Goal: Information Seeking & Learning: Learn about a topic

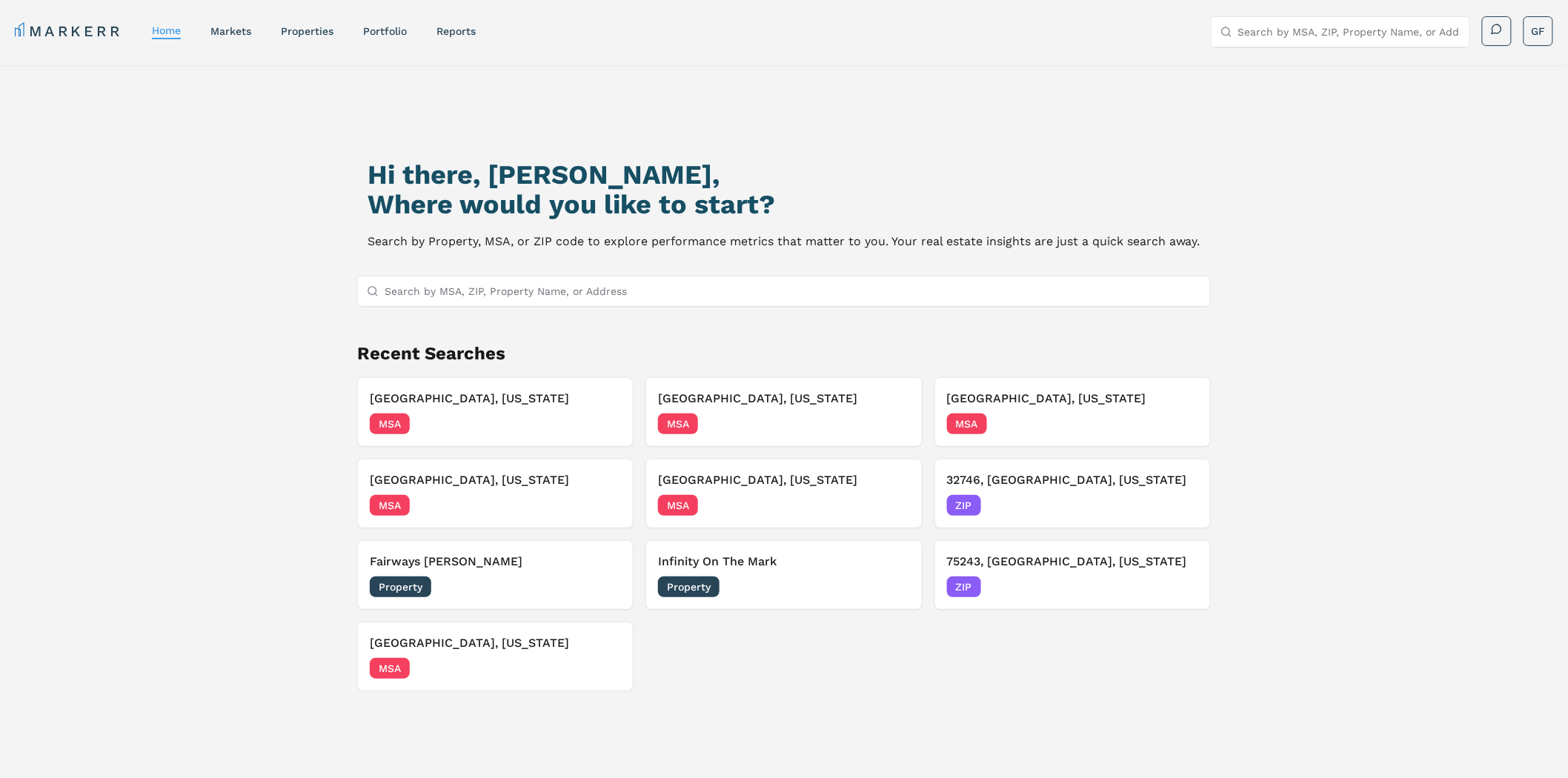
click at [1353, 448] on div "Hi there, [PERSON_NAME], Where would you like to start? Search by Property, MSA…" at bounding box center [784, 466] width 1568 height 802
click at [1347, 241] on div "Hi there, [PERSON_NAME], Where would you like to start? Search by Property, MSA…" at bounding box center [784, 466] width 1568 height 802
click at [1353, 203] on div "Hi there, [PERSON_NAME], Where would you like to start? Search by Property, MSA…" at bounding box center [784, 466] width 1568 height 802
click at [480, 294] on input "Search by MSA, ZIP, Property Name, or Address" at bounding box center [792, 291] width 817 height 30
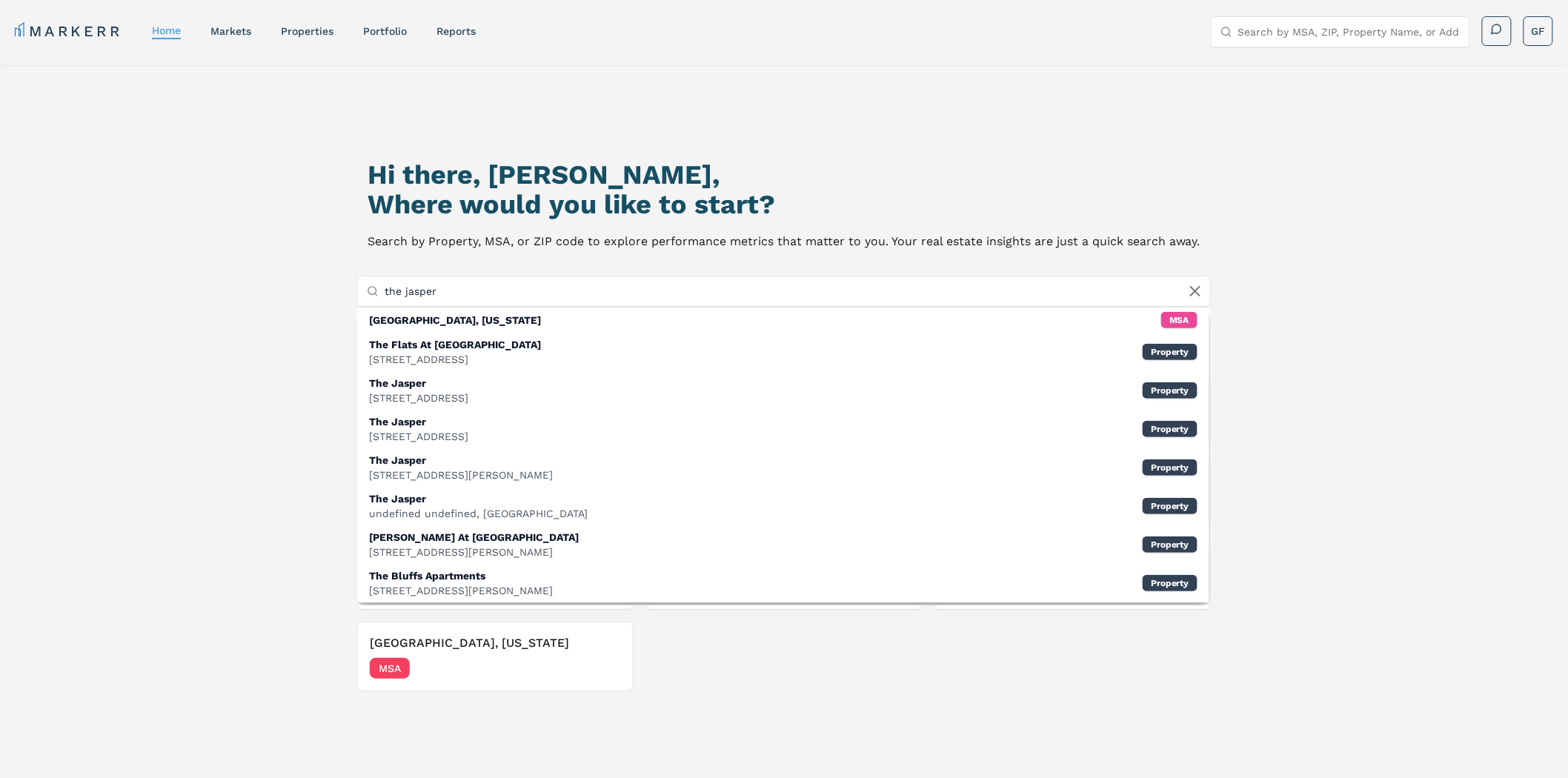
type input "the jasper"
click at [1197, 290] on icon at bounding box center [1195, 291] width 18 height 18
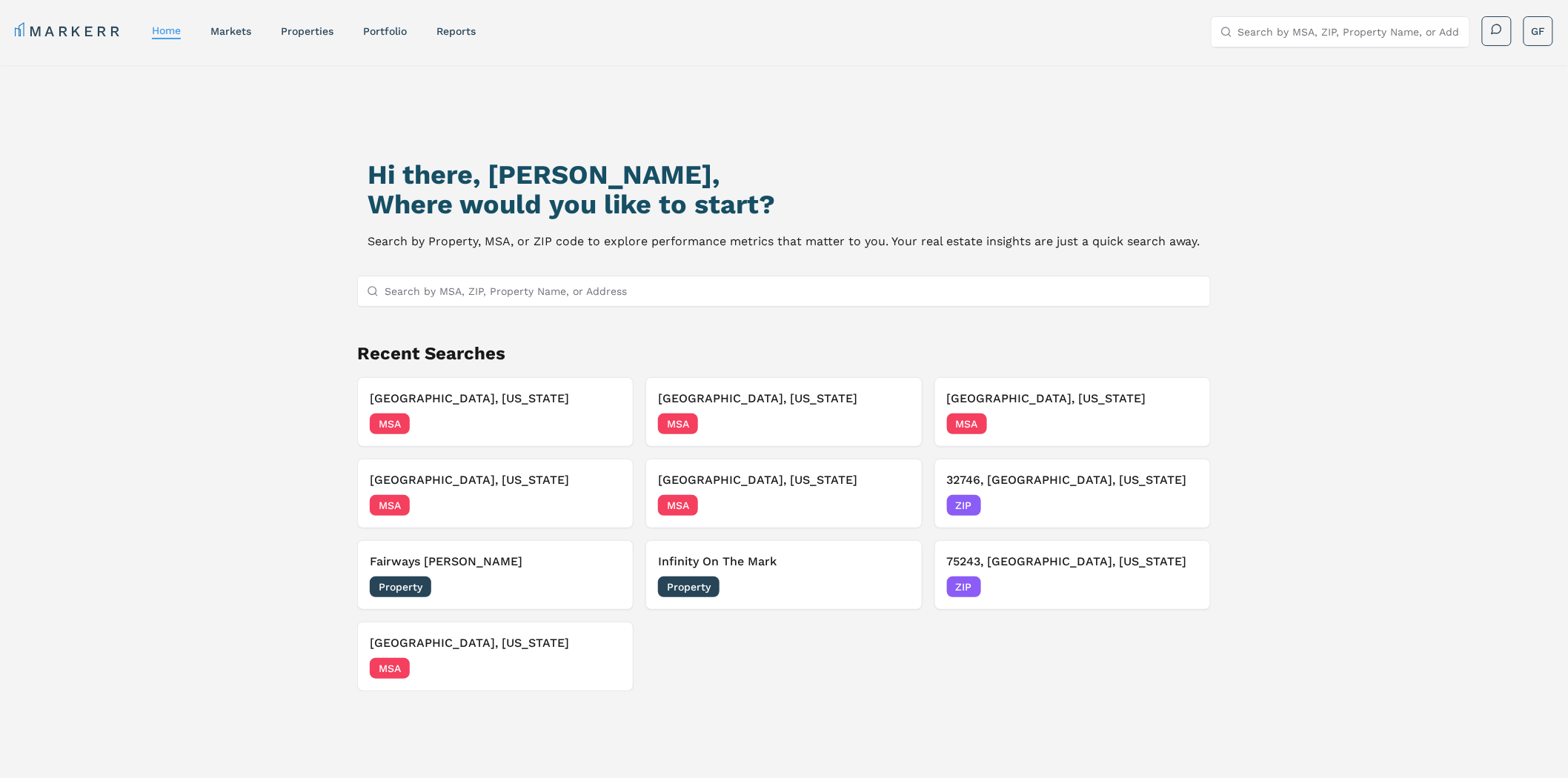
click at [1153, 158] on div "Hi there, [PERSON_NAME], Where would you like to start? Search by Property, MSA…" at bounding box center [784, 477] width 1098 height 778
click at [1380, 195] on div "Hi there, [PERSON_NAME], Where would you like to start? Search by Property, MSA…" at bounding box center [784, 466] width 1568 height 802
click at [1265, 182] on div "Hi there, [PERSON_NAME], Where would you like to start? Search by Property, MSA…" at bounding box center [784, 477] width 1098 height 778
click at [1536, 31] on html "MARKERR home markets properties Portfolio reports Search by MSA, ZIP, Property …" at bounding box center [784, 508] width 1568 height 1017
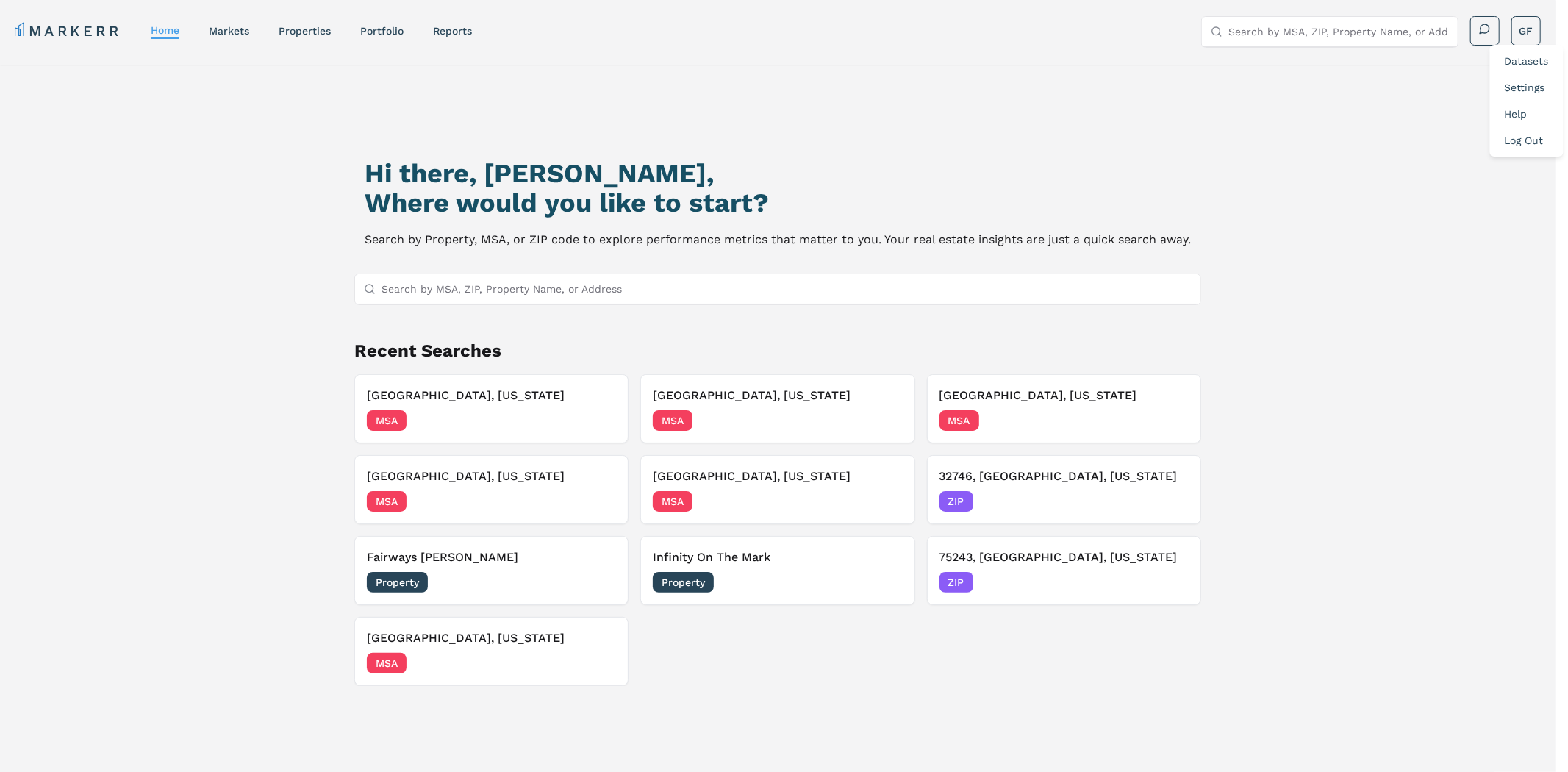
click at [1517, 61] on link "Datasets" at bounding box center [1526, 61] width 44 height 12
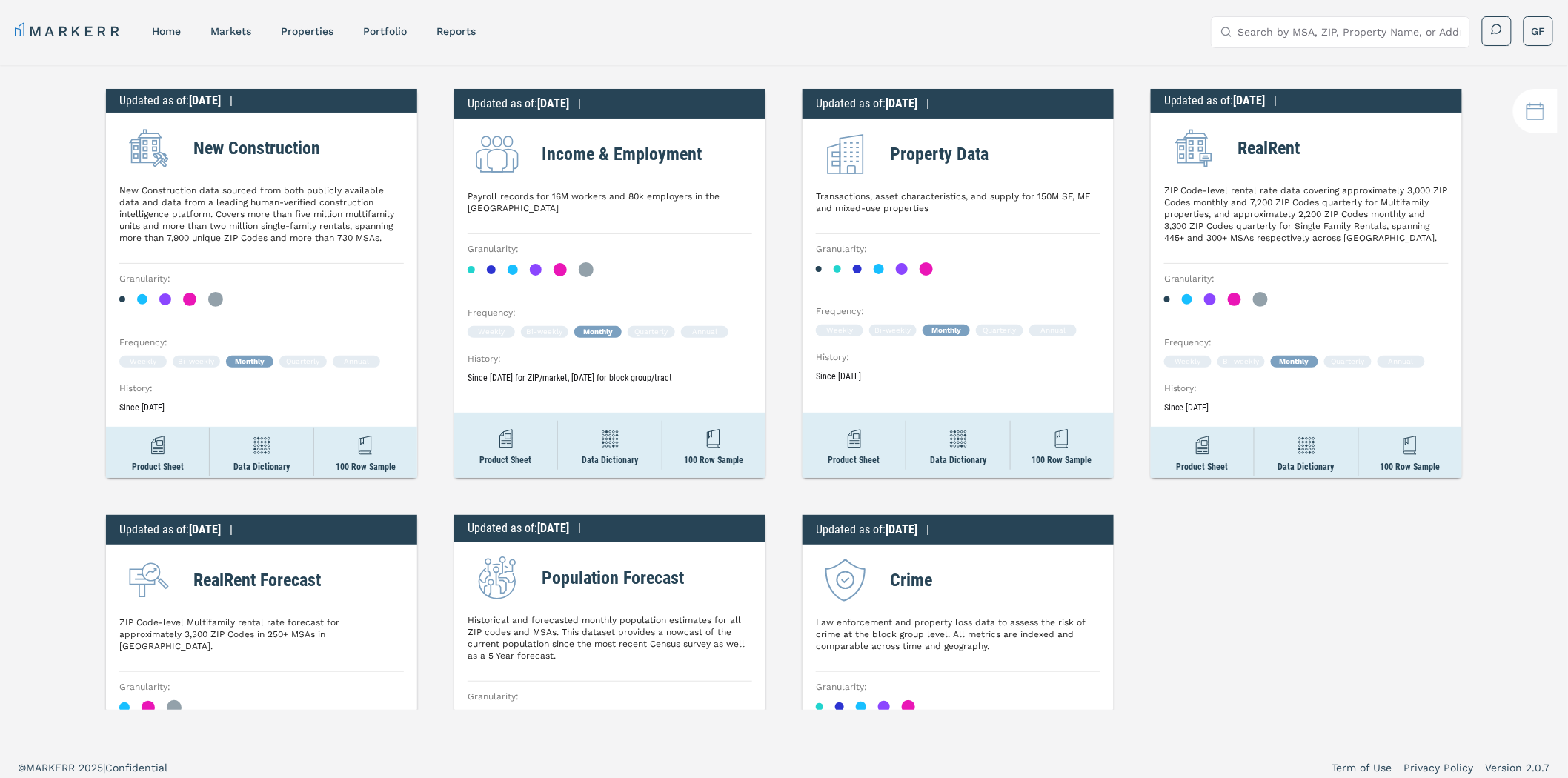
click at [649, 150] on h2 "Income & Employment" at bounding box center [621, 153] width 160 height 26
click at [747, 155] on div "Updated as of : [DATE] | Income & Employment Payroll records for 16M workers an…" at bounding box center [610, 282] width 311 height 389
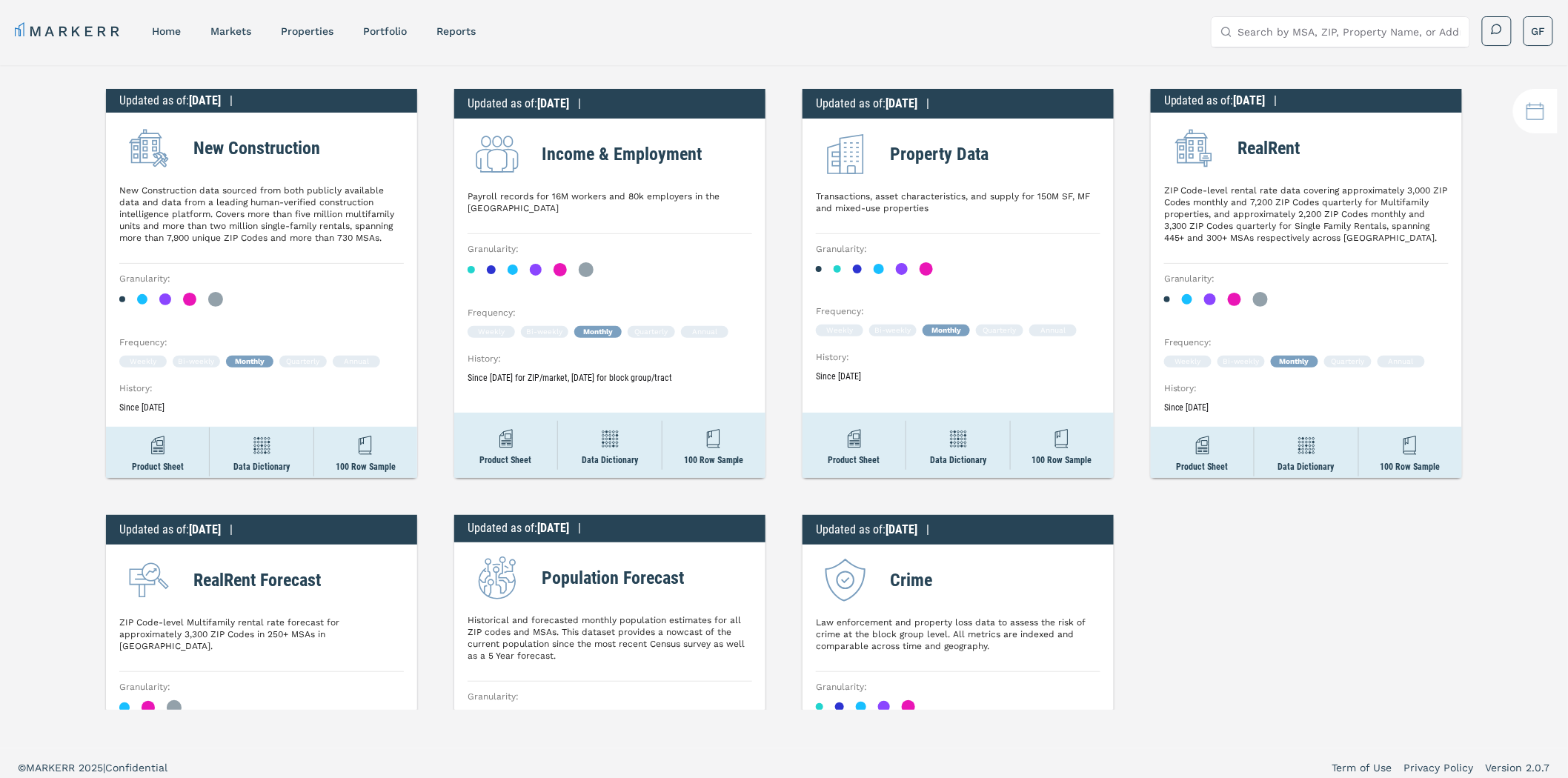
click at [605, 150] on h2 "Income & Employment" at bounding box center [621, 153] width 160 height 26
click at [722, 150] on div "Income & Employment" at bounding box center [610, 154] width 284 height 60
click at [172, 32] on link "home" at bounding box center [166, 32] width 29 height 12
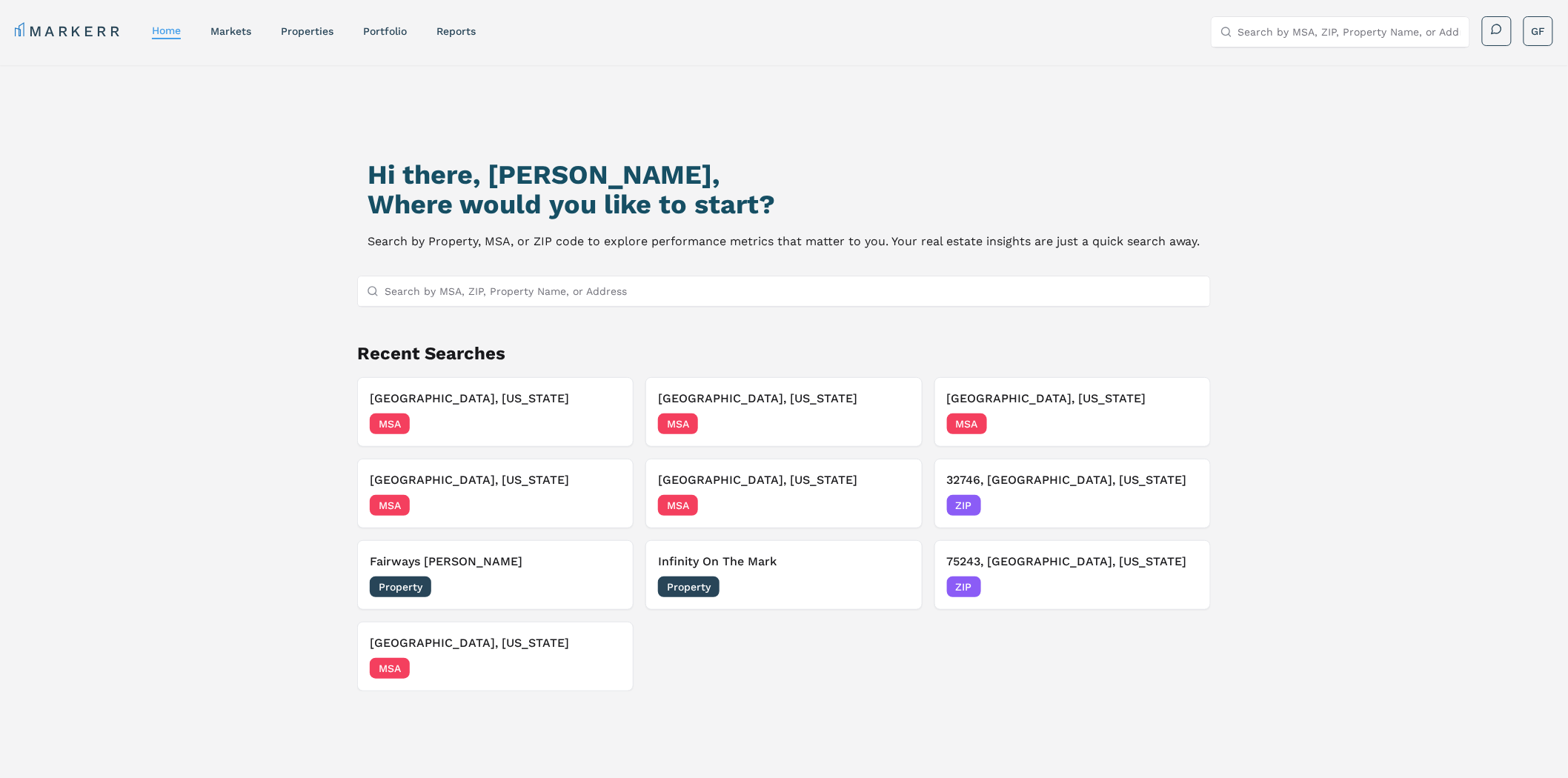
click at [1366, 260] on div "Hi there, [PERSON_NAME], Where would you like to start? Search by Property, MSA…" at bounding box center [784, 466] width 1568 height 802
click at [1314, 234] on div "Hi there, [PERSON_NAME], Where would you like to start? Search by Property, MSA…" at bounding box center [784, 477] width 1098 height 778
click at [588, 300] on input "Search by MSA, ZIP, Property Name, or Address" at bounding box center [792, 291] width 817 height 30
click at [934, 289] on input "Search by MSA, ZIP, Property Name, or Address" at bounding box center [792, 291] width 817 height 30
click at [638, 295] on input "Search by MSA, ZIP, Property Name, or Address" at bounding box center [792, 291] width 817 height 30
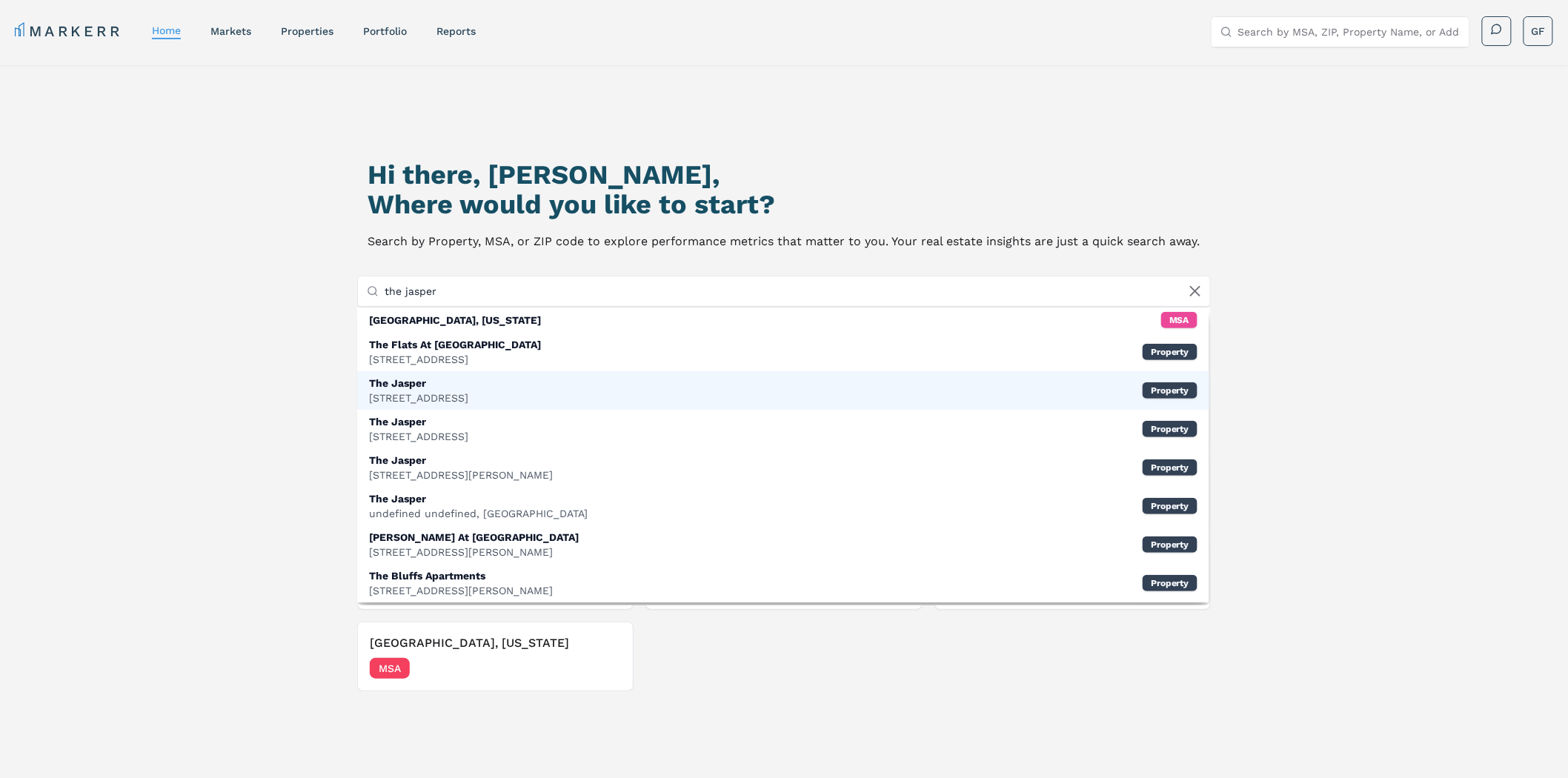
type input "the jasper"
click at [419, 390] on div "[STREET_ADDRESS]" at bounding box center [419, 397] width 99 height 15
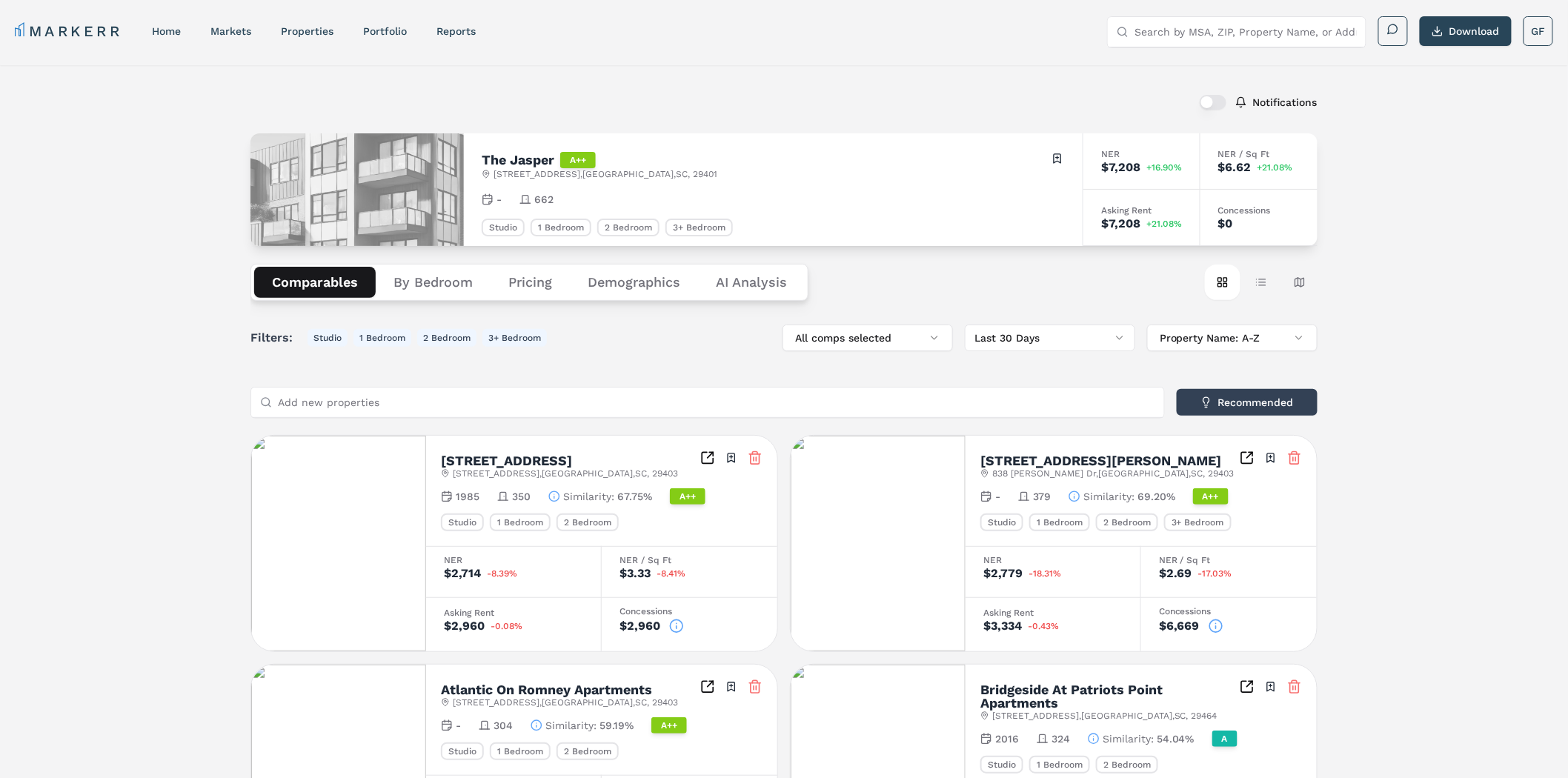
click at [1145, 211] on div "Asking Rent" at bounding box center [1142, 211] width 81 height 9
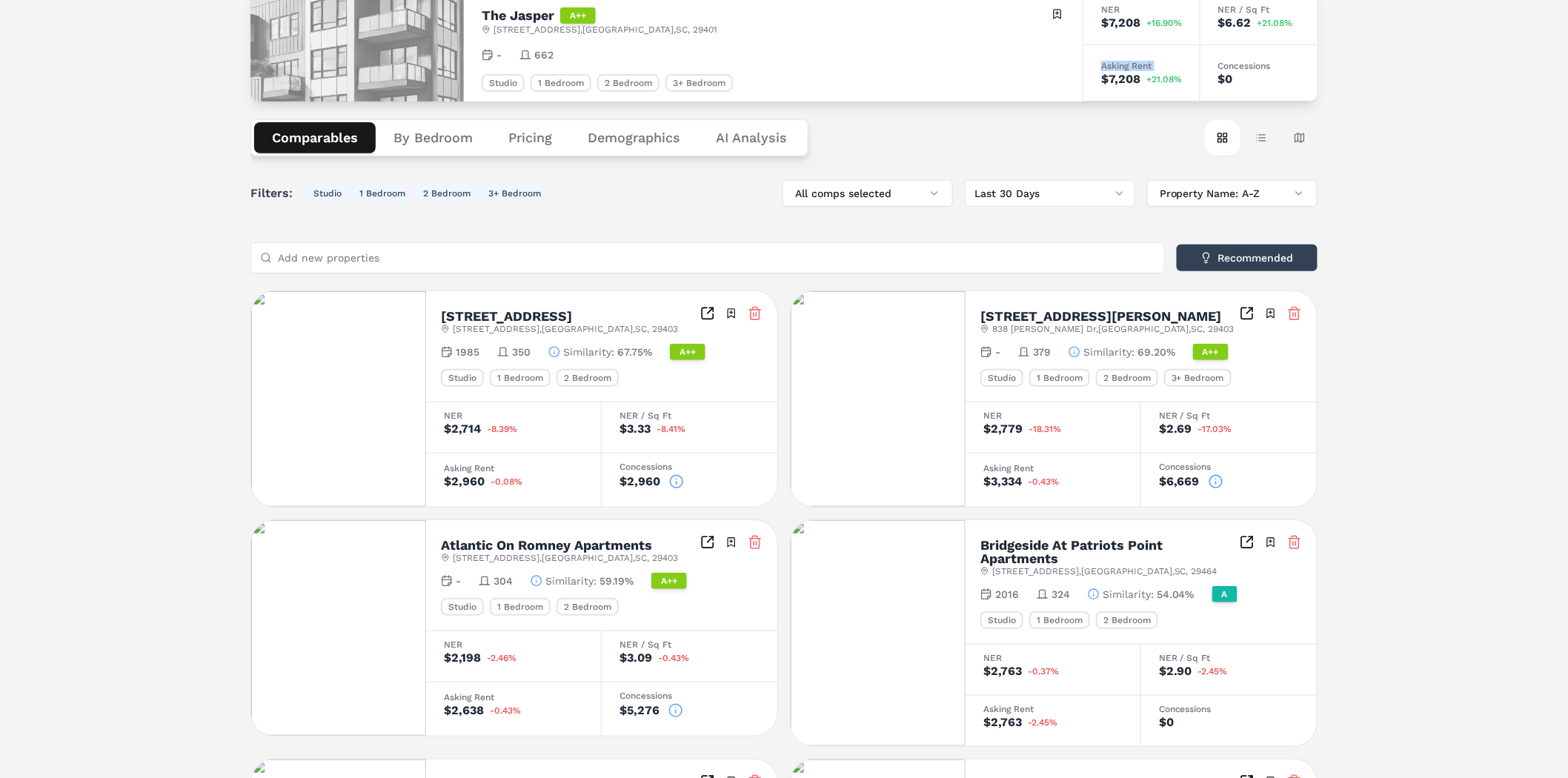
scroll to position [107, 0]
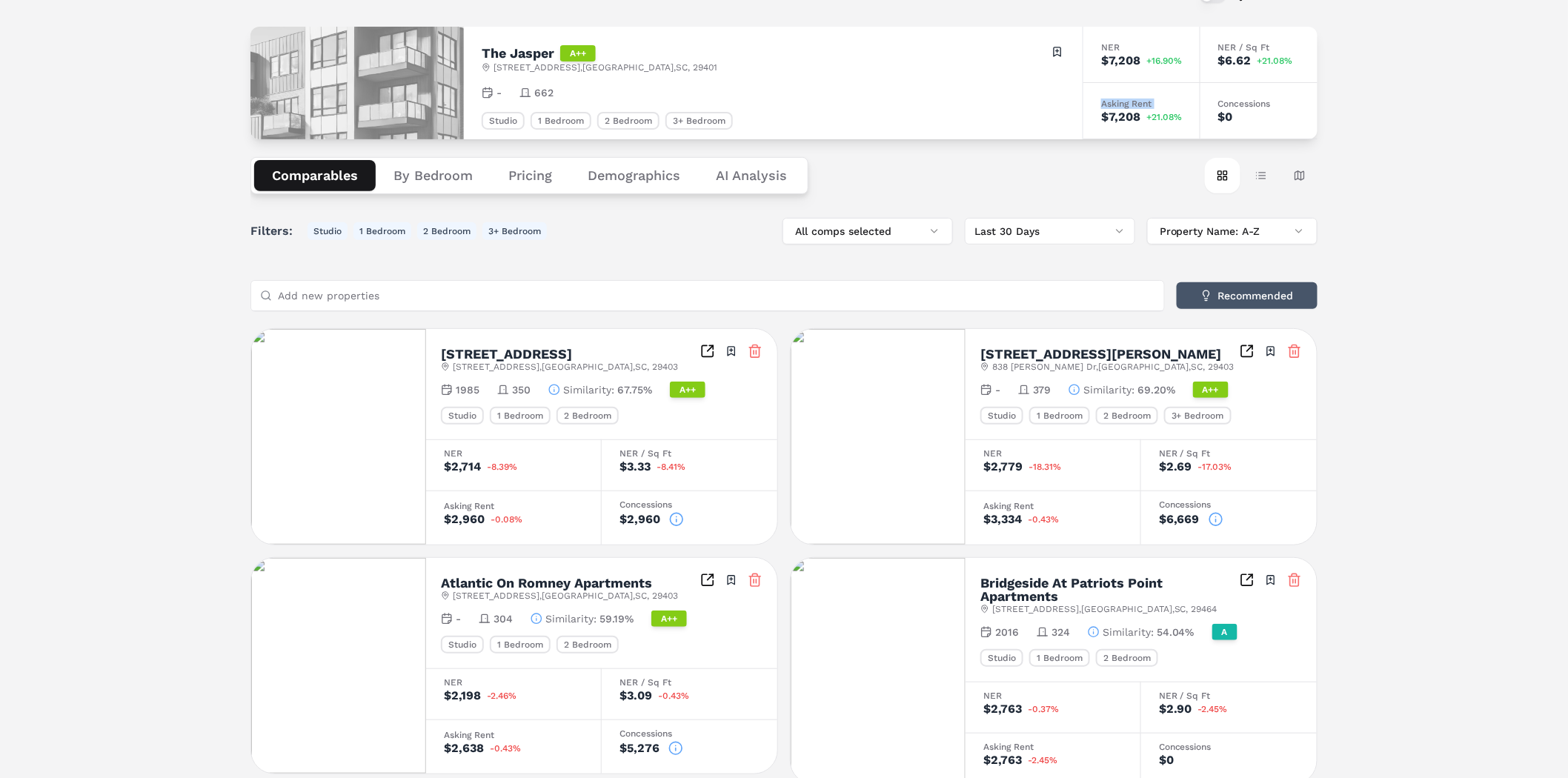
click at [1230, 296] on button "Recommended" at bounding box center [1247, 296] width 140 height 26
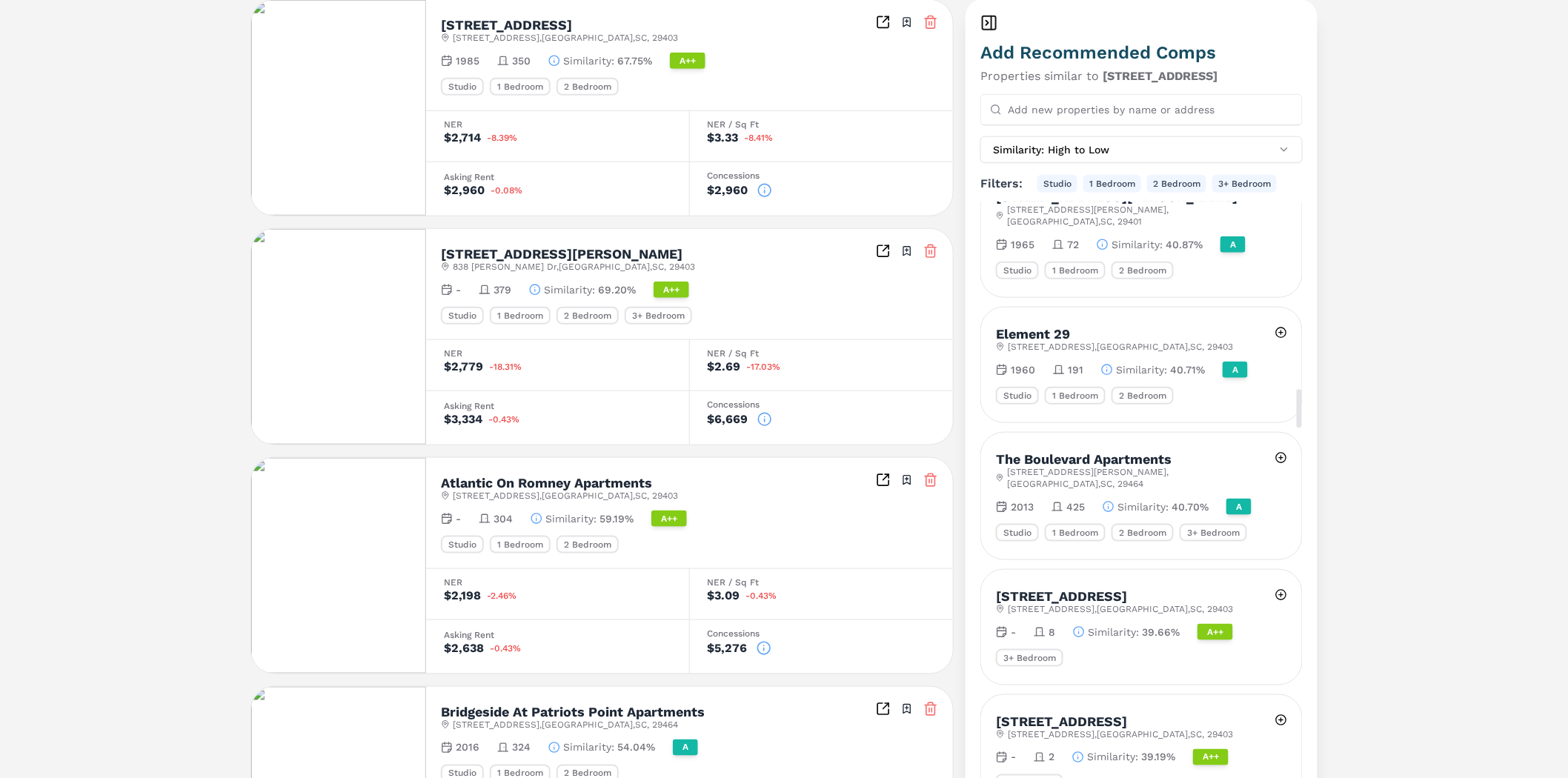
scroll to position [0, 0]
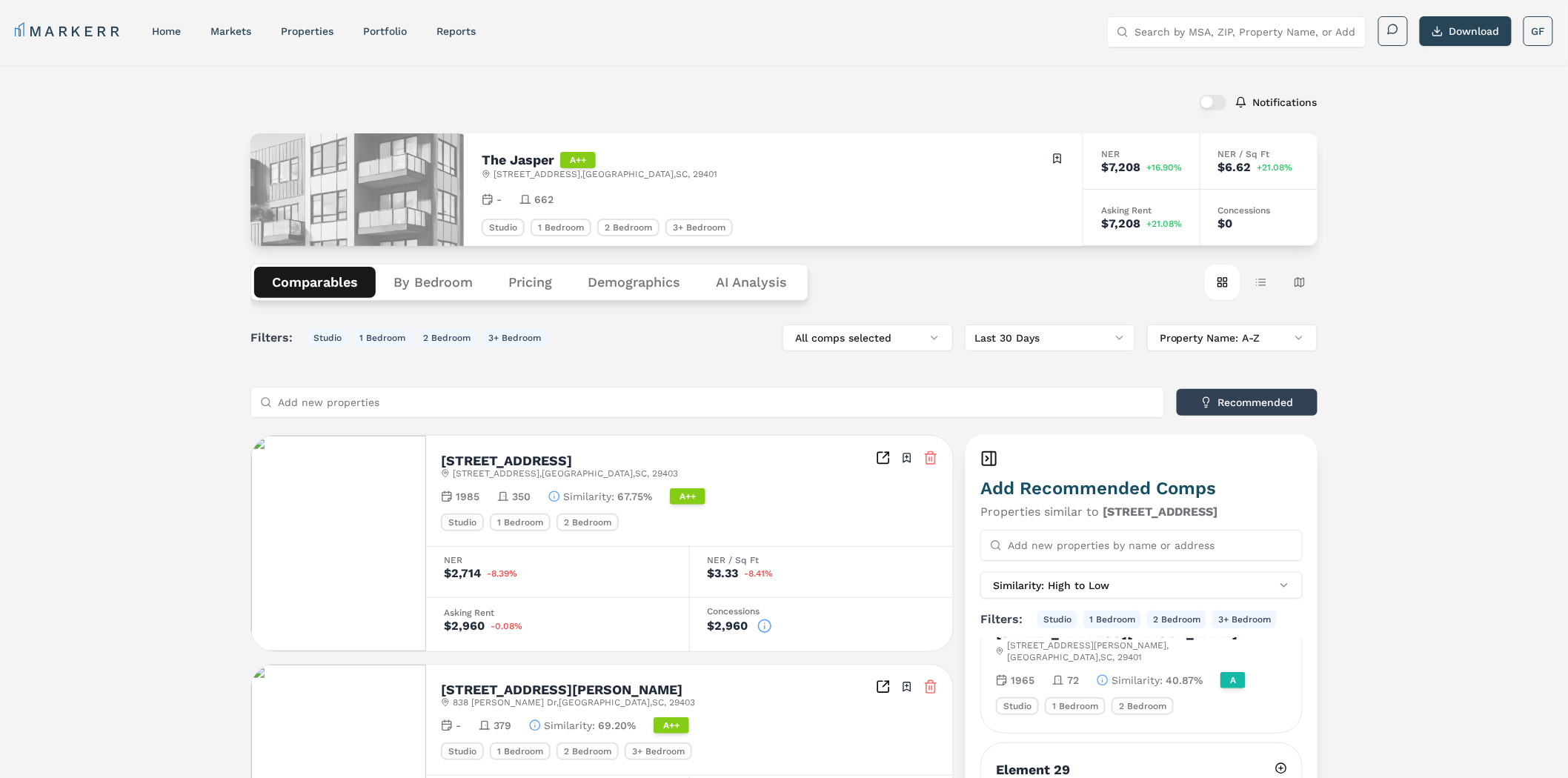
drag, startPoint x: 1231, startPoint y: 560, endPoint x: 1203, endPoint y: 304, distance: 257.5
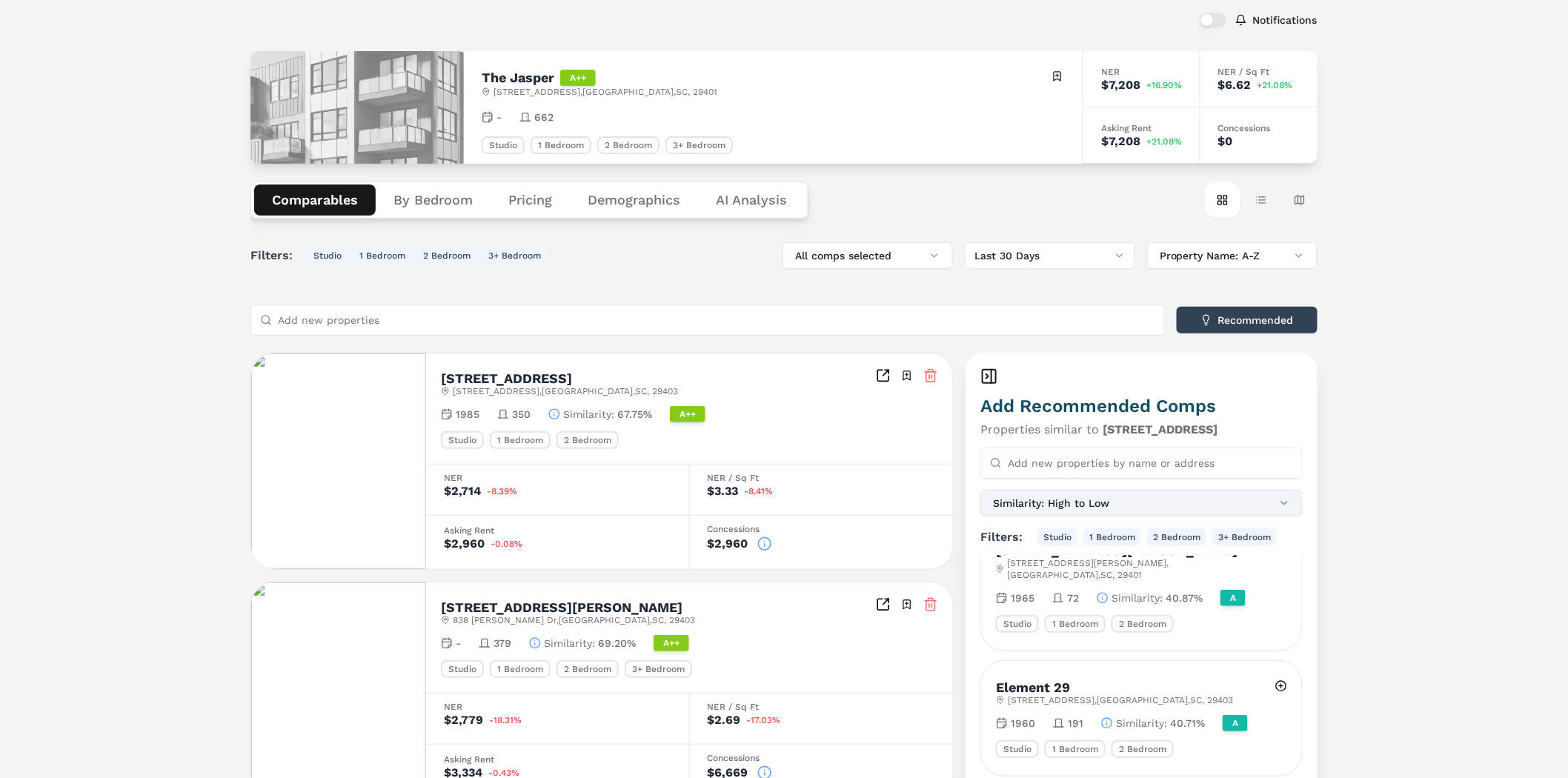
click at [1231, 506] on button "Similarity: High to Low" at bounding box center [1142, 503] width 322 height 26
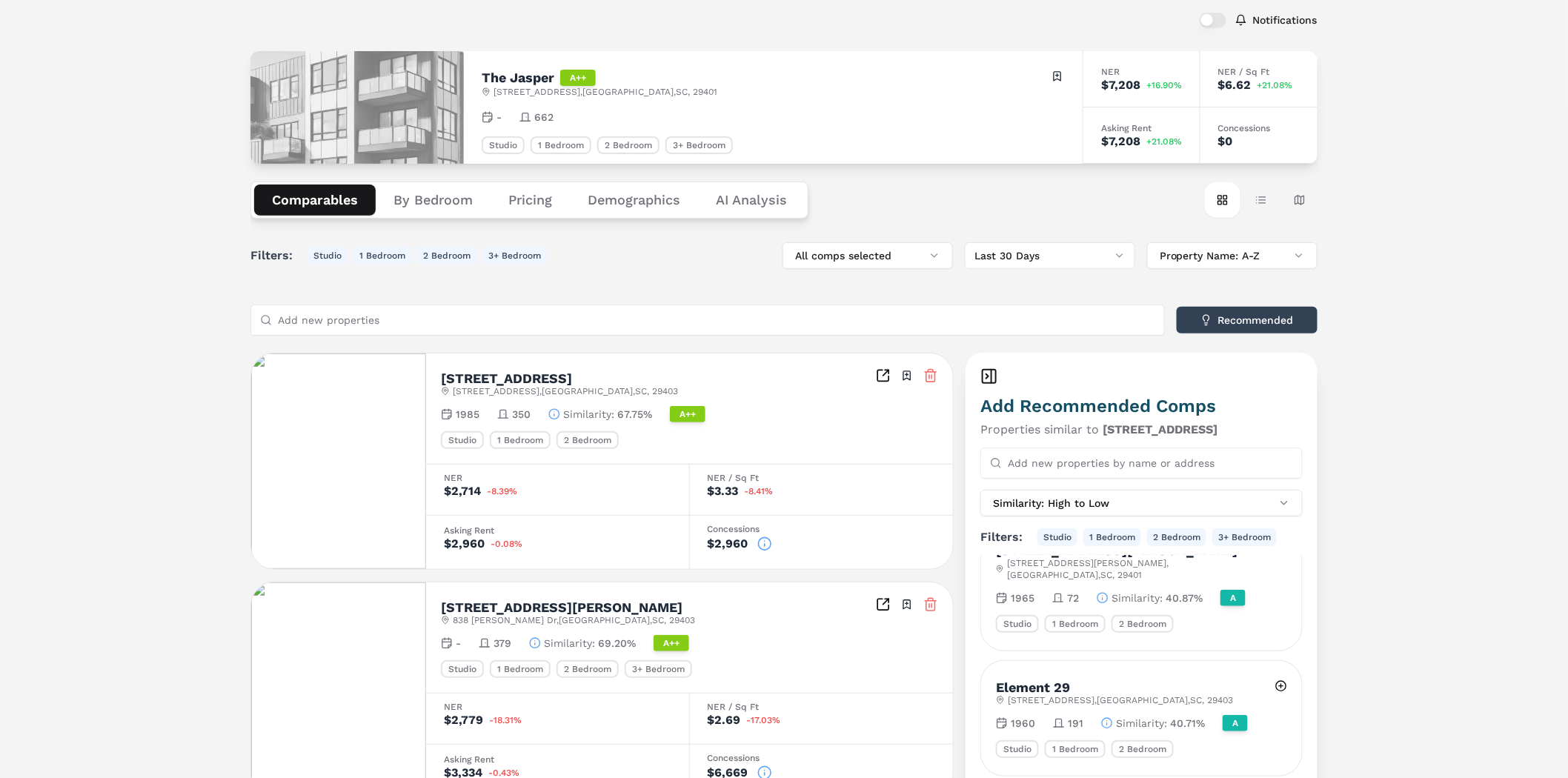
click at [330, 322] on input "Add new properties" at bounding box center [717, 320] width 877 height 30
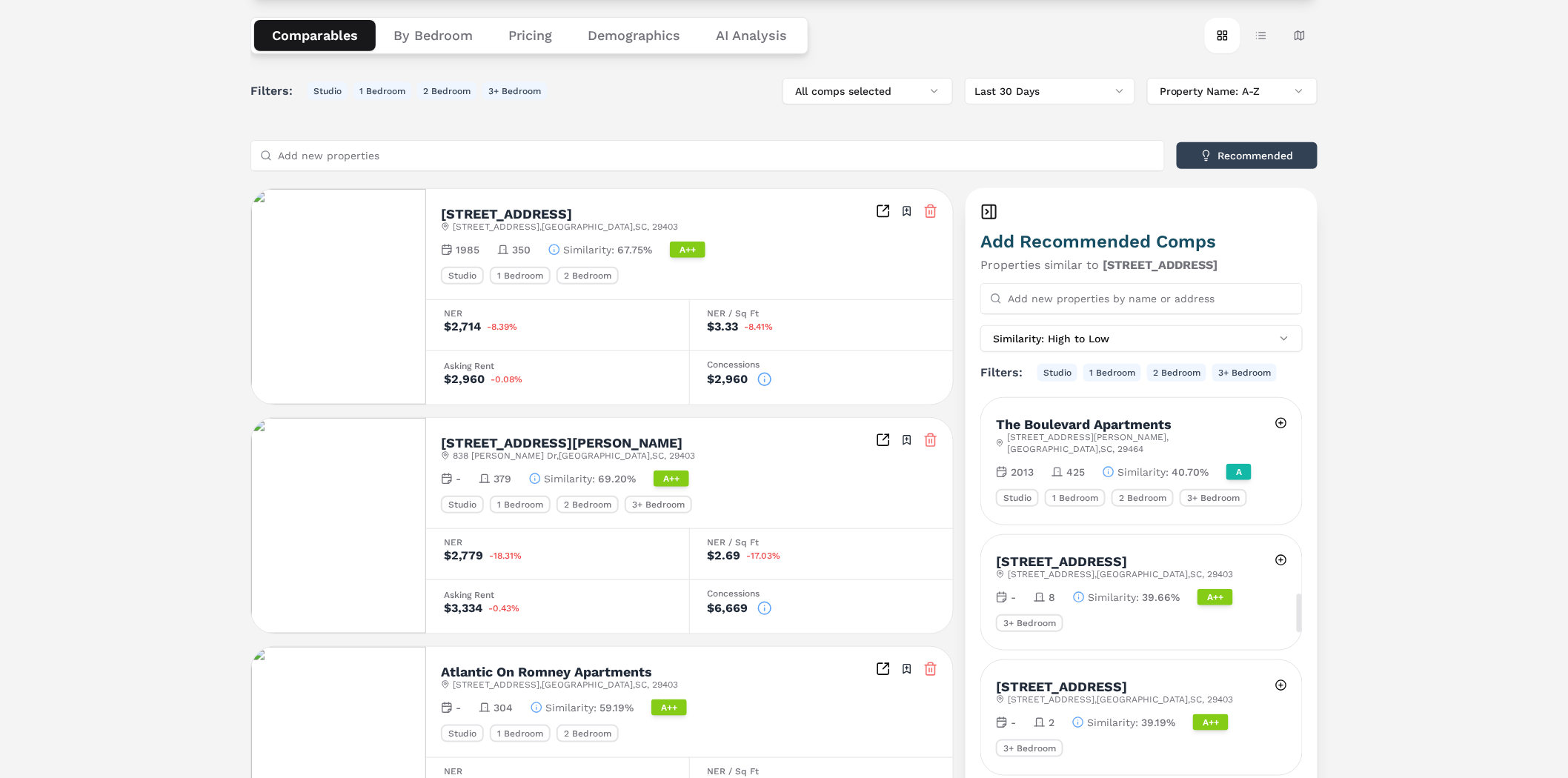
scroll to position [3210, 0]
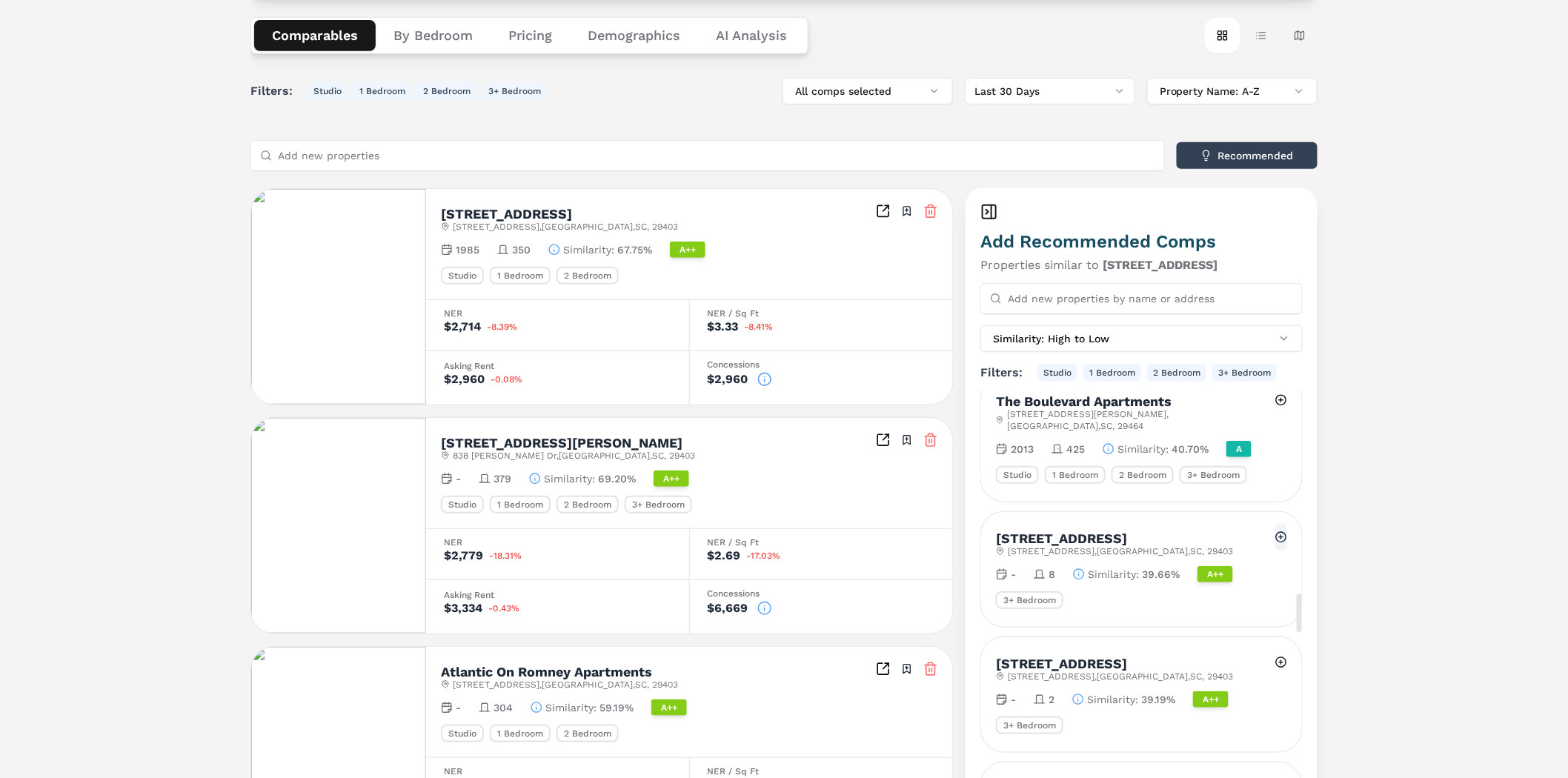
click at [1283, 524] on button at bounding box center [1282, 537] width 12 height 26
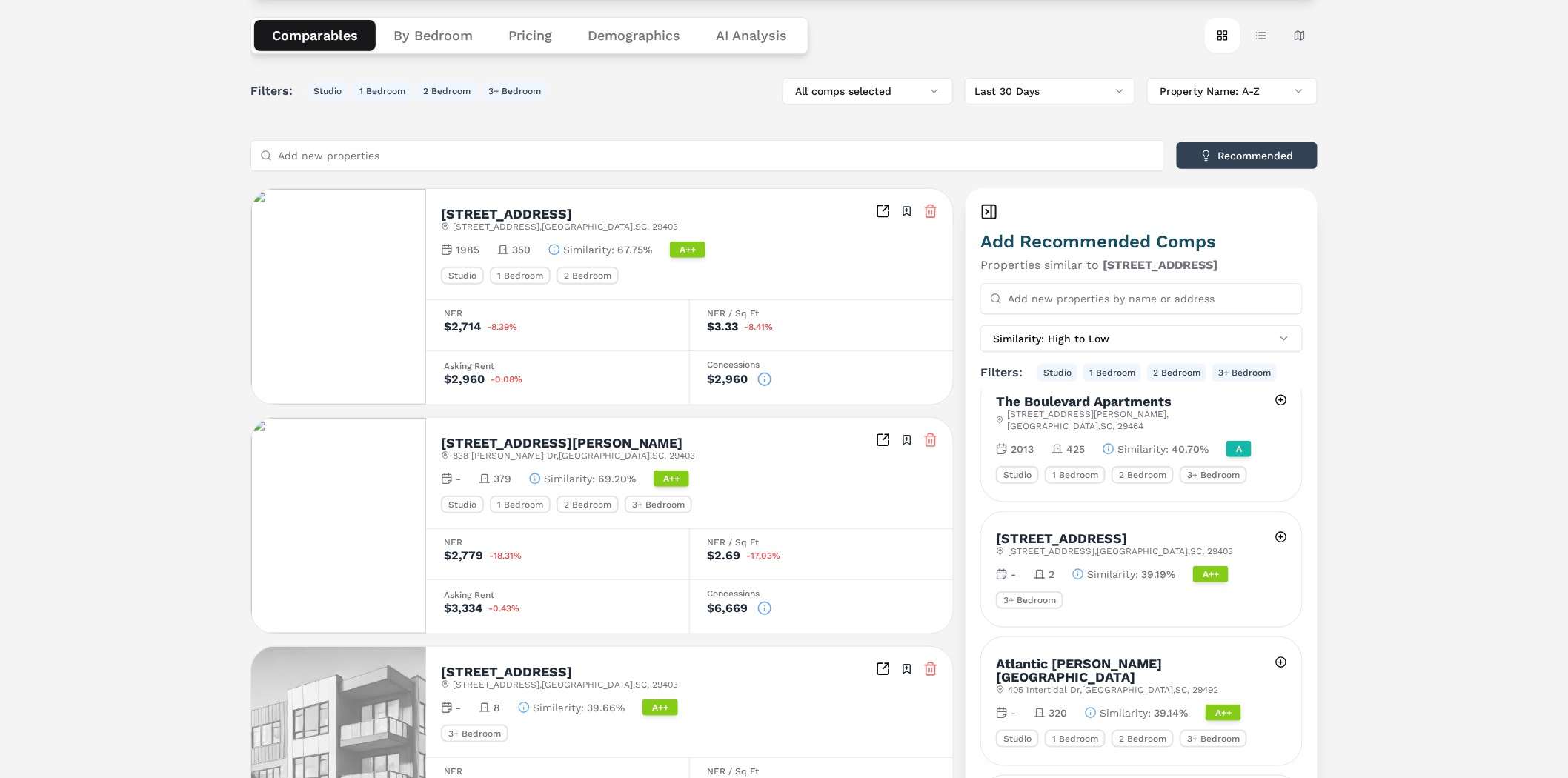
click at [991, 212] on icon at bounding box center [990, 211] width 18 height 18
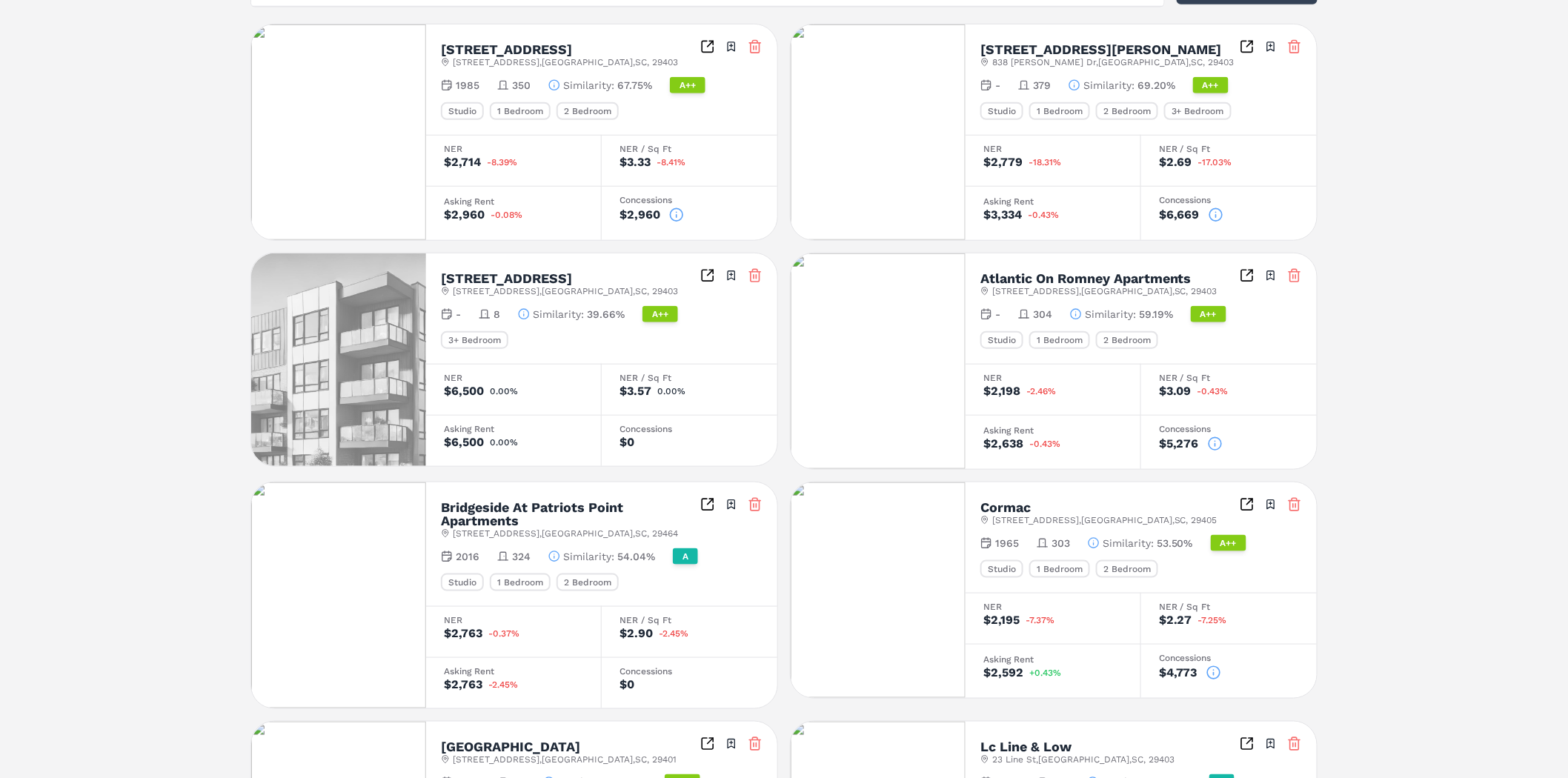
scroll to position [494, 0]
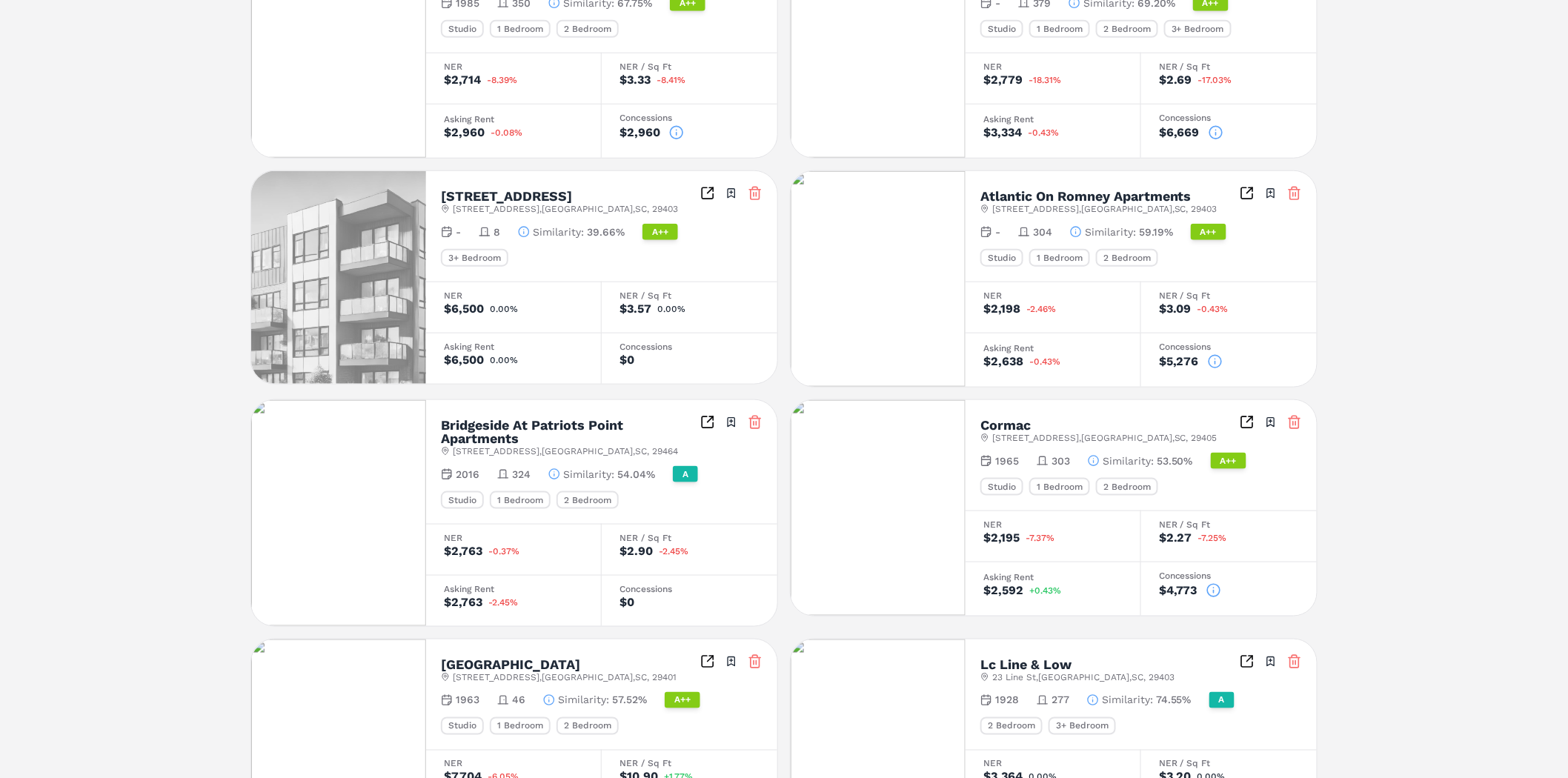
click at [475, 418] on h2 "Bridgeside At Patriots Point Apartments" at bounding box center [571, 432] width 260 height 26
drag, startPoint x: 755, startPoint y: 421, endPoint x: 770, endPoint y: 417, distance: 15.5
click at [755, 421] on icon at bounding box center [755, 422] width 15 height 15
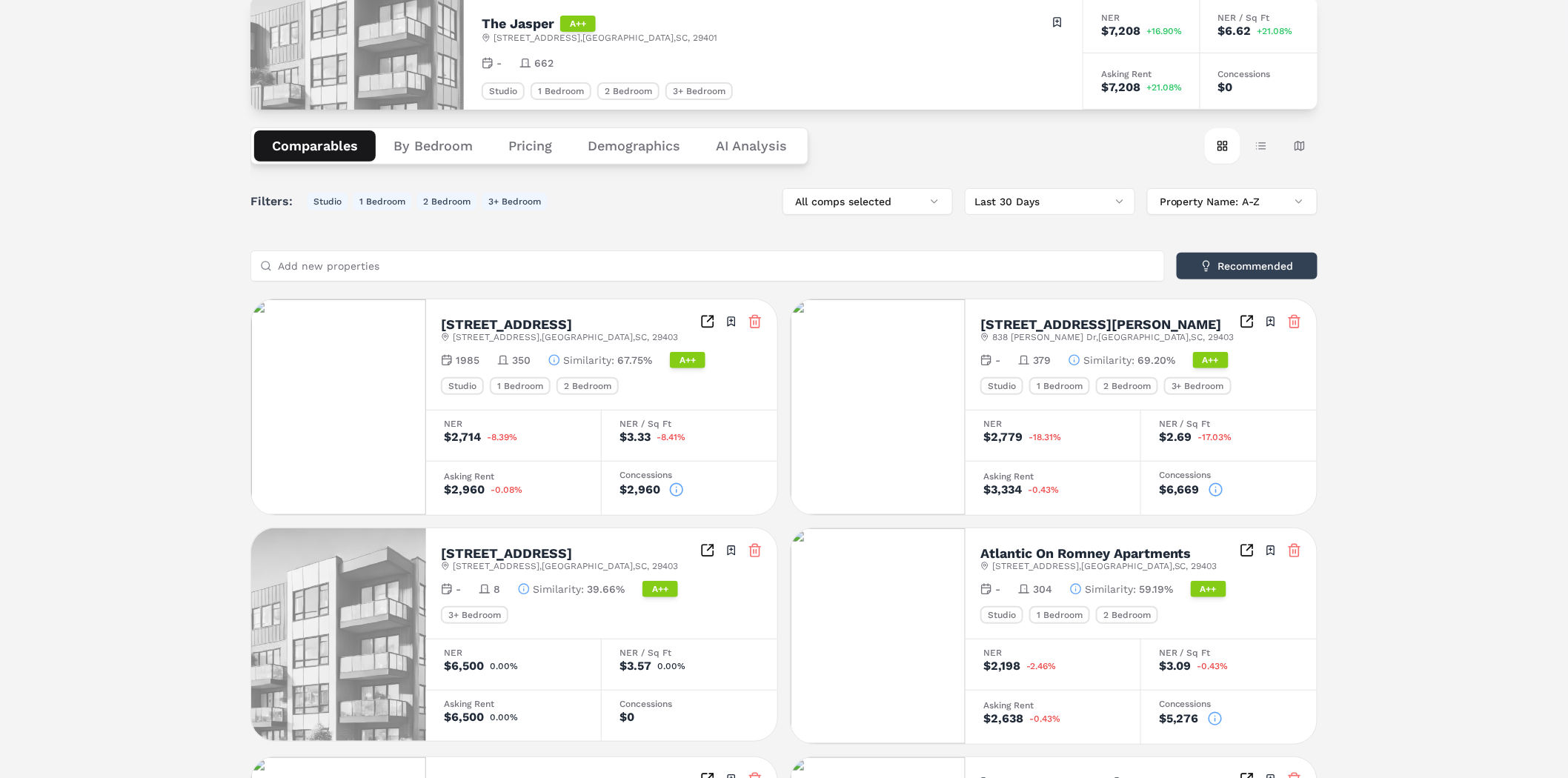
scroll to position [0, 0]
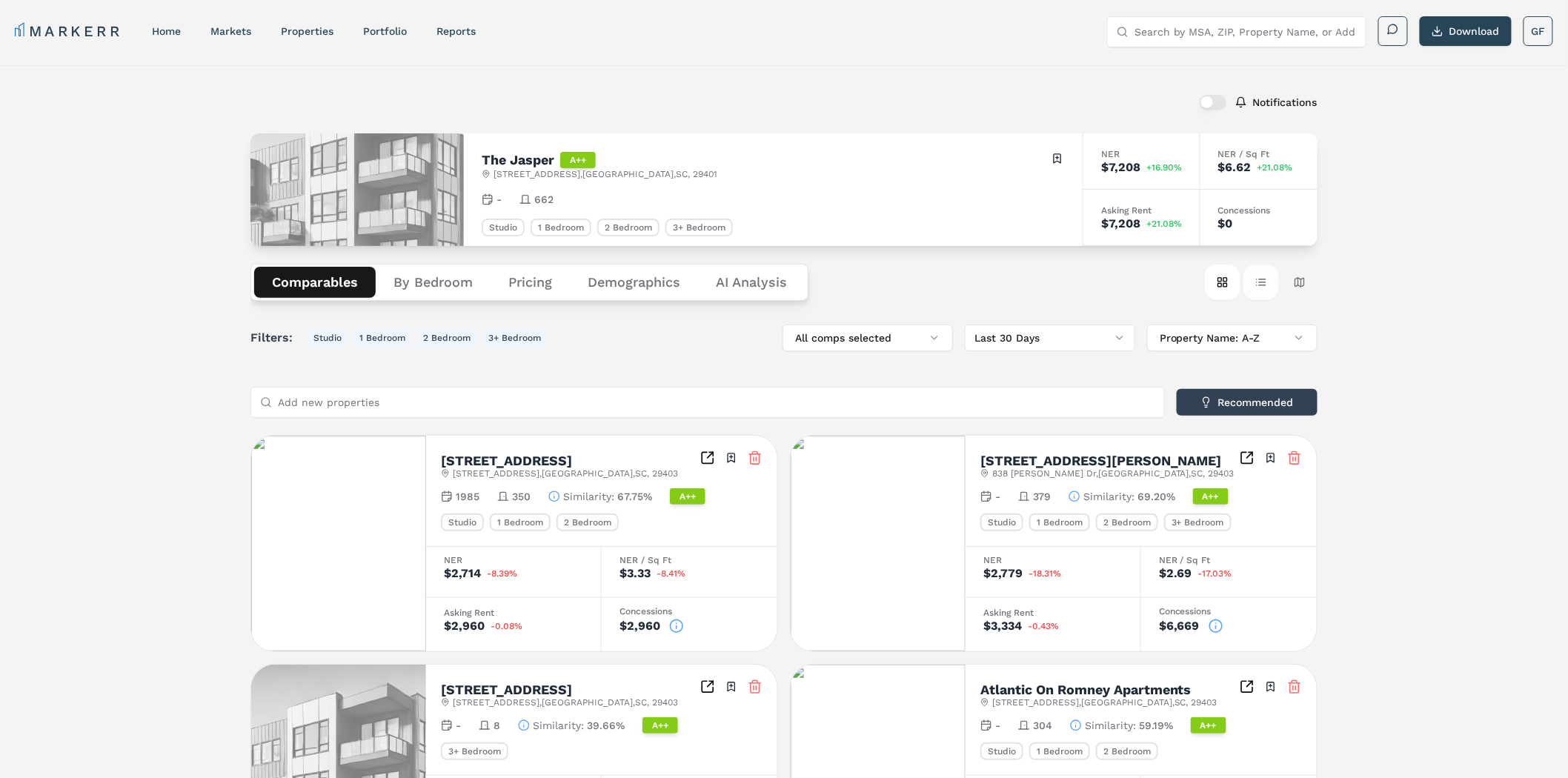
click at [1263, 275] on button "Table view" at bounding box center [1261, 282] width 36 height 36
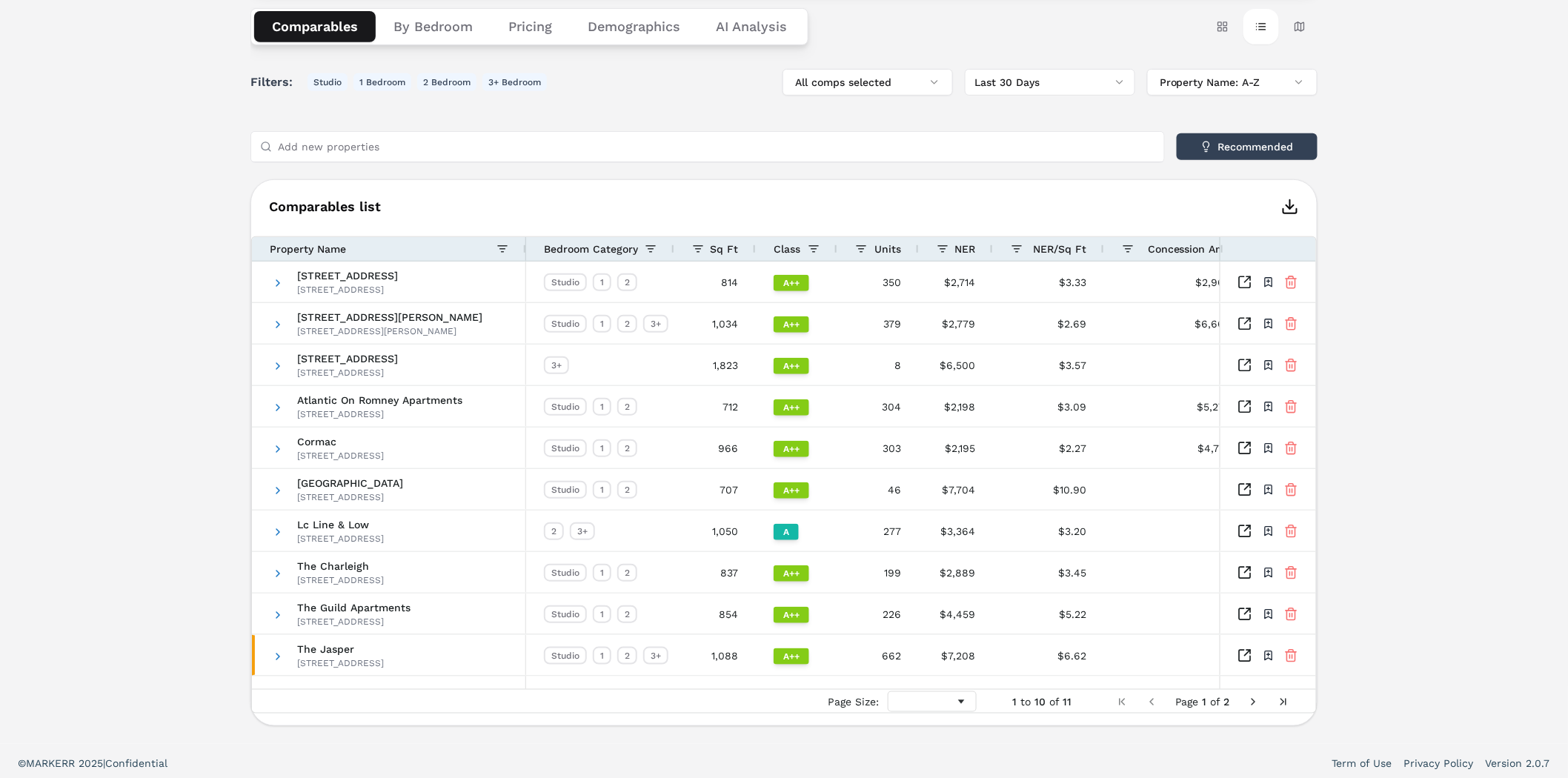
scroll to position [260, 0]
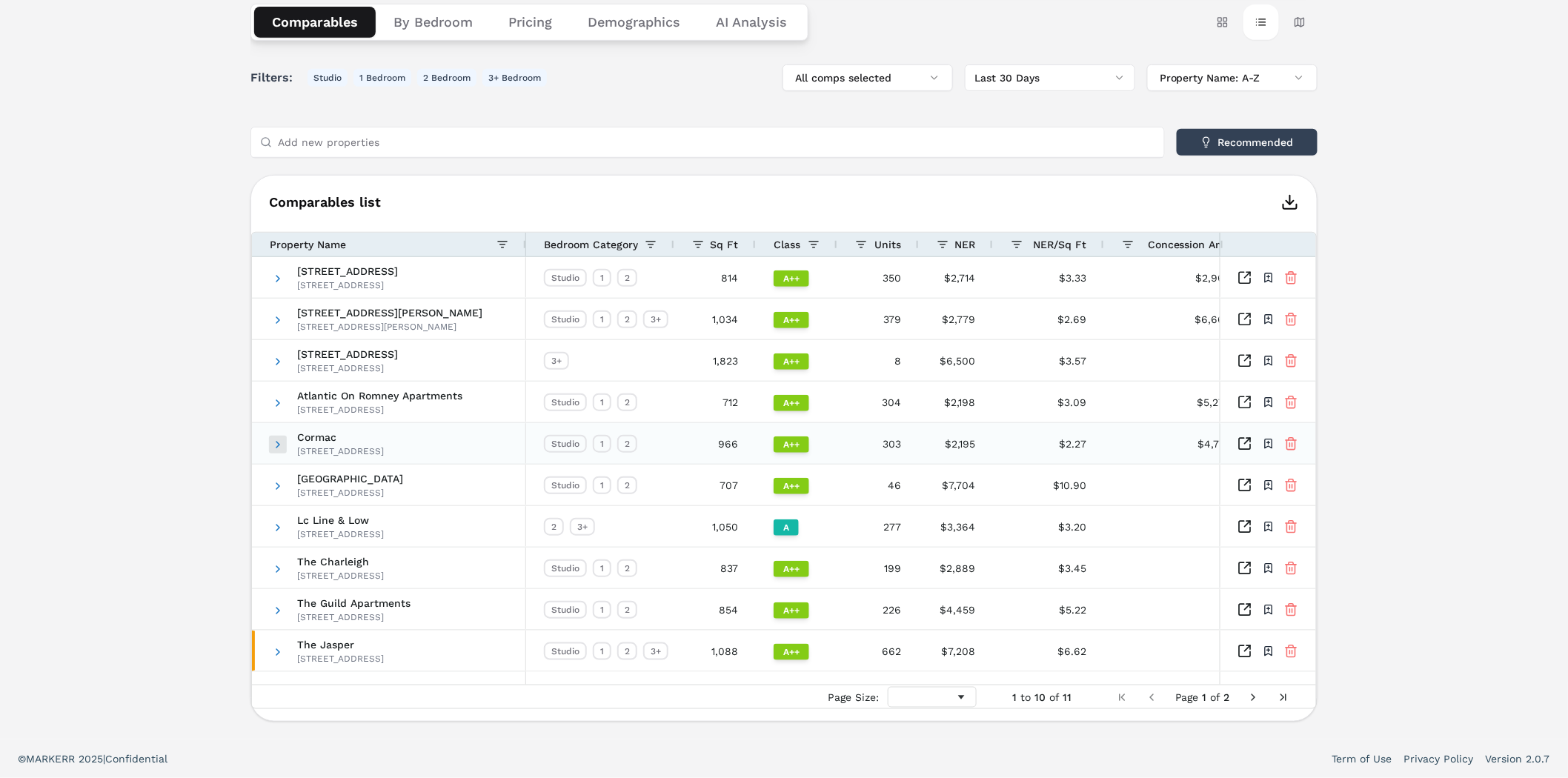
click at [277, 447] on span at bounding box center [278, 445] width 12 height 12
click at [276, 443] on span at bounding box center [278, 445] width 12 height 12
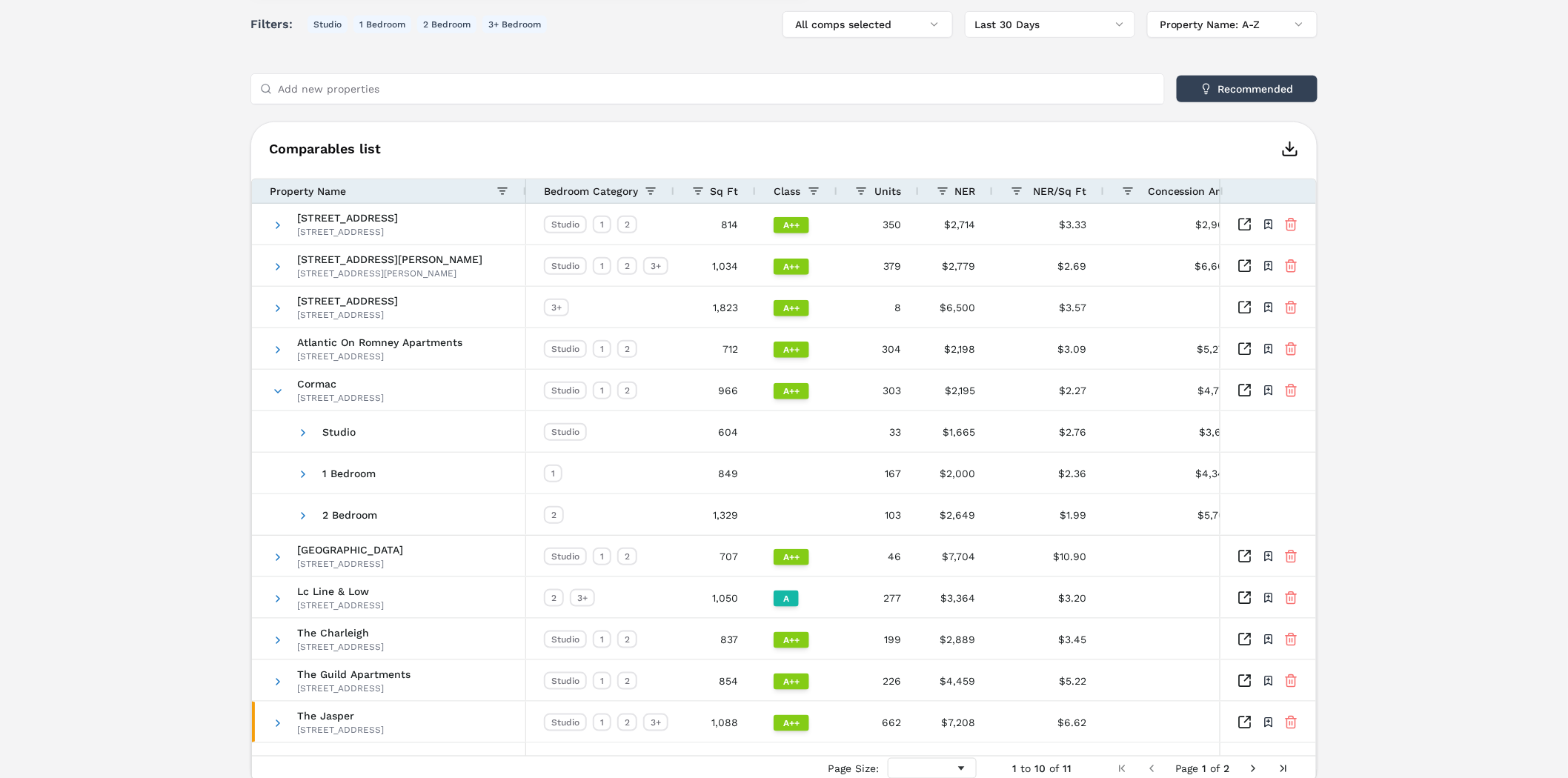
scroll to position [342, 0]
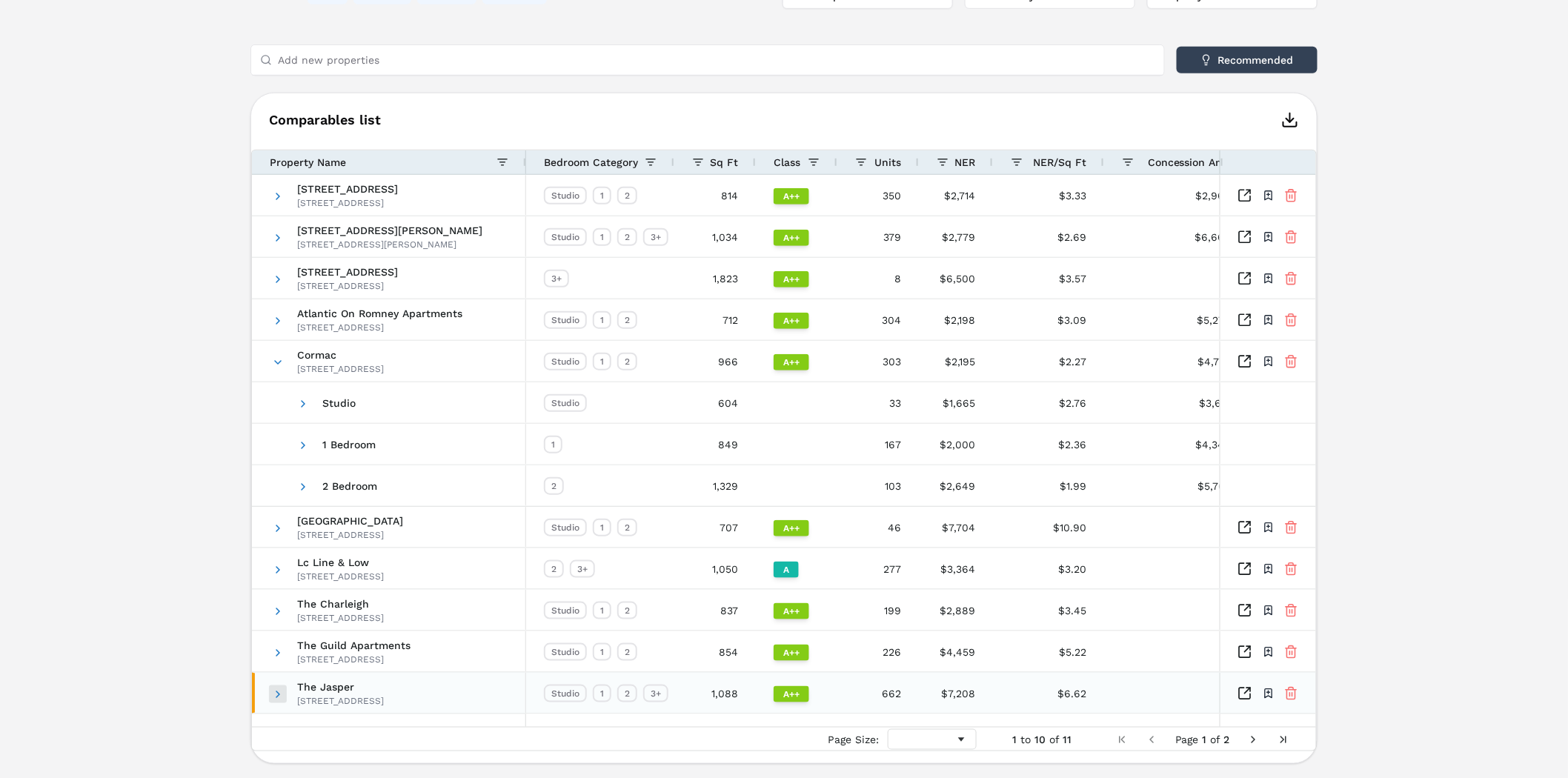
click at [276, 690] on span at bounding box center [278, 695] width 12 height 12
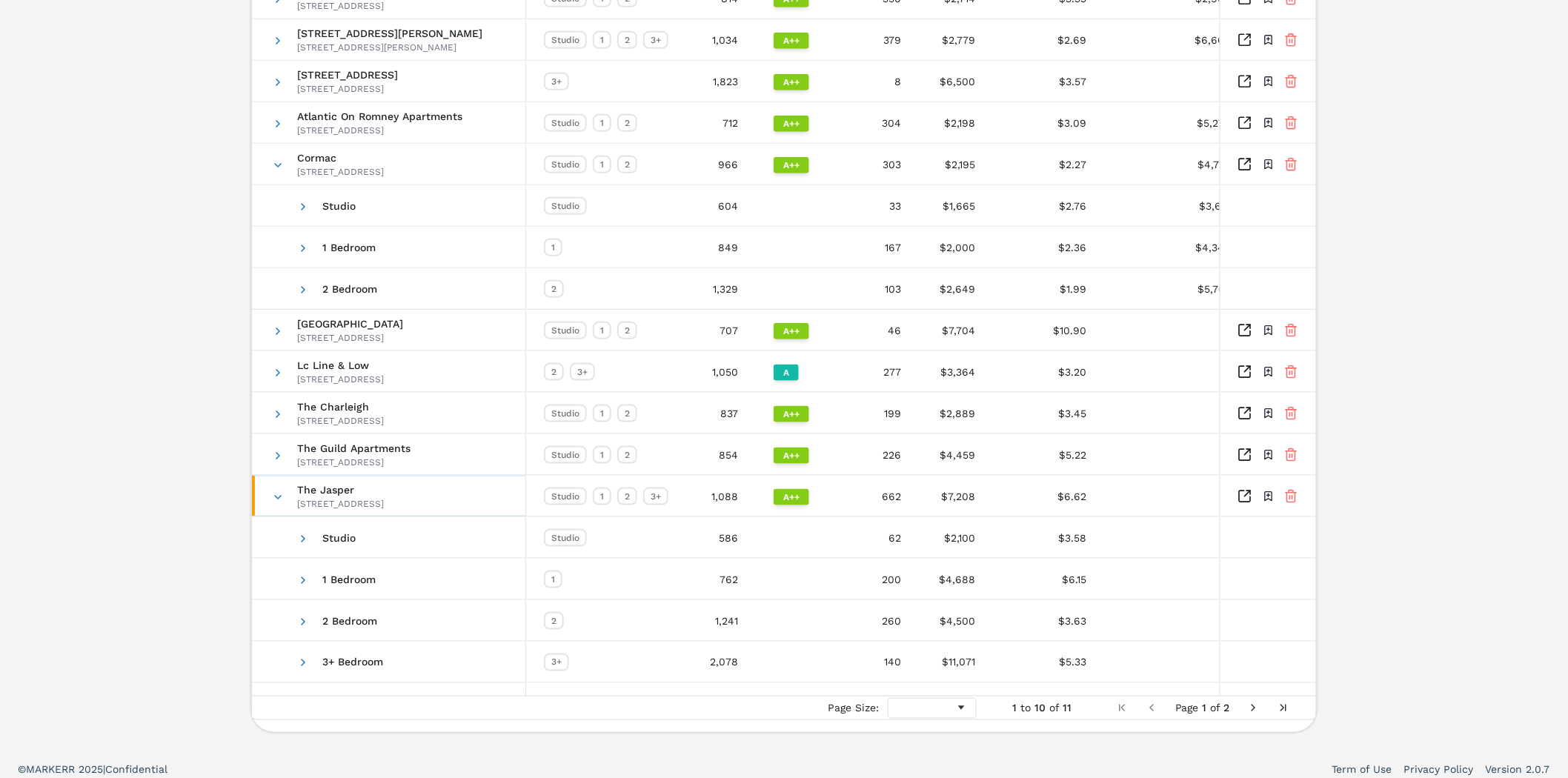
scroll to position [551, 0]
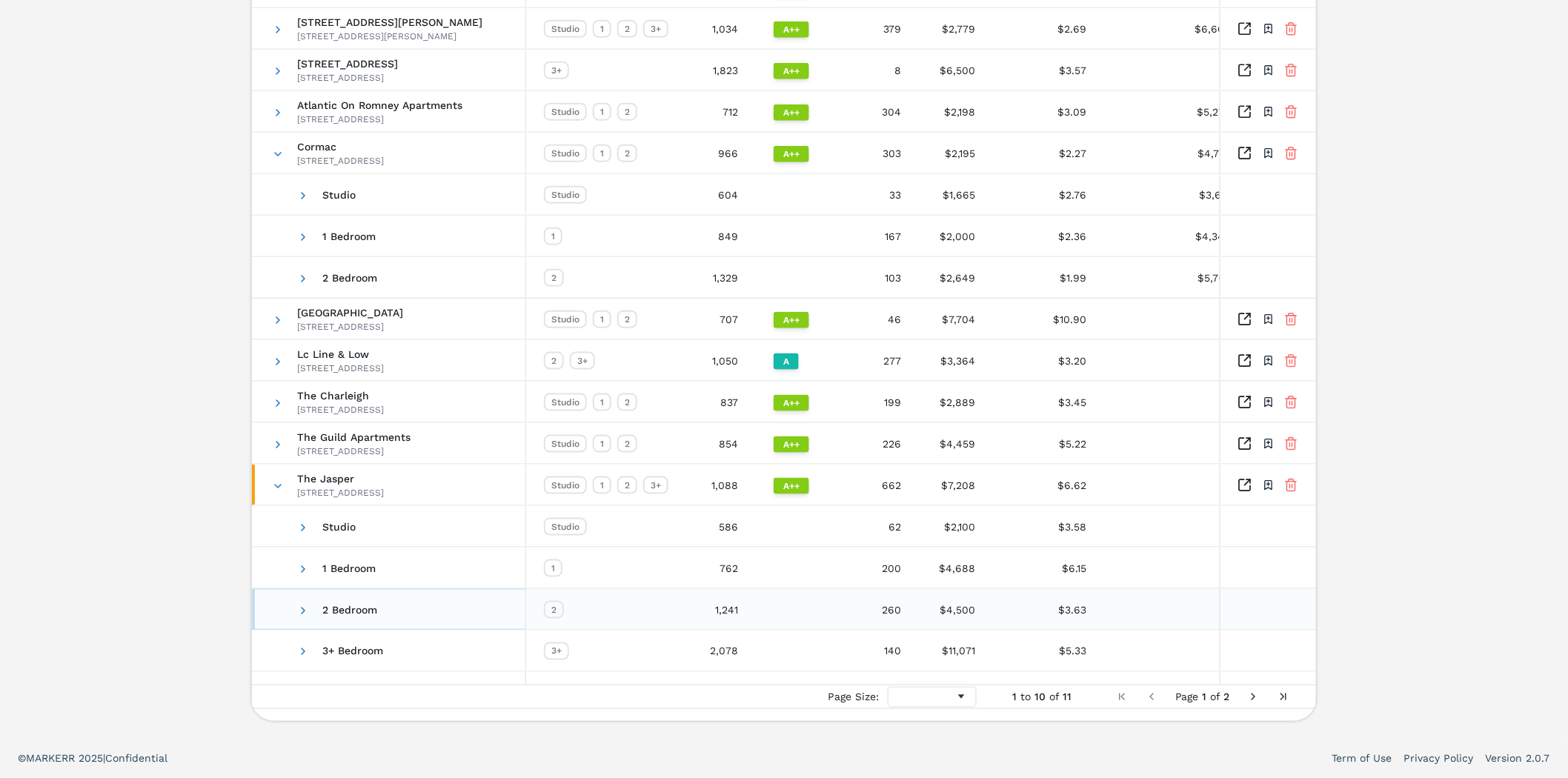
click at [295, 606] on span "2 Bedroom" at bounding box center [390, 610] width 236 height 40
click at [304, 605] on span at bounding box center [304, 610] width 12 height 12
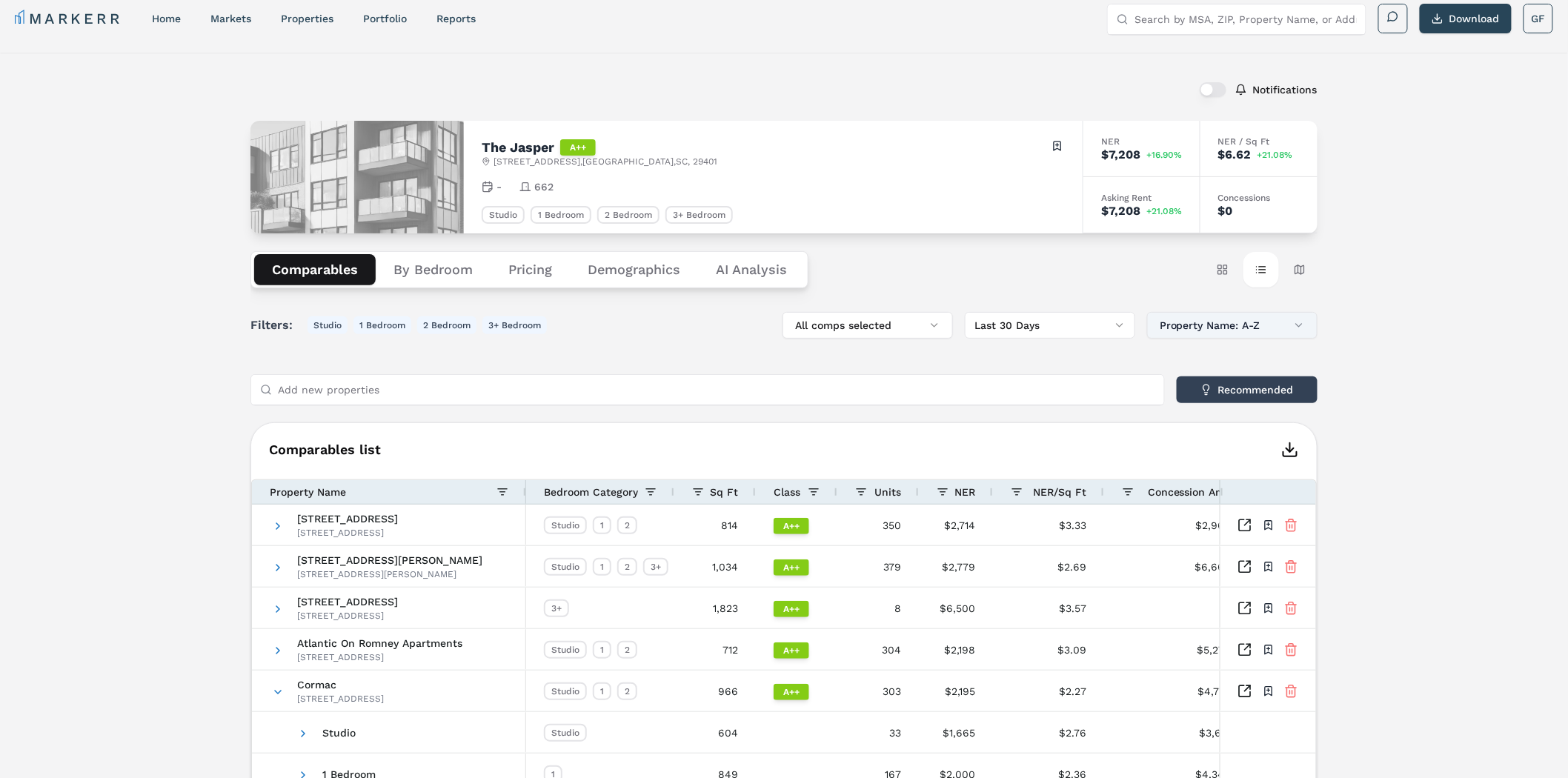
scroll to position [0, 0]
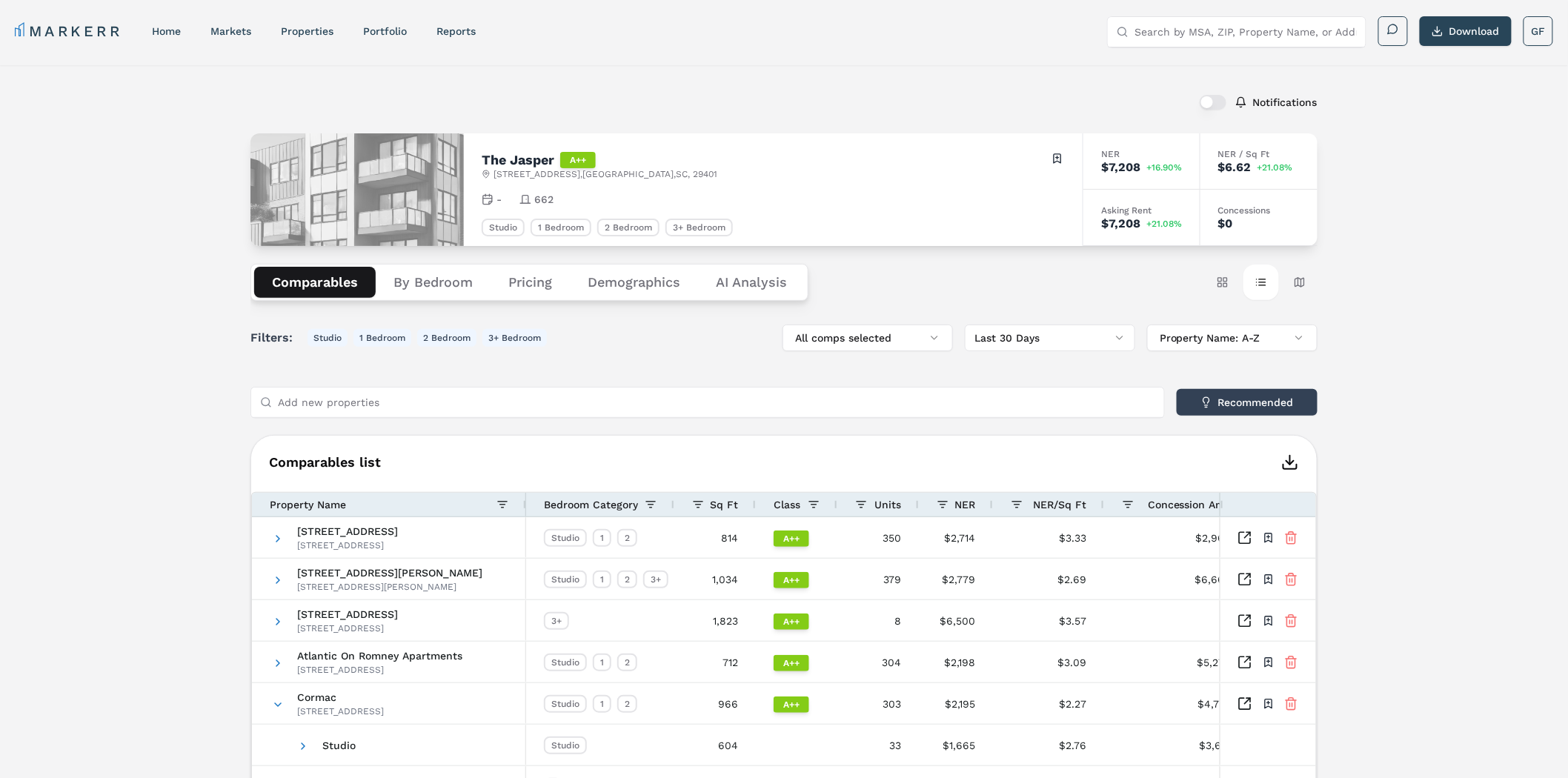
drag, startPoint x: 1294, startPoint y: 278, endPoint x: 1324, endPoint y: 282, distance: 30.3
click at [1296, 277] on button "Map view" at bounding box center [1300, 282] width 36 height 36
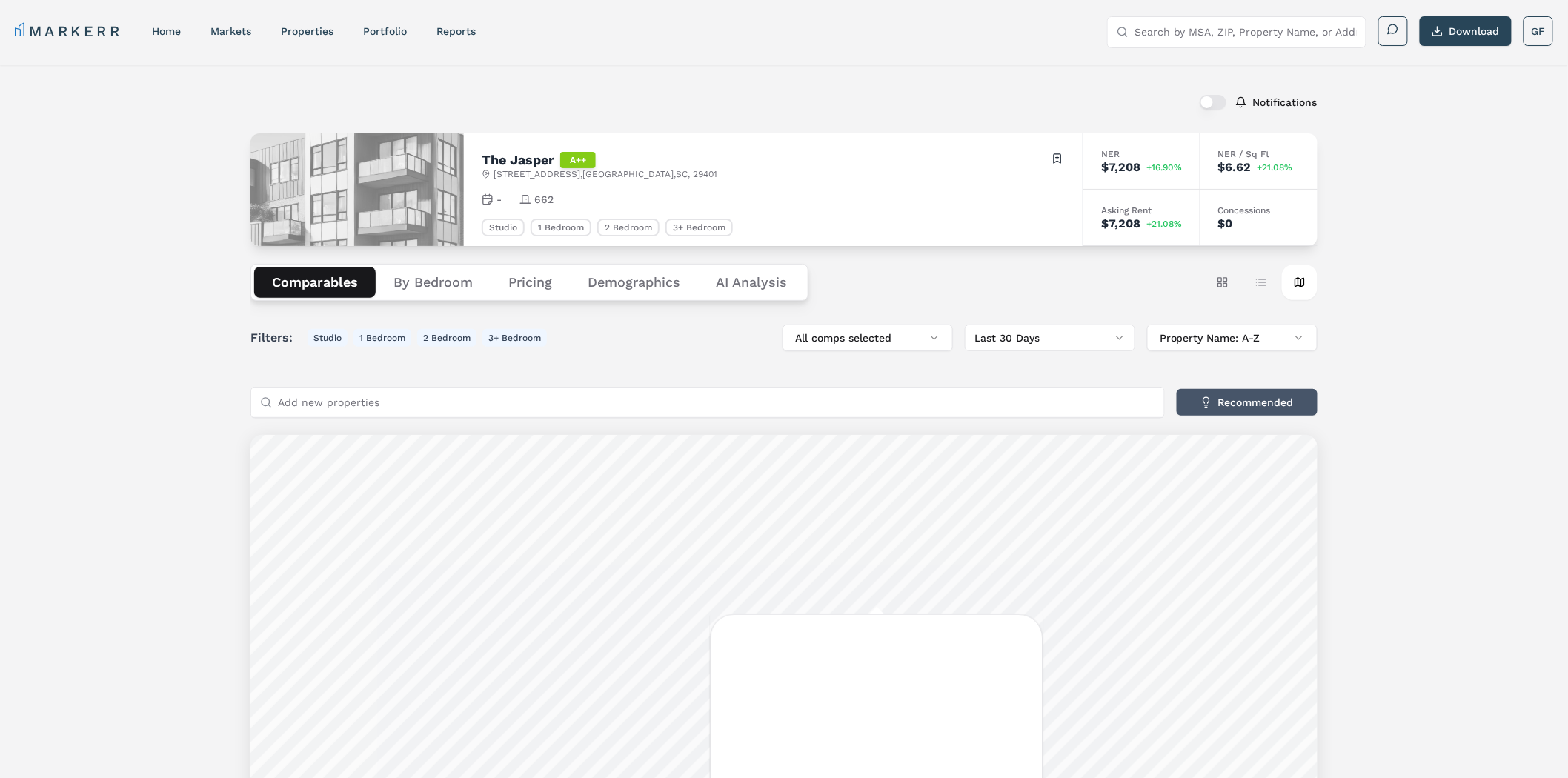
scroll to position [15, 0]
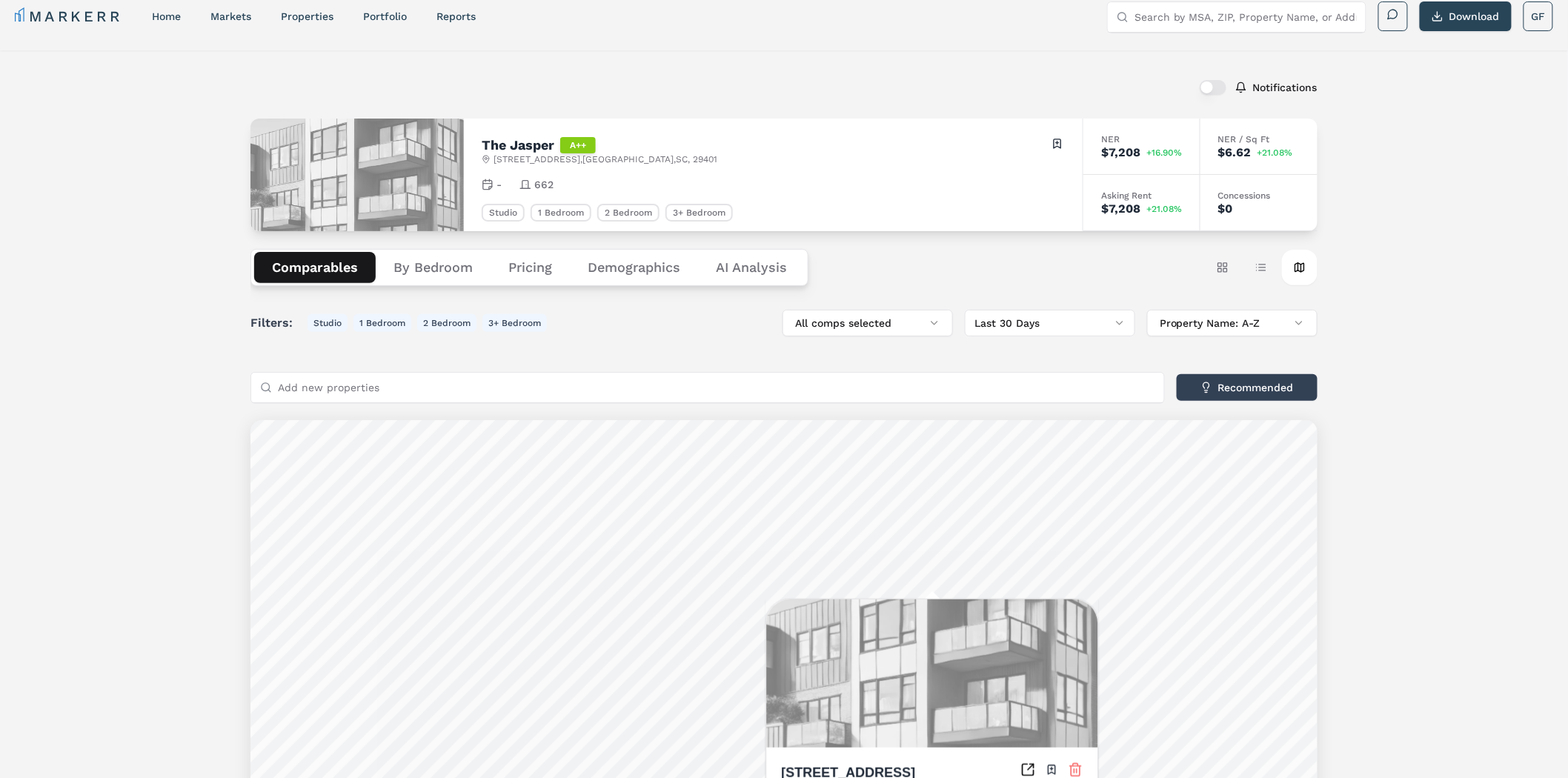
click at [1449, 358] on div "Notifications The Jasper A++ [STREET_ADDRESS] Toggle portfolio menu - 662 Studi…" at bounding box center [784, 512] width 1568 height 925
click at [1268, 269] on button "Table view" at bounding box center [1261, 268] width 36 height 36
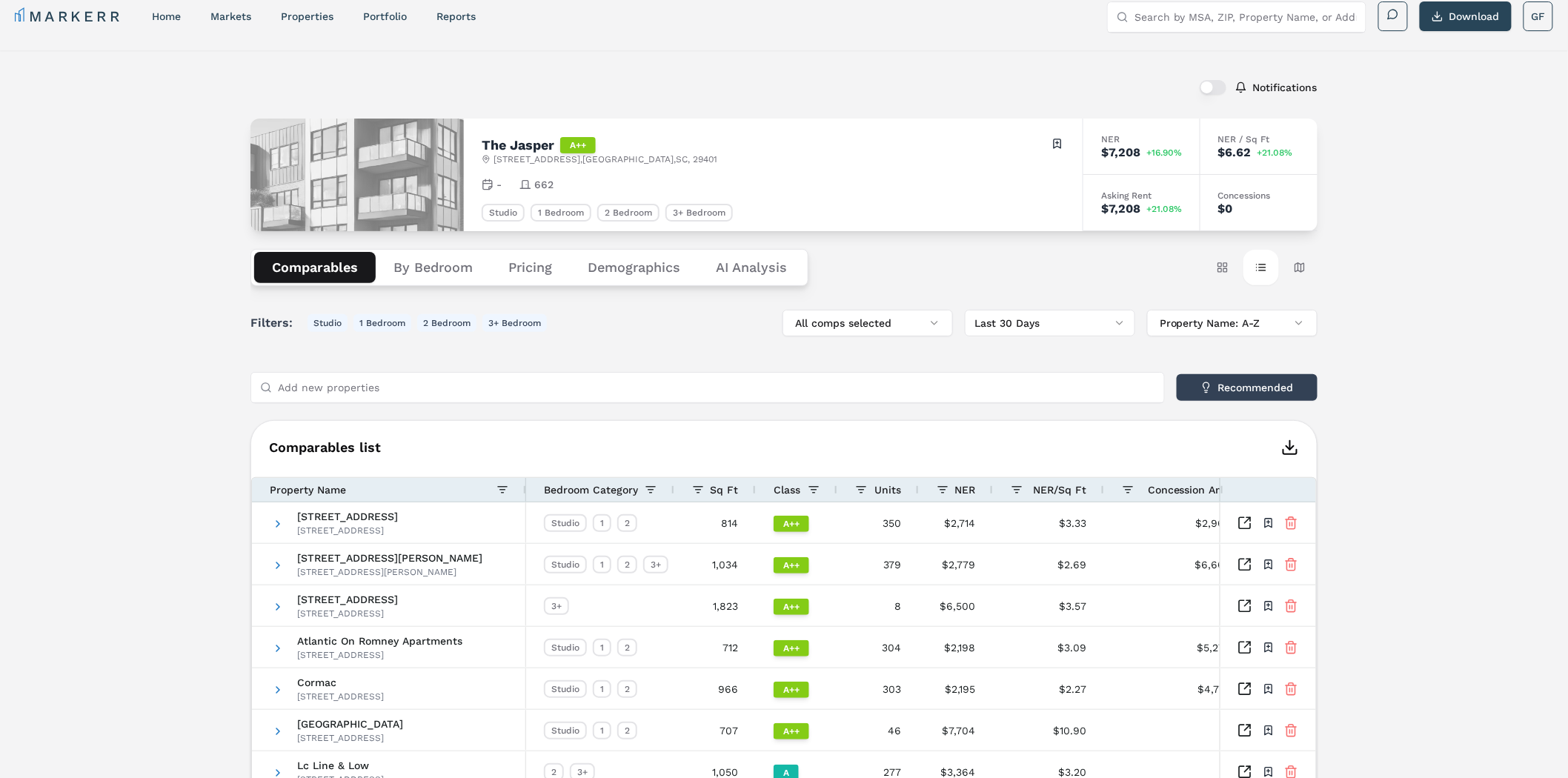
click at [60, 189] on div "Notifications The Jasper A++ [STREET_ADDRESS] Toggle portfolio menu - 662 Studi…" at bounding box center [784, 517] width 1568 height 934
click at [437, 265] on button "By Bedroom" at bounding box center [433, 267] width 115 height 31
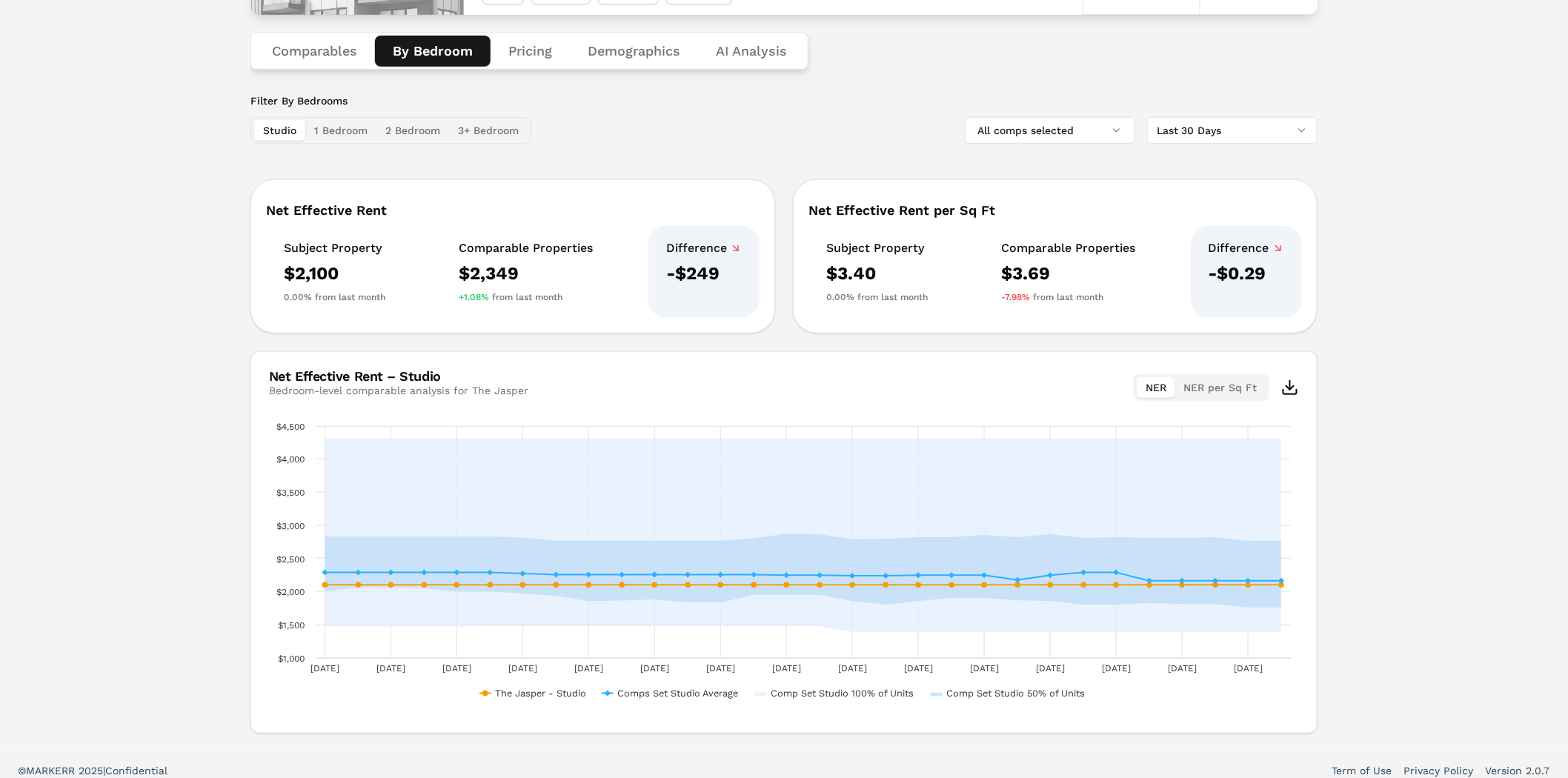
scroll to position [242, 0]
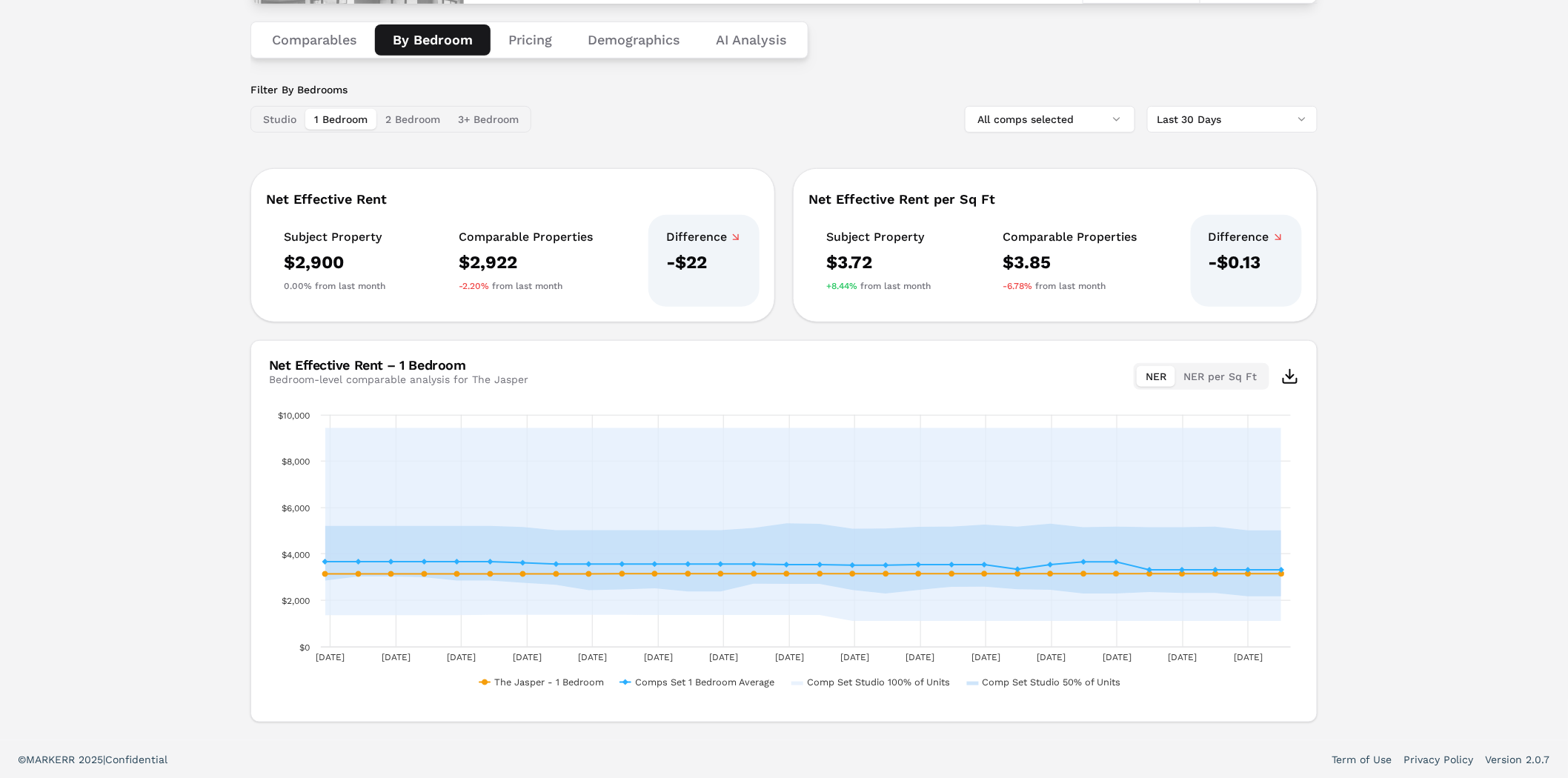
click at [364, 119] on button "1 Bedroom" at bounding box center [340, 119] width 71 height 21
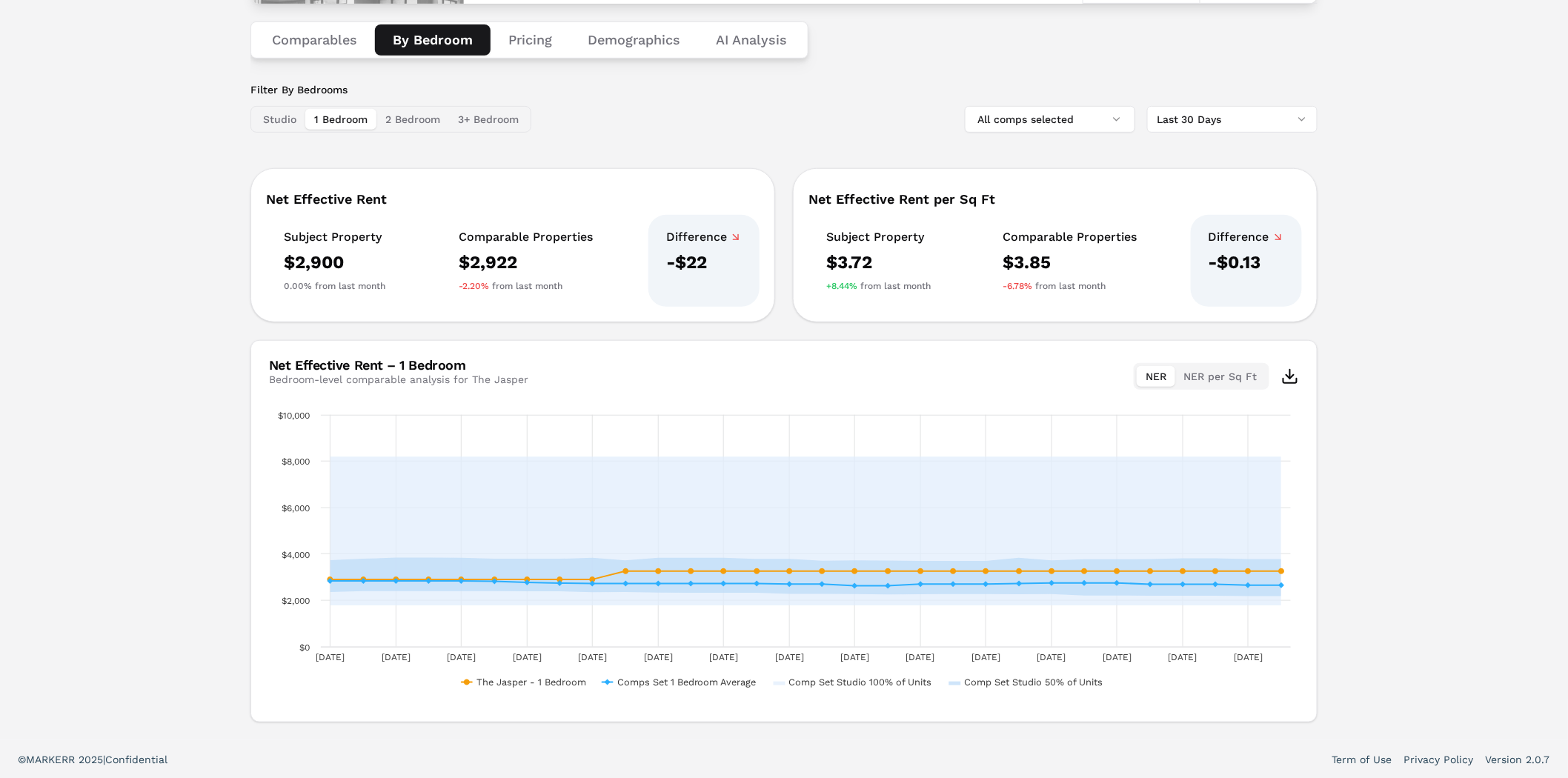
click at [403, 117] on button "2 Bedroom" at bounding box center [412, 119] width 73 height 21
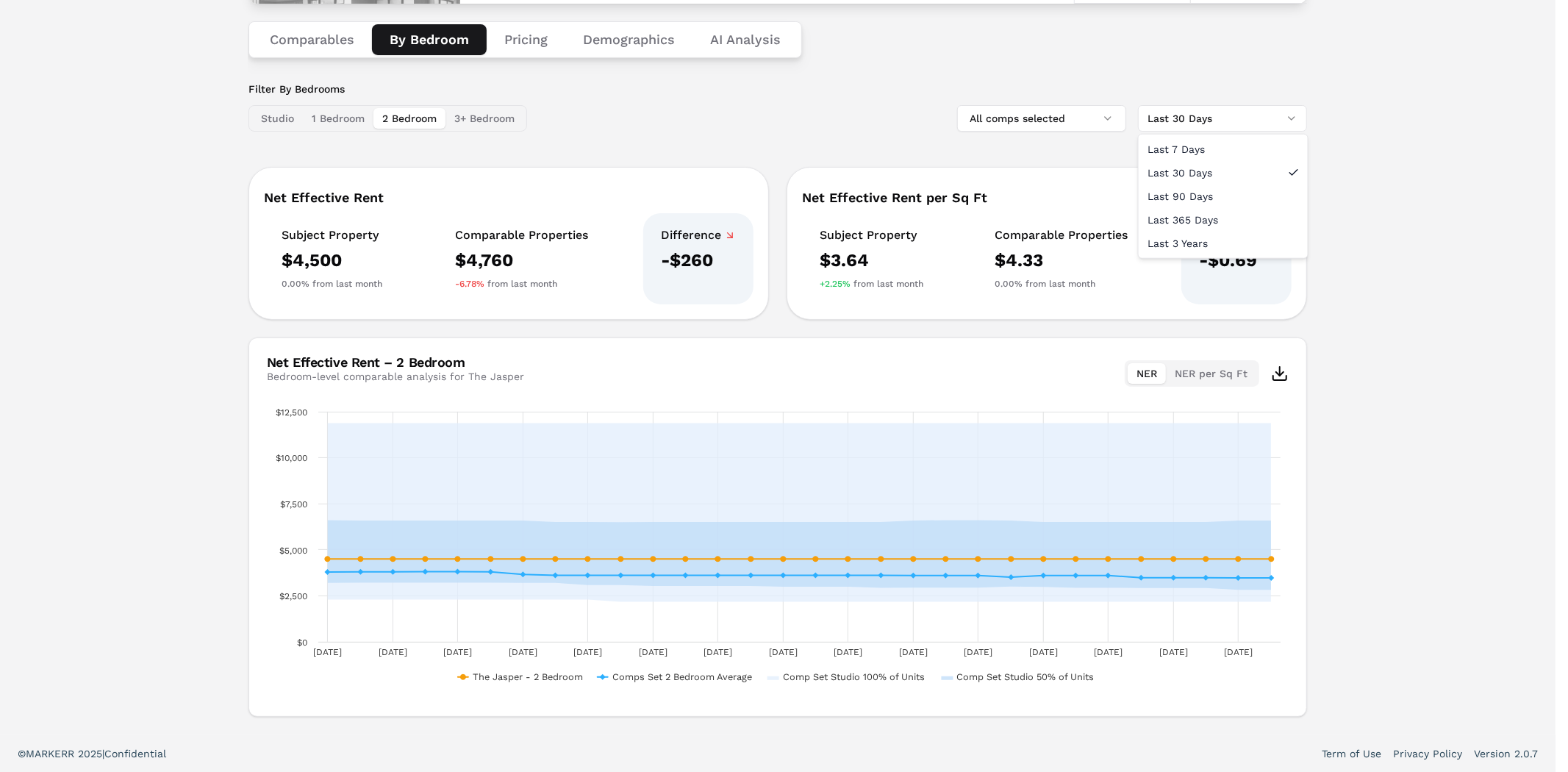
click at [1245, 124] on html "MARKERR home markets properties Portfolio reports Search by MSA, ZIP, Property …" at bounding box center [784, 321] width 1568 height 1124
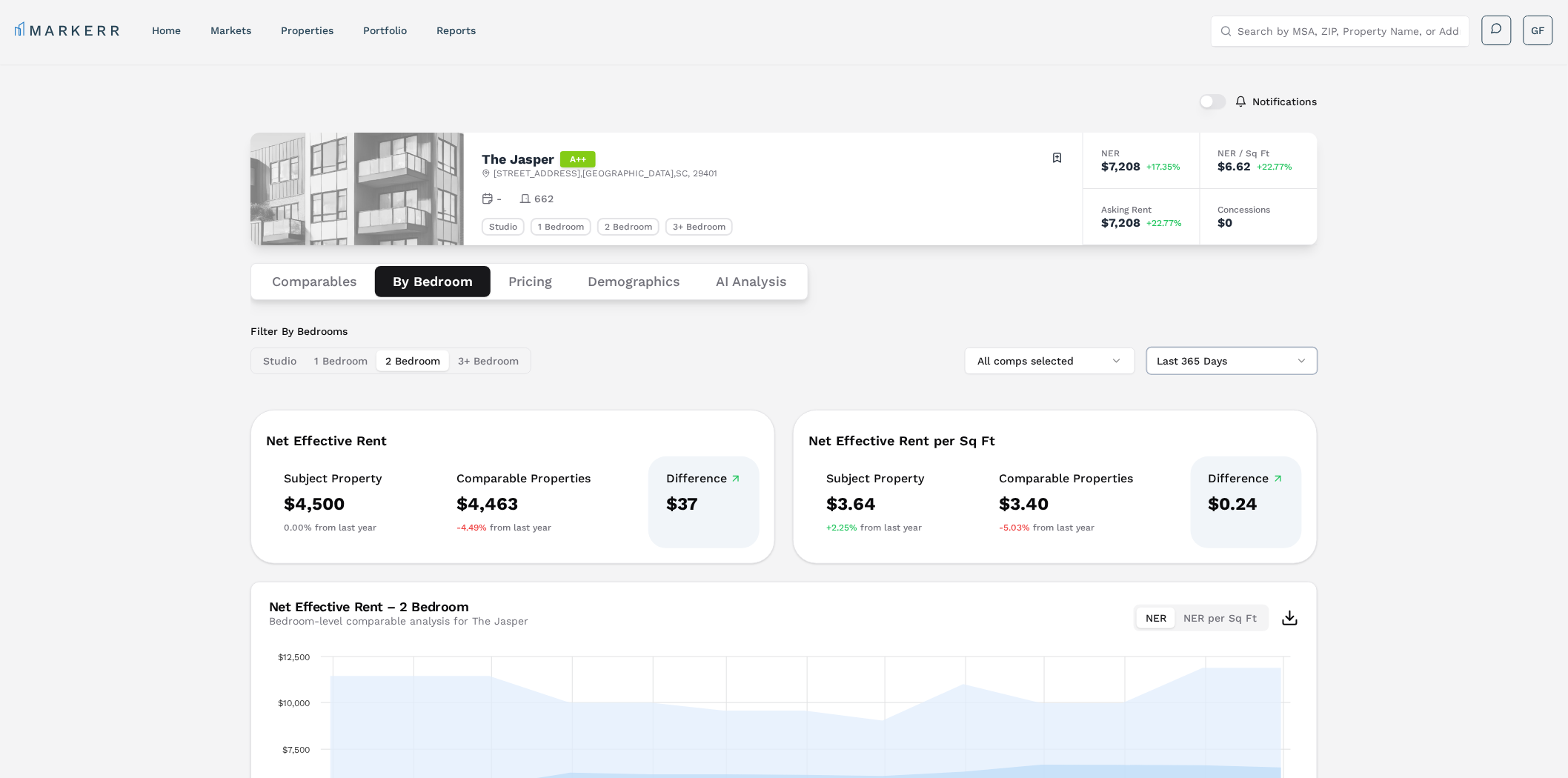
scroll to position [0, 0]
click at [534, 282] on button "Pricing" at bounding box center [530, 282] width 79 height 31
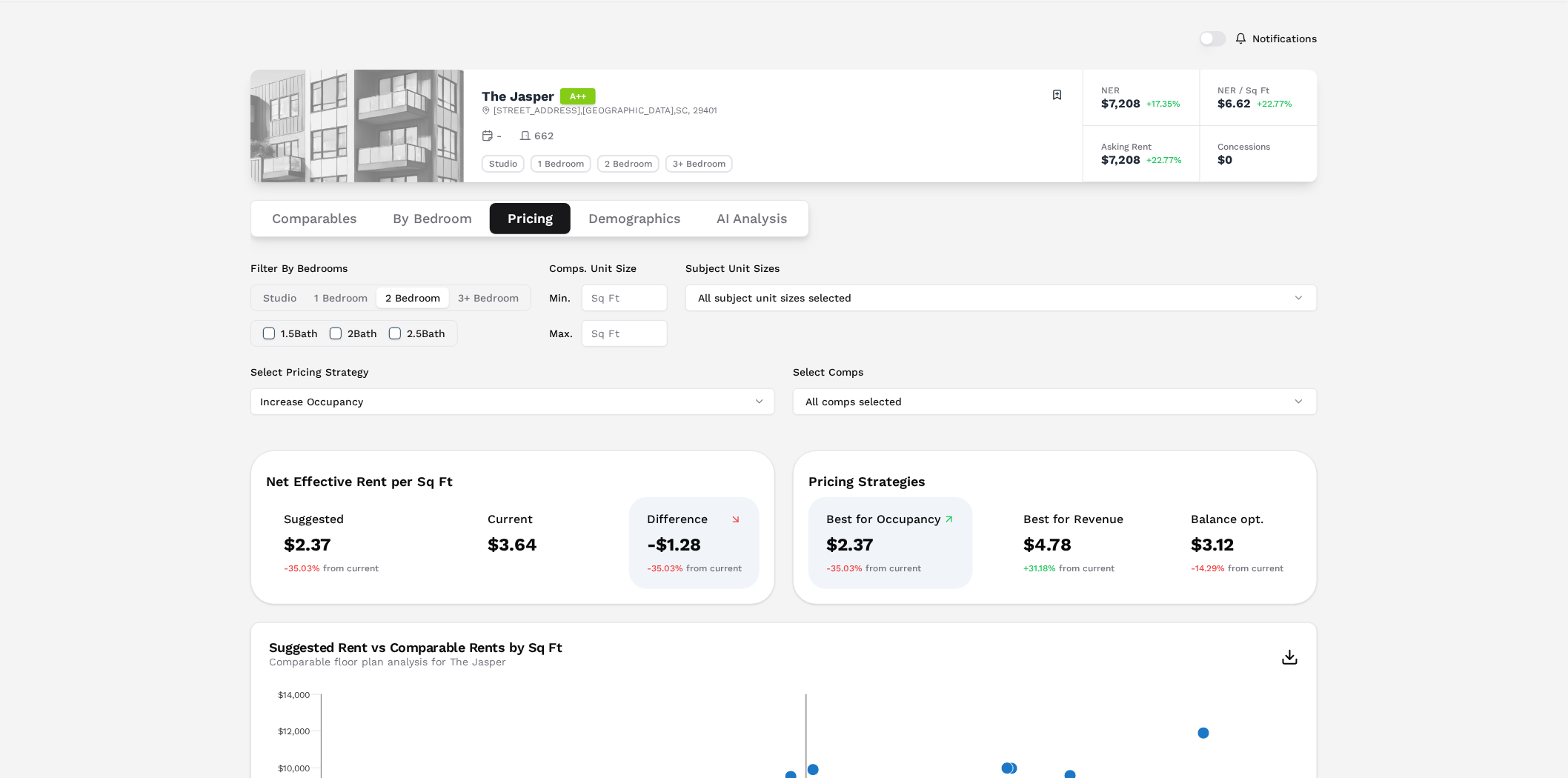
scroll to position [246, 0]
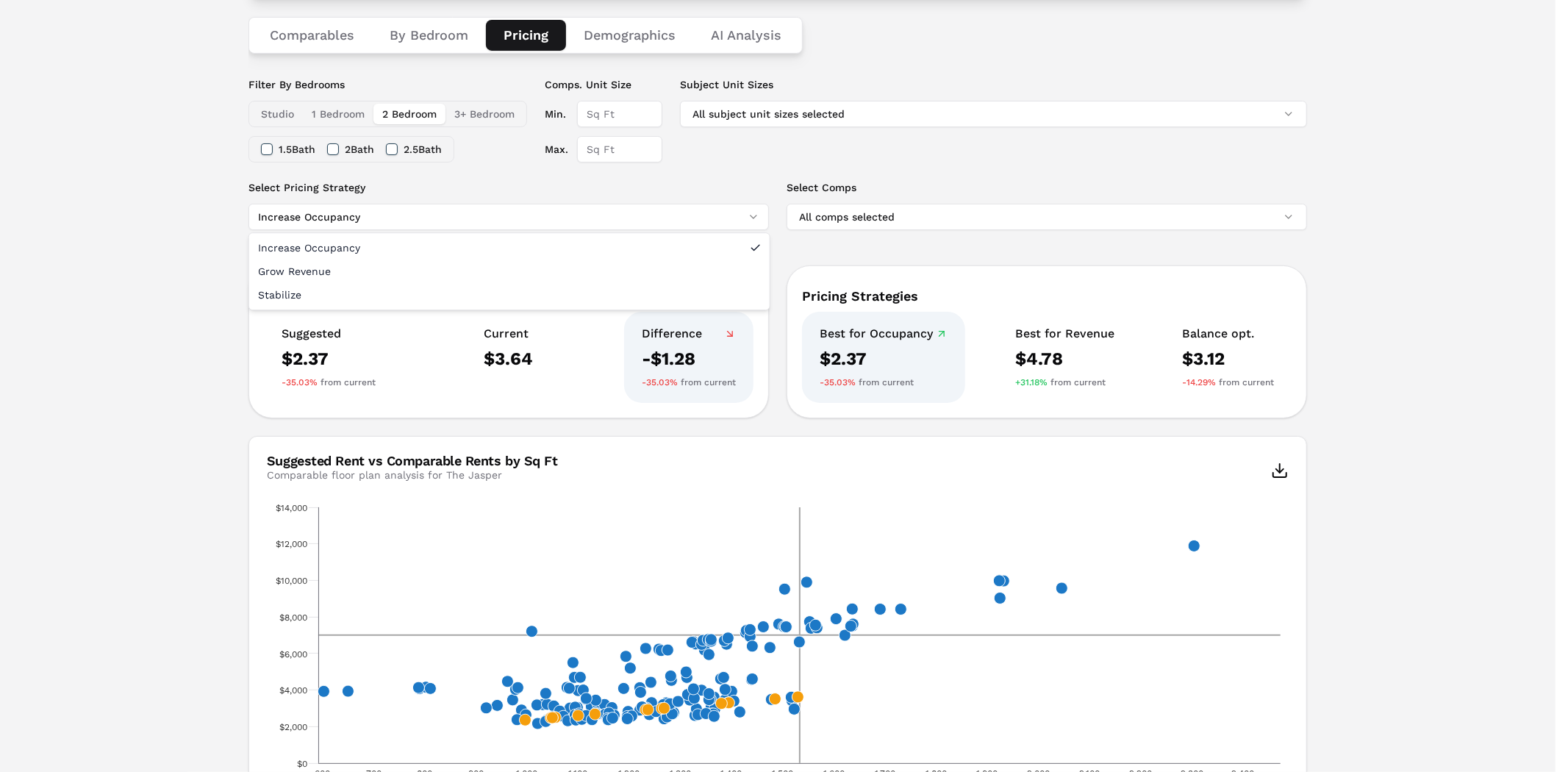
click at [386, 223] on html "MARKERR home markets properties Portfolio reports Search by MSA, ZIP, Property …" at bounding box center [784, 778] width 1568 height 2045
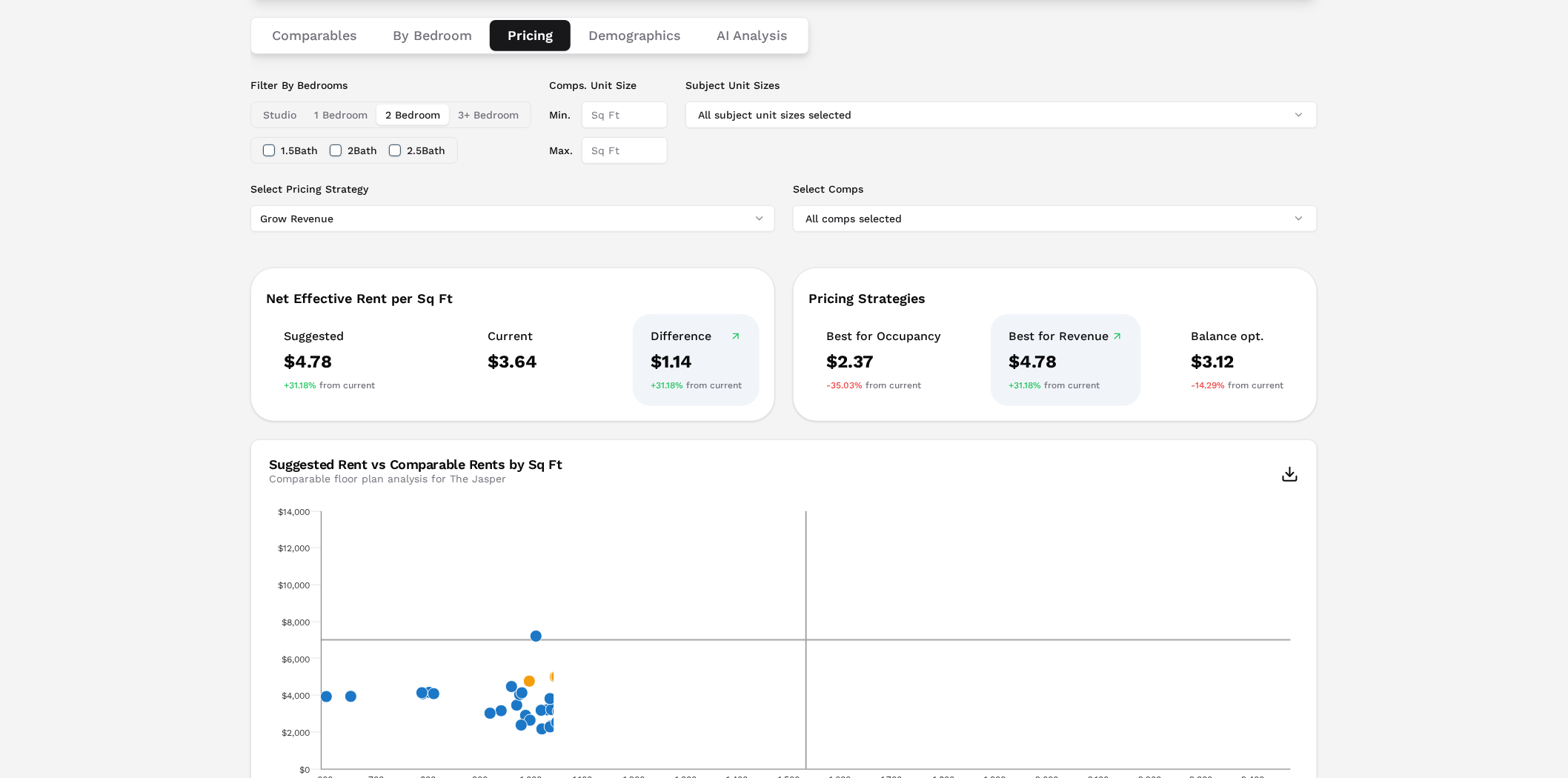
click at [189, 263] on div "Notifications The Jasper A++ [STREET_ADDRESS] Toggle portfolio menu - 662 Studi…" at bounding box center [784, 741] width 1568 height 1846
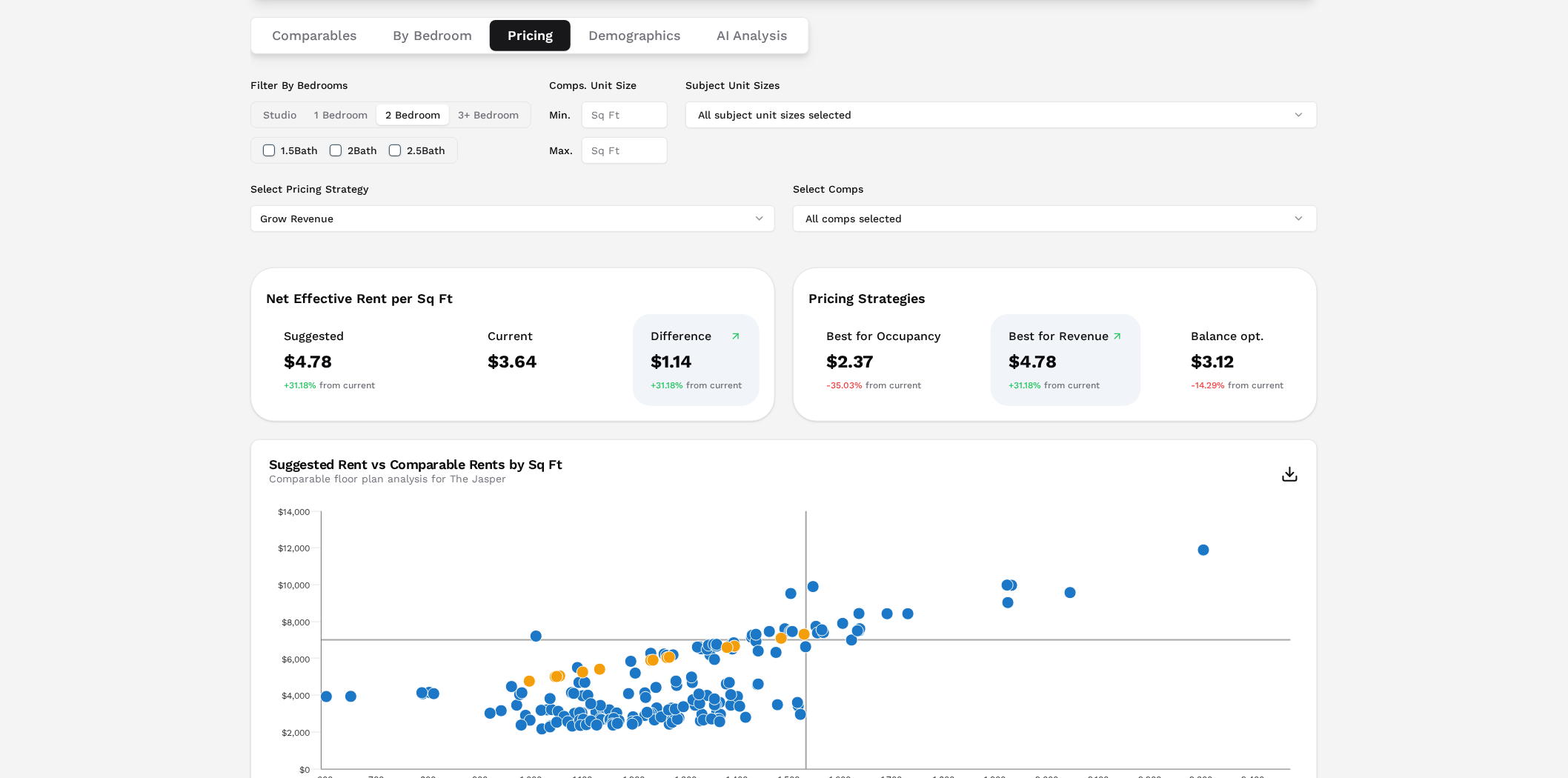
click at [312, 231] on body "MARKERR home markets properties Portfolio reports Search by MSA, ZIP, Property …" at bounding box center [784, 784] width 1568 height 2061
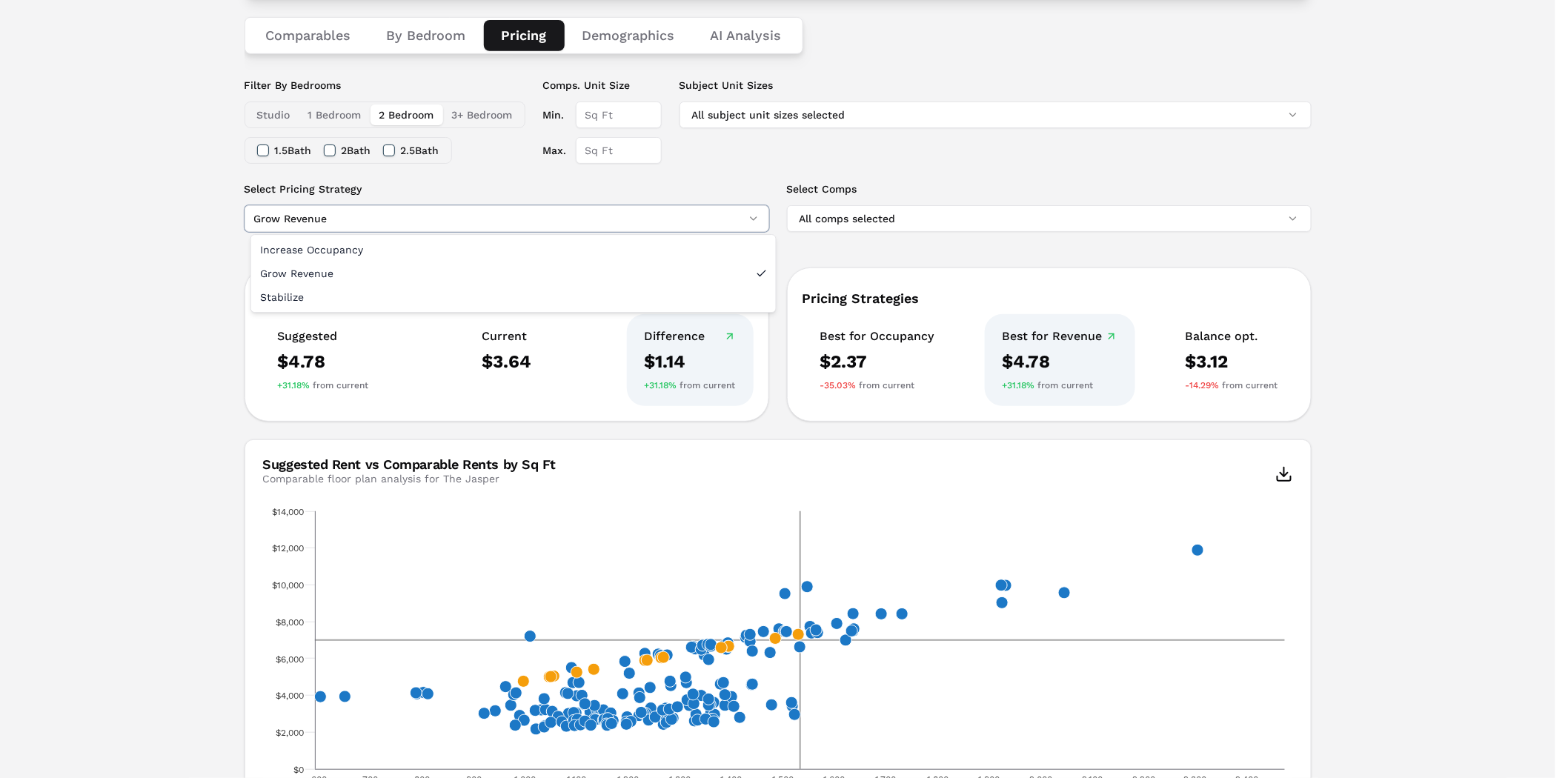
click at [138, 232] on html "MARKERR home markets properties Portfolio reports Search by MSA, ZIP, Property …" at bounding box center [784, 784] width 1568 height 2061
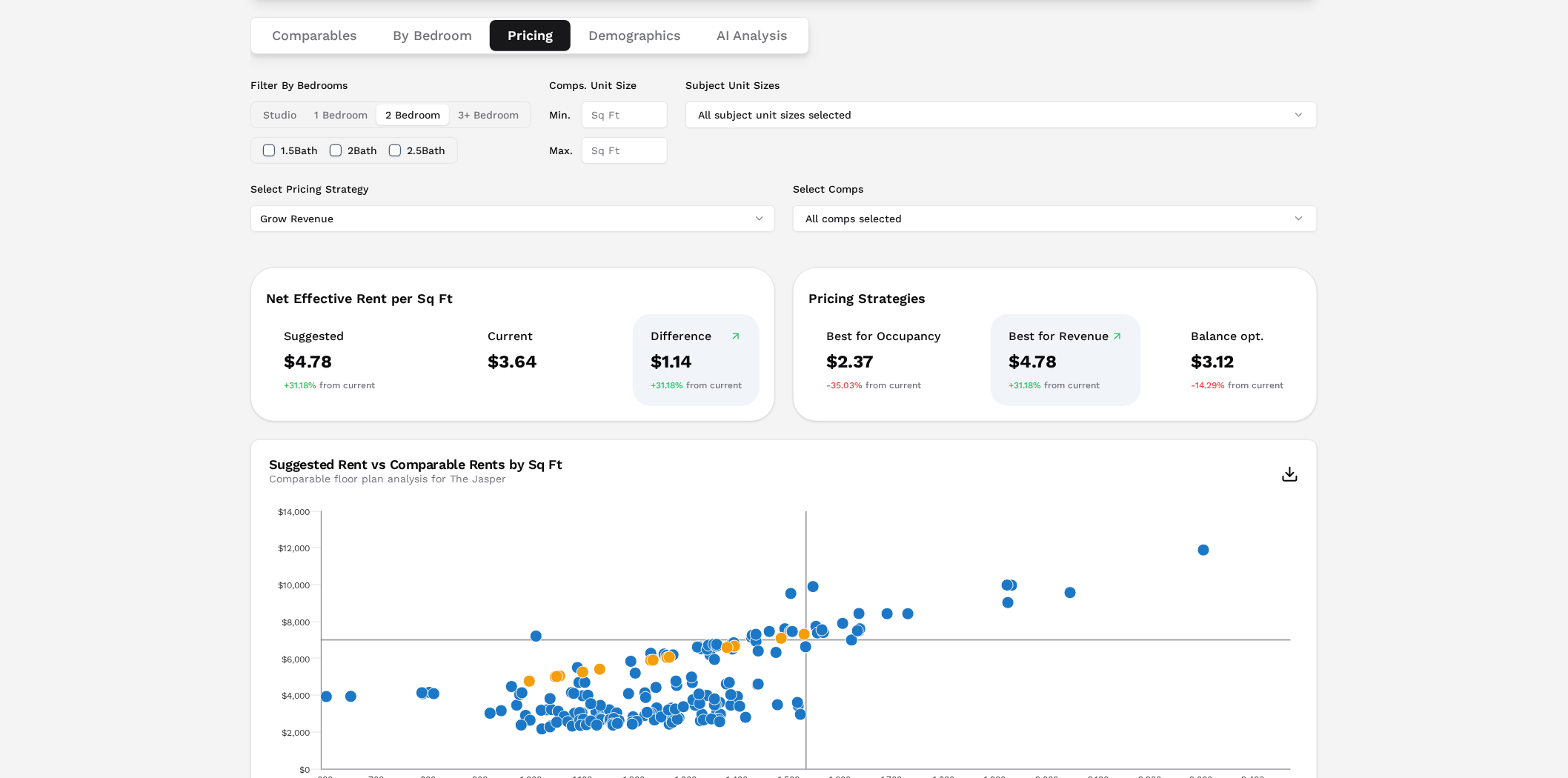
click at [152, 234] on div "Notifications The Jasper A++ [STREET_ADDRESS] Toggle portfolio menu - 662 Studi…" at bounding box center [784, 741] width 1568 height 1846
click at [1121, 223] on button "All comps selected" at bounding box center [1056, 218] width 525 height 26
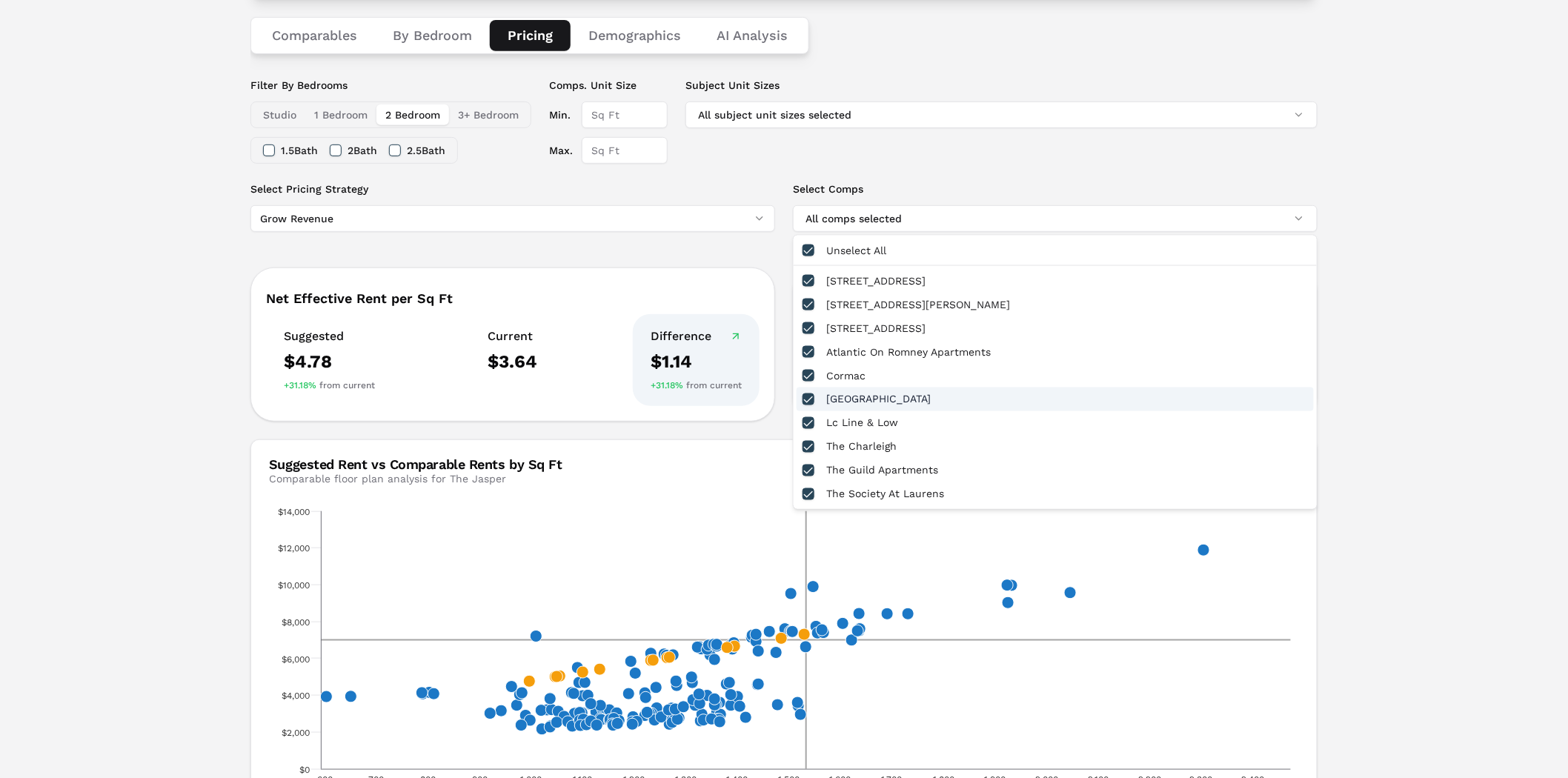
click at [805, 394] on button "button" at bounding box center [809, 400] width 12 height 12
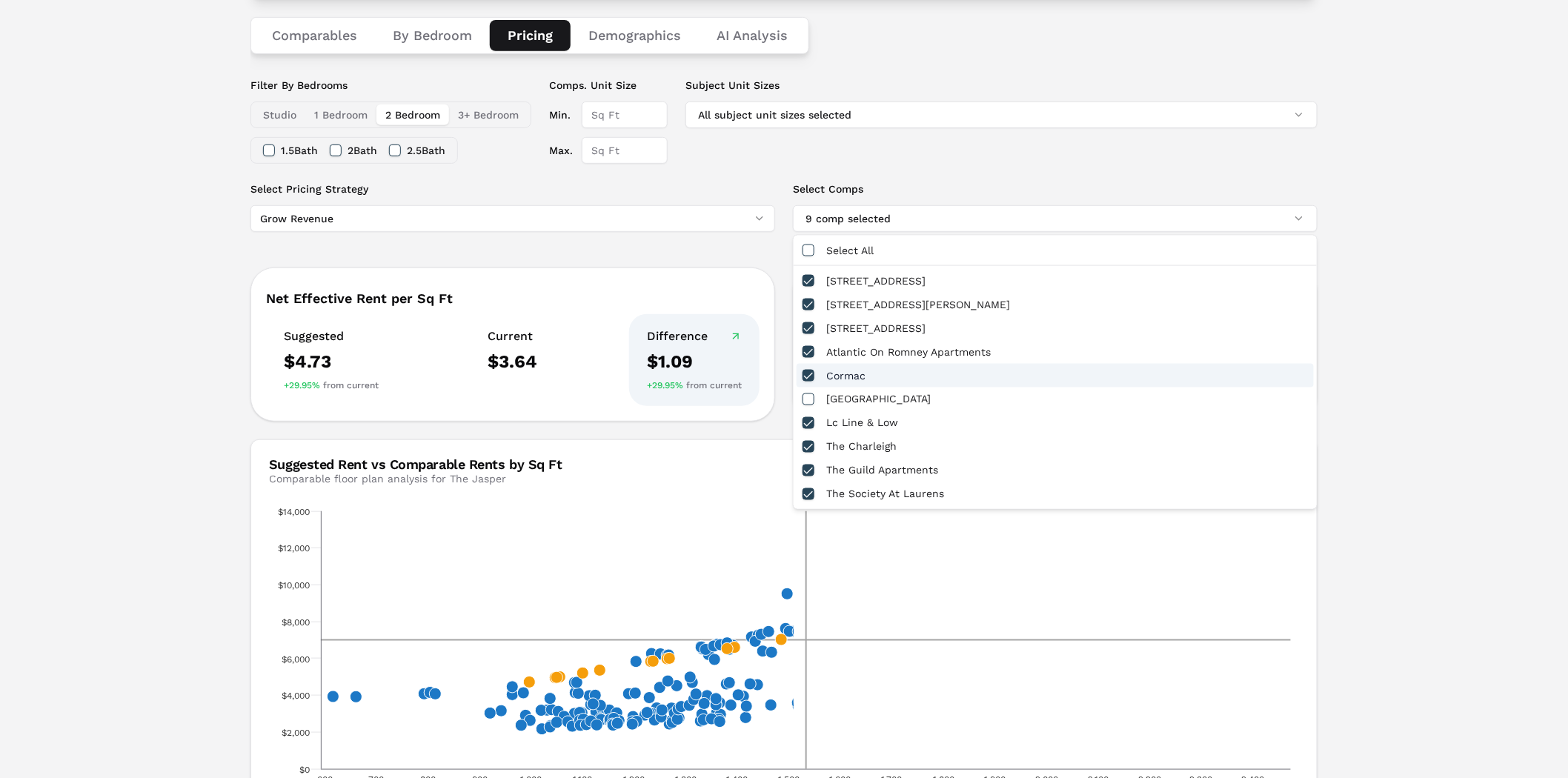
click at [1401, 260] on div "Notifications The Jasper A++ [STREET_ADDRESS] Toggle portfolio menu - 662 Studi…" at bounding box center [784, 741] width 1568 height 1846
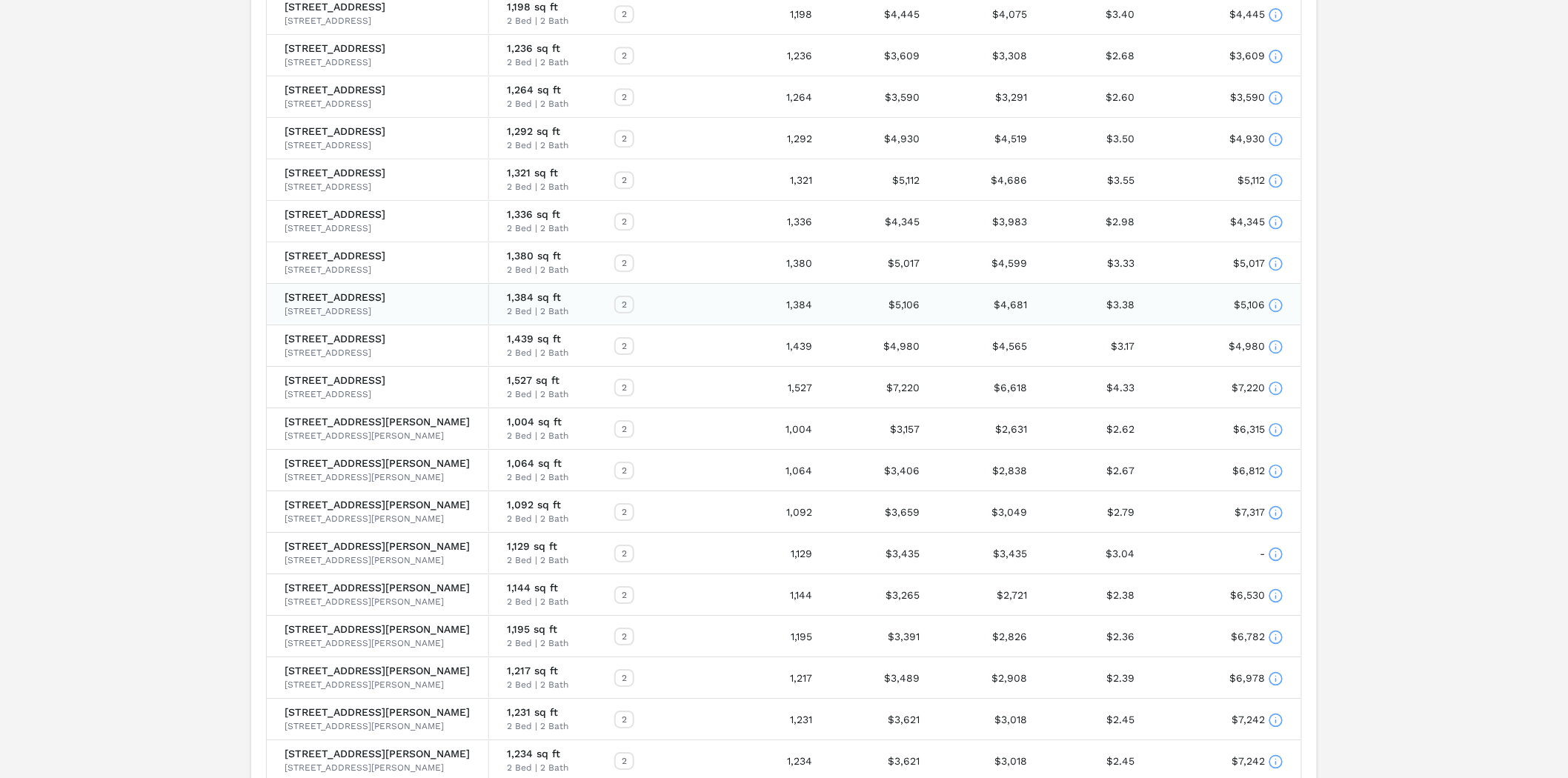
scroll to position [1831, 0]
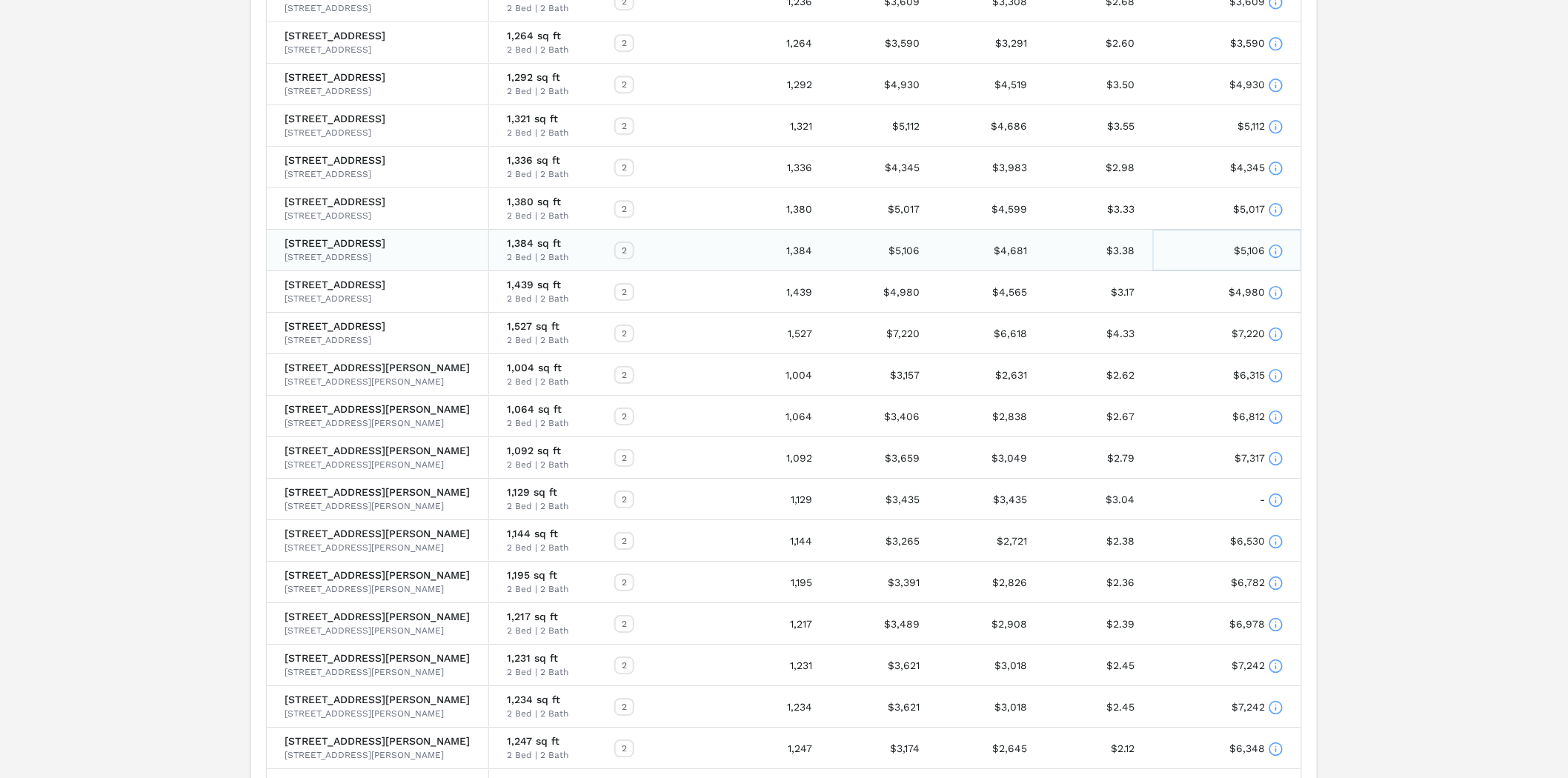
click at [1278, 253] on icon at bounding box center [1276, 251] width 15 height 15
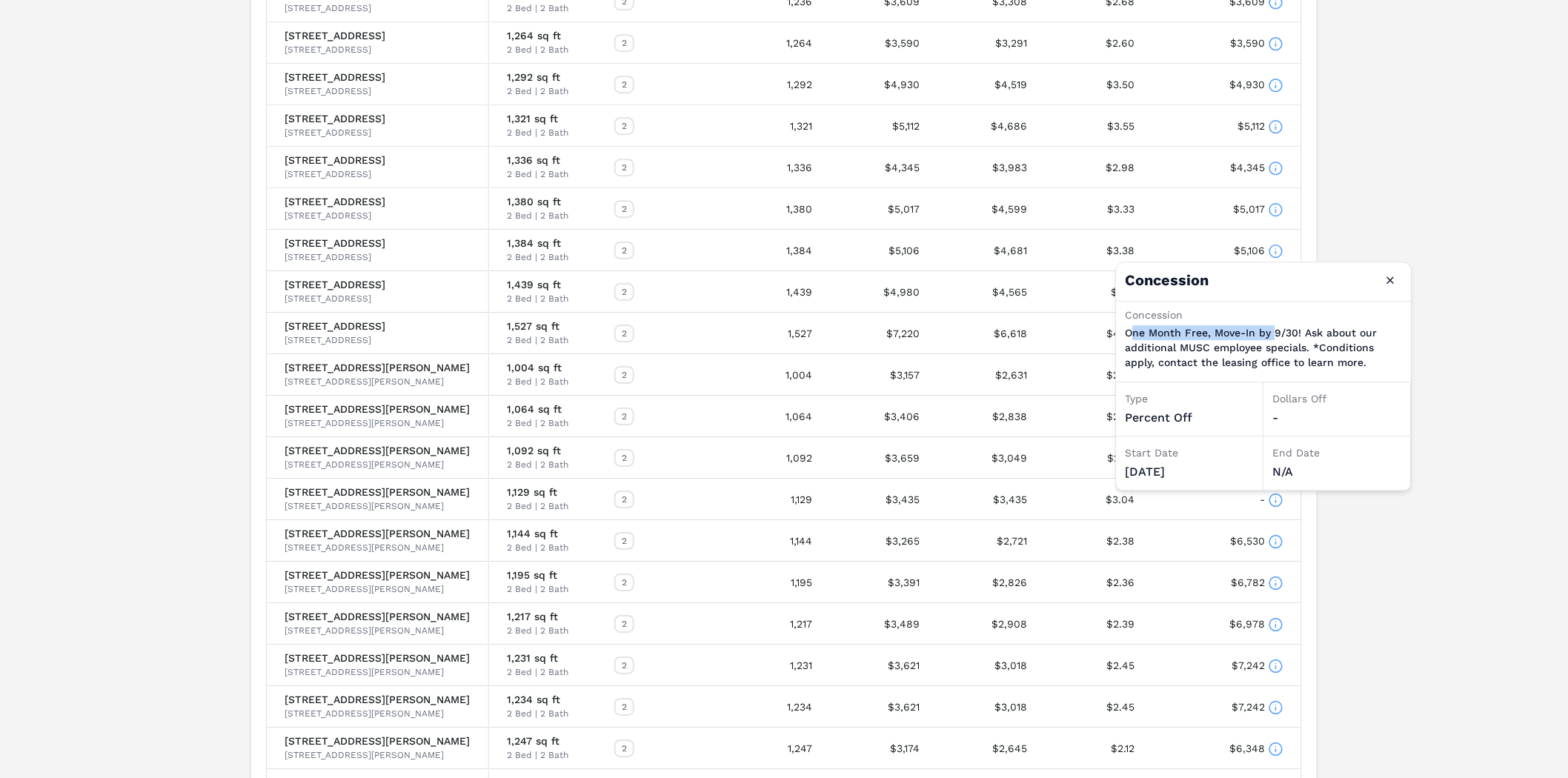
drag, startPoint x: 1131, startPoint y: 334, endPoint x: 1275, endPoint y: 332, distance: 144.0
click at [1275, 332] on p "One Month Free, Move-In by 9/30! Ask about our additional MUSC employee special…" at bounding box center [1264, 347] width 277 height 45
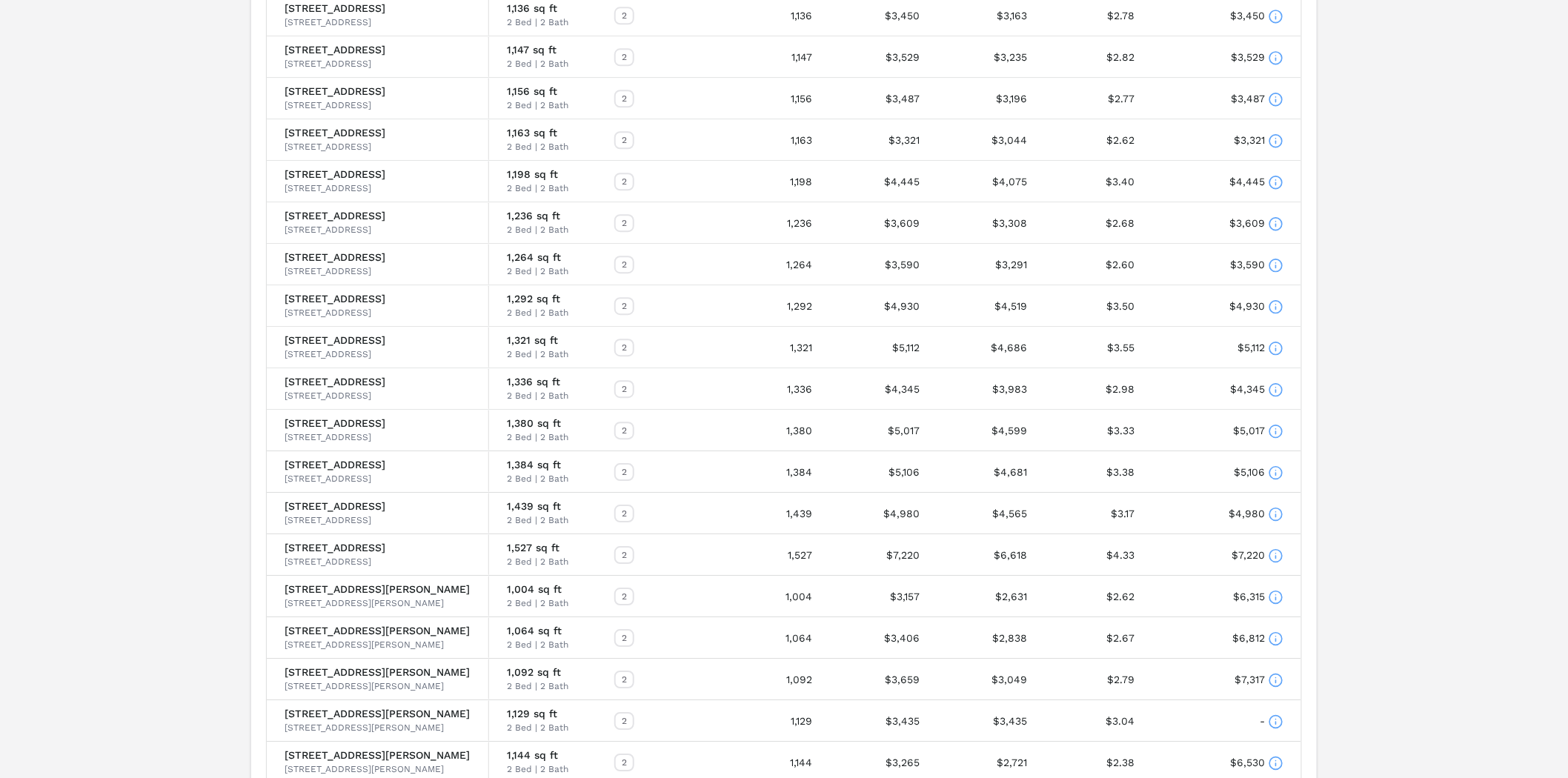
drag, startPoint x: 1493, startPoint y: 554, endPoint x: 1445, endPoint y: 388, distance: 172.8
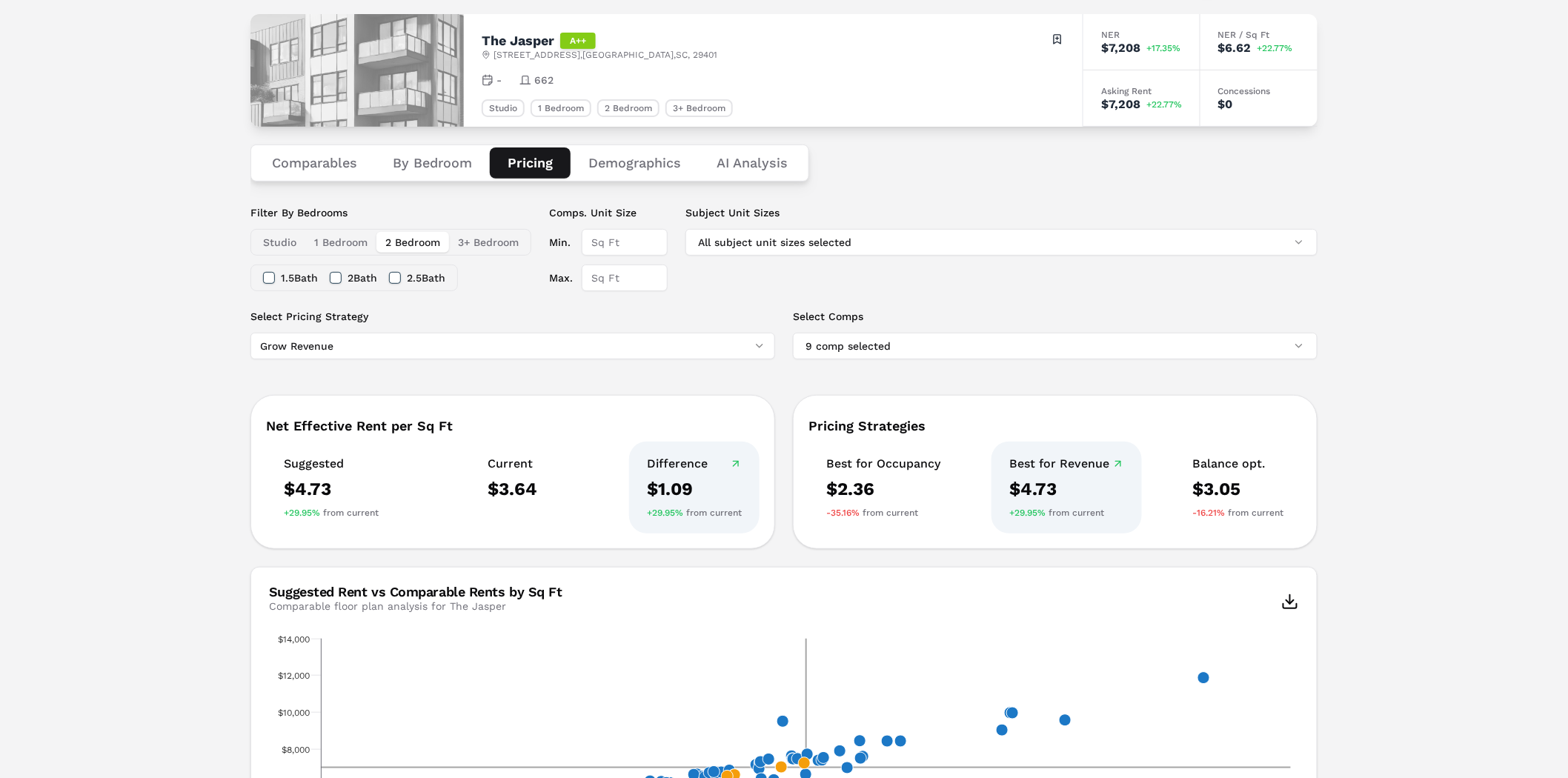
scroll to position [0, 0]
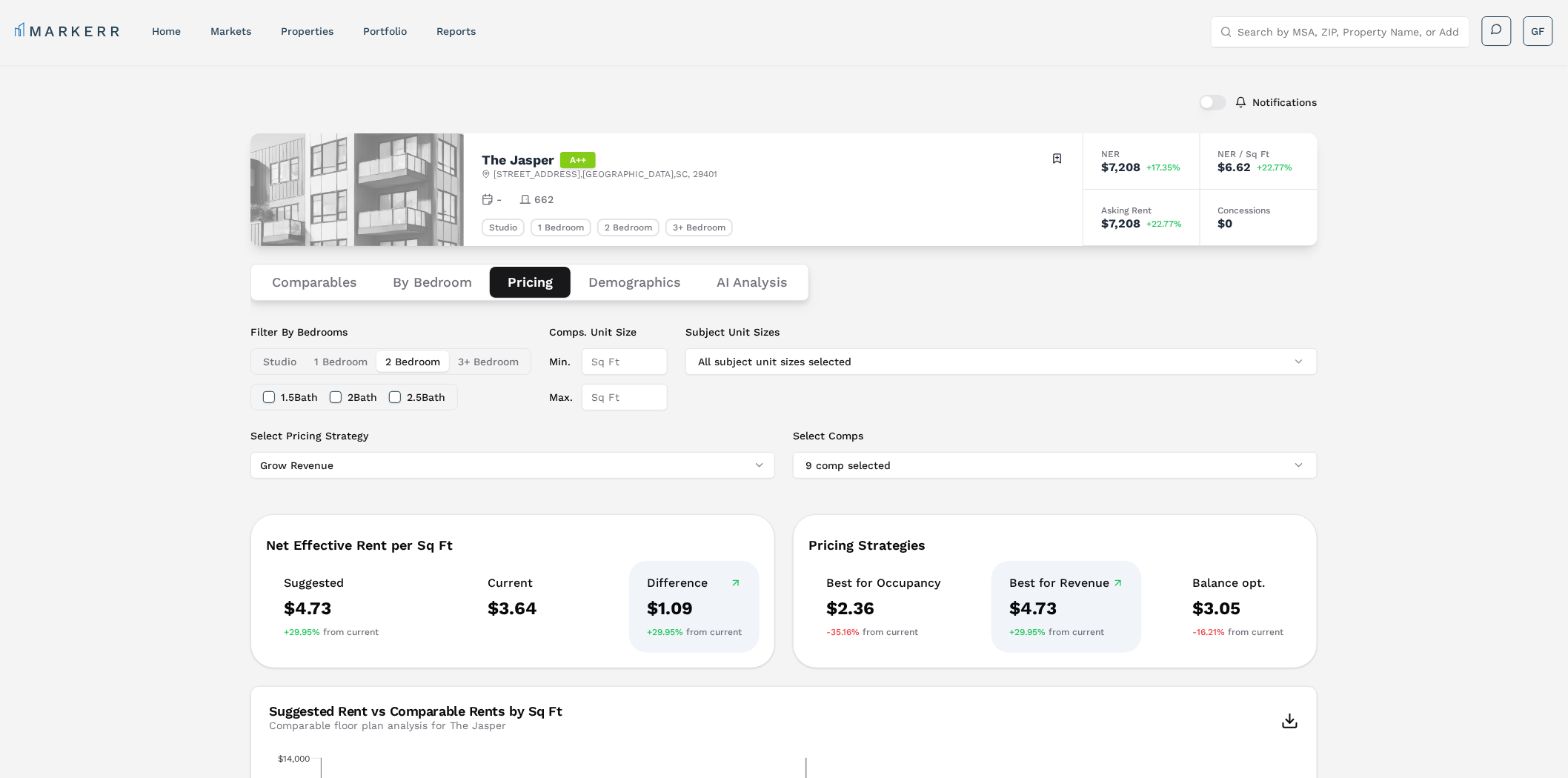
click at [635, 282] on button "Demographics" at bounding box center [634, 282] width 128 height 31
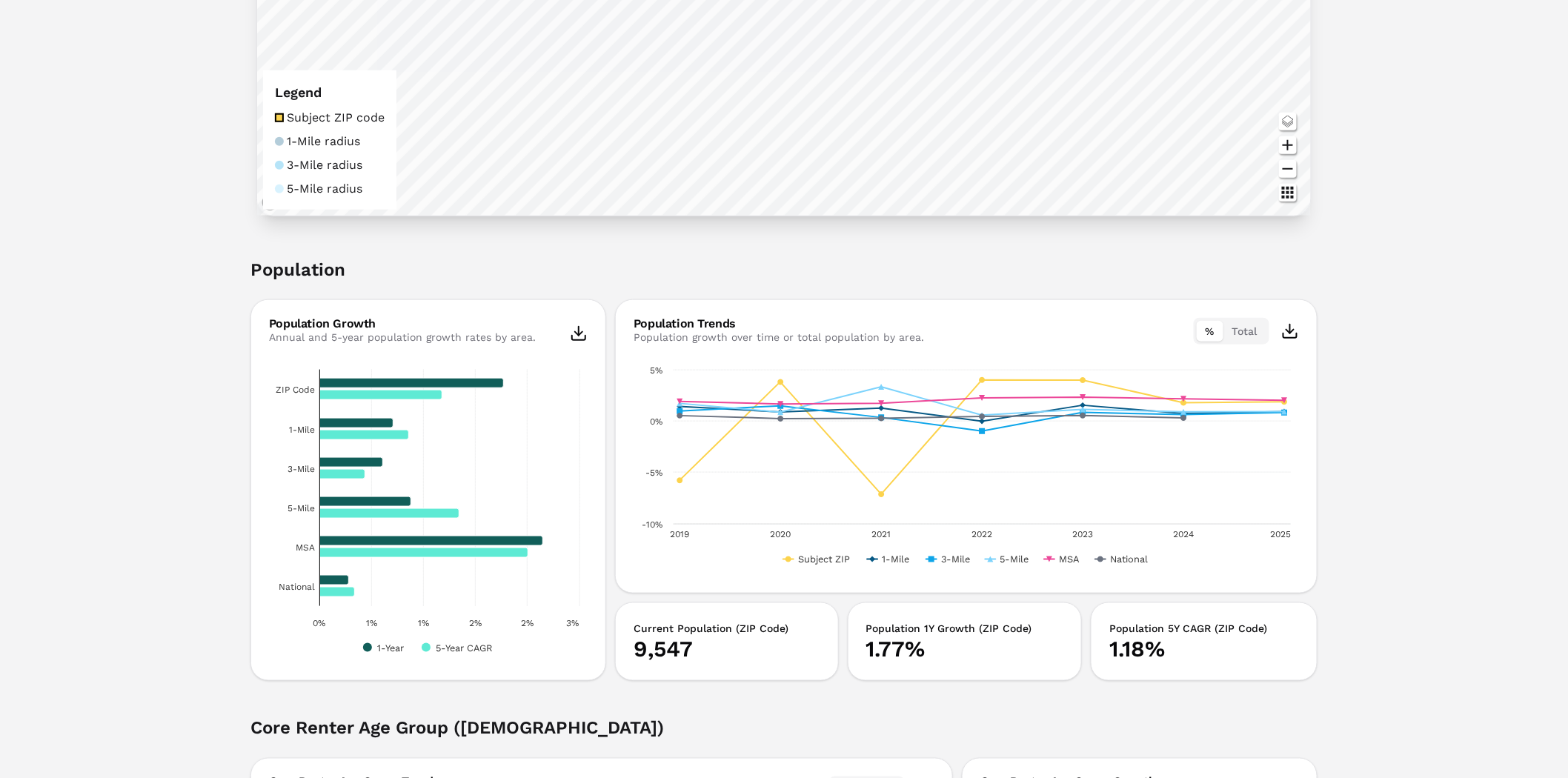
scroll to position [575, 0]
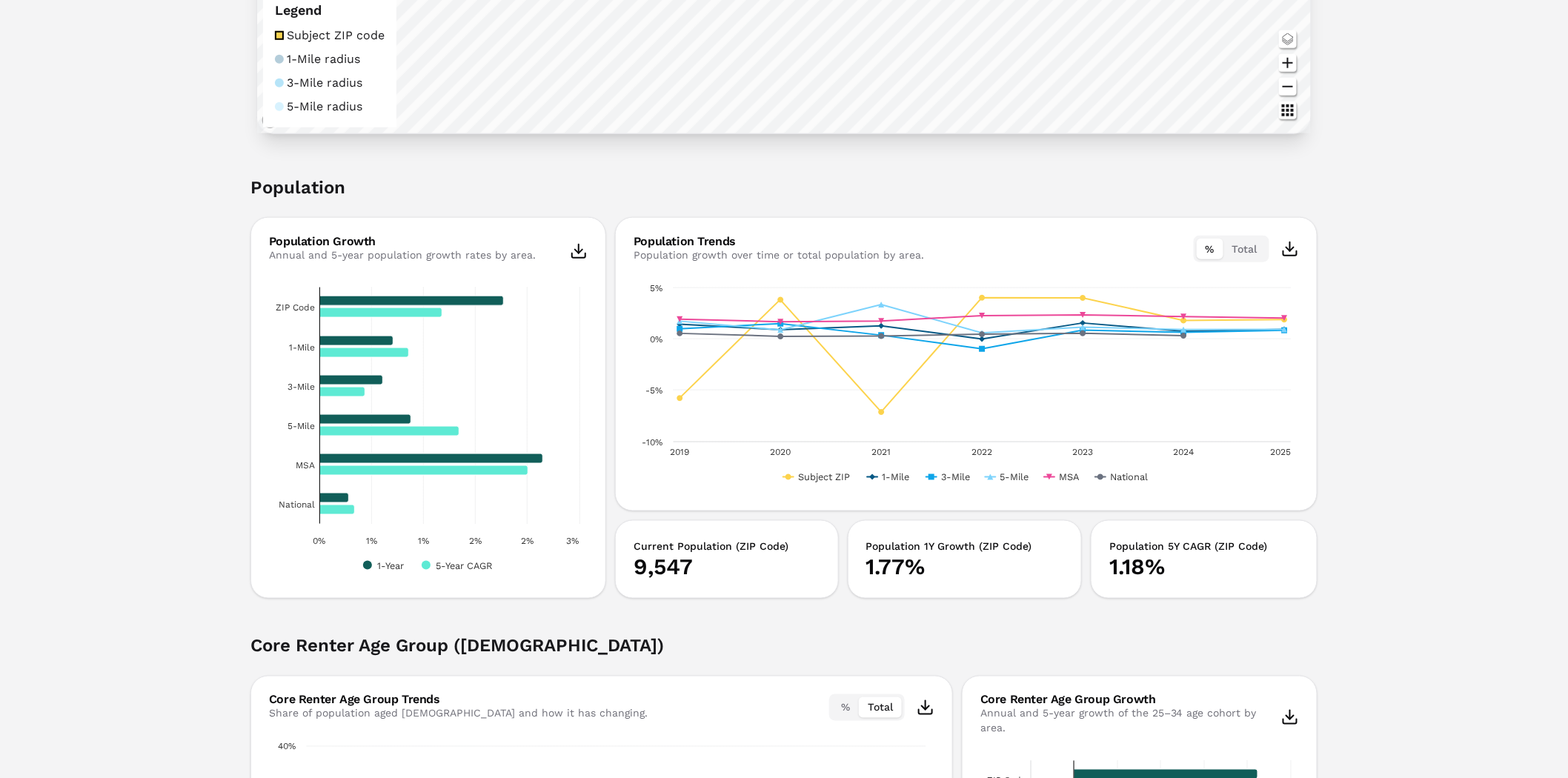
click at [736, 545] on h3 "Current Population (ZIP Code)" at bounding box center [727, 546] width 187 height 15
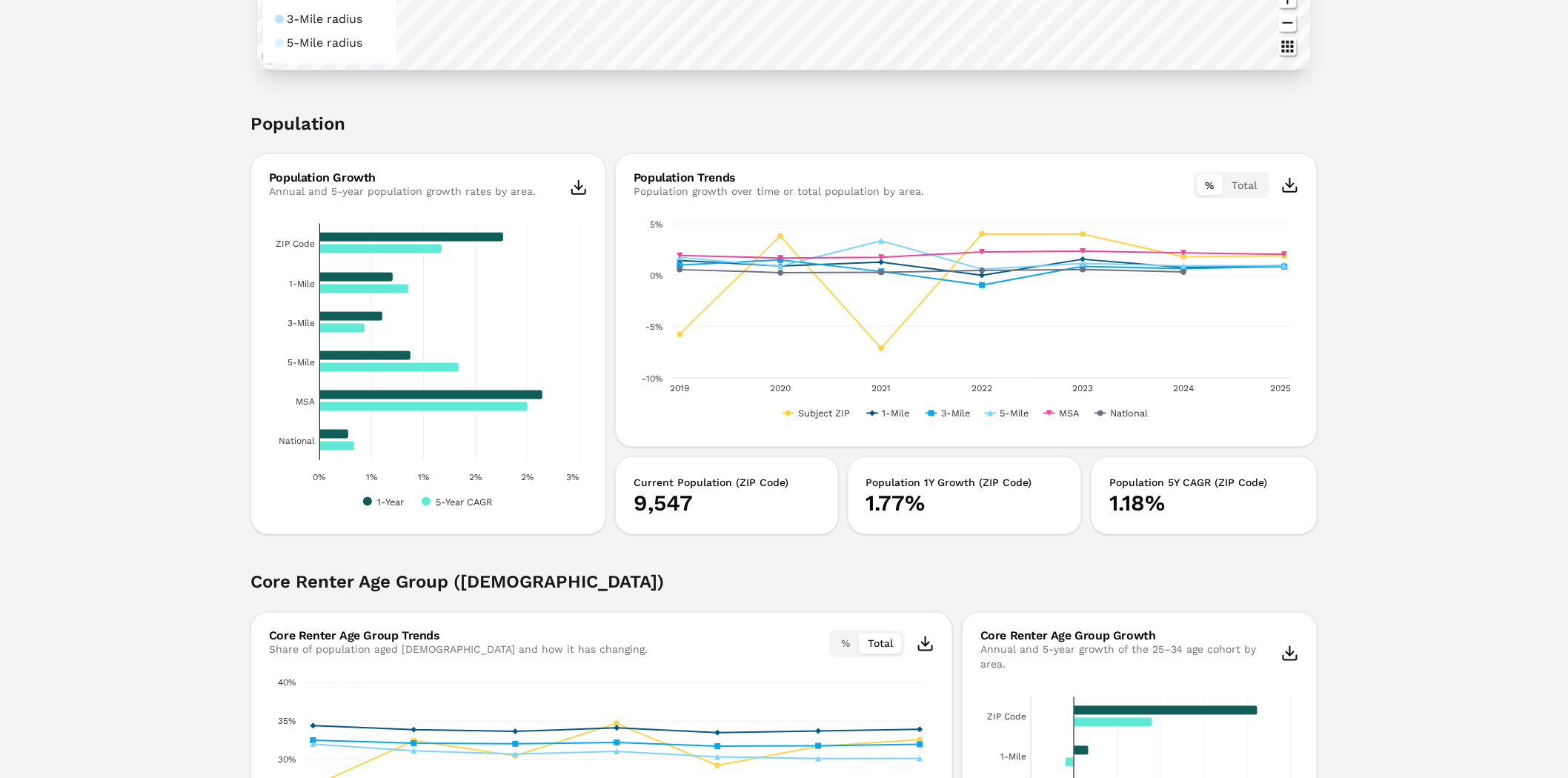
scroll to position [658, 0]
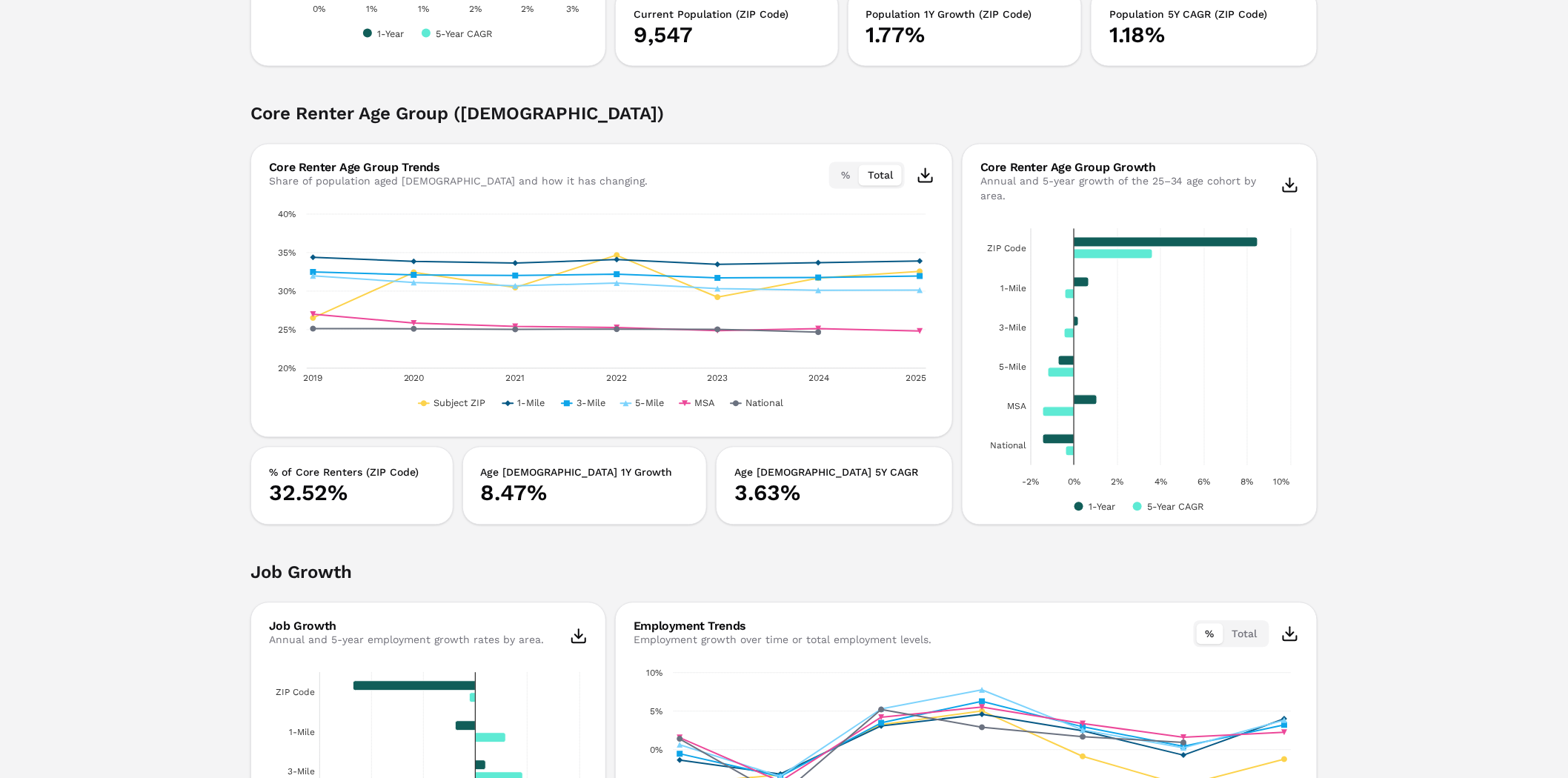
scroll to position [0, 0]
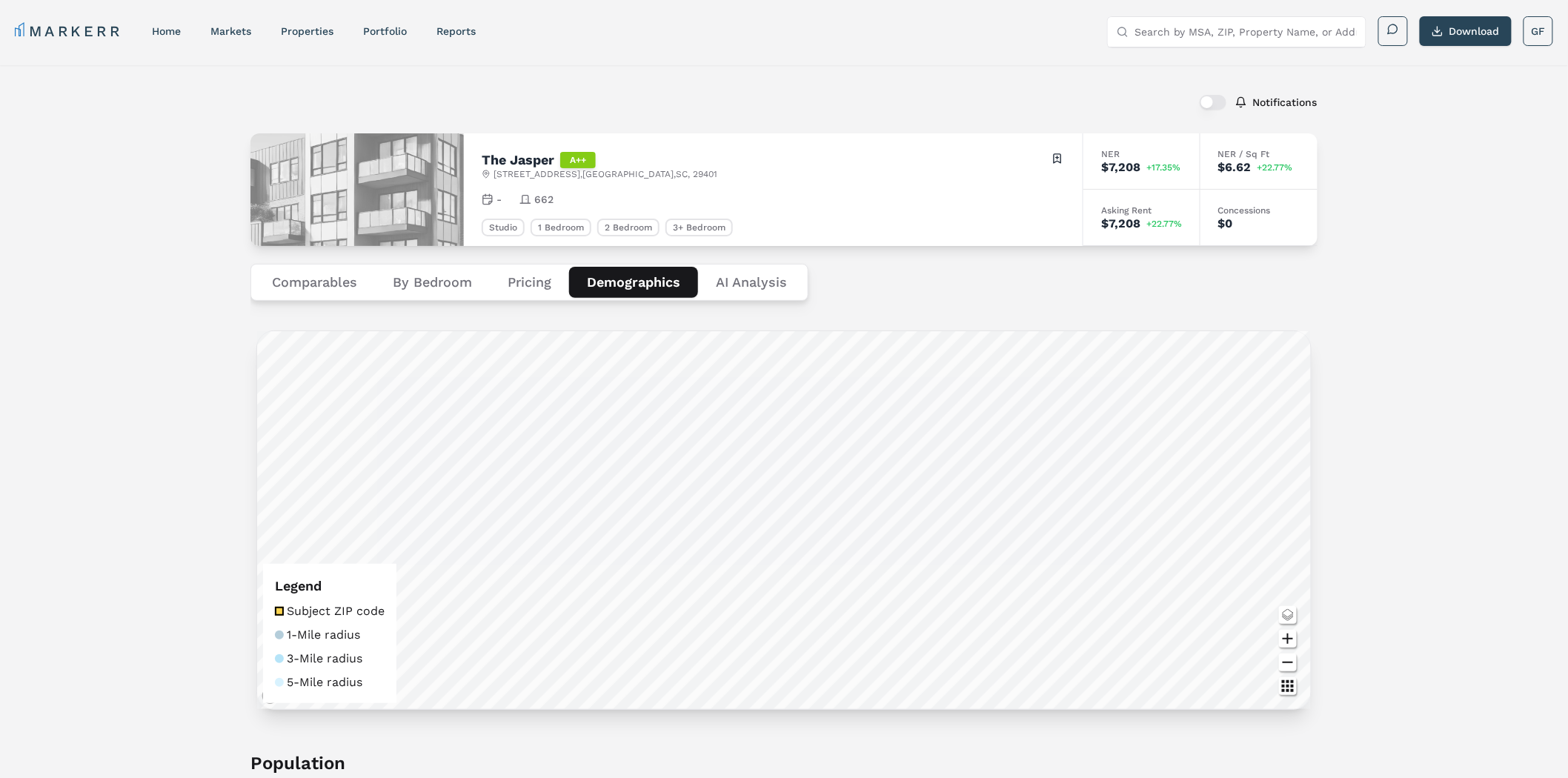
drag, startPoint x: 1468, startPoint y: 653, endPoint x: 1451, endPoint y: 441, distance: 212.7
click at [1450, 34] on button "Download" at bounding box center [1465, 32] width 92 height 30
click at [753, 285] on Analysis "AI Analysis" at bounding box center [752, 282] width 107 height 31
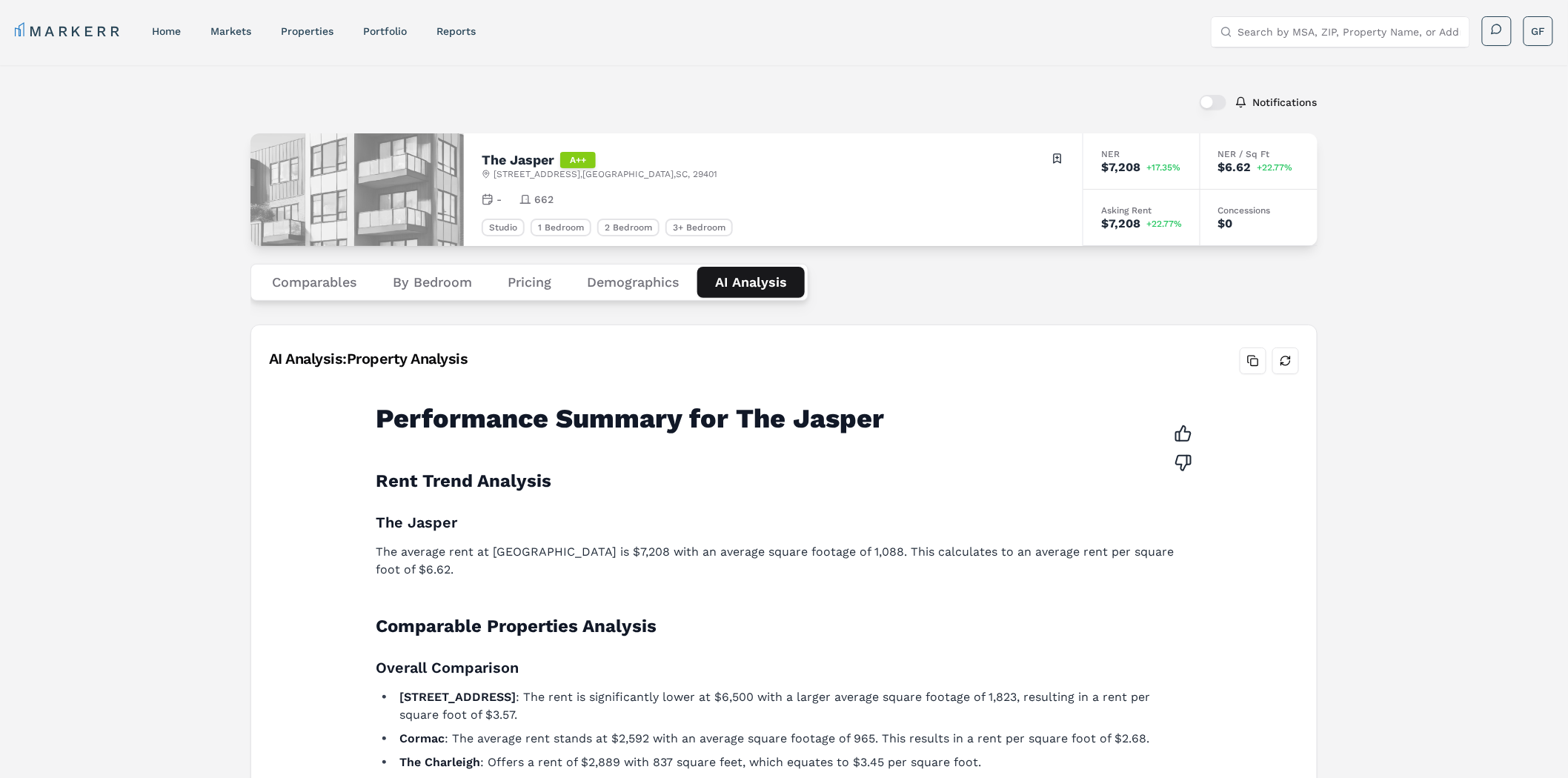
click at [1121, 289] on div "Comparables By Bedroom Pricing Demographics AI Analysis" at bounding box center [784, 282] width 1067 height 73
click at [656, 285] on button "Demographics" at bounding box center [634, 282] width 128 height 31
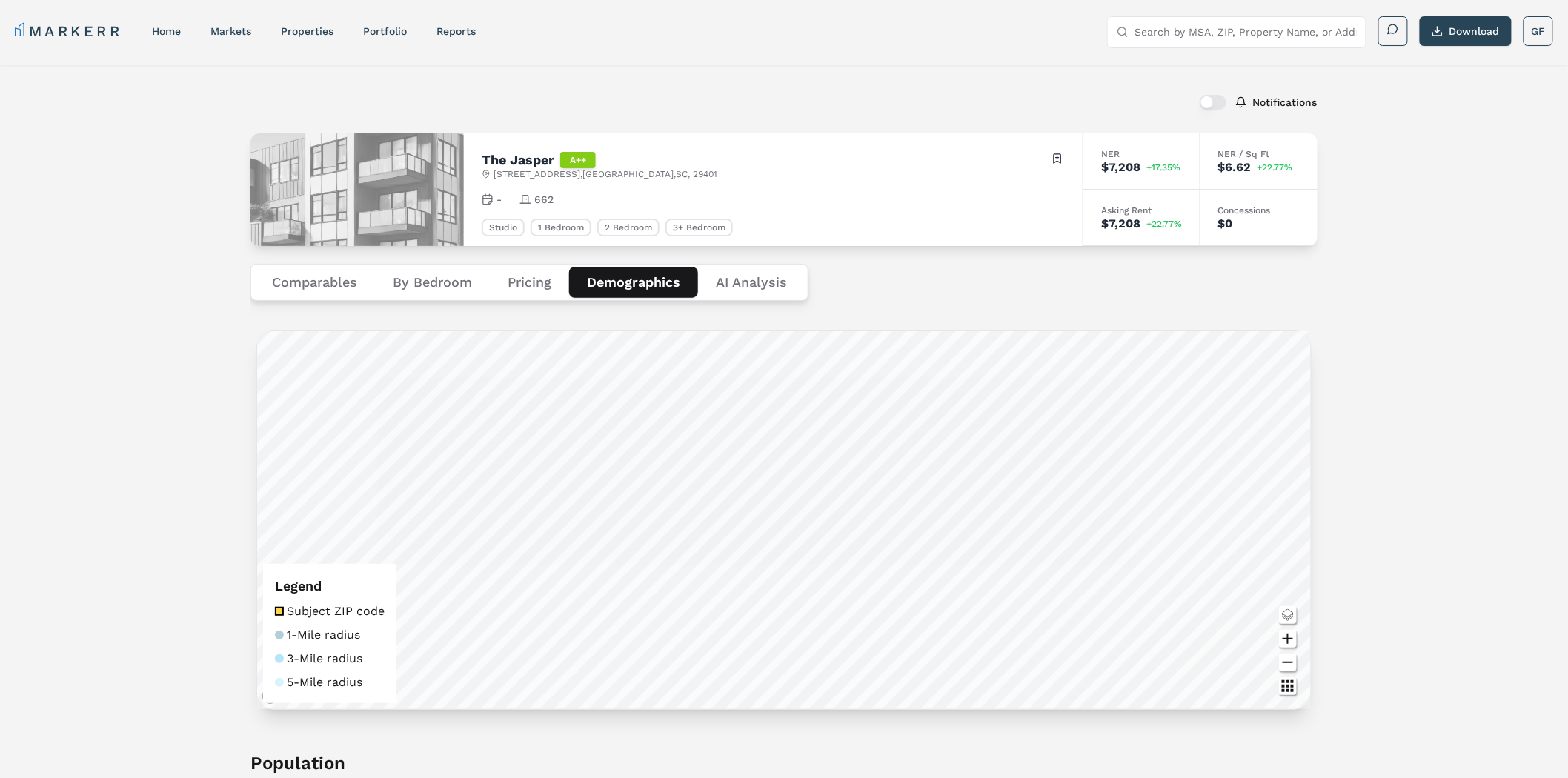
click at [335, 282] on button "Comparables" at bounding box center [315, 282] width 121 height 31
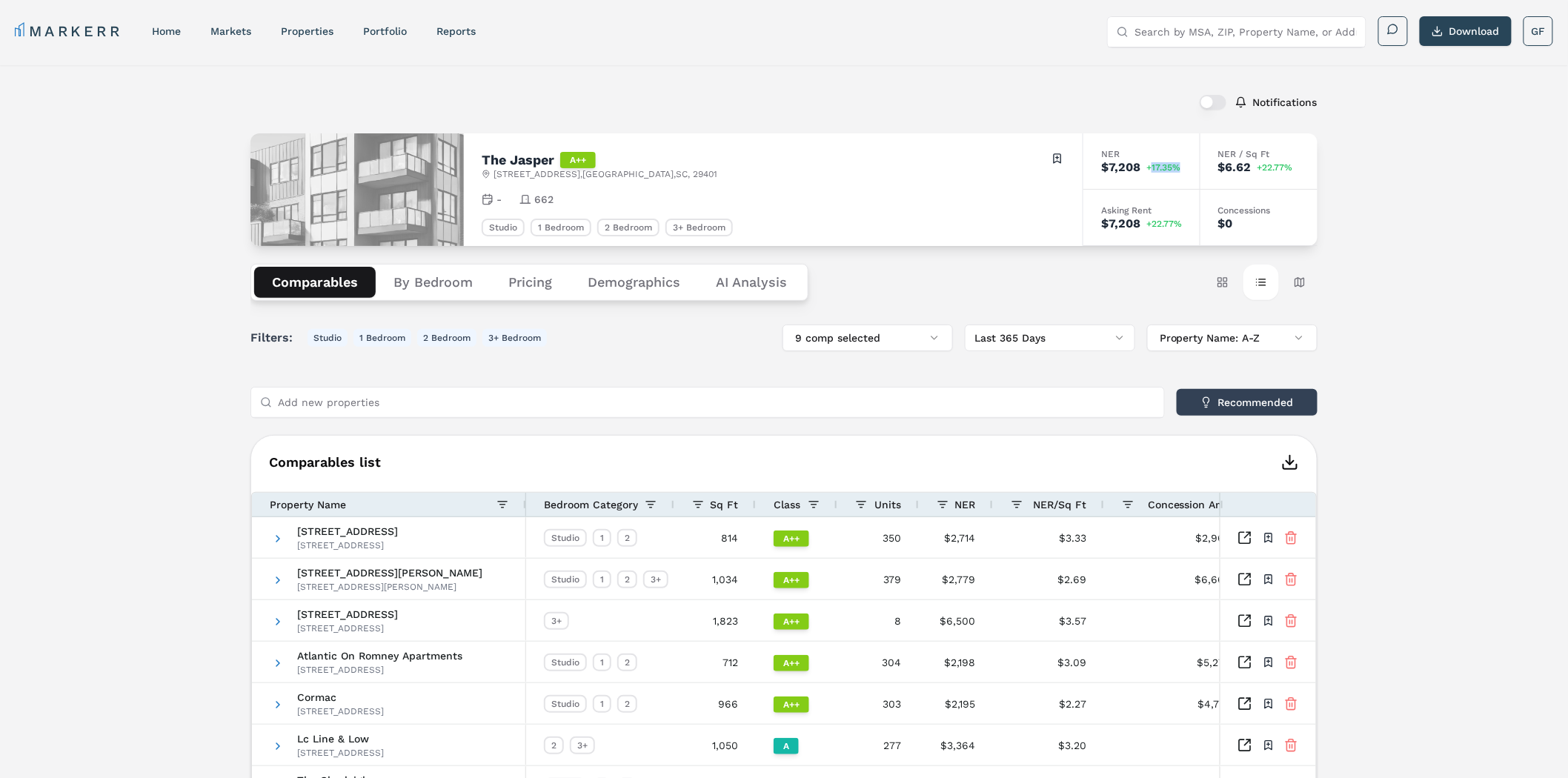
drag, startPoint x: 1150, startPoint y: 165, endPoint x: 1199, endPoint y: 168, distance: 49.1
click at [1199, 168] on div "NER $7,208 +17.35%" at bounding box center [1142, 161] width 117 height 56
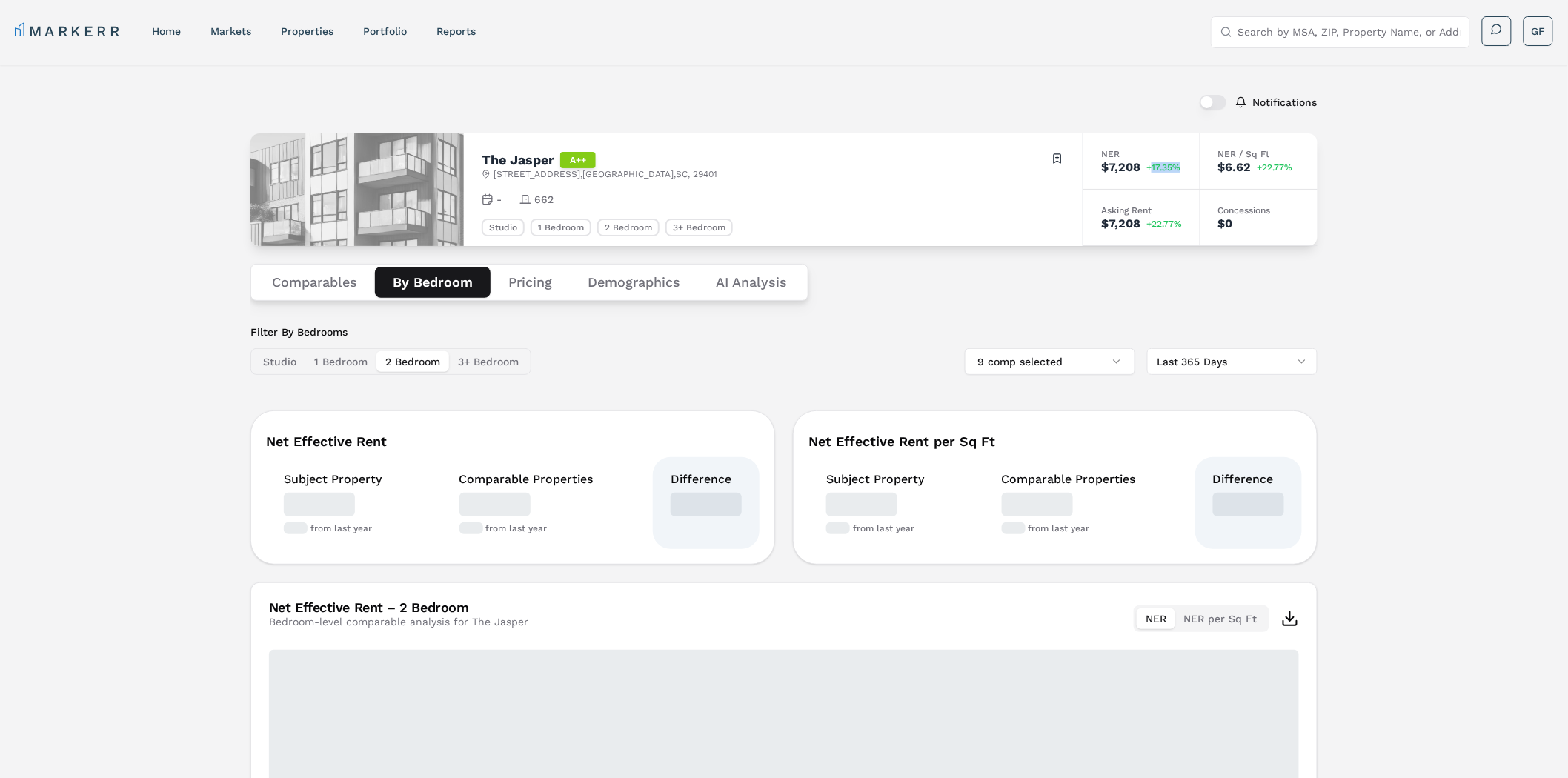
click at [440, 277] on button "By Bedroom" at bounding box center [433, 282] width 116 height 31
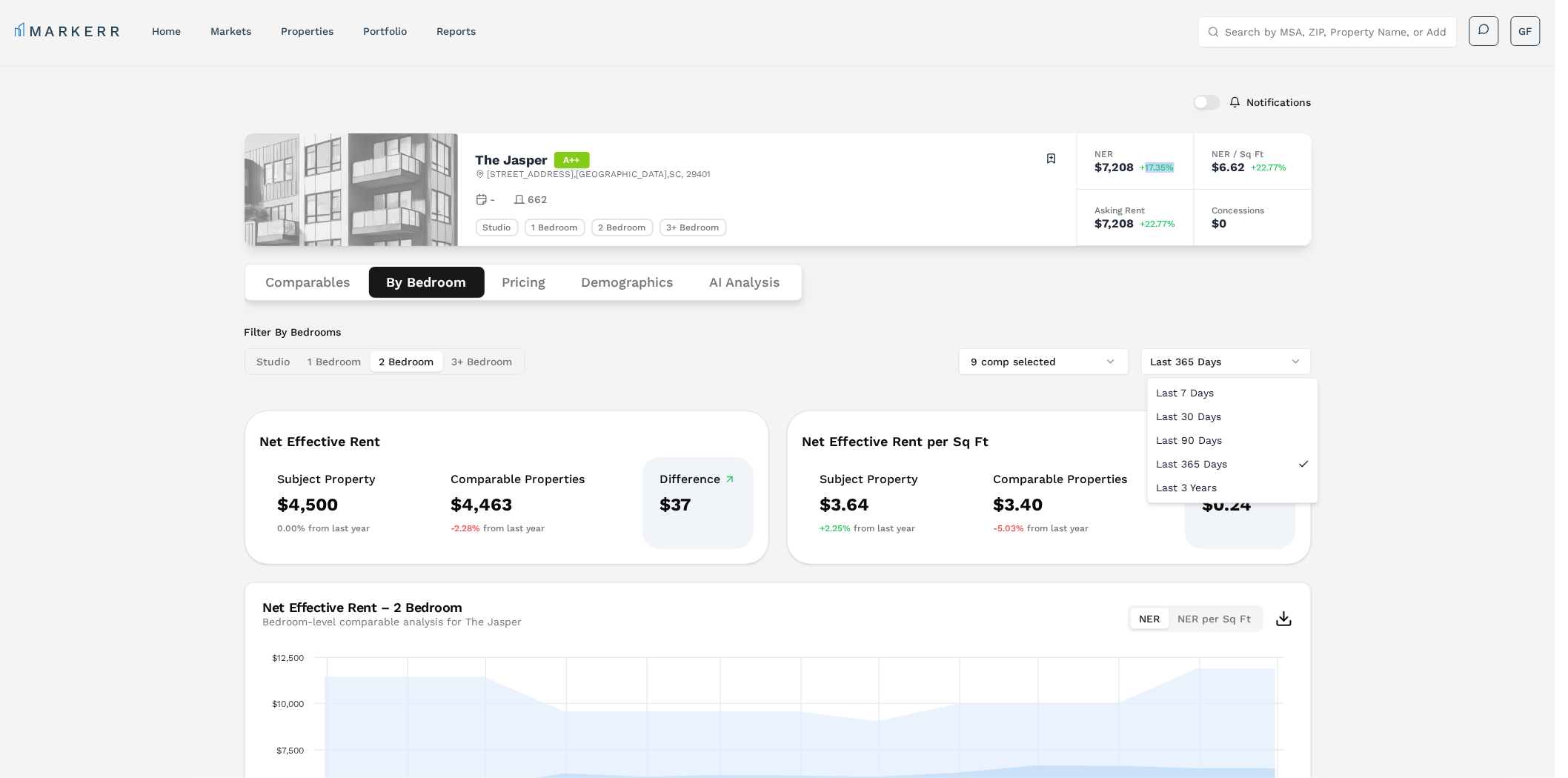
click at [1253, 361] on html "MARKERR home markets properties Portfolio reports Search by MSA, ZIP, Property …" at bounding box center [784, 566] width 1568 height 1132
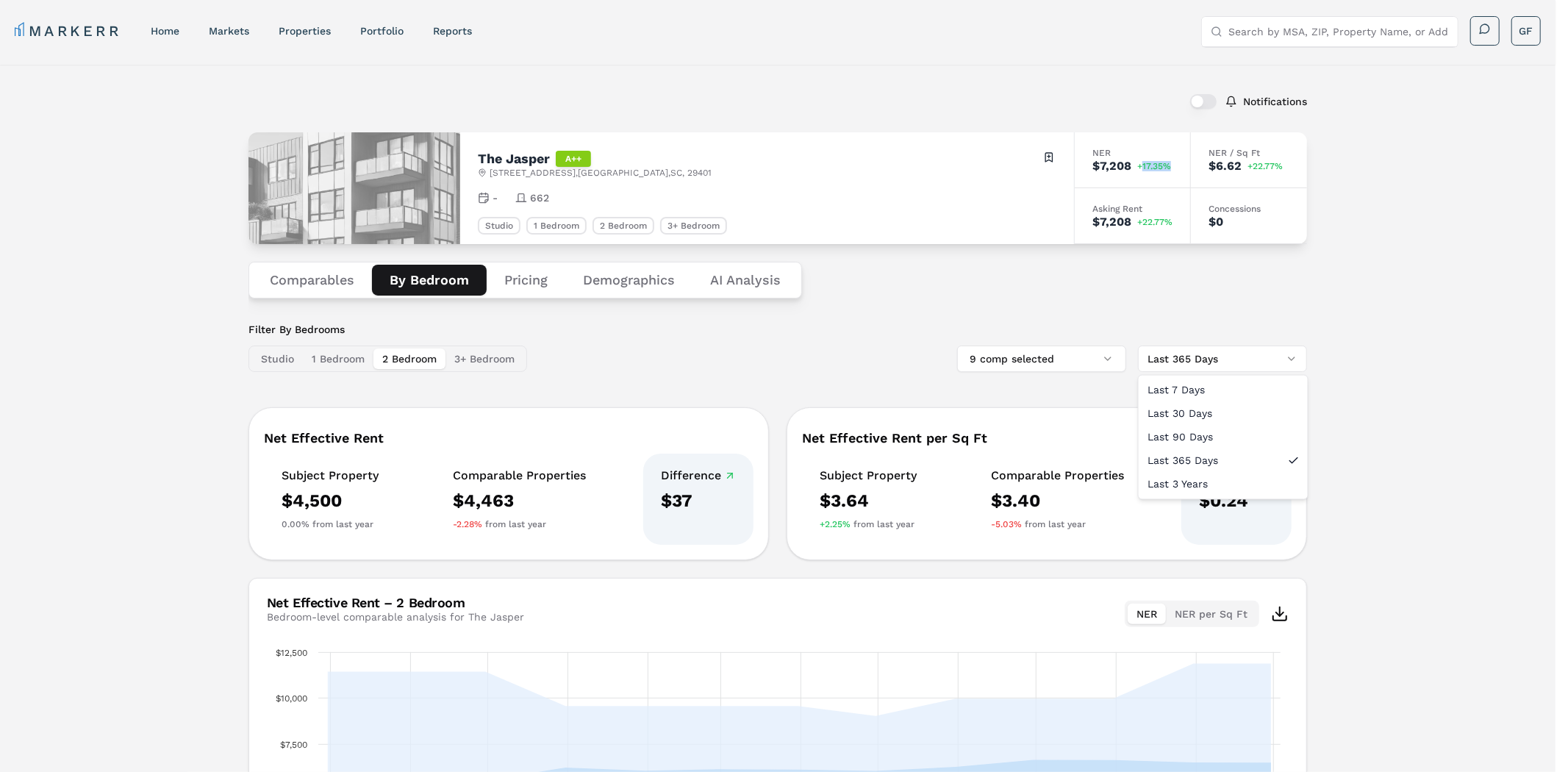
drag, startPoint x: 1202, startPoint y: 409, endPoint x: 1229, endPoint y: 400, distance: 28.5
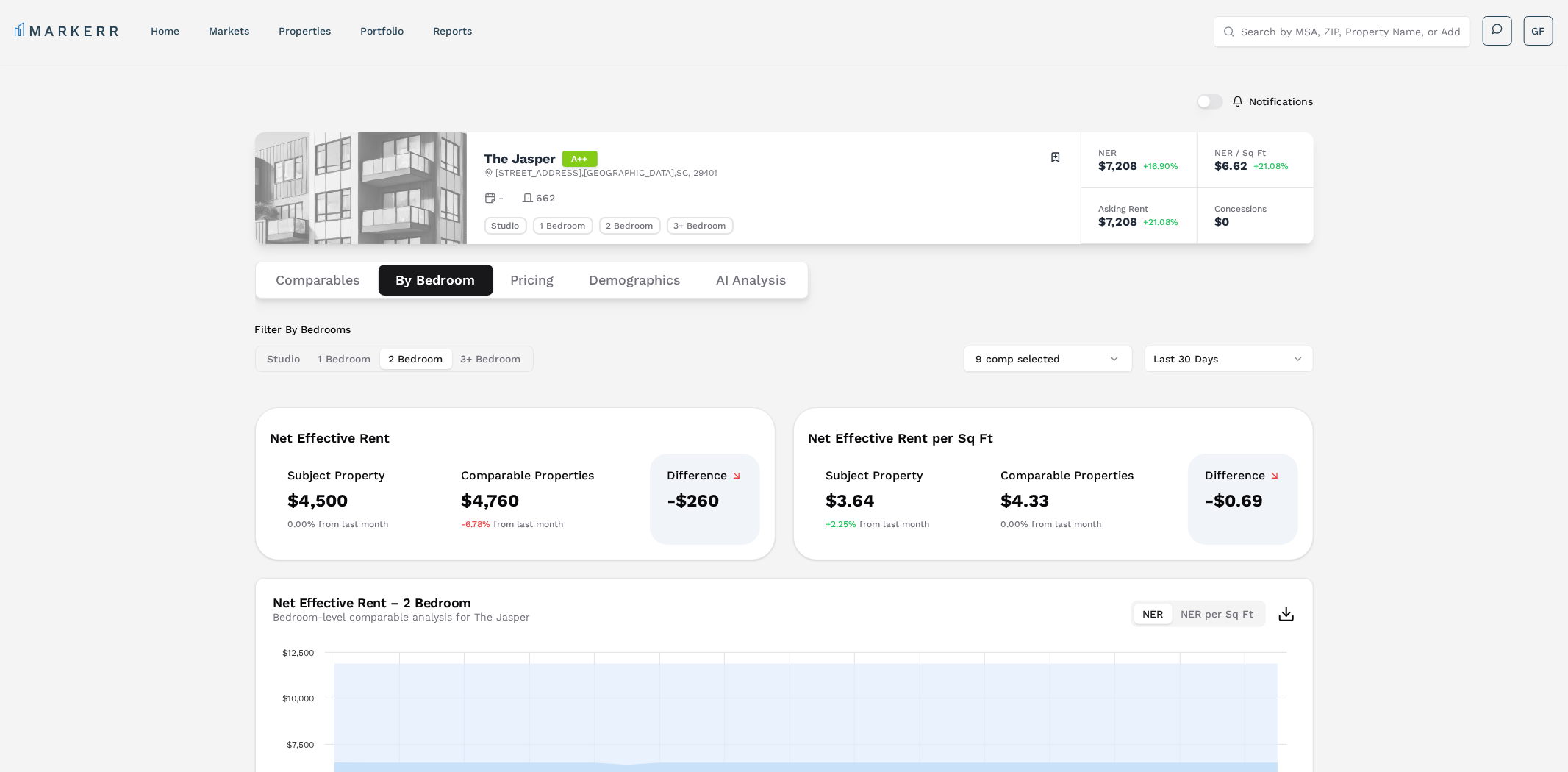
click at [1297, 358] on html "MARKERR home markets properties Portfolio reports Search by MSA, ZIP, Property …" at bounding box center [784, 561] width 1568 height 1124
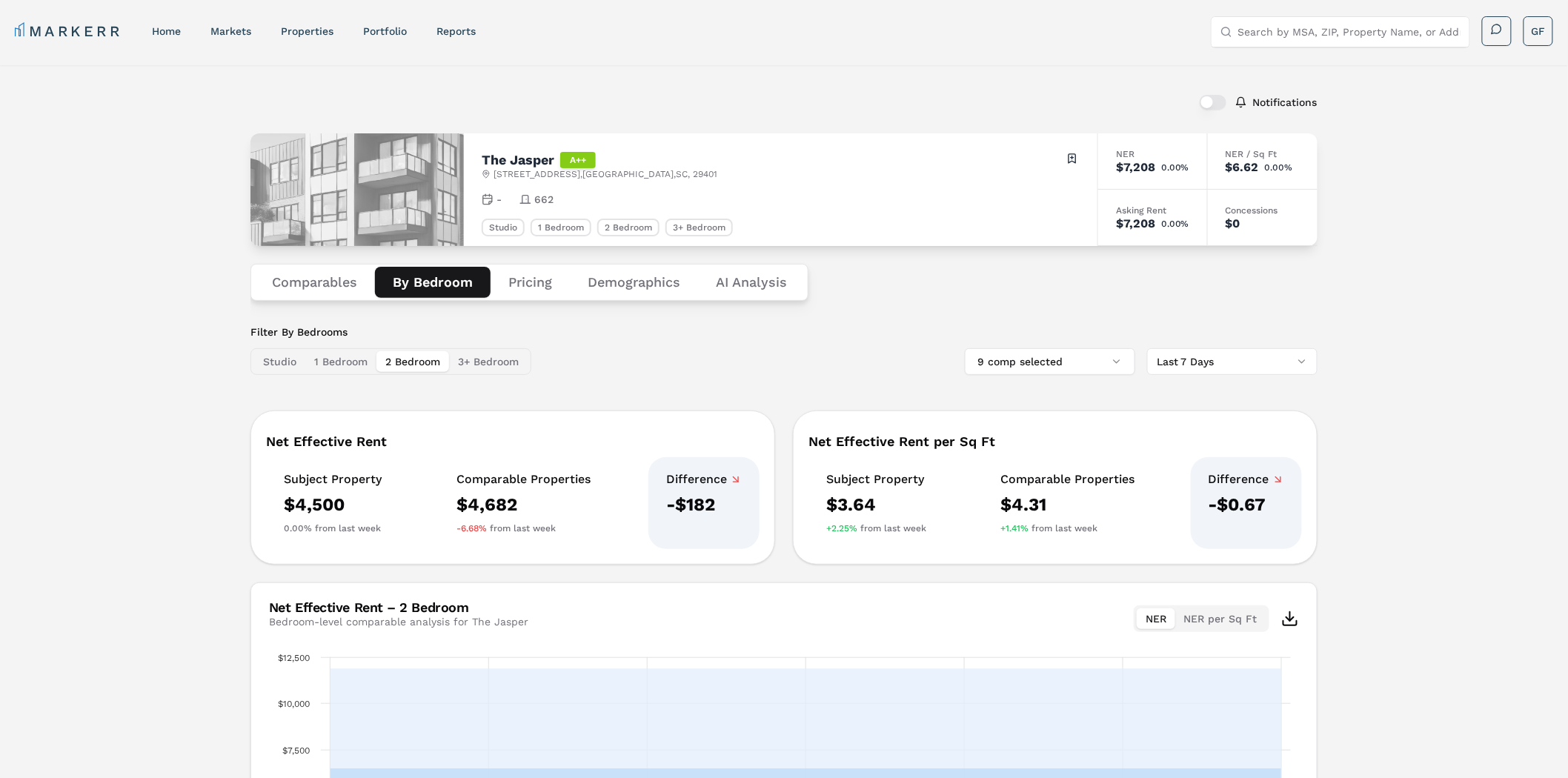
drag, startPoint x: 732, startPoint y: 275, endPoint x: 760, endPoint y: 284, distance: 29.4
click at [733, 275] on Analysis "AI Analysis" at bounding box center [752, 282] width 107 height 31
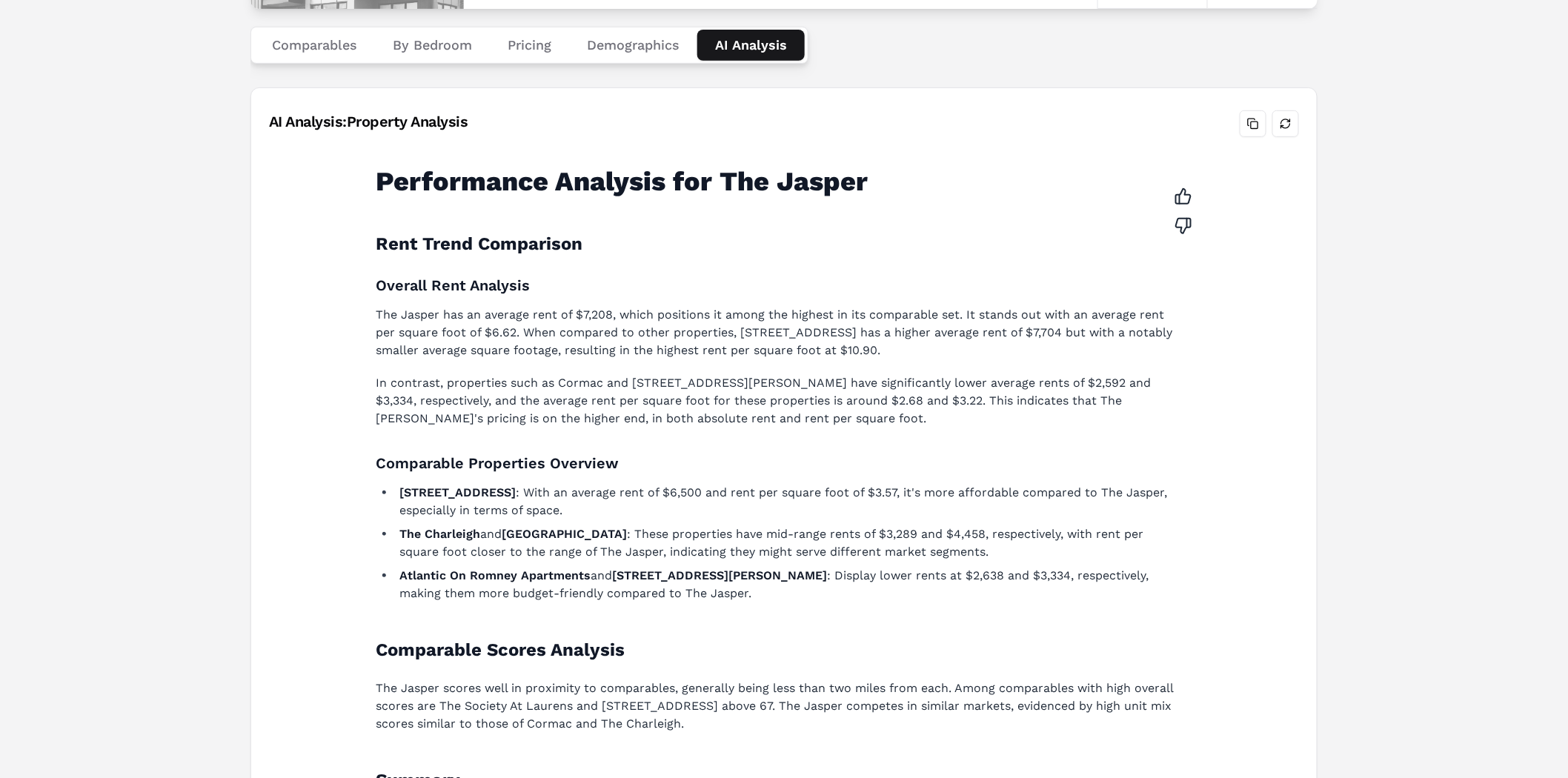
scroll to position [223, 0]
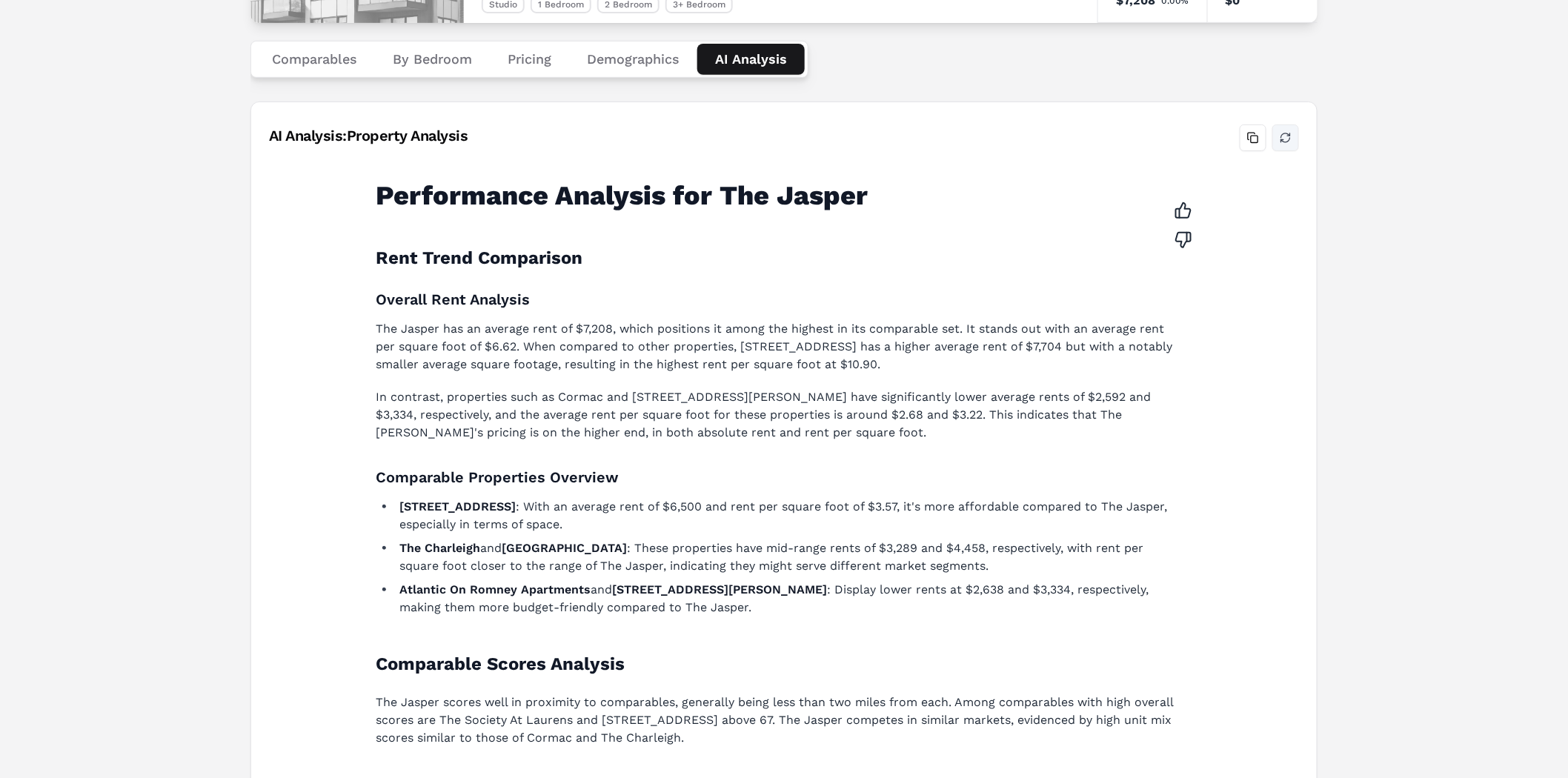
click at [1285, 137] on button "Refresh analysis" at bounding box center [1285, 138] width 26 height 26
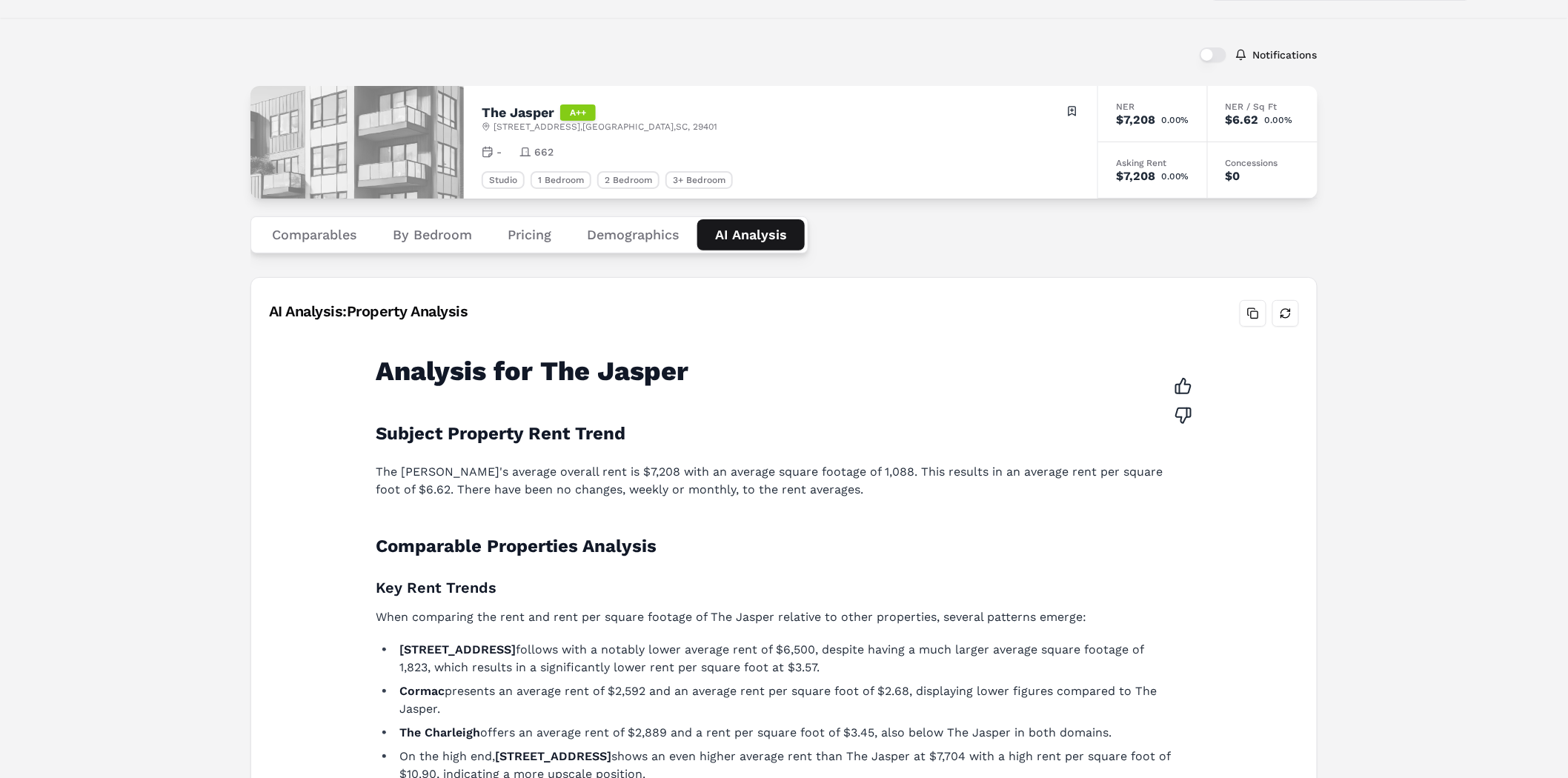
scroll to position [0, 0]
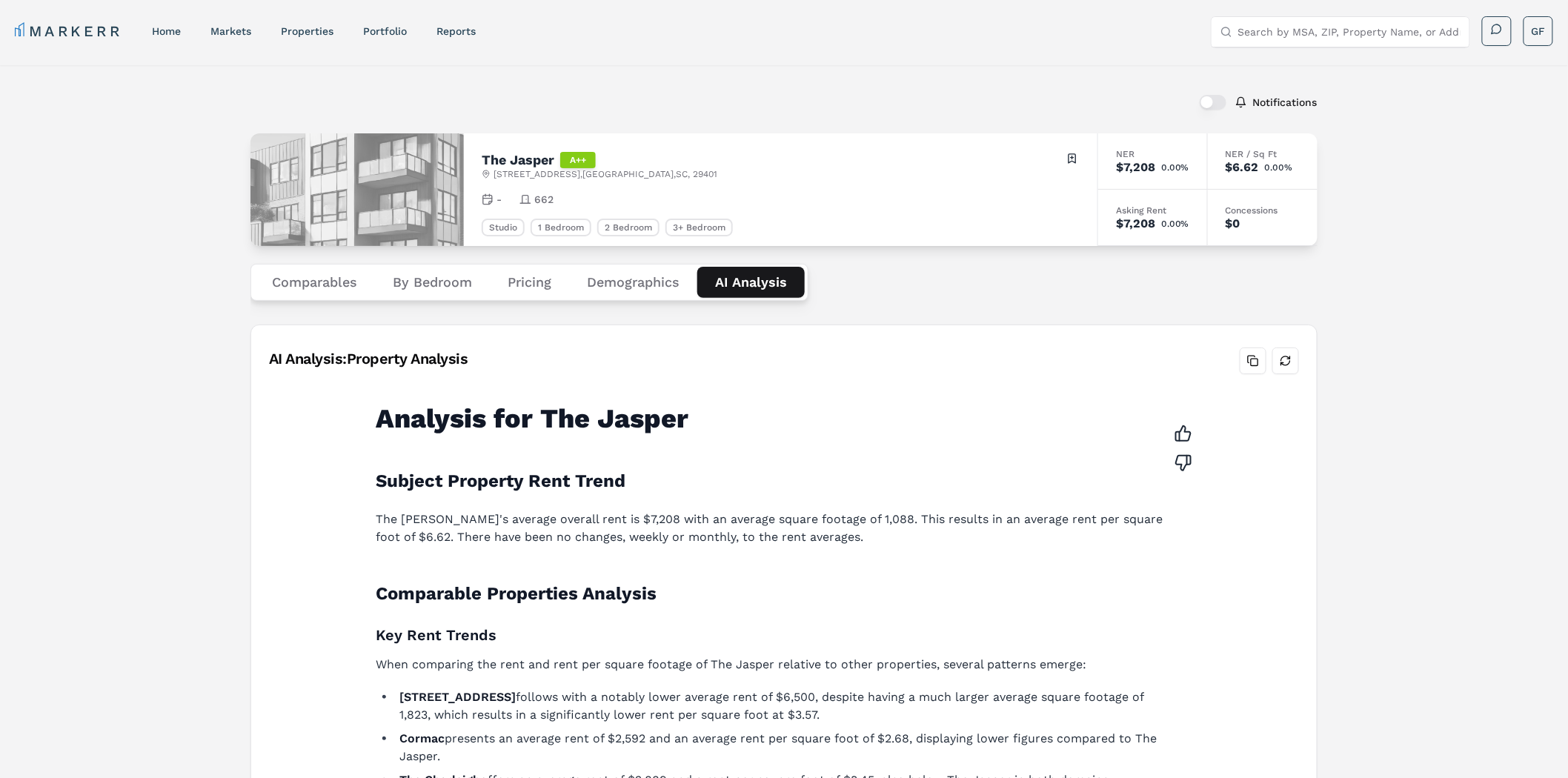
click at [1521, 484] on div "Notifications The Jasper A++ [STREET_ADDRESS] Toggle portfolio menu - 662 Studi…" at bounding box center [784, 683] width 1568 height 1238
click at [1509, 508] on div "Notifications The Jasper A++ [STREET_ADDRESS] Toggle portfolio menu - 662 Studi…" at bounding box center [784, 683] width 1568 height 1238
click at [1432, 213] on div "Notifications The Jasper A++ [STREET_ADDRESS] Toggle portfolio menu - 662 Studi…" at bounding box center [784, 683] width 1568 height 1238
click at [1374, 344] on div "Notifications The Jasper A++ [STREET_ADDRESS] Toggle portfolio menu - 662 Studi…" at bounding box center [784, 683] width 1568 height 1238
click at [389, 32] on link "Portfolio" at bounding box center [385, 32] width 44 height 12
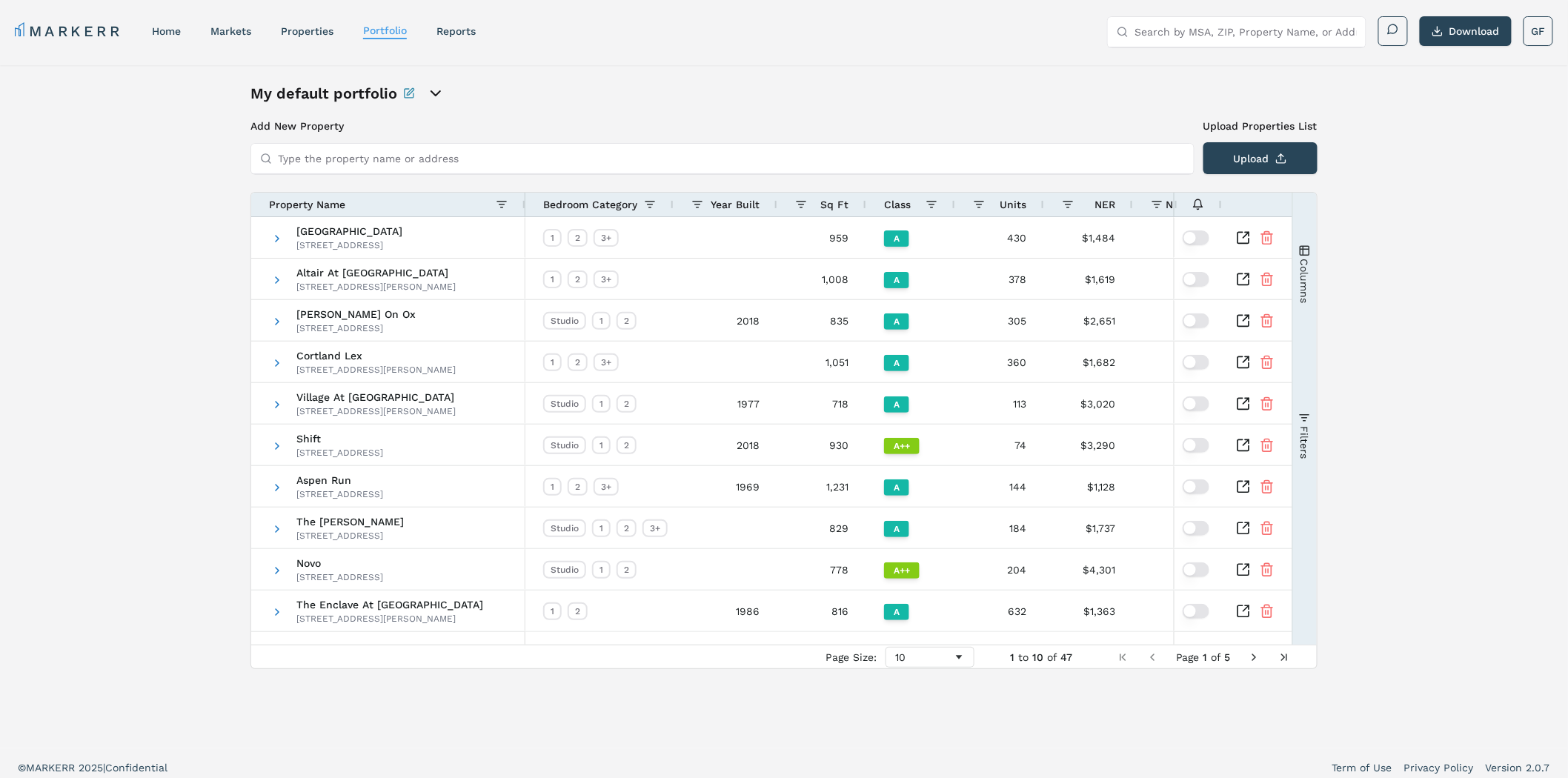
click at [442, 98] on icon "open portfolio options" at bounding box center [436, 93] width 18 height 18
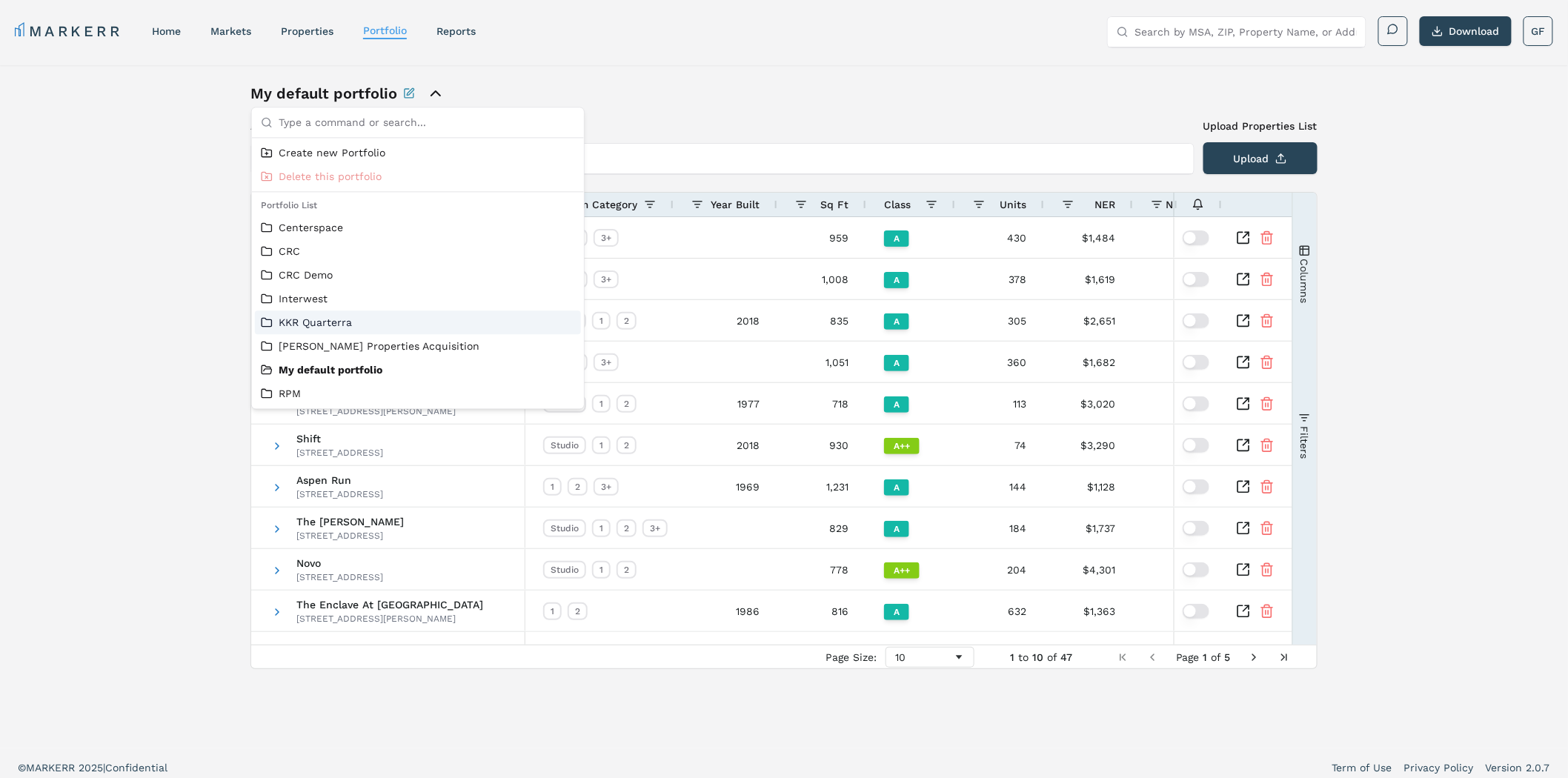
click at [319, 322] on link "KKR Quarterra" at bounding box center [418, 322] width 314 height 15
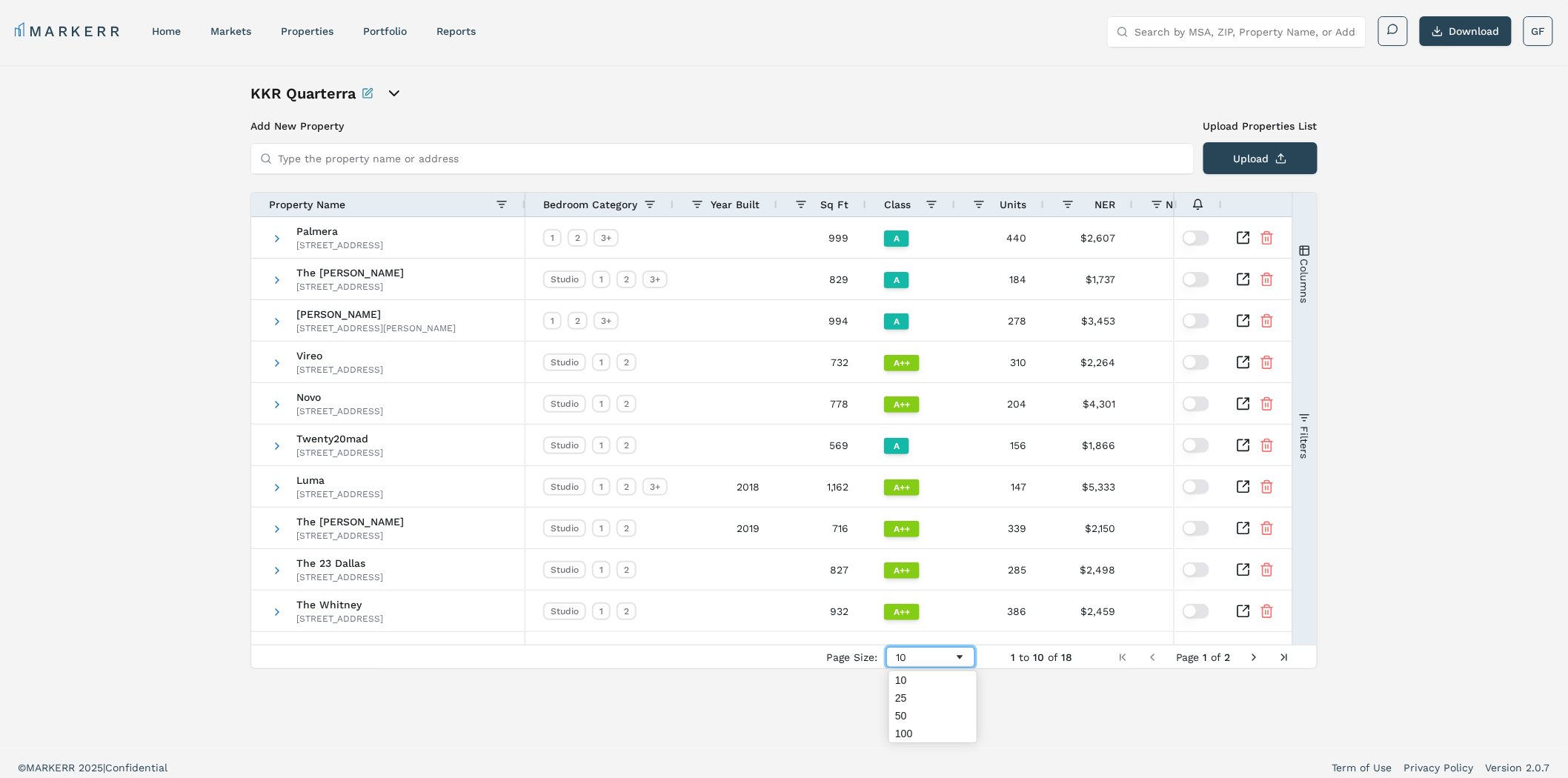
click at [944, 653] on div "10" at bounding box center [925, 658] width 58 height 12
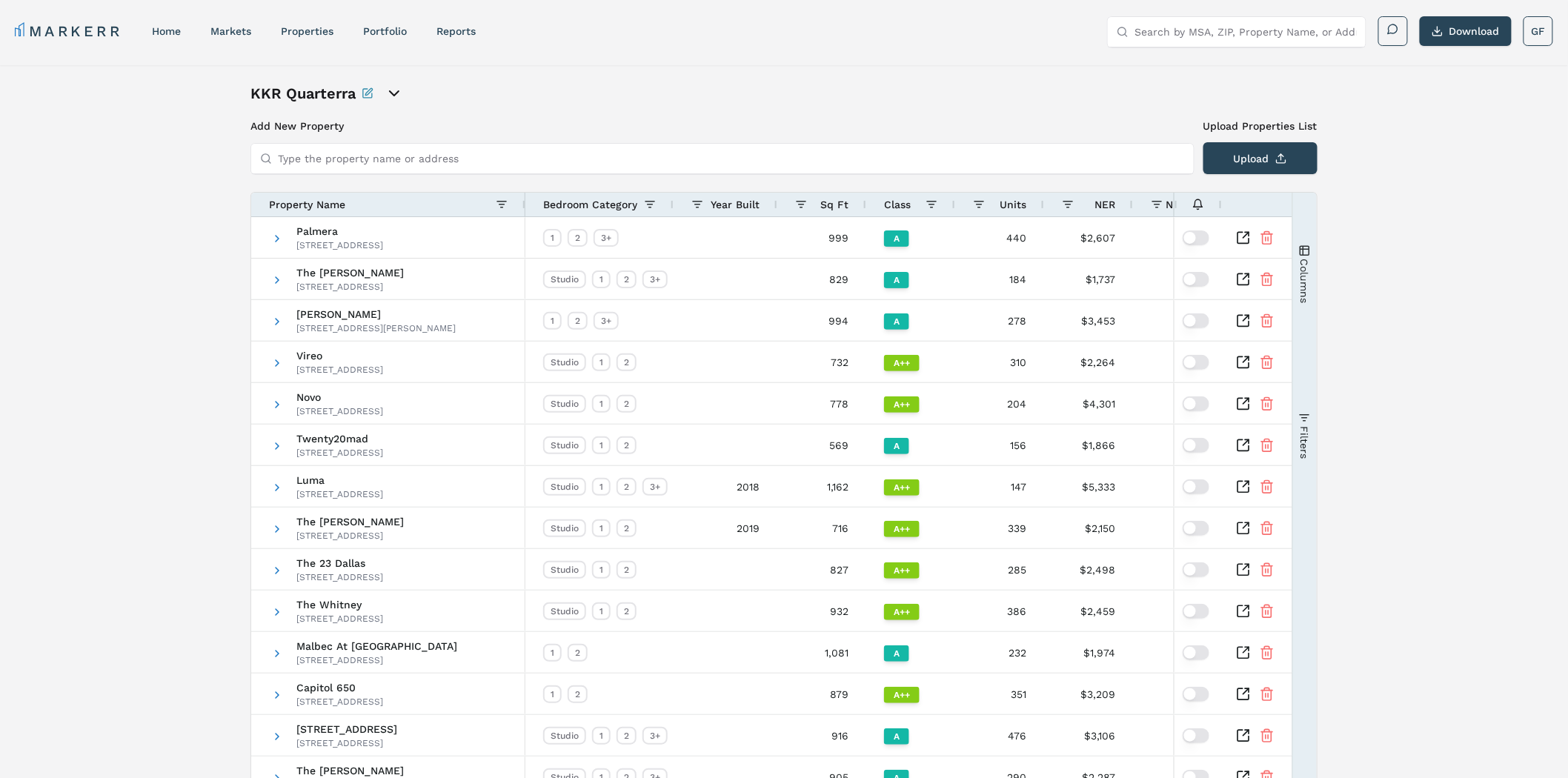
click at [401, 94] on icon "open portfolio options" at bounding box center [394, 93] width 18 height 18
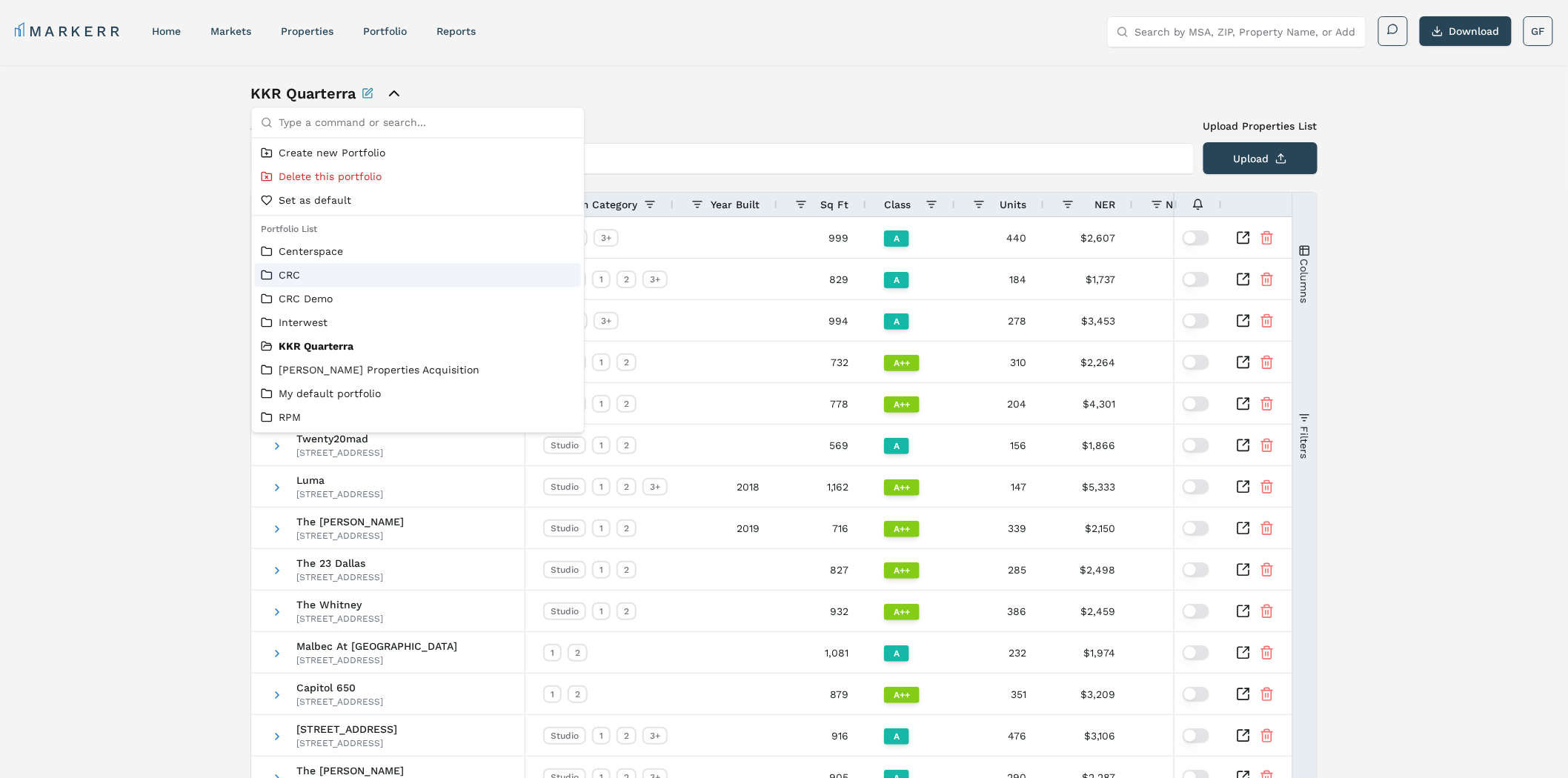
click at [288, 275] on link "CRC" at bounding box center [418, 275] width 314 height 15
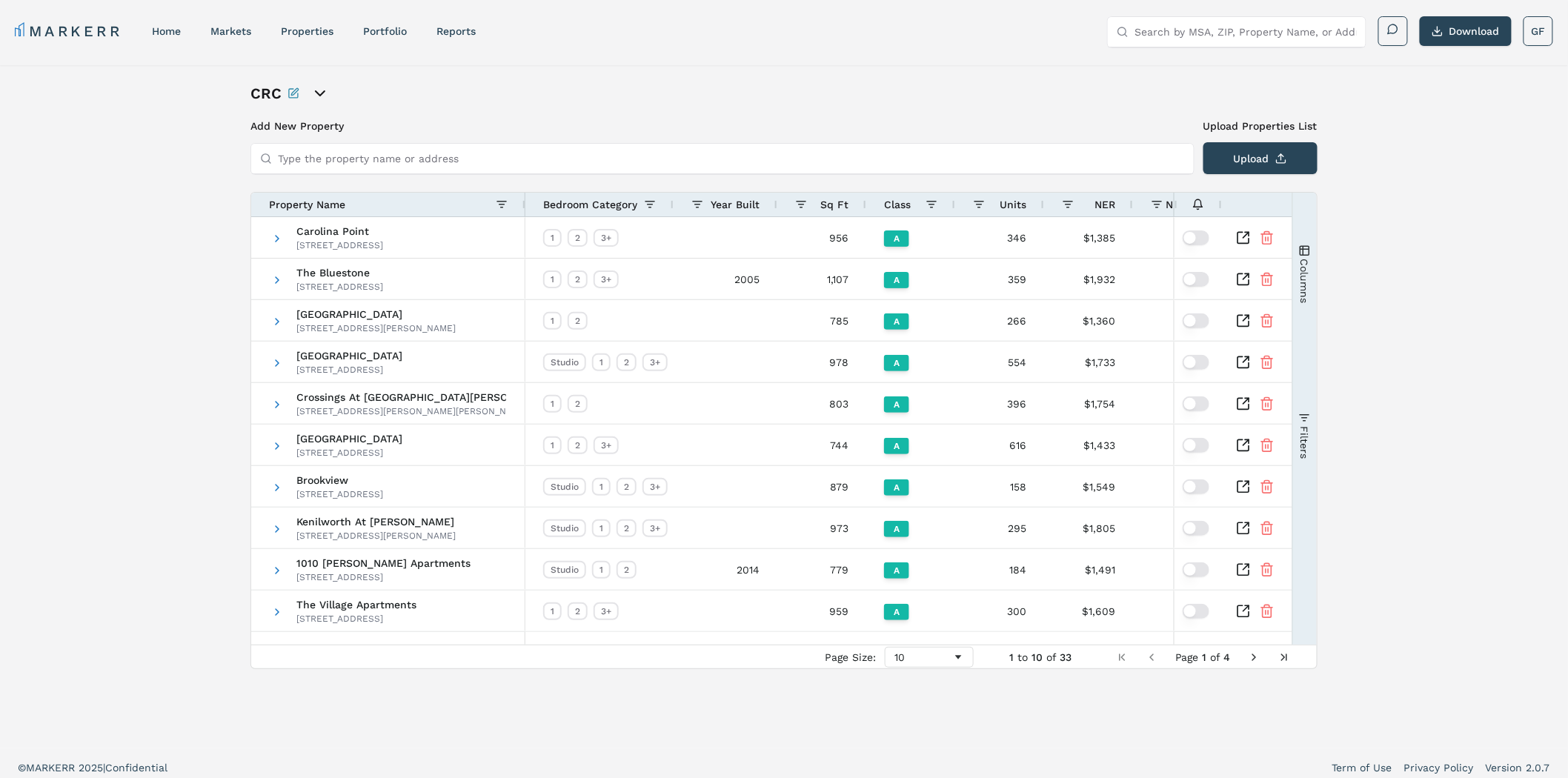
click at [1463, 146] on div "CRC Add New Property Upload Properties List Type the property name or address U…" at bounding box center [784, 406] width 1568 height 683
click at [1278, 156] on button "Upload" at bounding box center [1261, 158] width 114 height 32
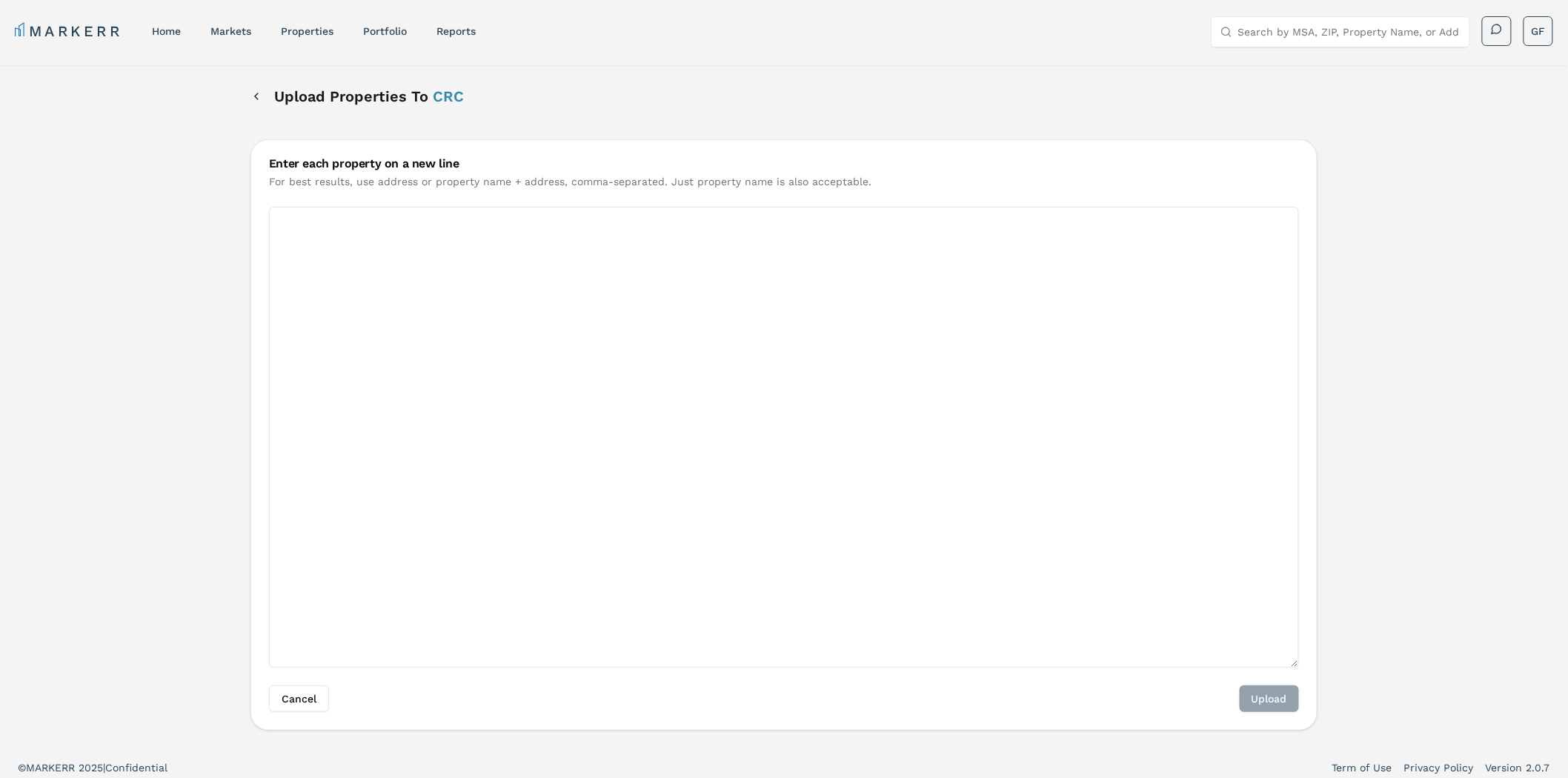
click at [348, 247] on textarea "Enter each property on a new line" at bounding box center [784, 437] width 1030 height 460
click at [262, 96] on div "Upload Properties To CRC" at bounding box center [357, 96] width 213 height 26
click at [254, 98] on button "Back" at bounding box center [257, 96] width 12 height 26
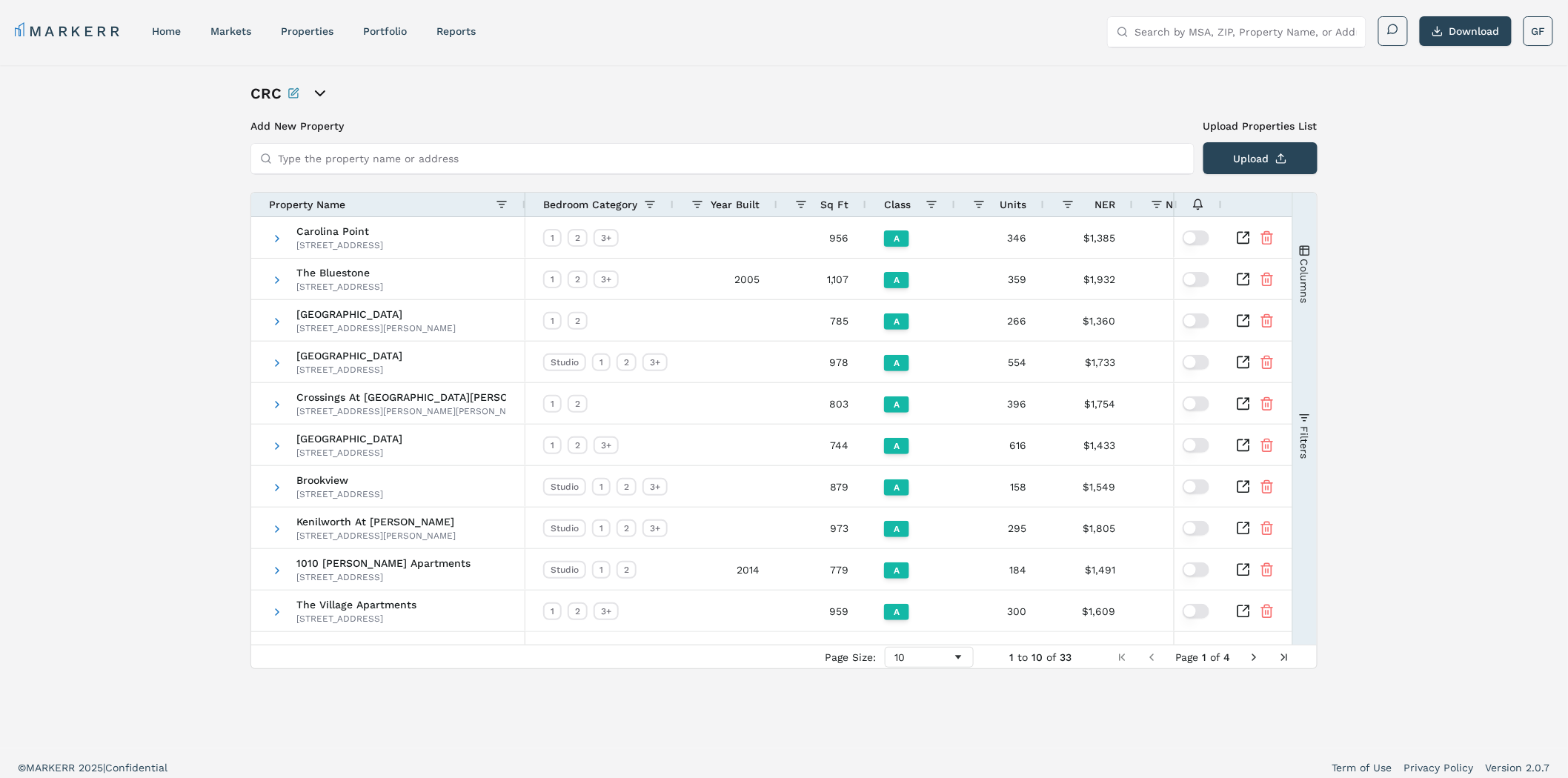
click at [311, 93] on icon "open portfolio options" at bounding box center [320, 93] width 18 height 18
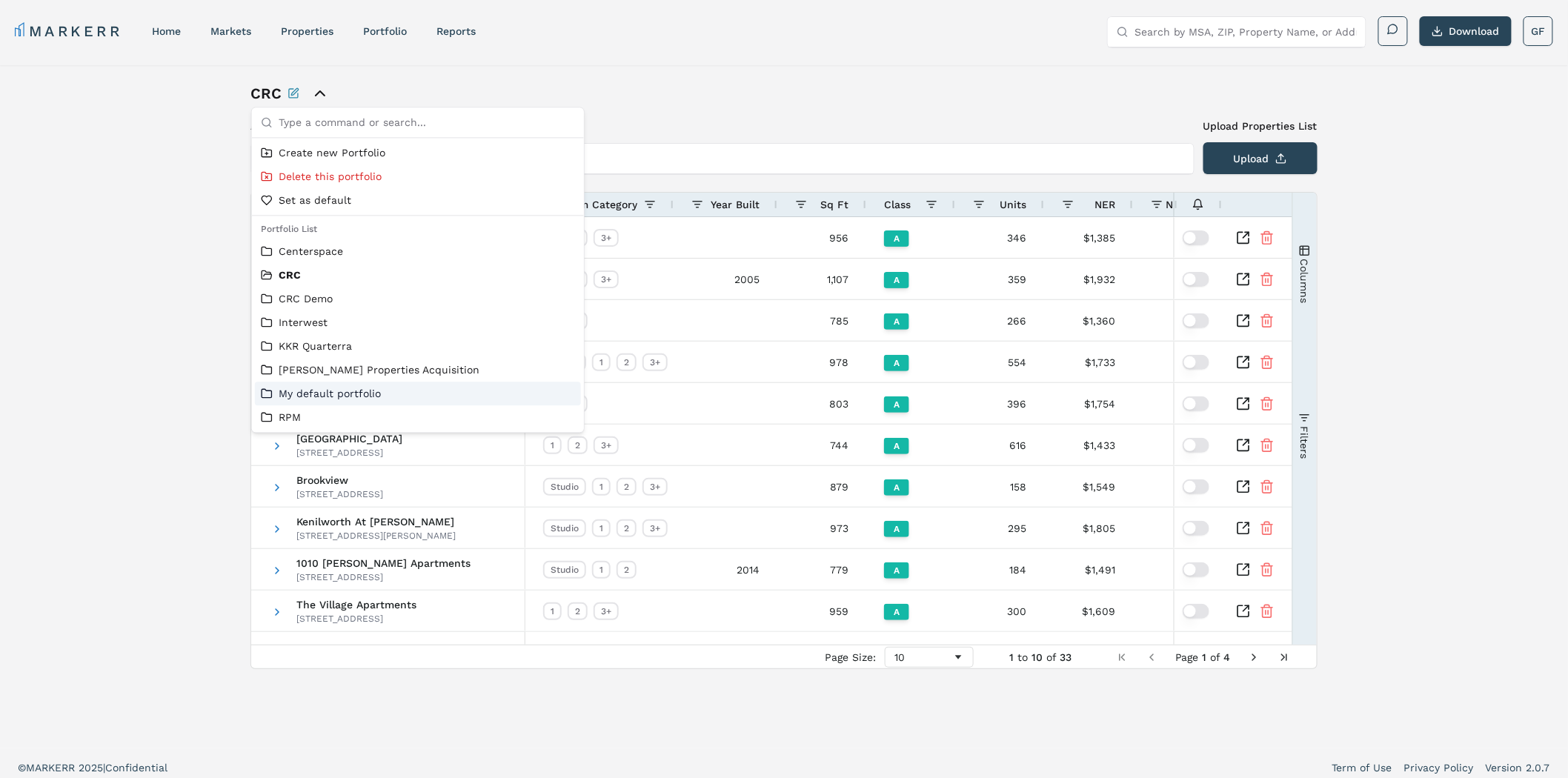
click at [326, 394] on link "My default portfolio" at bounding box center [418, 393] width 314 height 15
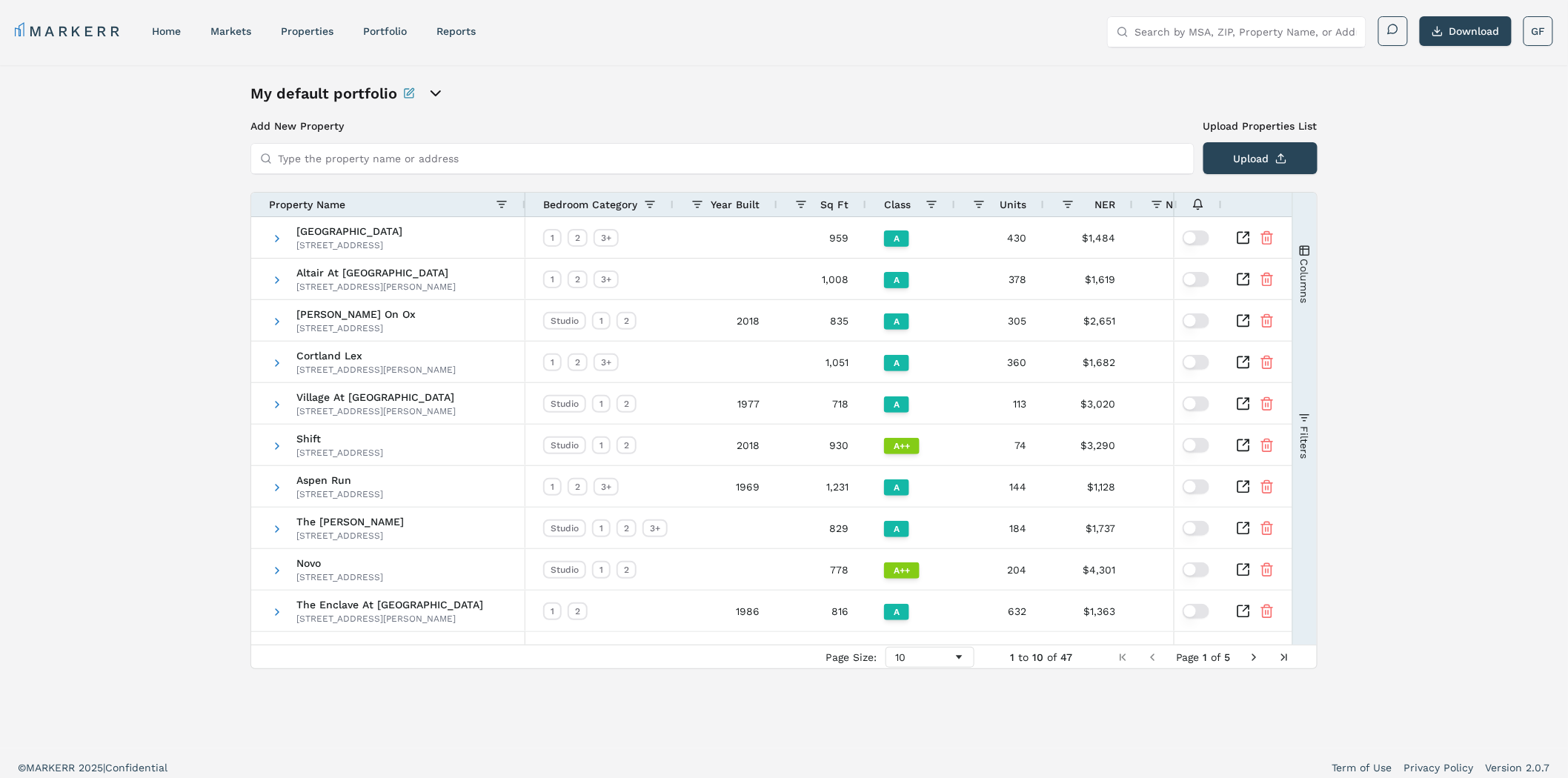
click at [1436, 225] on div "My default portfolio Add New Property Upload Properties List Type the property …" at bounding box center [784, 406] width 1568 height 683
click at [945, 657] on div "10" at bounding box center [924, 658] width 58 height 12
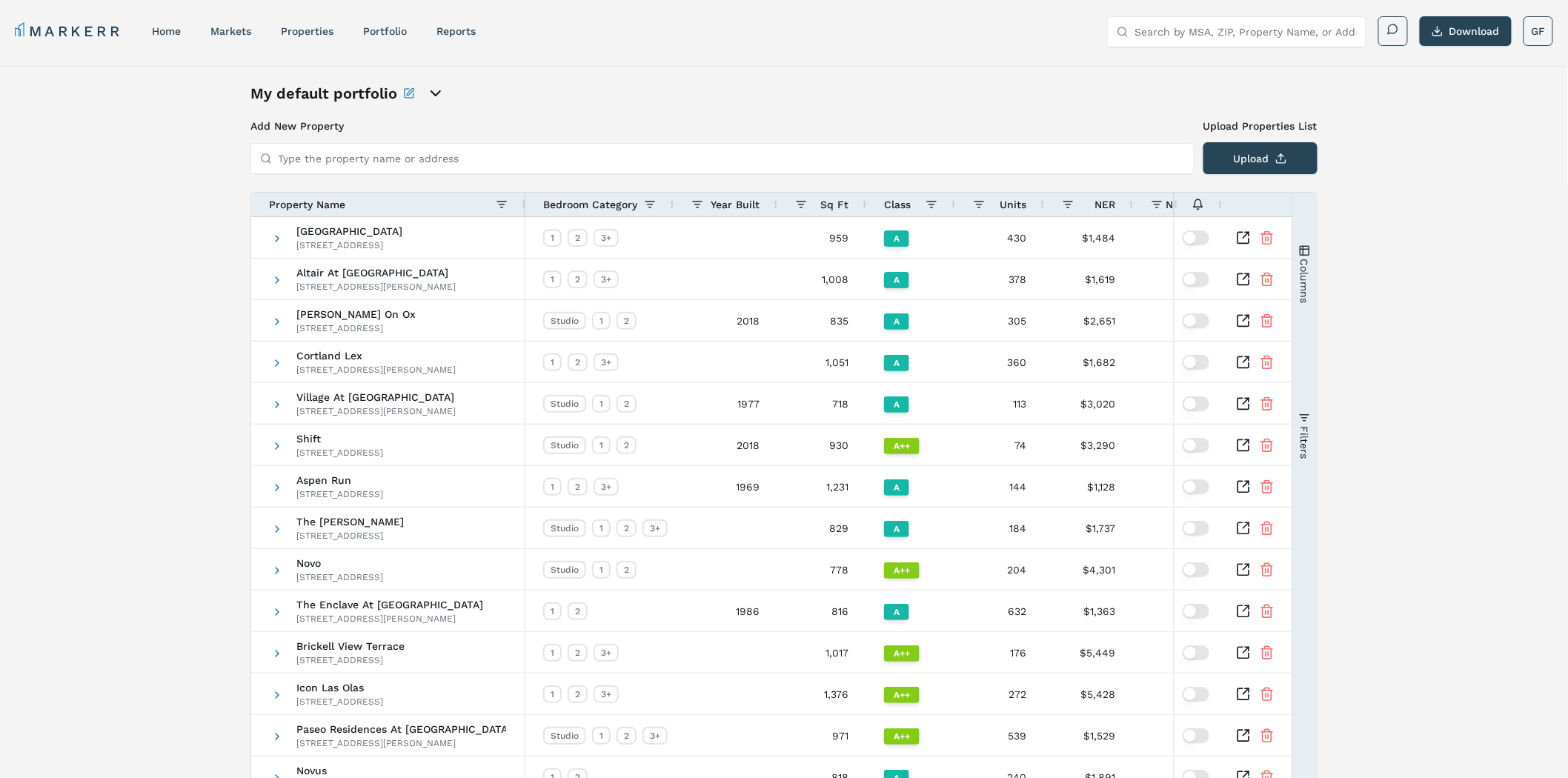
click at [1303, 246] on span "button" at bounding box center [1306, 251] width 12 height 12
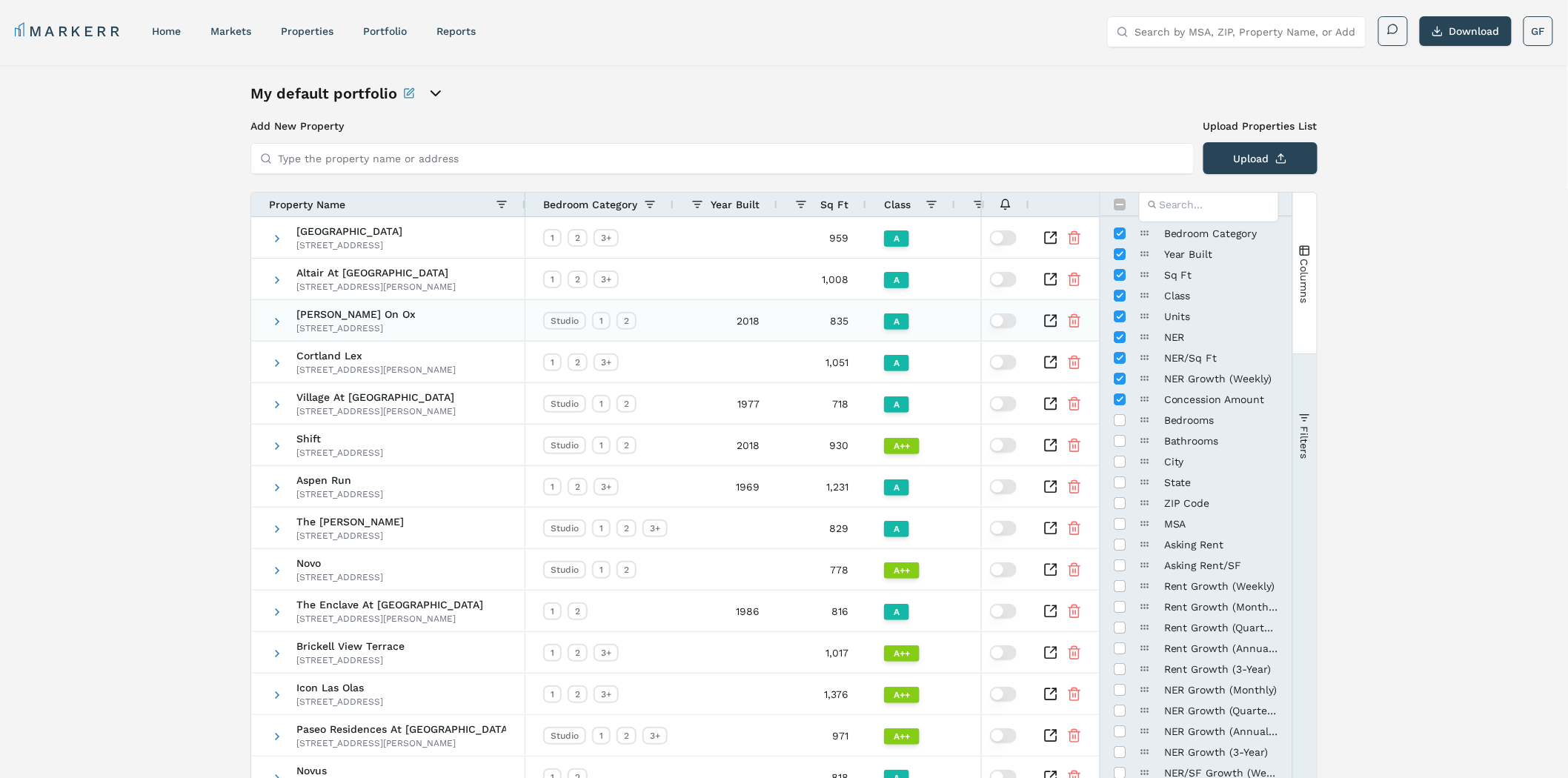
click at [277, 236] on span at bounding box center [277, 239] width 12 height 12
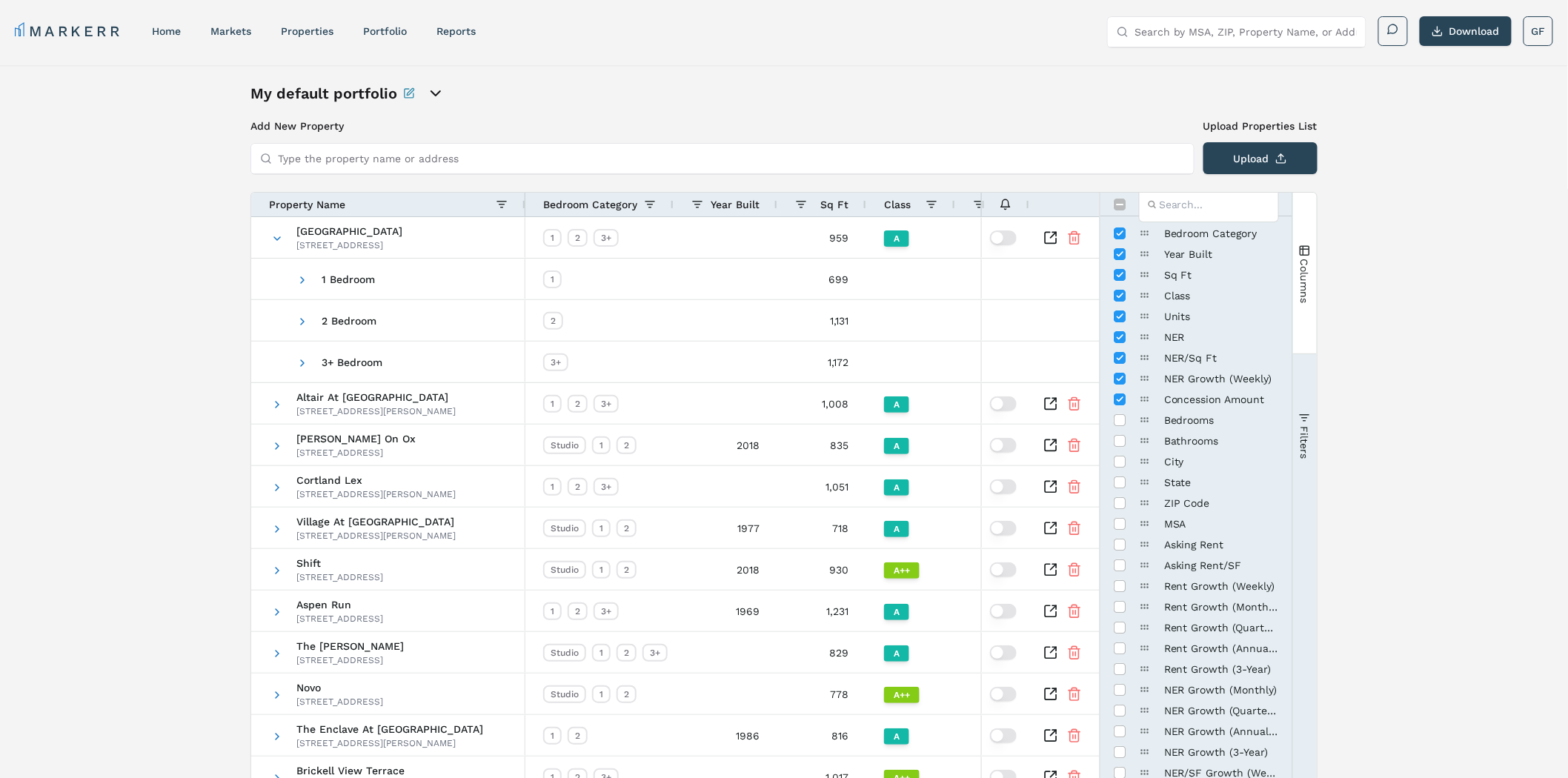
click at [1312, 247] on button "Columns" at bounding box center [1305, 273] width 24 height 160
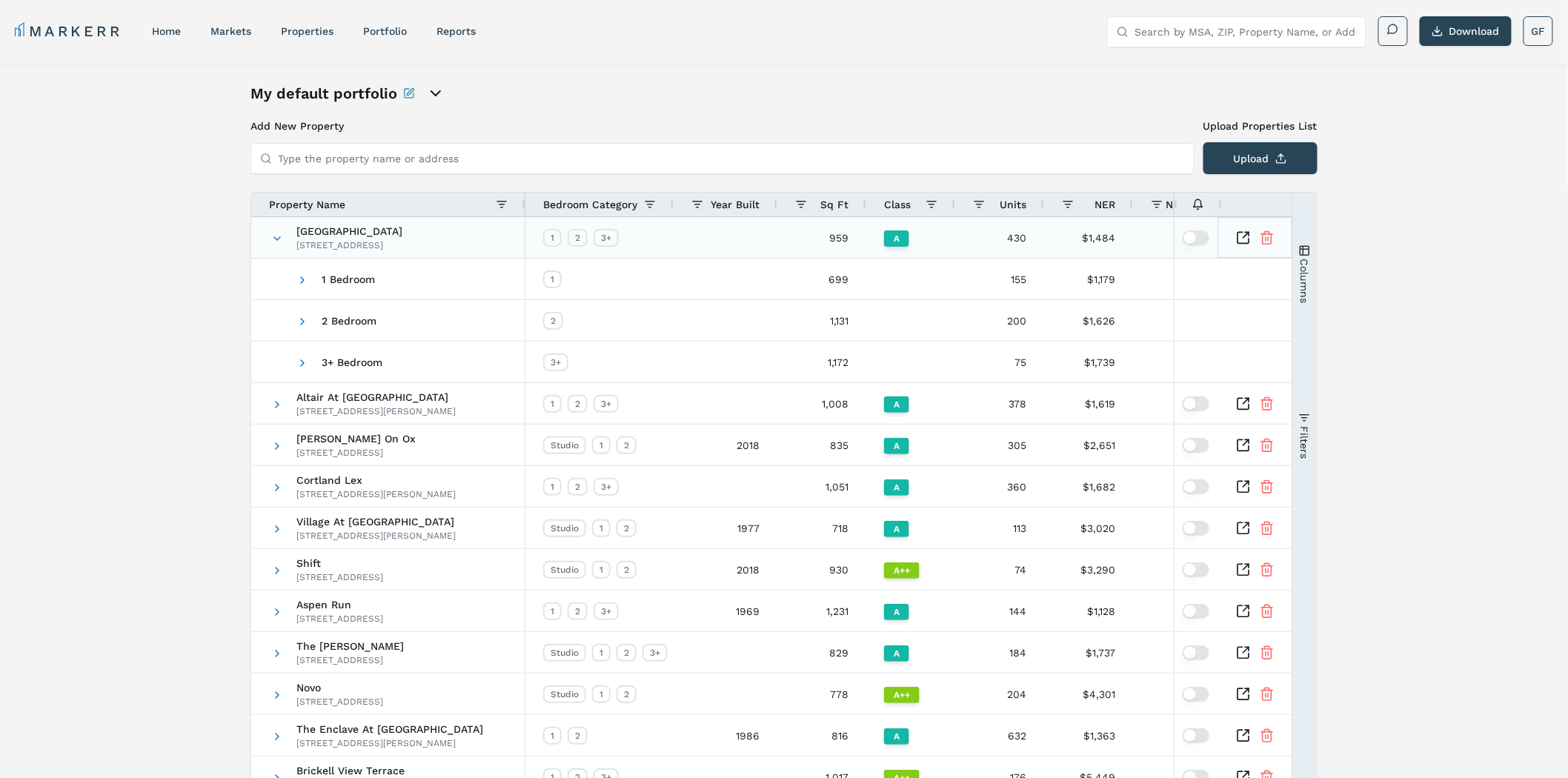
click at [1246, 237] on icon "Inspect Comparable" at bounding box center [1243, 238] width 15 height 15
click at [1308, 255] on span "button" at bounding box center [1306, 251] width 12 height 12
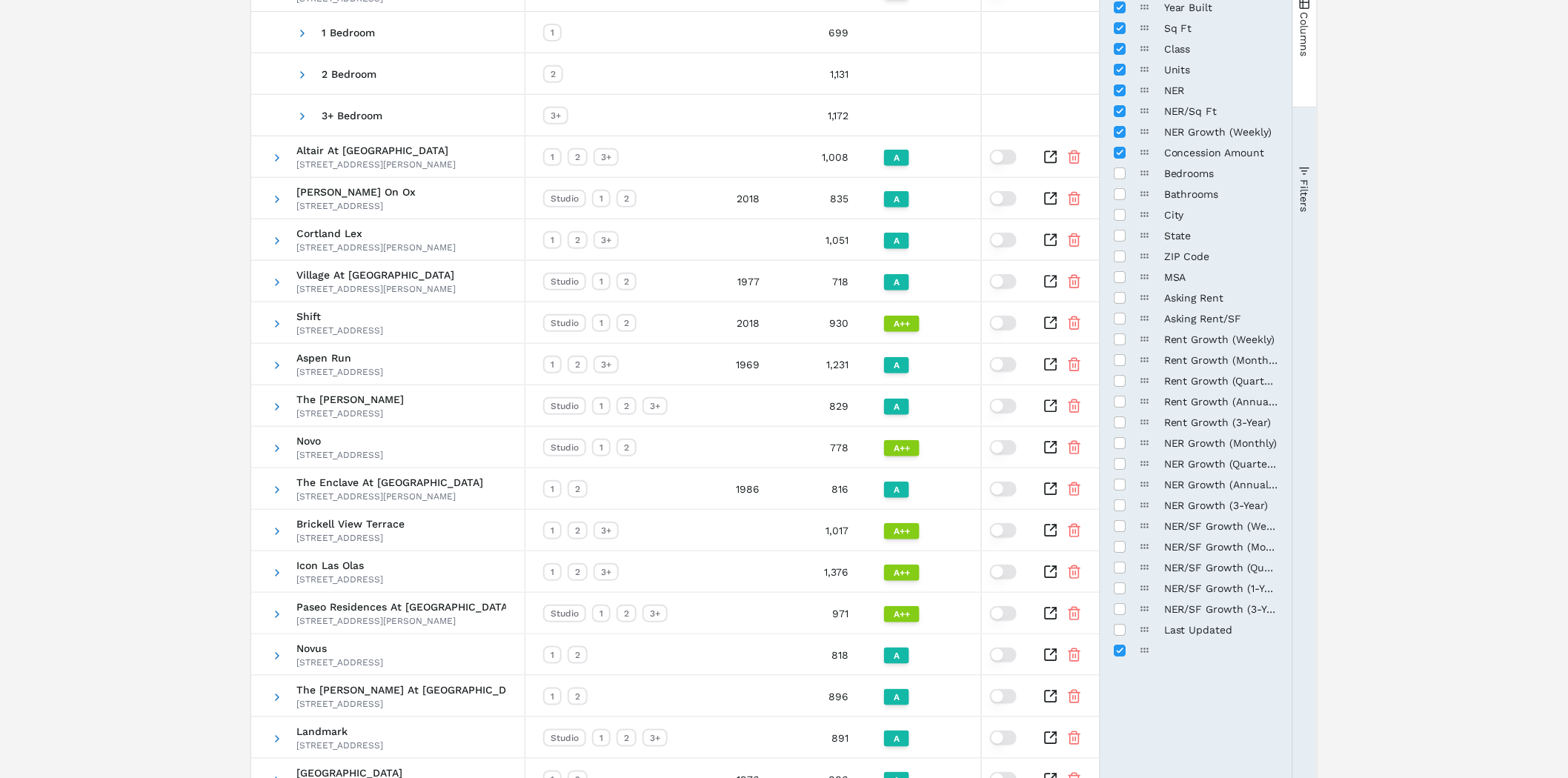
scroll to position [165, 0]
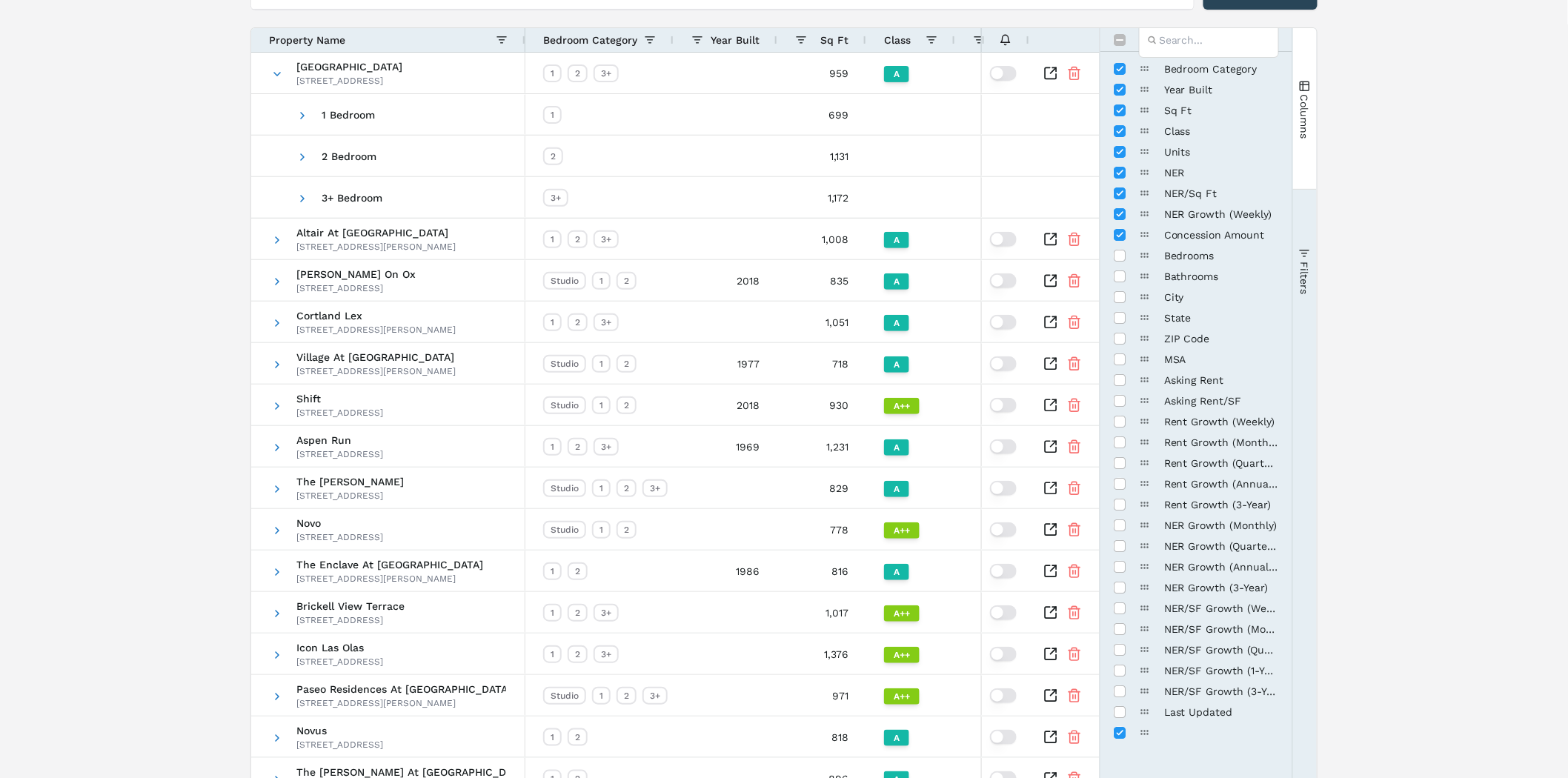
click at [1312, 93] on button "Columns" at bounding box center [1305, 109] width 24 height 160
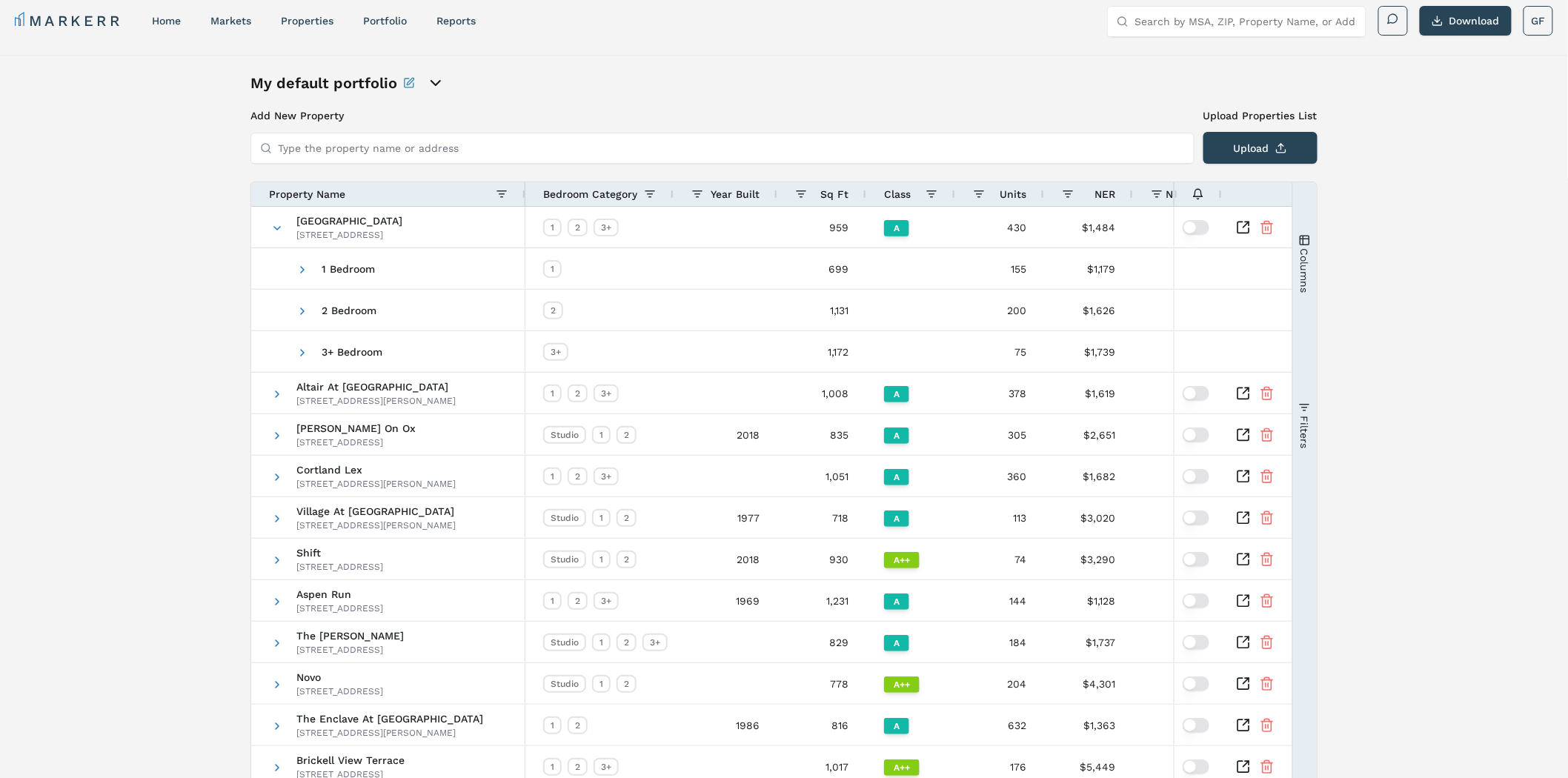
scroll to position [0, 0]
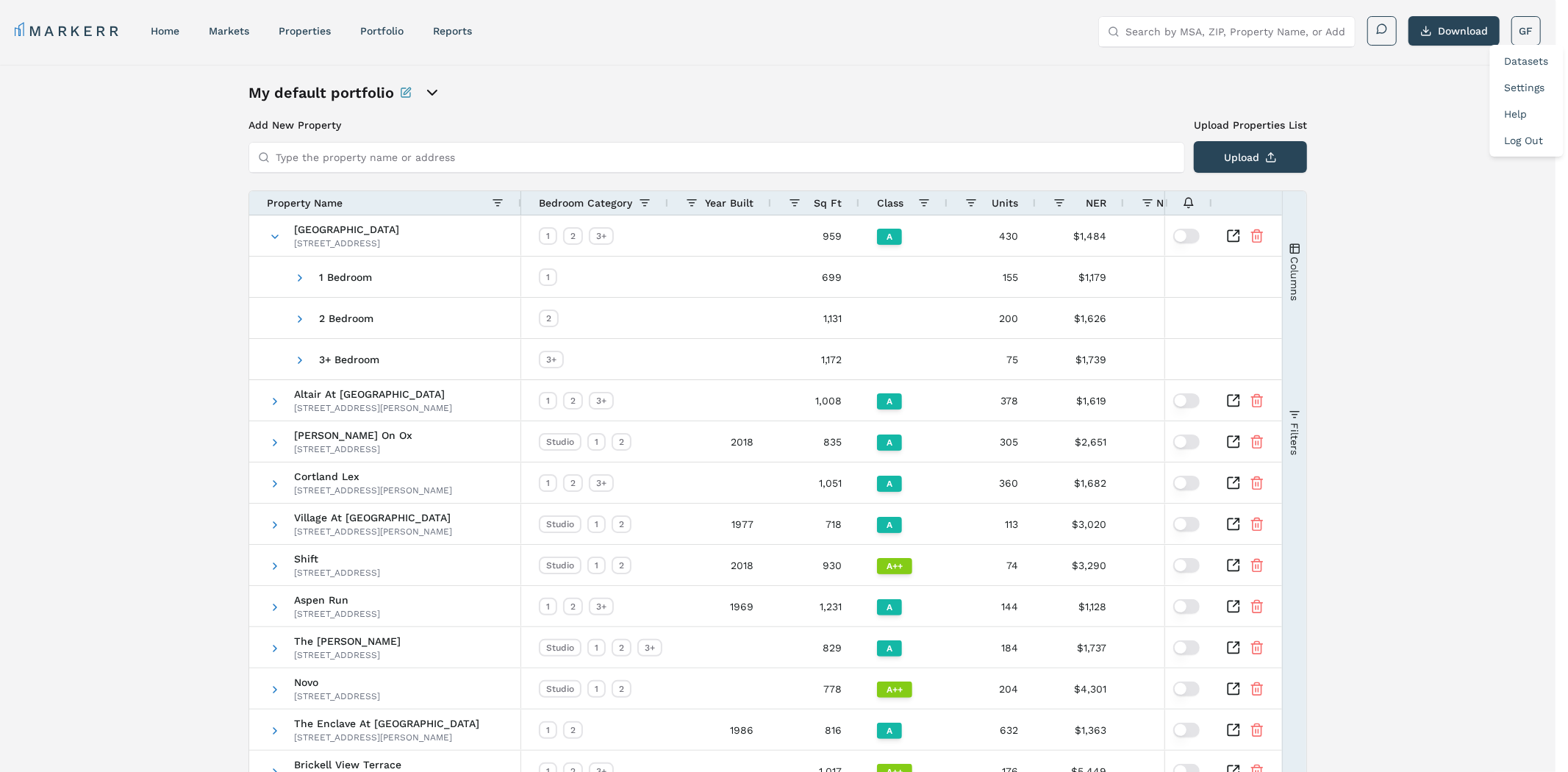
click at [1526, 62] on link "Datasets" at bounding box center [1526, 61] width 44 height 12
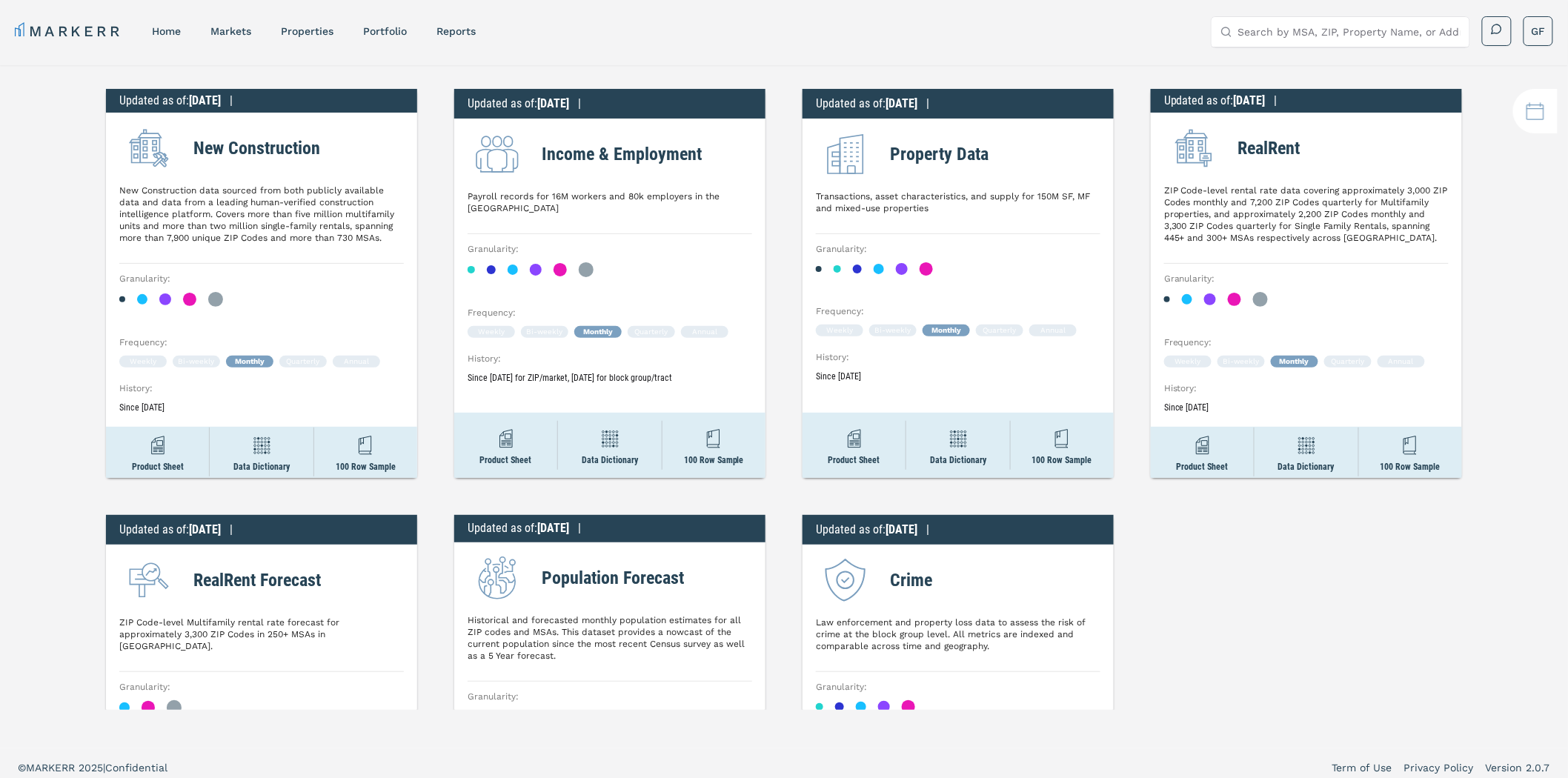
click at [1129, 67] on html "MARKERR home markets properties Portfolio reports Search by MSA, ZIP, Property …" at bounding box center [784, 449] width 1568 height 898
click at [638, 155] on h2 "Income & Employment" at bounding box center [621, 153] width 160 height 26
click at [781, 65] on div "Updated as of : [DATE] | New Construction New Construction data sourced from bo…" at bounding box center [784, 387] width 1568 height 645
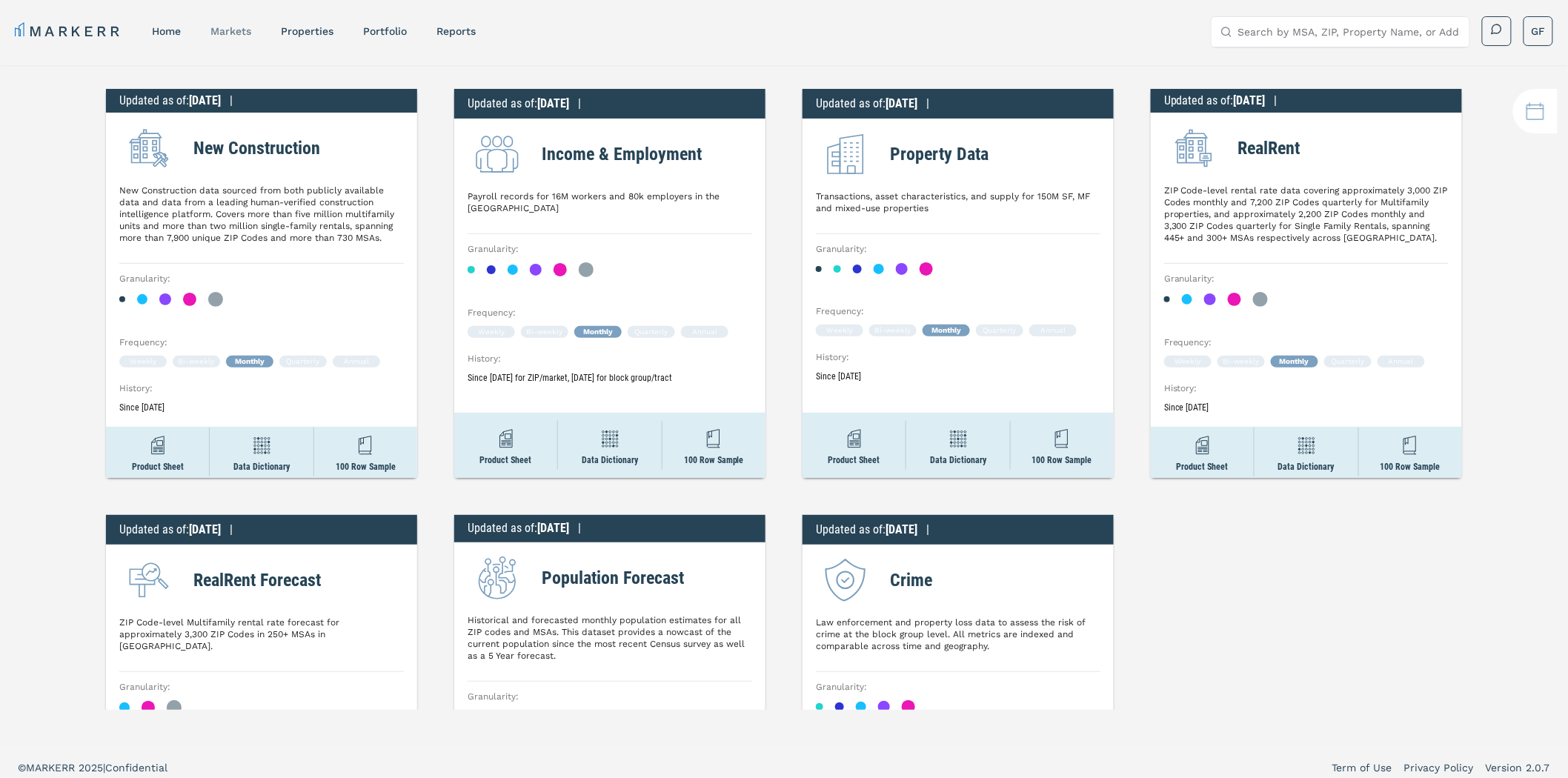
click at [223, 31] on link "markets" at bounding box center [231, 32] width 40 height 12
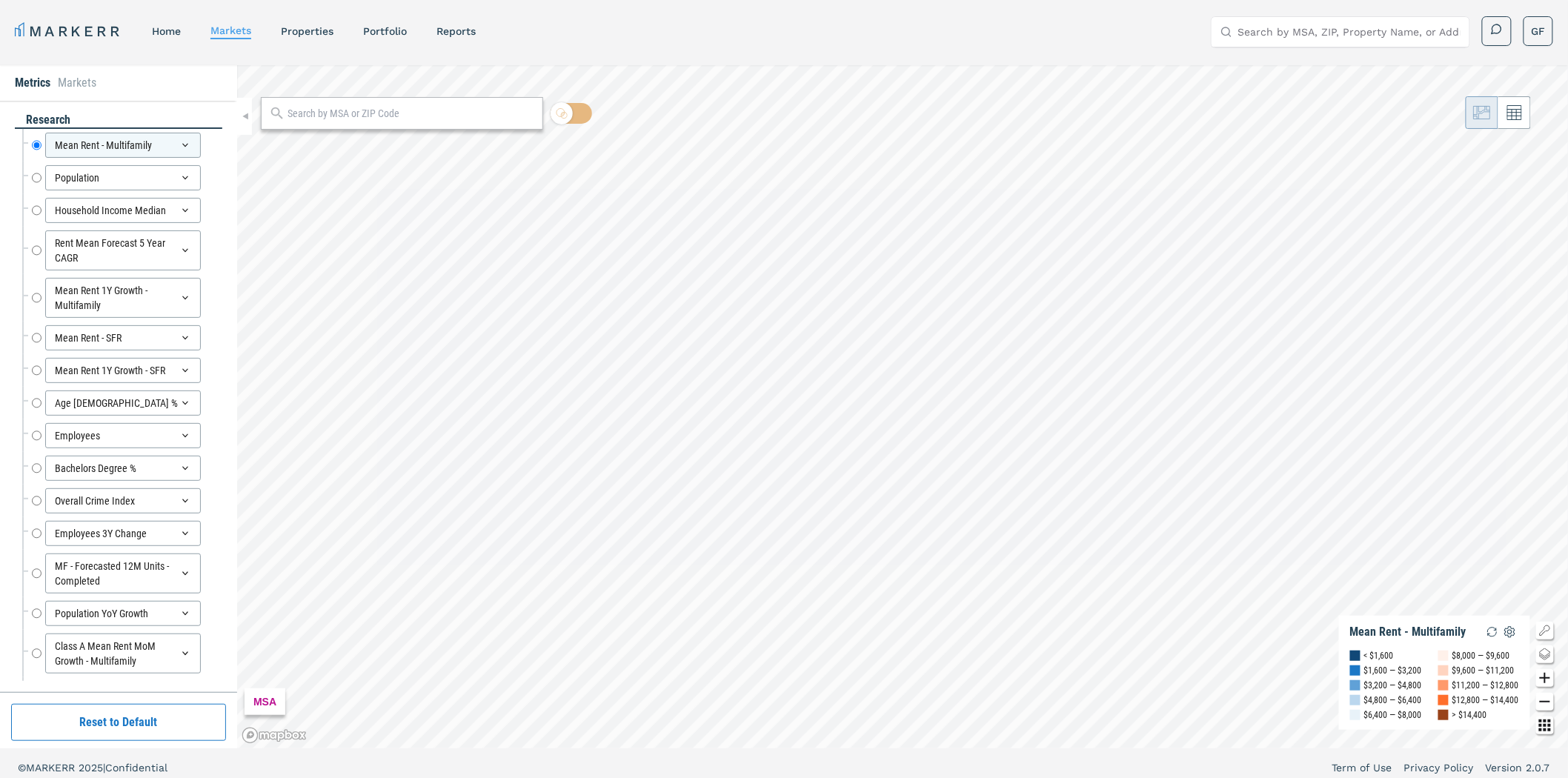
click at [348, 112] on input "text" at bounding box center [412, 114] width 247 height 16
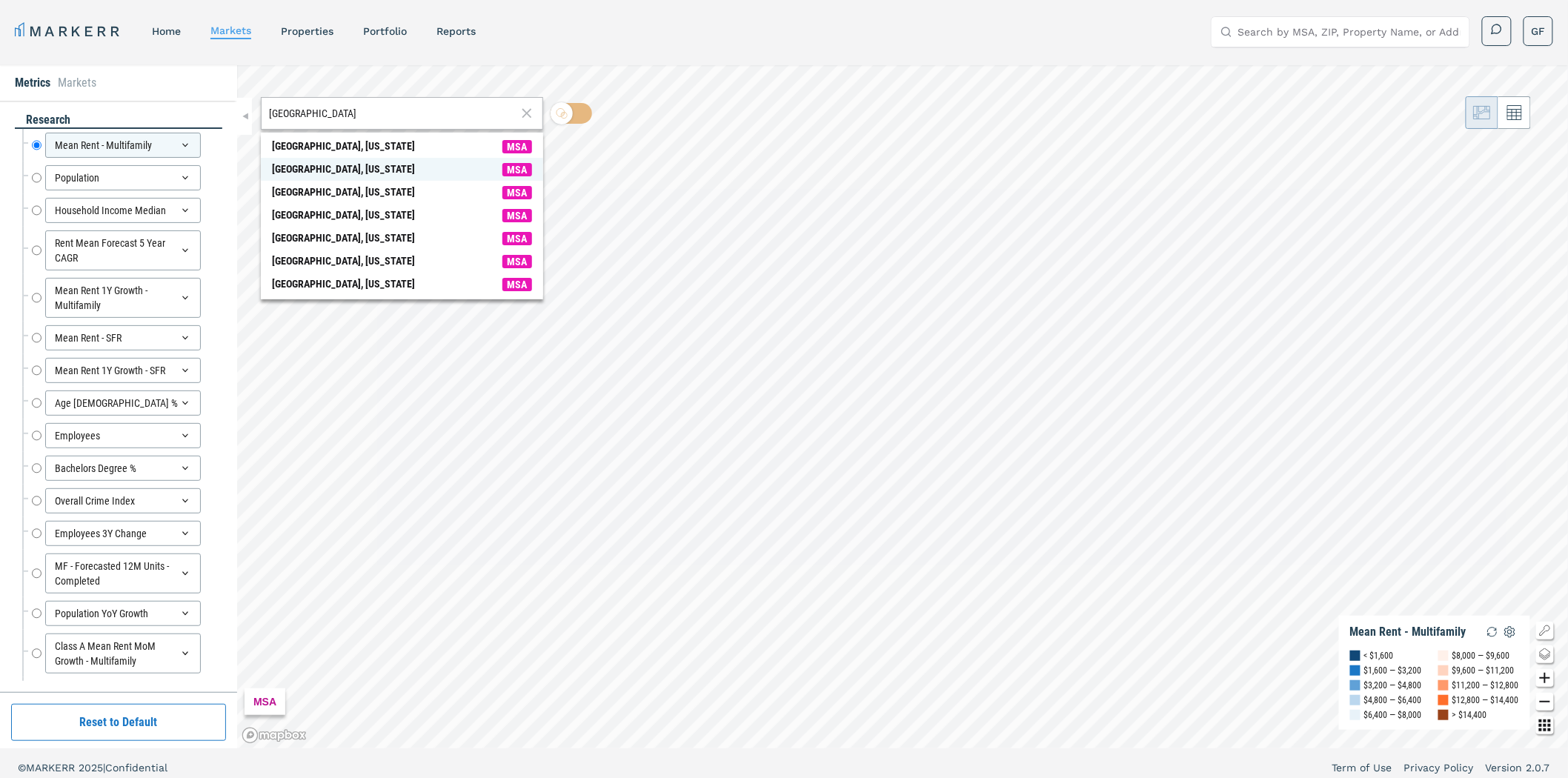
type input "[GEOGRAPHIC_DATA]"
click at [375, 165] on div "[GEOGRAPHIC_DATA], [US_STATE]" at bounding box center [343, 169] width 143 height 16
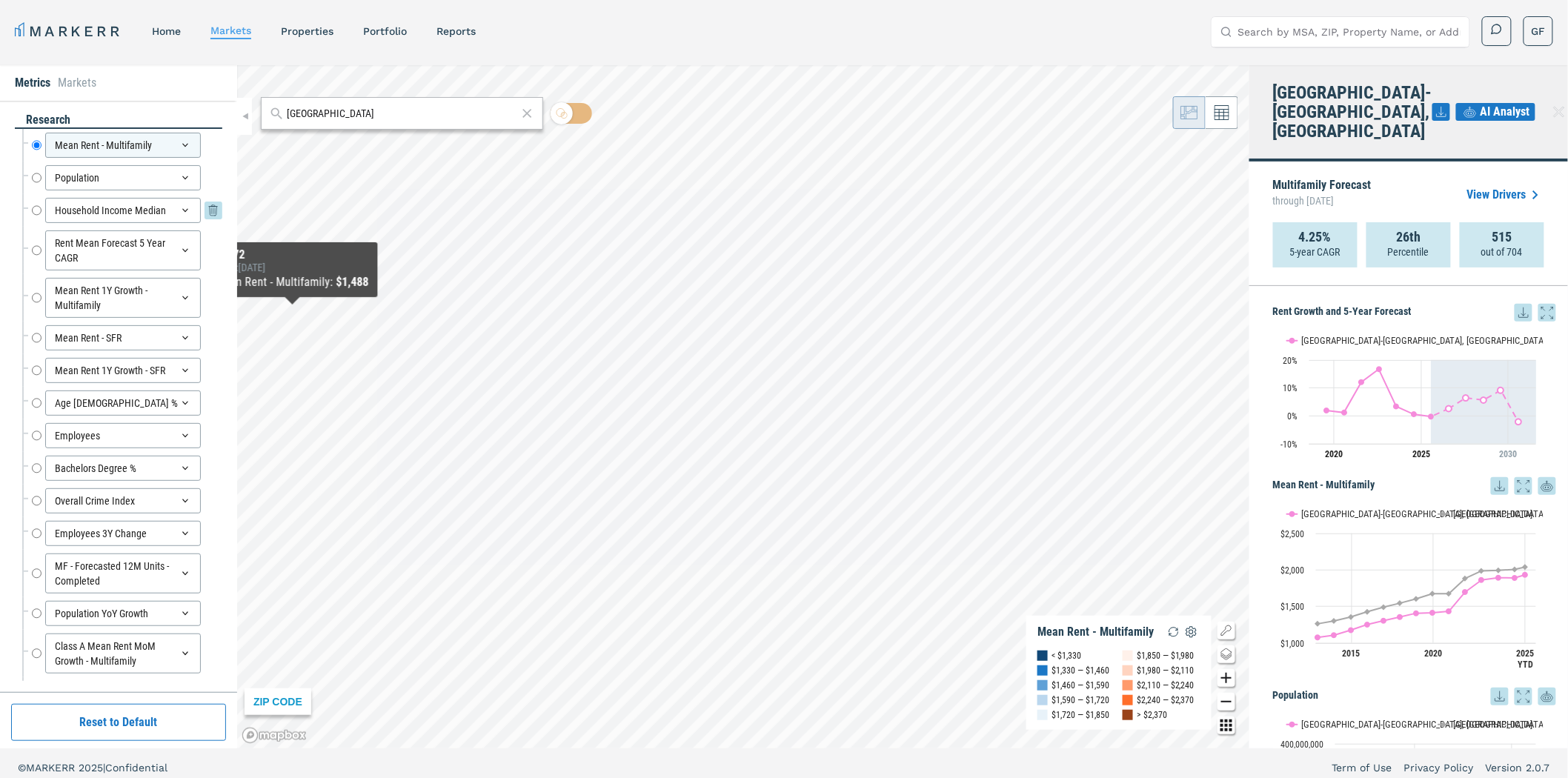
click at [39, 206] on input "Household Income Median" at bounding box center [36, 211] width 10 height 25
radio input "false"
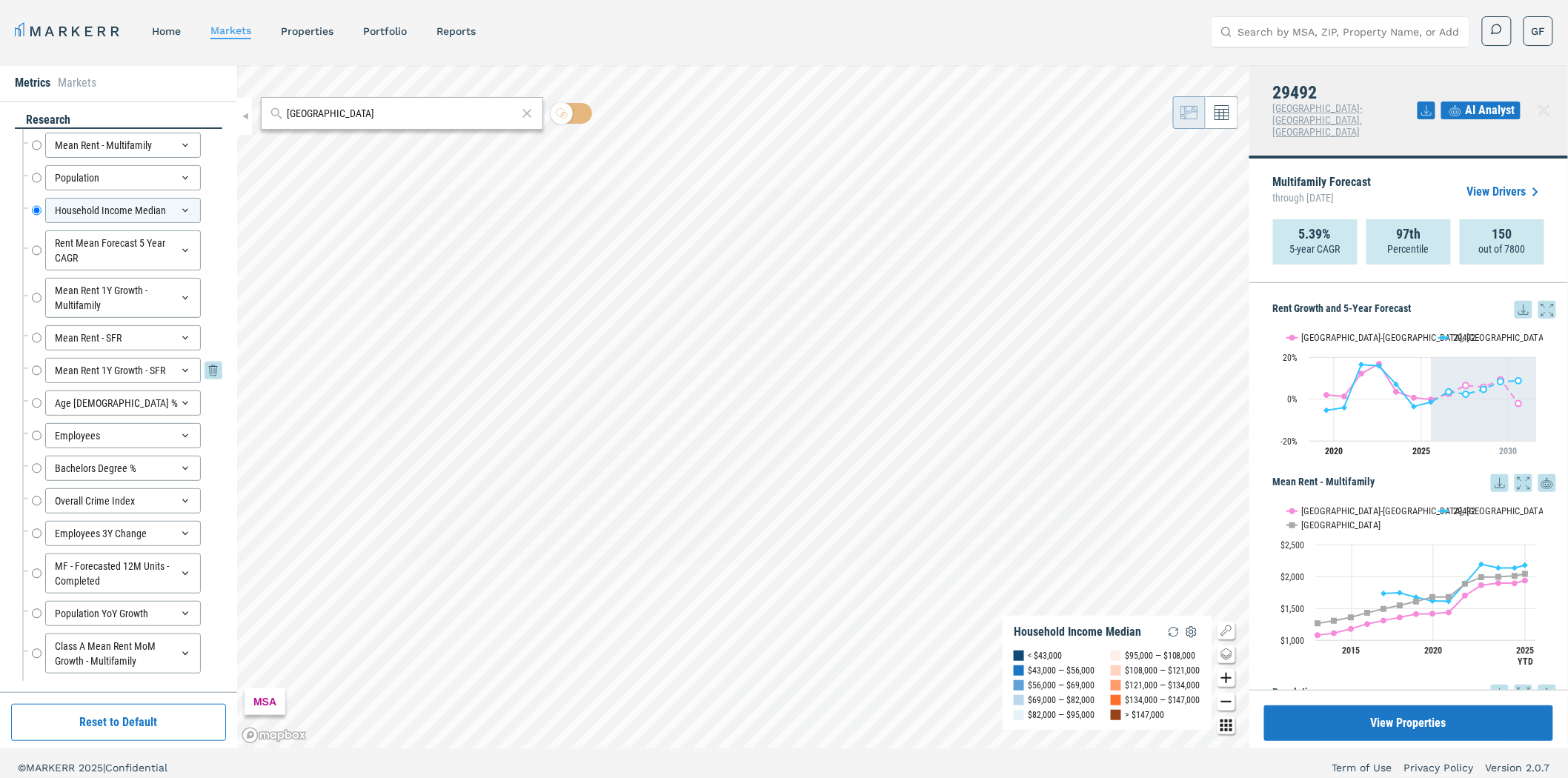
click at [36, 375] on input "Mean Rent 1Y Growth - SFR" at bounding box center [36, 370] width 10 height 25
radio input "false"
click at [34, 403] on input "Age [DEMOGRAPHIC_DATA] %" at bounding box center [36, 403] width 10 height 25
radio input "false"
click at [38, 433] on input "Employees" at bounding box center [36, 435] width 10 height 25
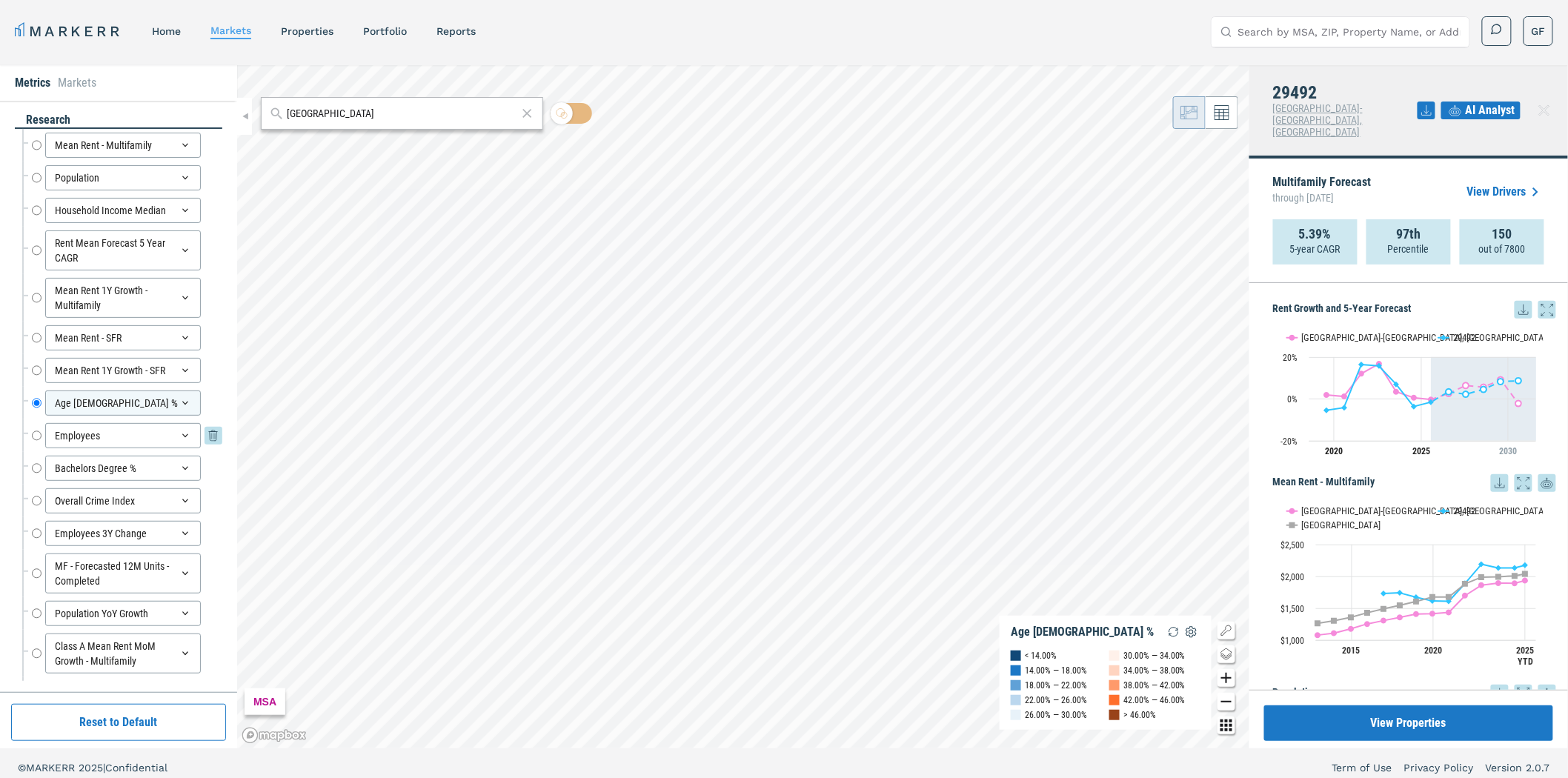
radio input "false"
radio input "true"
click at [34, 211] on input "Household Income Median" at bounding box center [36, 211] width 10 height 25
radio input "true"
click at [175, 32] on link "home" at bounding box center [166, 32] width 29 height 12
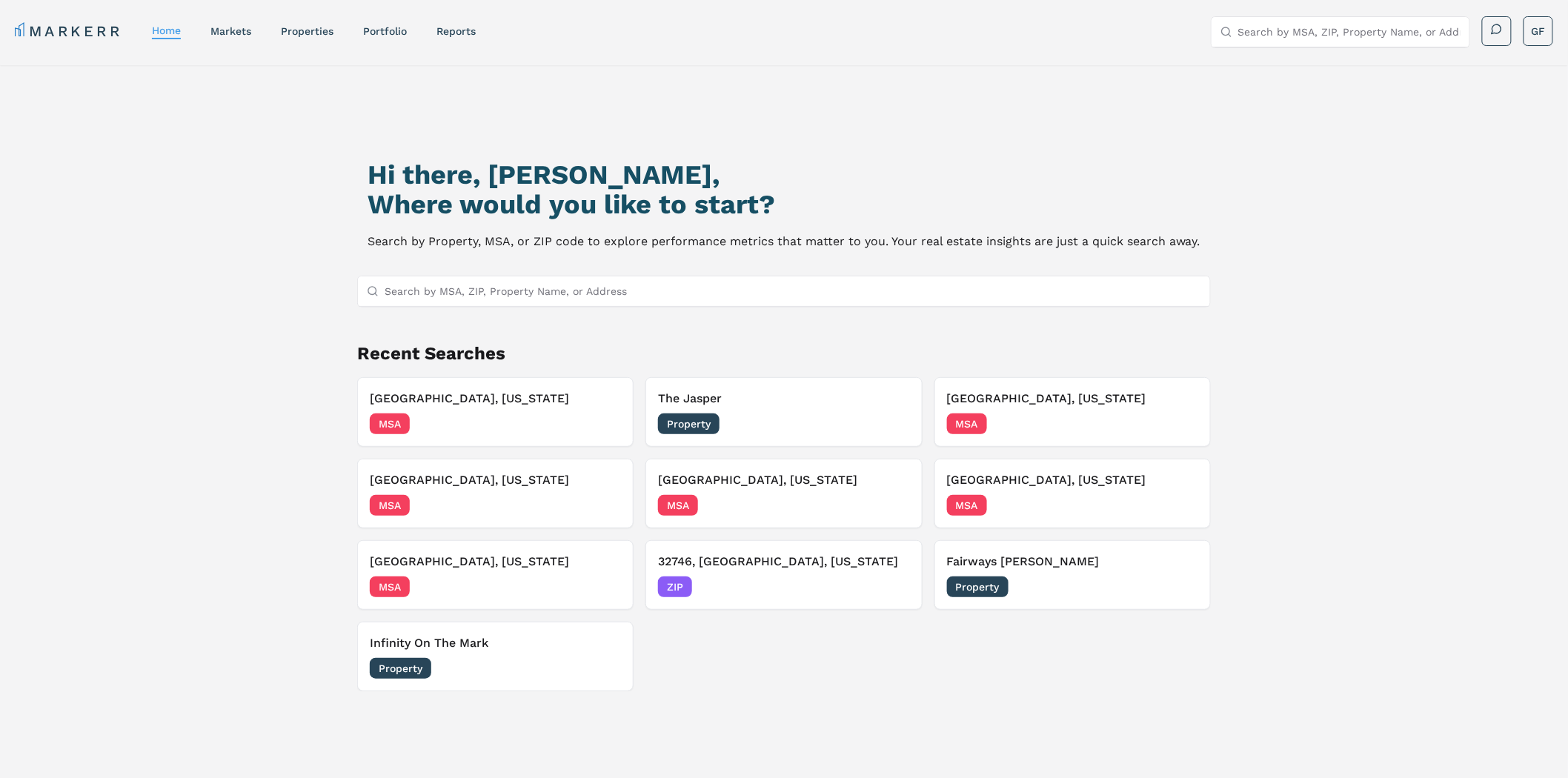
click at [462, 285] on input "Search by MSA, ZIP, Property Name, or Address" at bounding box center [792, 291] width 817 height 30
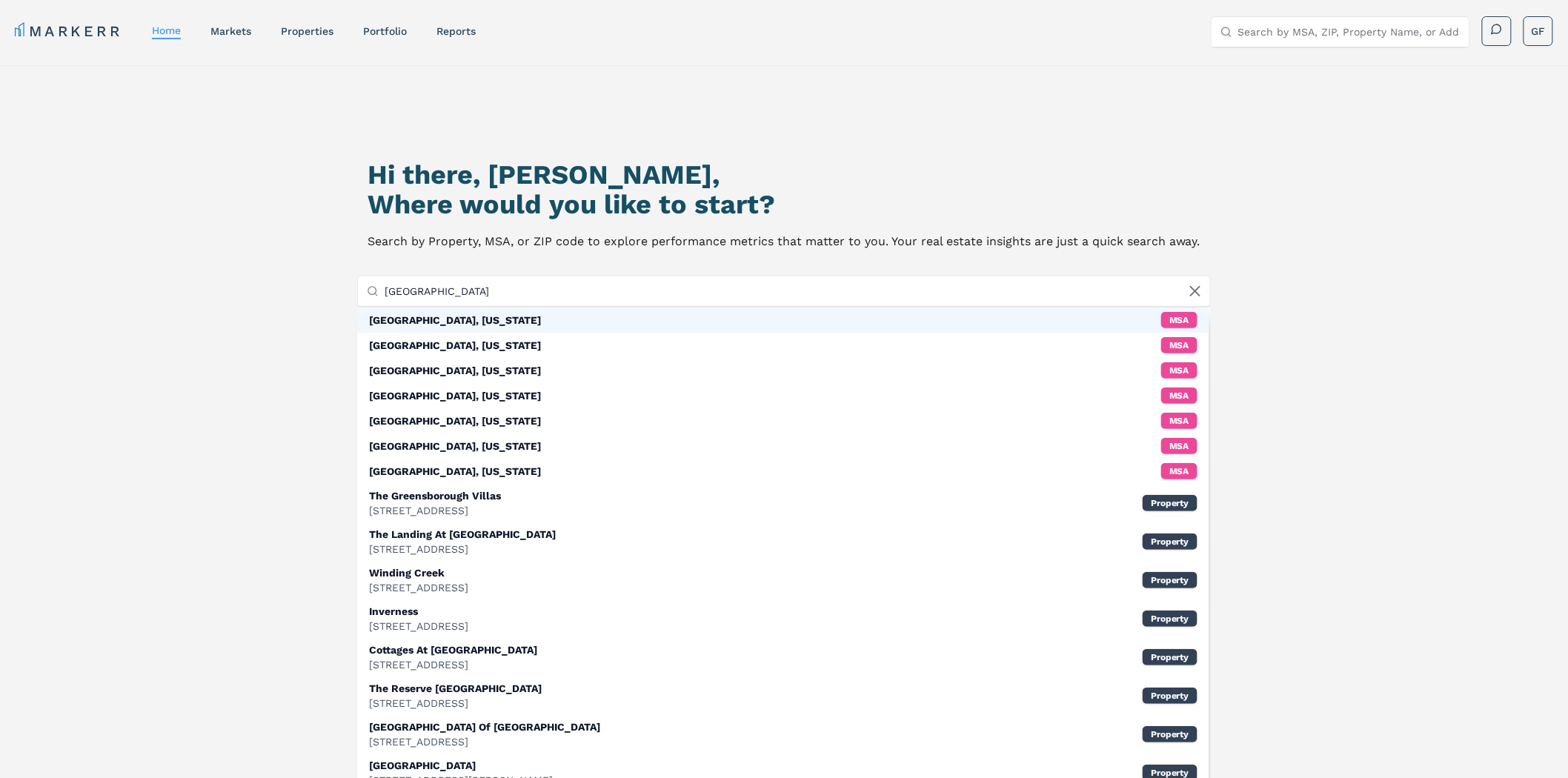
type input "[GEOGRAPHIC_DATA]"
click at [440, 319] on div "[GEOGRAPHIC_DATA], [US_STATE]" at bounding box center [455, 319] width 172 height 15
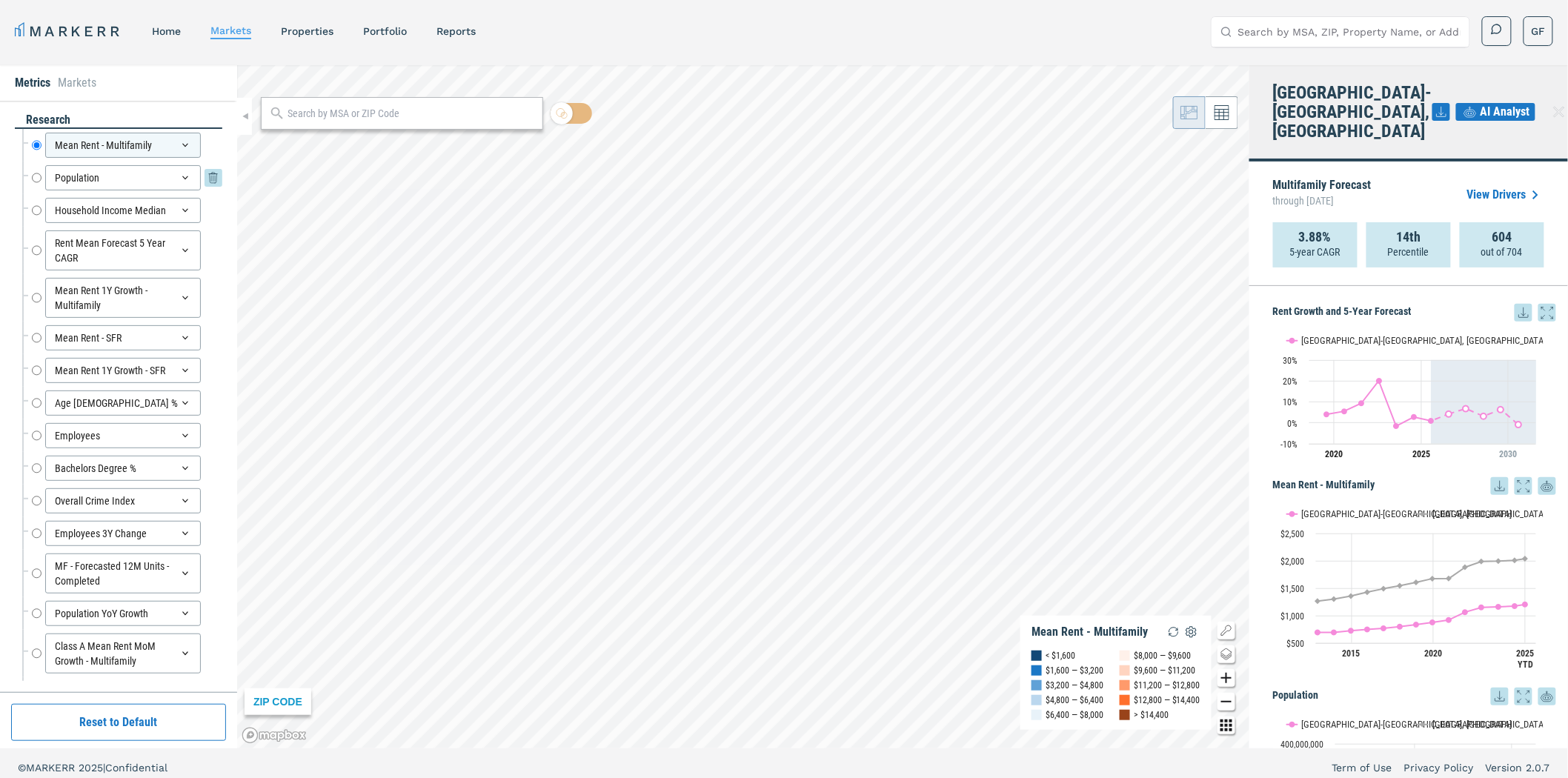
click at [34, 175] on input "Population" at bounding box center [36, 177] width 10 height 25
radio input "false"
click at [38, 211] on input "Household Income Median" at bounding box center [36, 211] width 10 height 25
radio input "false"
radio input "true"
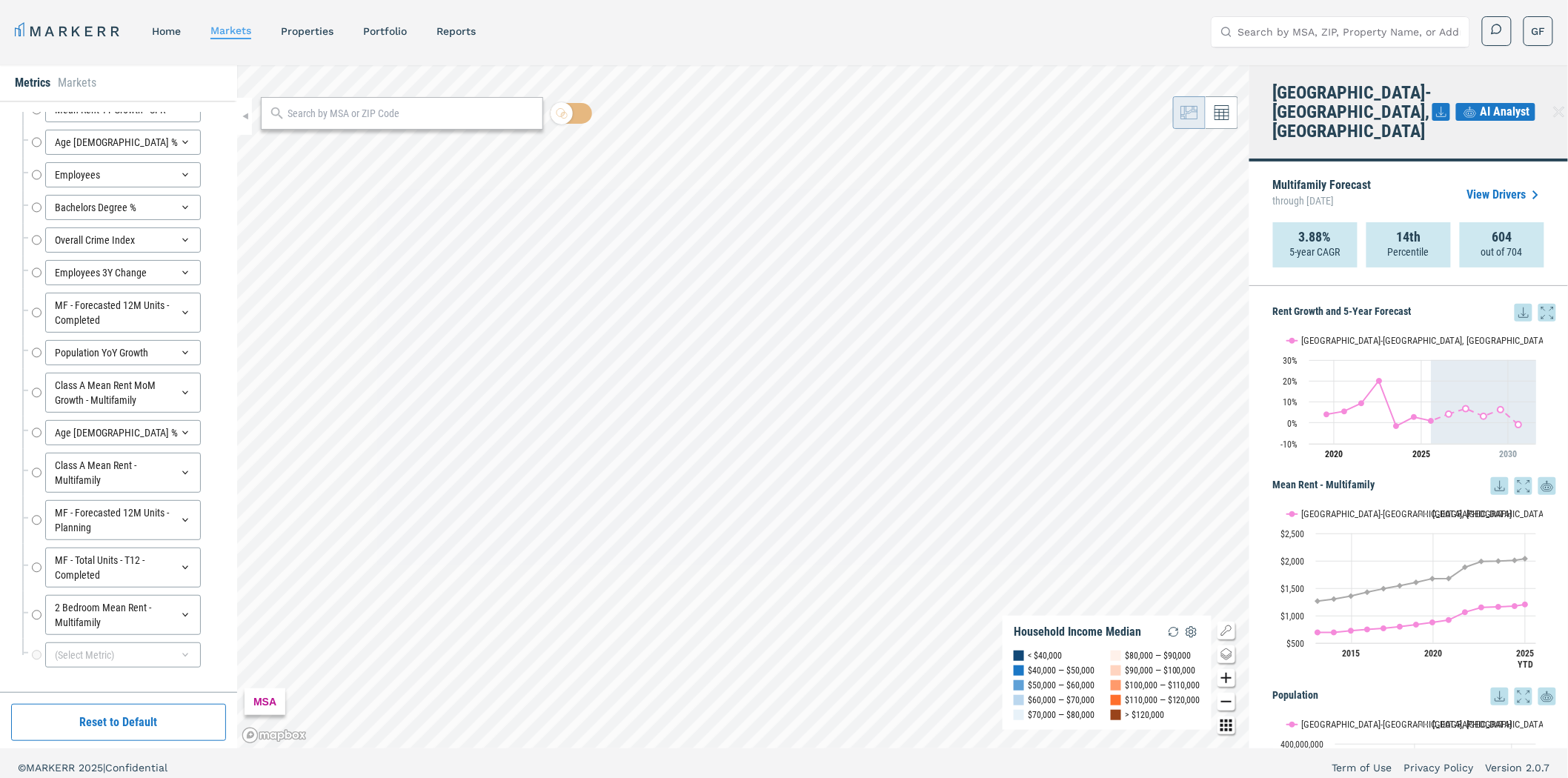
scroll to position [265, 0]
click at [179, 656] on icon at bounding box center [185, 653] width 12 height 12
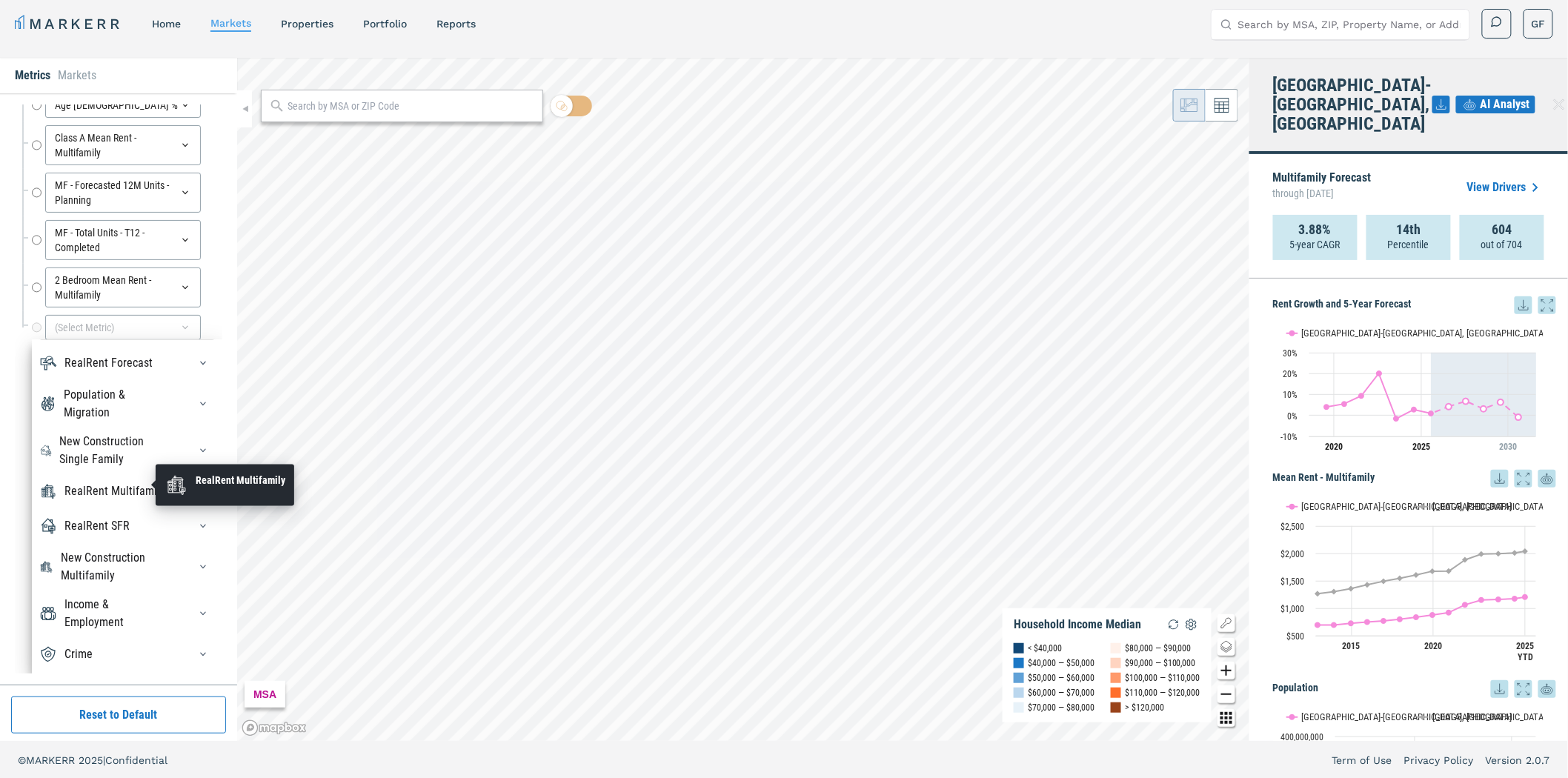
scroll to position [9, 0]
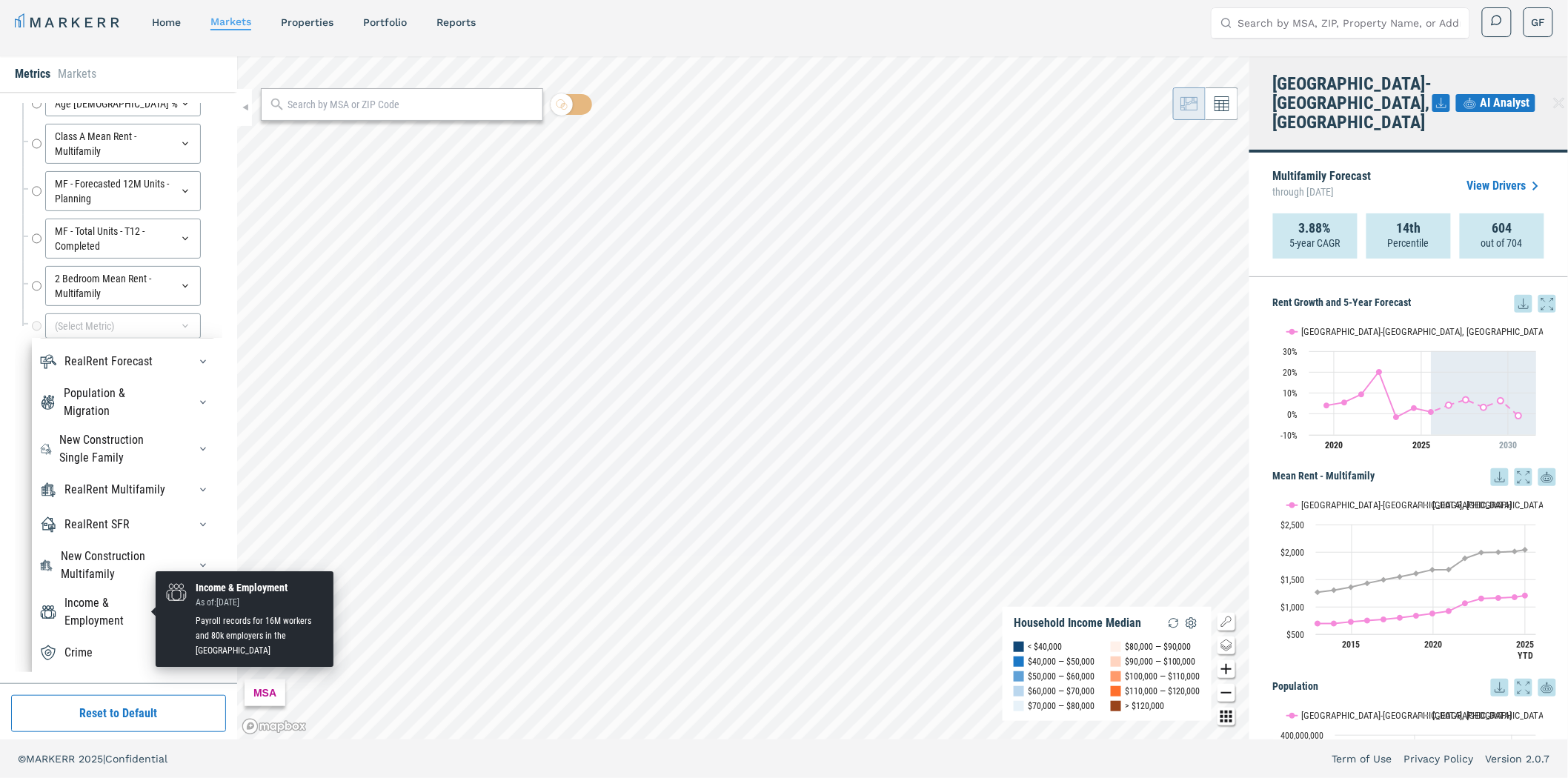
click at [89, 610] on div "Income & Employment" at bounding box center [117, 611] width 106 height 36
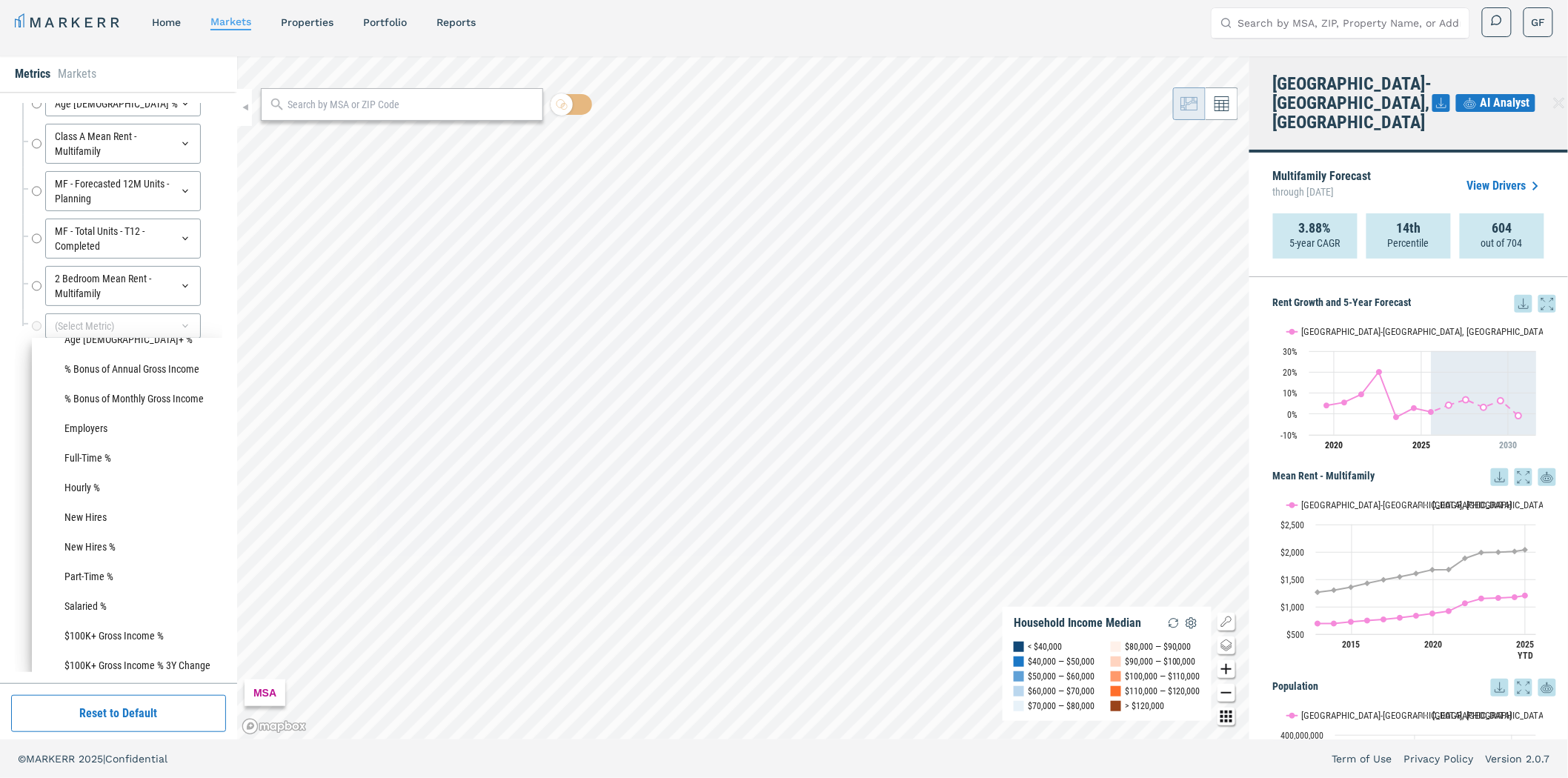
scroll to position [233, 0]
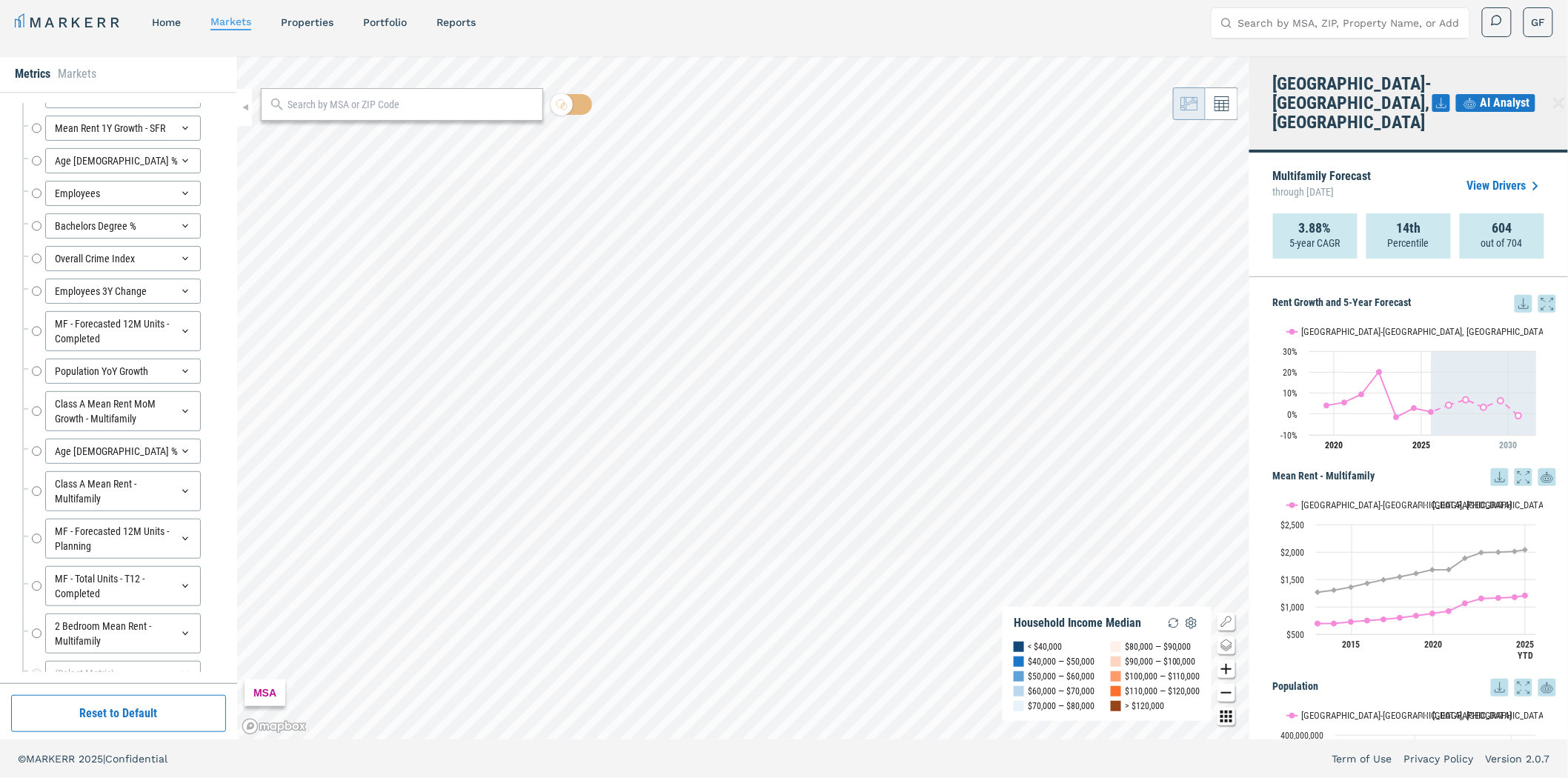
click at [1352, 170] on p "Multifamily Forecast through [DATE]" at bounding box center [1322, 185] width 98 height 31
click at [1410, 153] on div "Multifamily Forecast through [DATE] View Drivers 3.88% 5-year CAGR 14th Percent…" at bounding box center [1408, 215] width 319 height 125
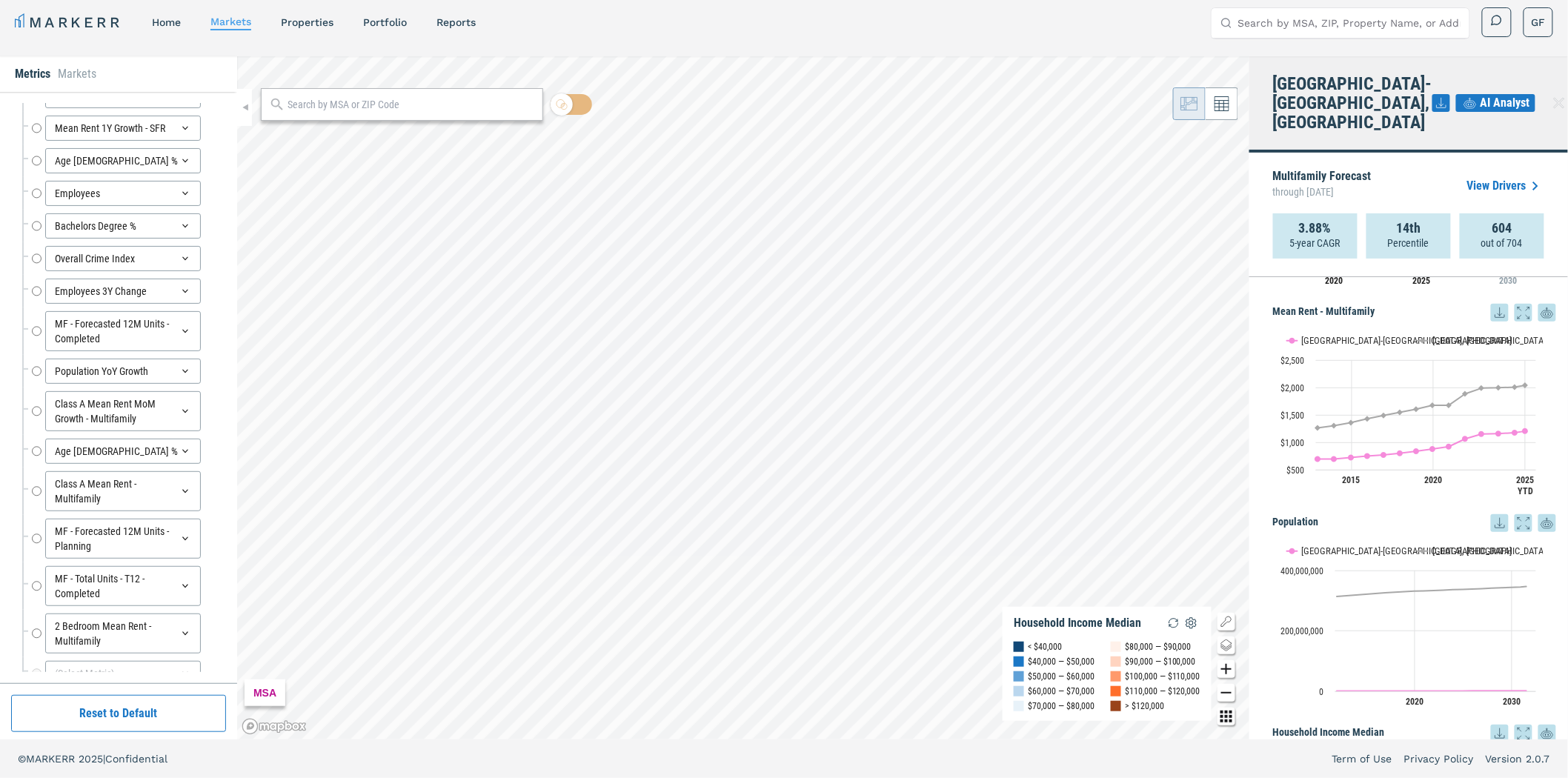
scroll to position [246, 0]
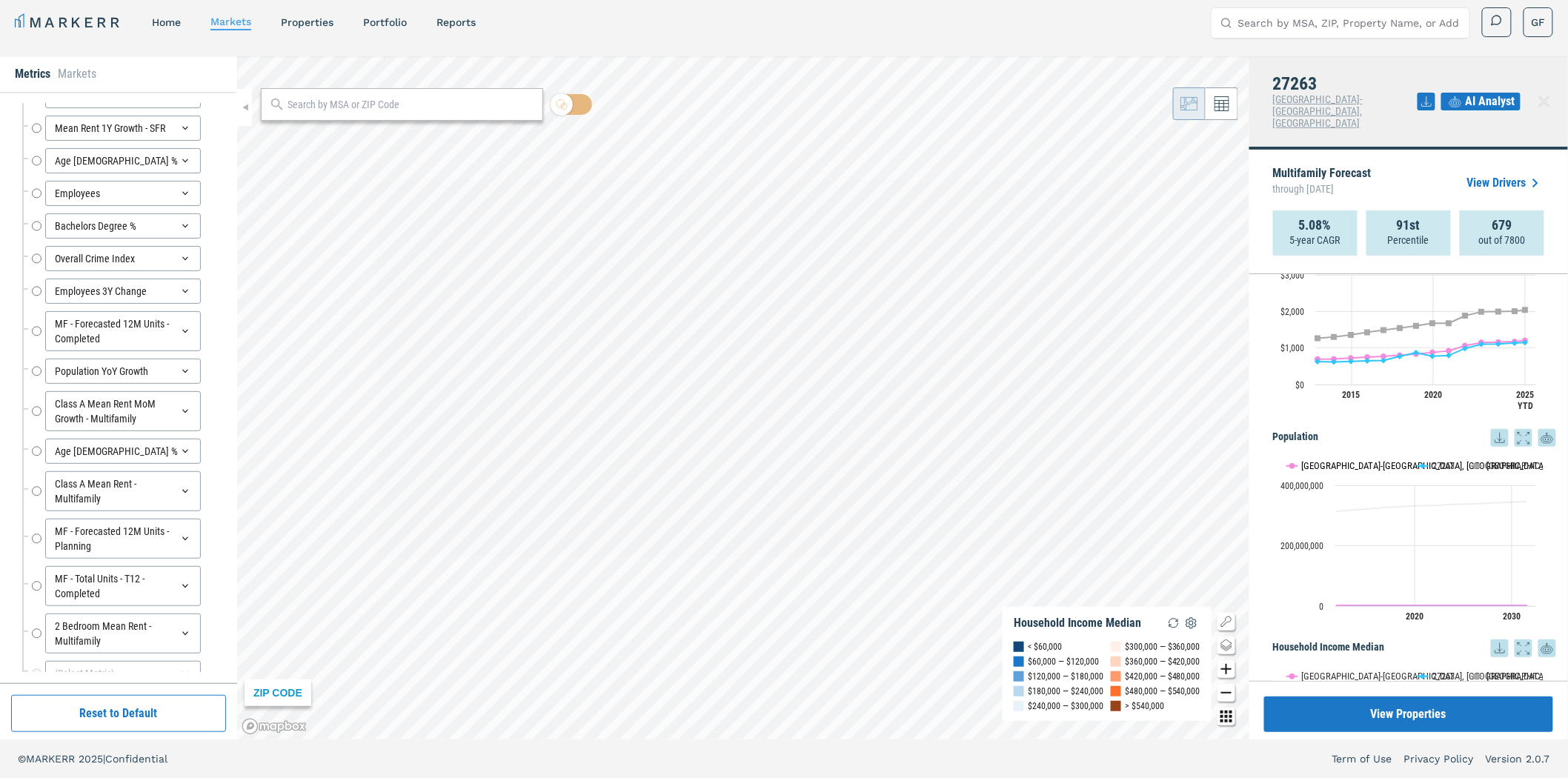
click at [1323, 460] on text "[GEOGRAPHIC_DATA]-[GEOGRAPHIC_DATA], [GEOGRAPHIC_DATA]" at bounding box center [1424, 466] width 245 height 11
click at [1492, 460] on text "[GEOGRAPHIC_DATA]" at bounding box center [1527, 466] width 79 height 11
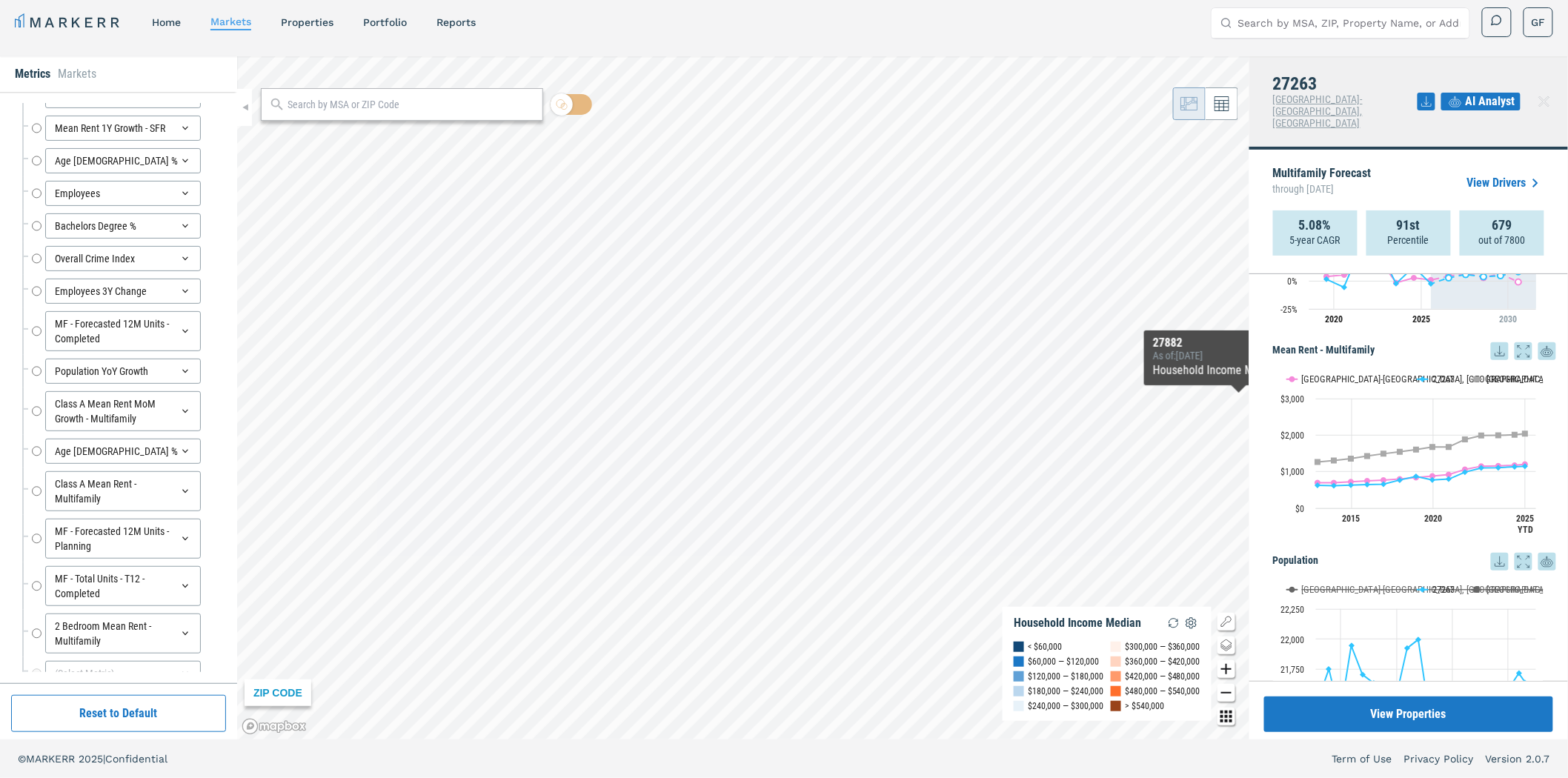
scroll to position [0, 0]
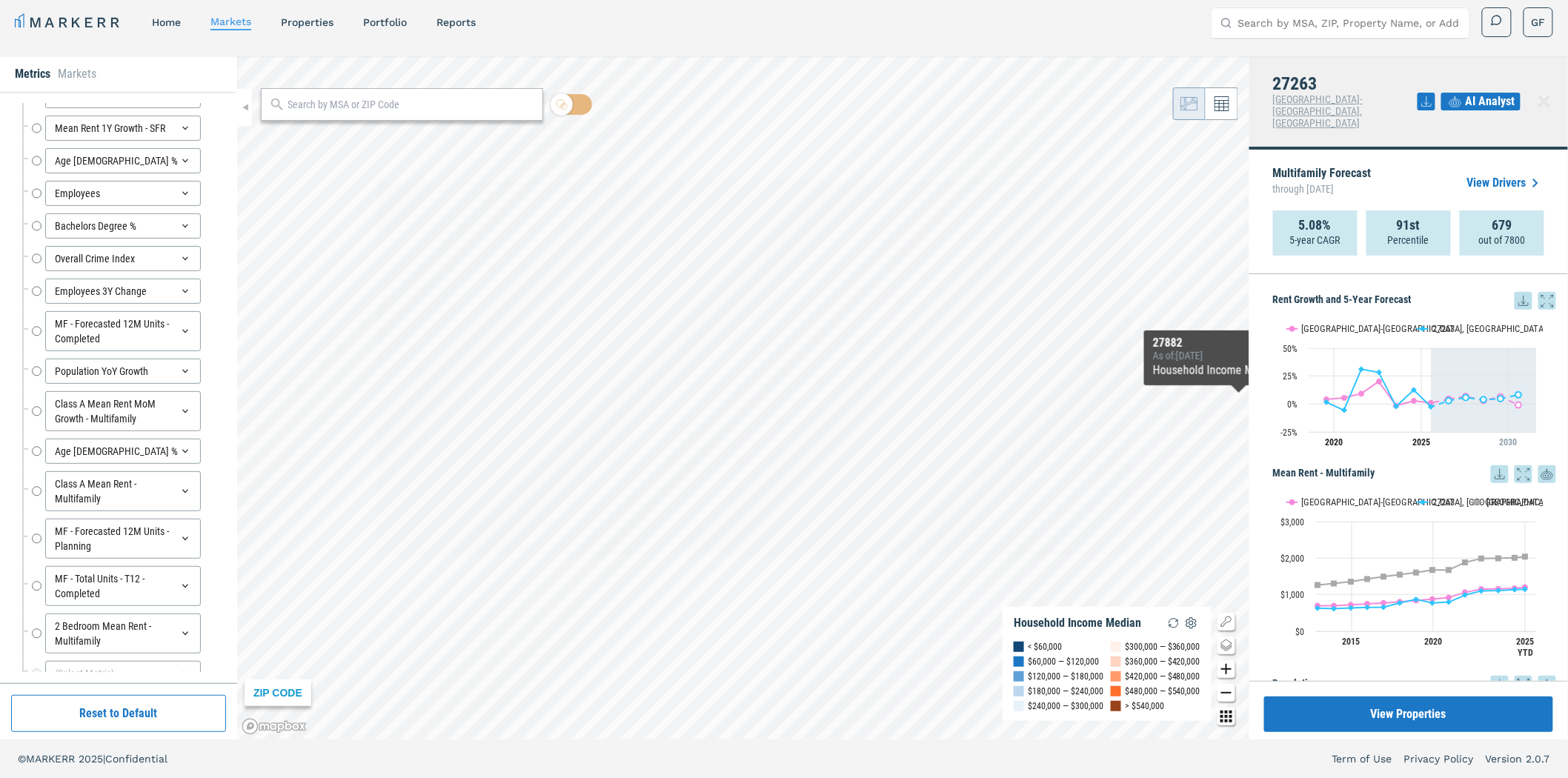
click at [1427, 155] on div "Multifamily Forecast through [DATE] View Drivers" at bounding box center [1408, 182] width 271 height 55
click at [1431, 275] on div "Rent Growth and 5-Year Forecast Rent Growth and 5-Year Forecast Line chart with…" at bounding box center [1408, 478] width 319 height 407
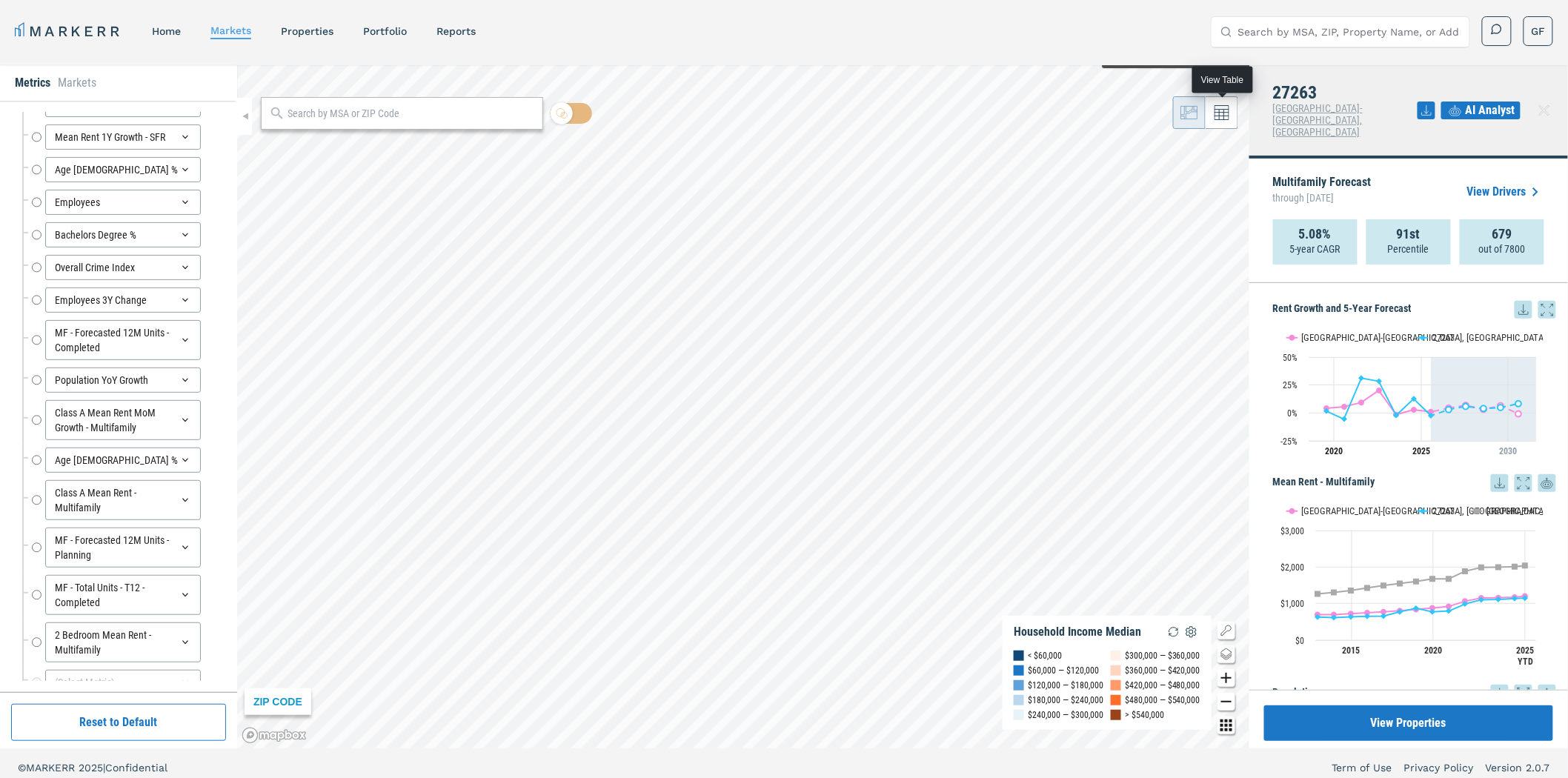
click at [1227, 113] on icon at bounding box center [1221, 112] width 15 height 15
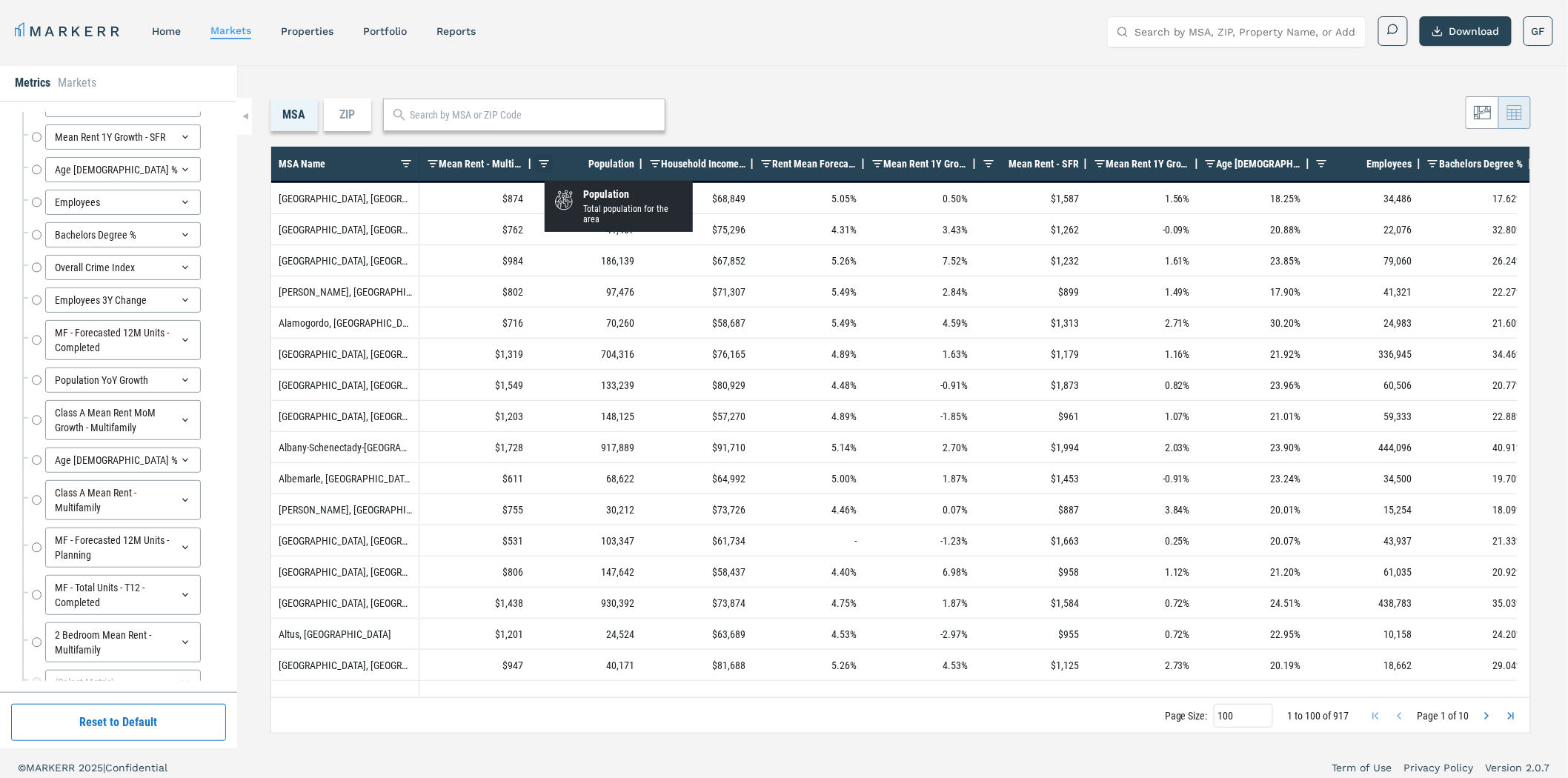
click at [545, 168] on span at bounding box center [544, 164] width 12 height 12
click at [544, 165] on span at bounding box center [544, 164] width 12 height 12
click at [554, 165] on div "Population" at bounding box center [592, 163] width 84 height 26
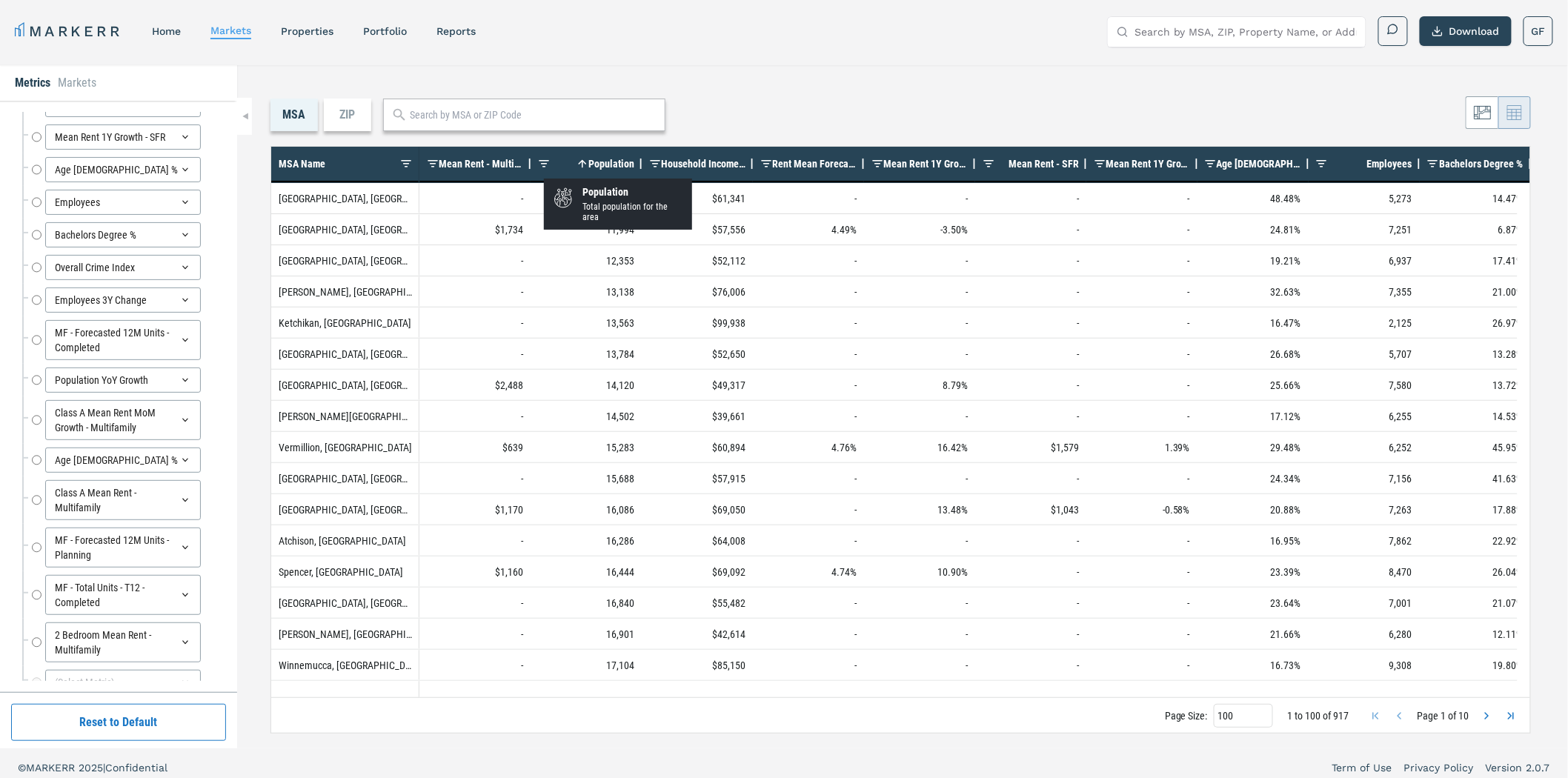
click at [603, 156] on div "Population 1" at bounding box center [592, 163] width 84 height 26
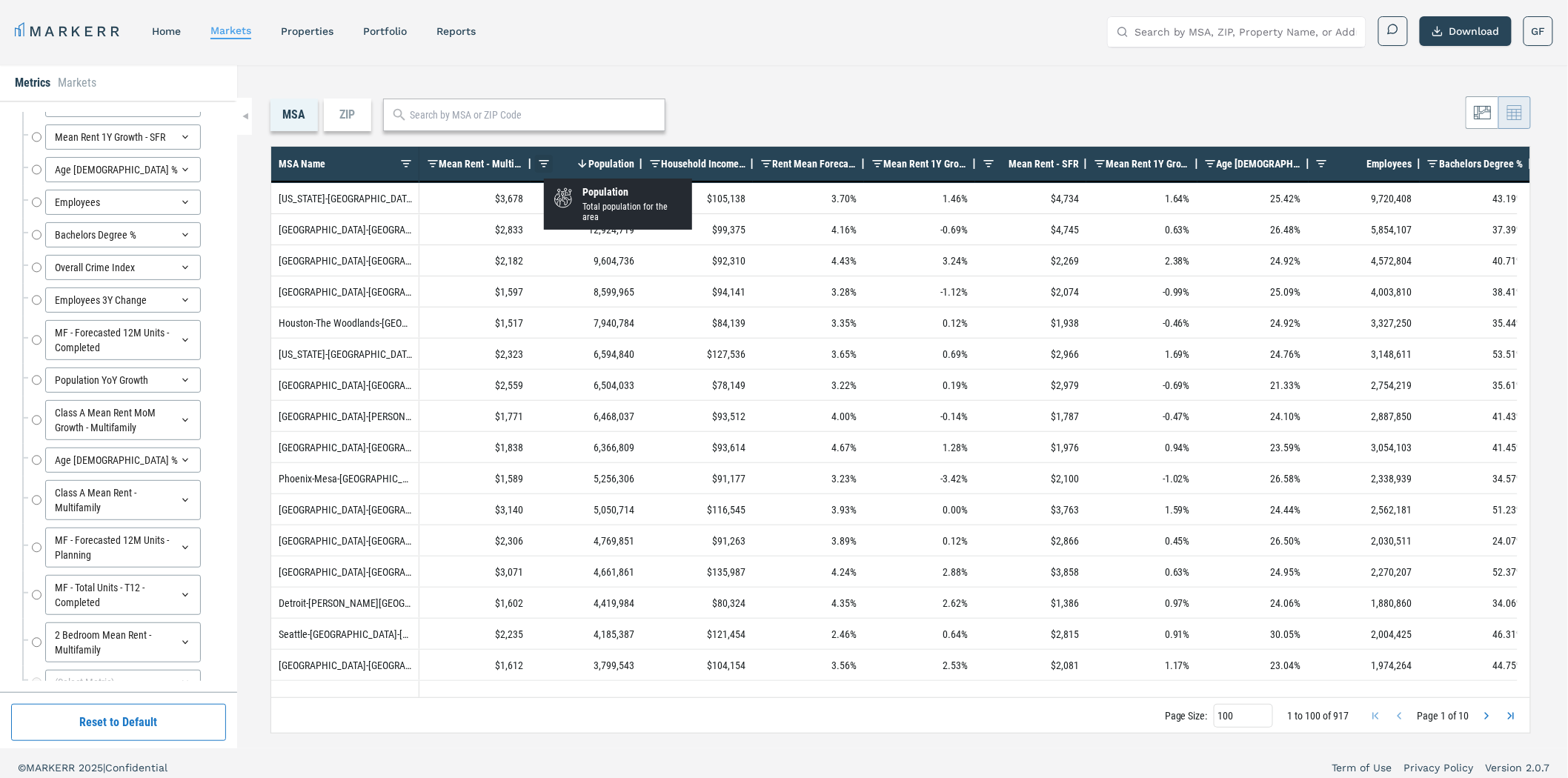
click at [541, 163] on span at bounding box center [544, 164] width 12 height 12
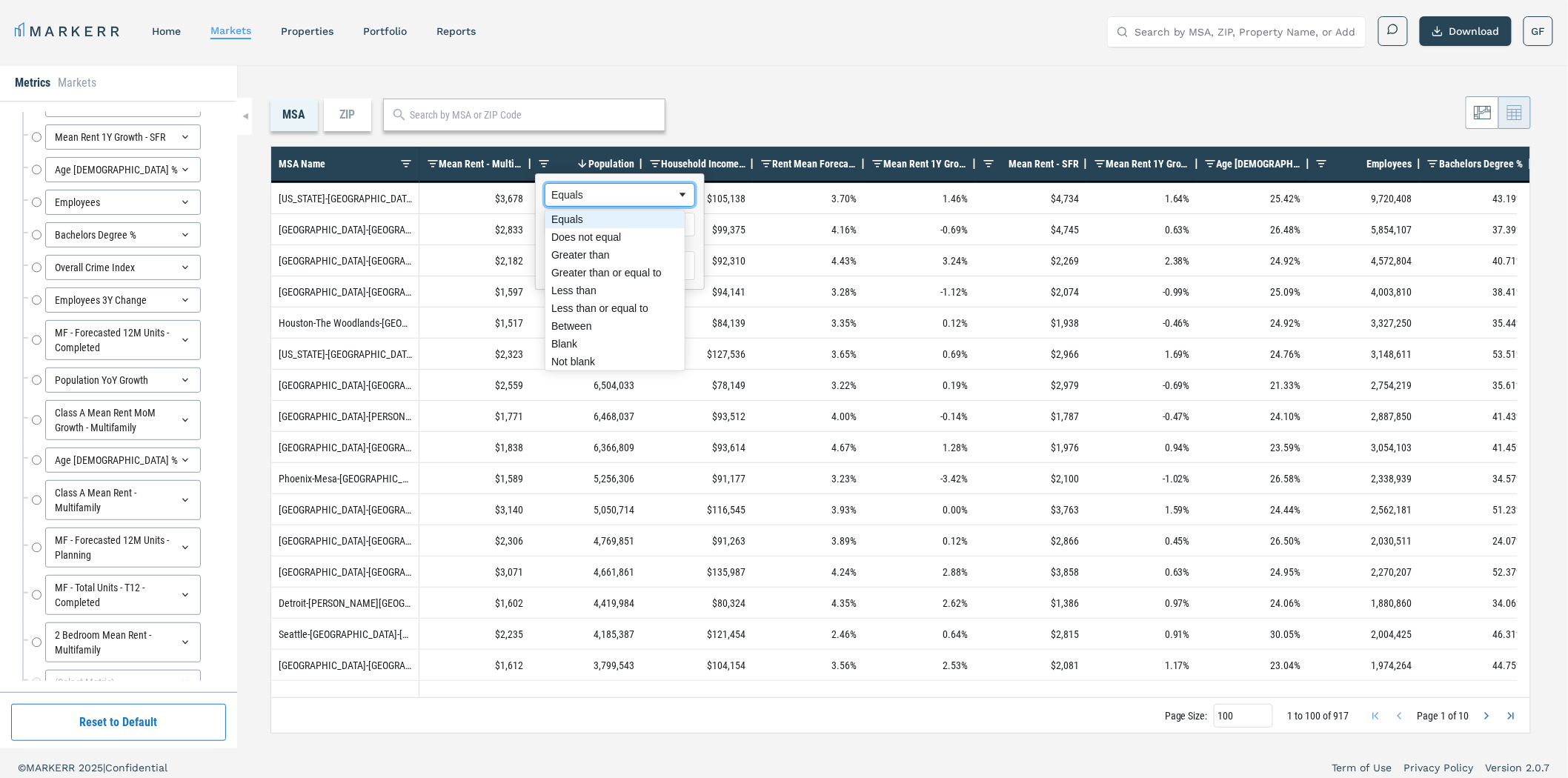
click at [677, 196] on span "Filtering operator" at bounding box center [683, 195] width 12 height 12
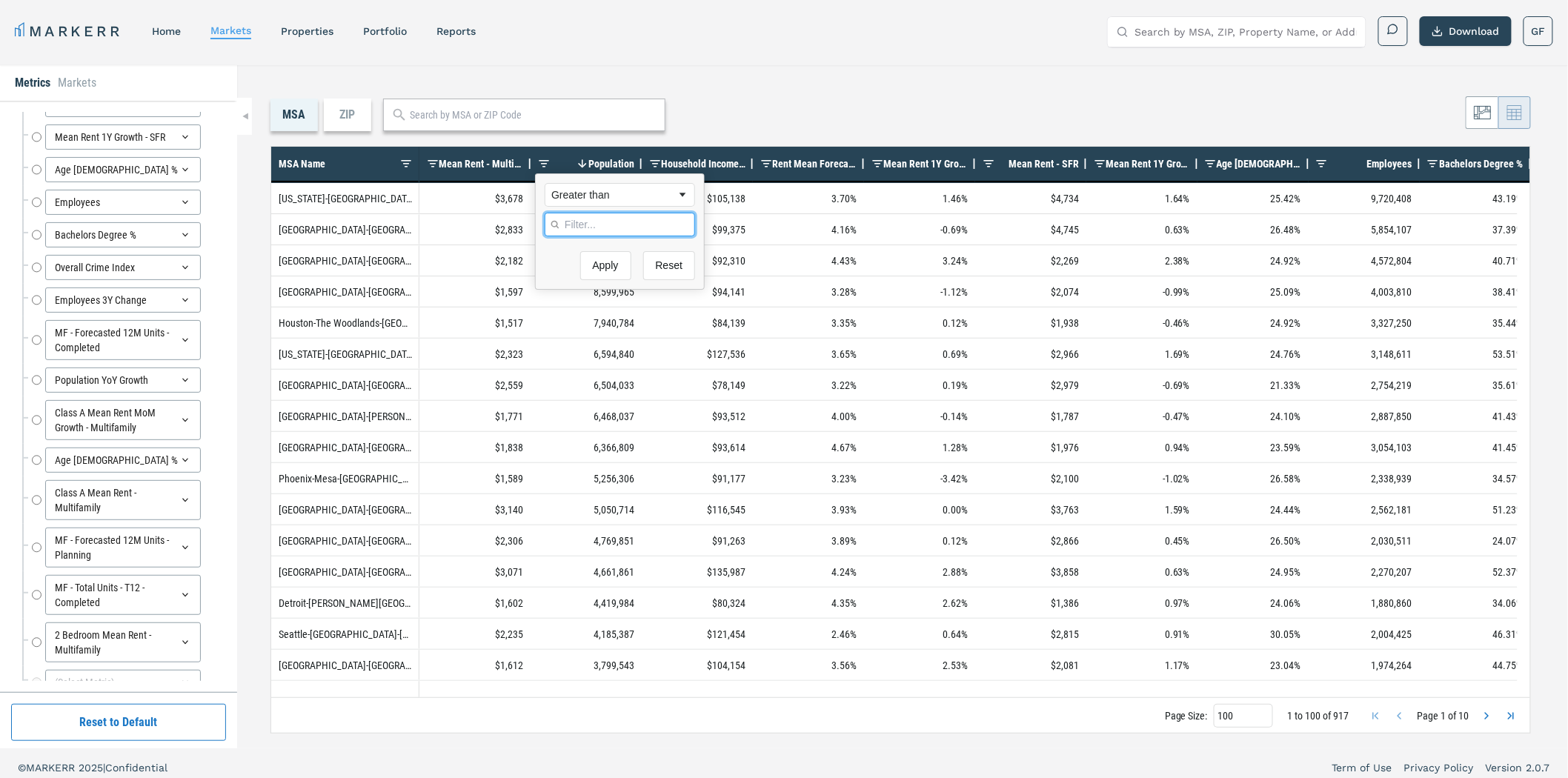
click at [580, 220] on input "Filter Value" at bounding box center [619, 224] width 150 height 24
type input "500000"
click at [612, 339] on button "Apply" at bounding box center [605, 343] width 51 height 29
click at [1162, 107] on div "MSA ZIP" at bounding box center [900, 114] width 1261 height 32
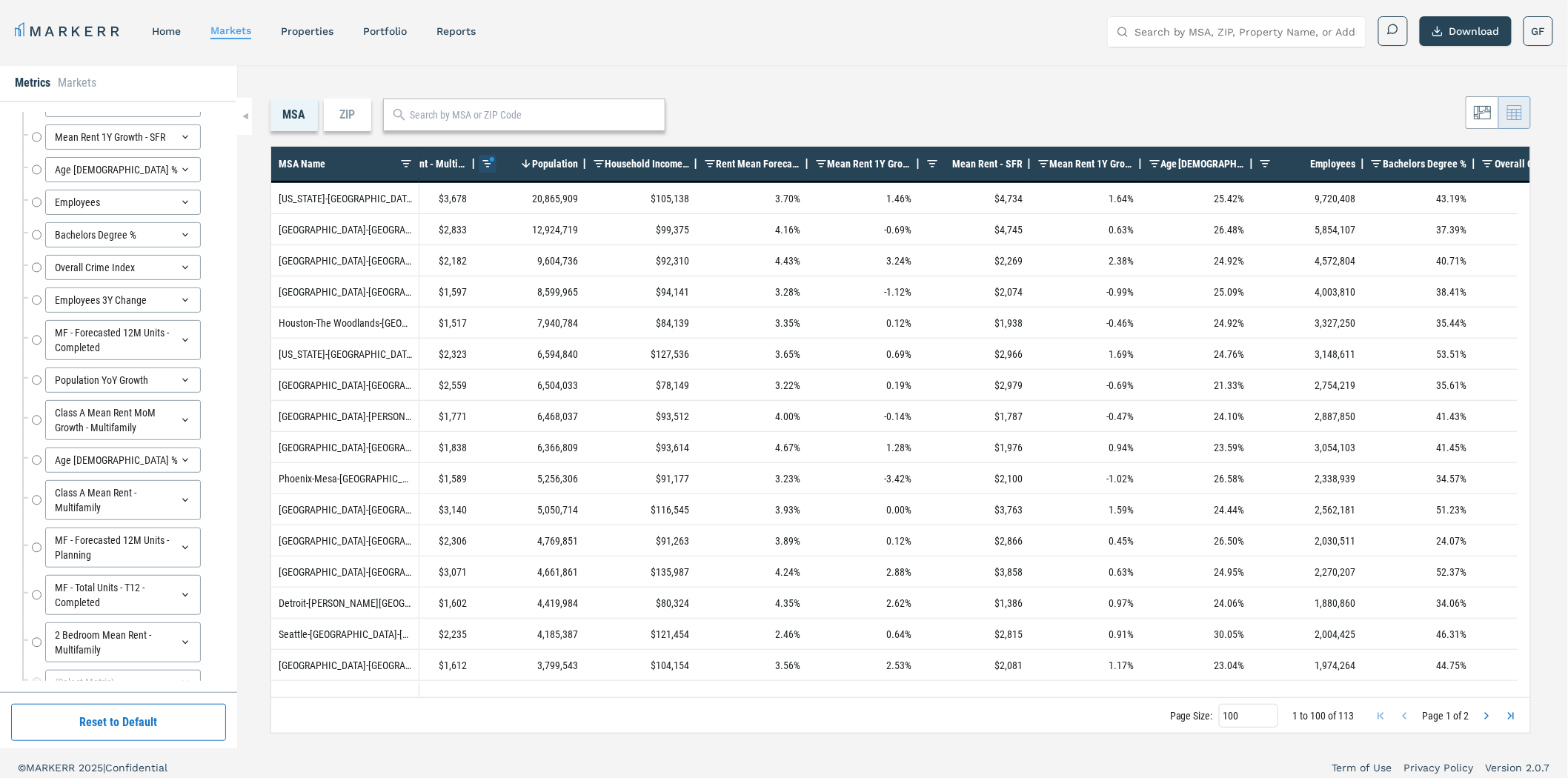
scroll to position [0, 61]
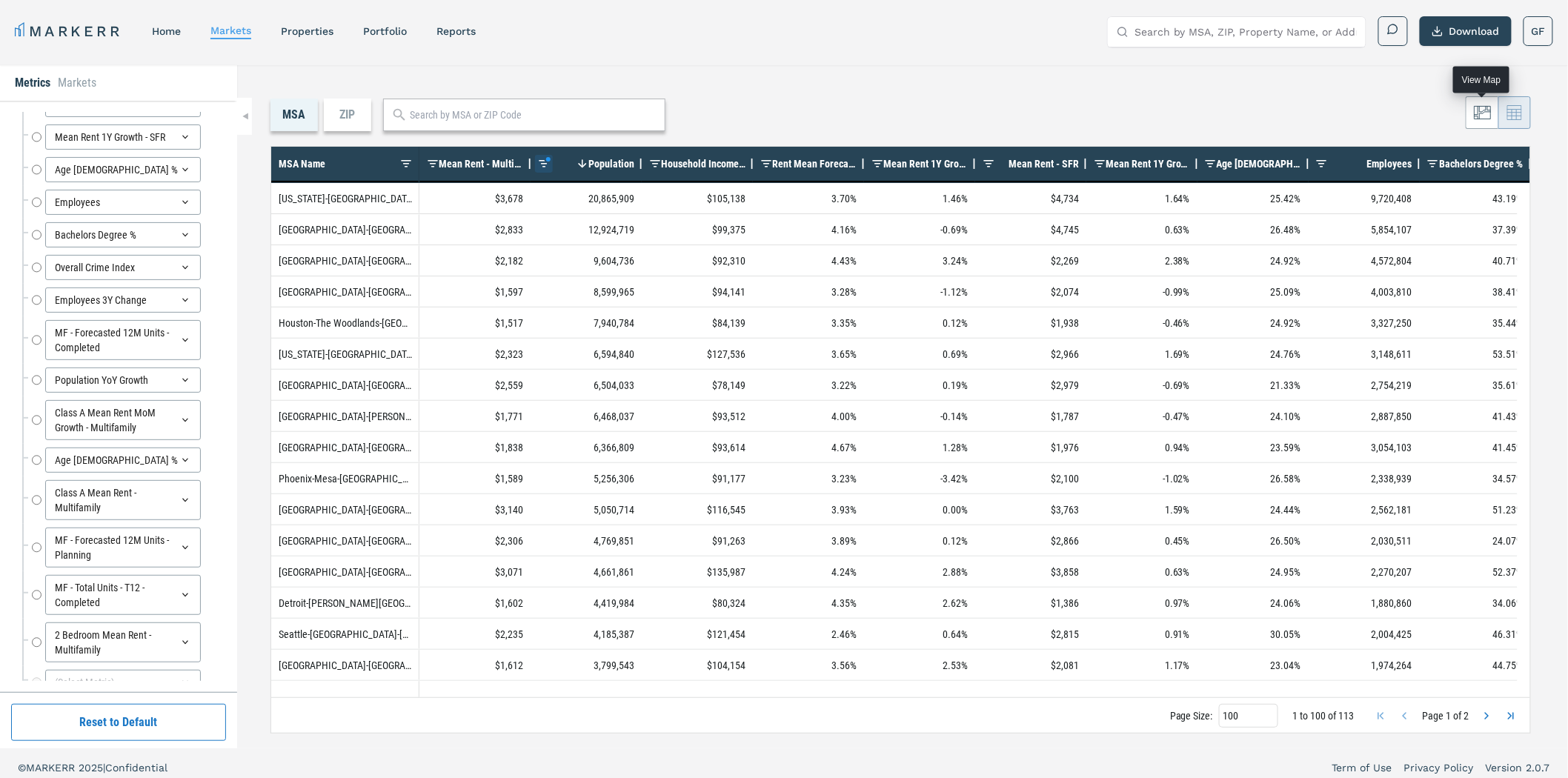
click at [1479, 112] on icon at bounding box center [1483, 112] width 18 height 18
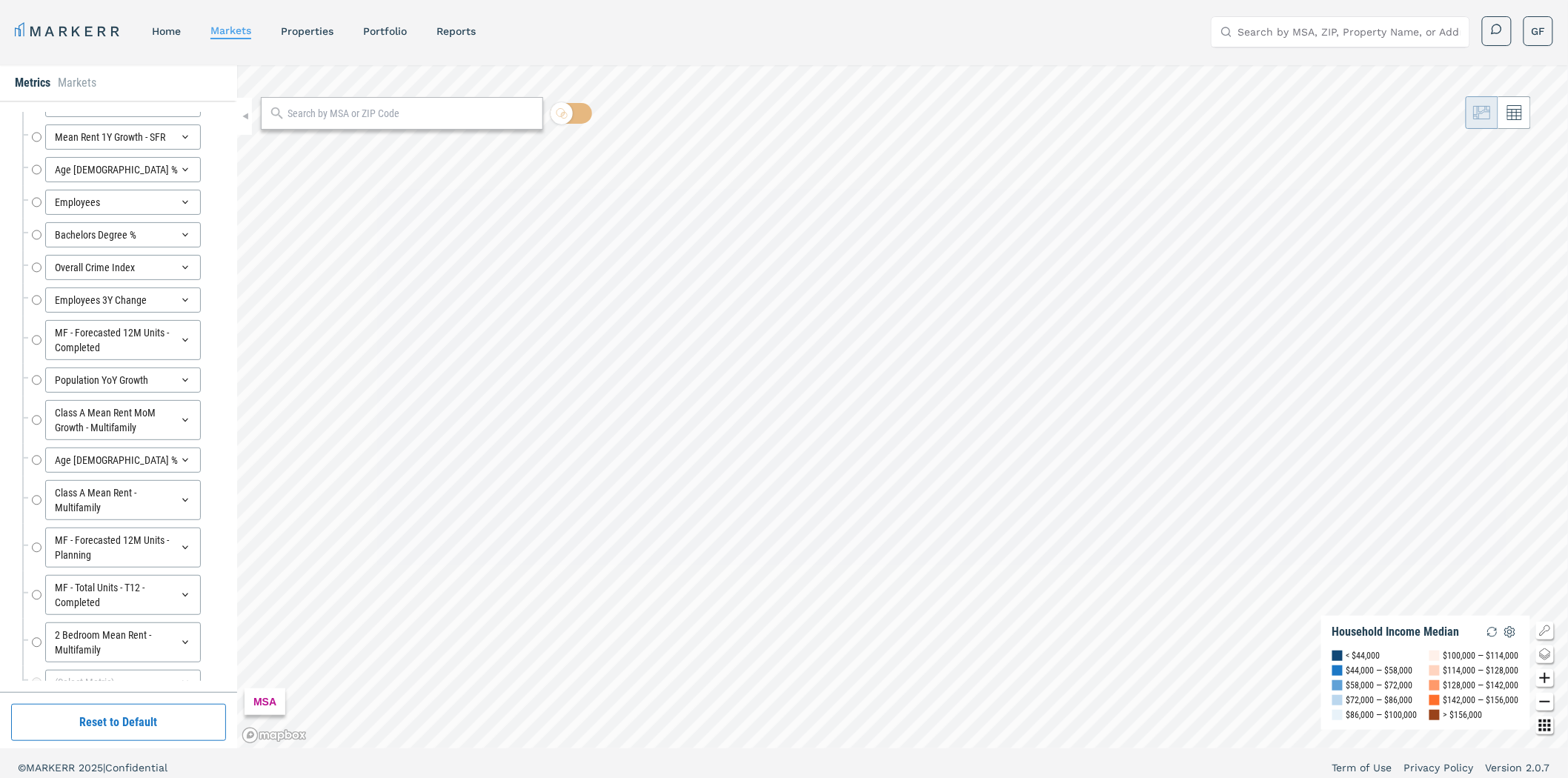
click at [349, 113] on input "text" at bounding box center [412, 114] width 247 height 16
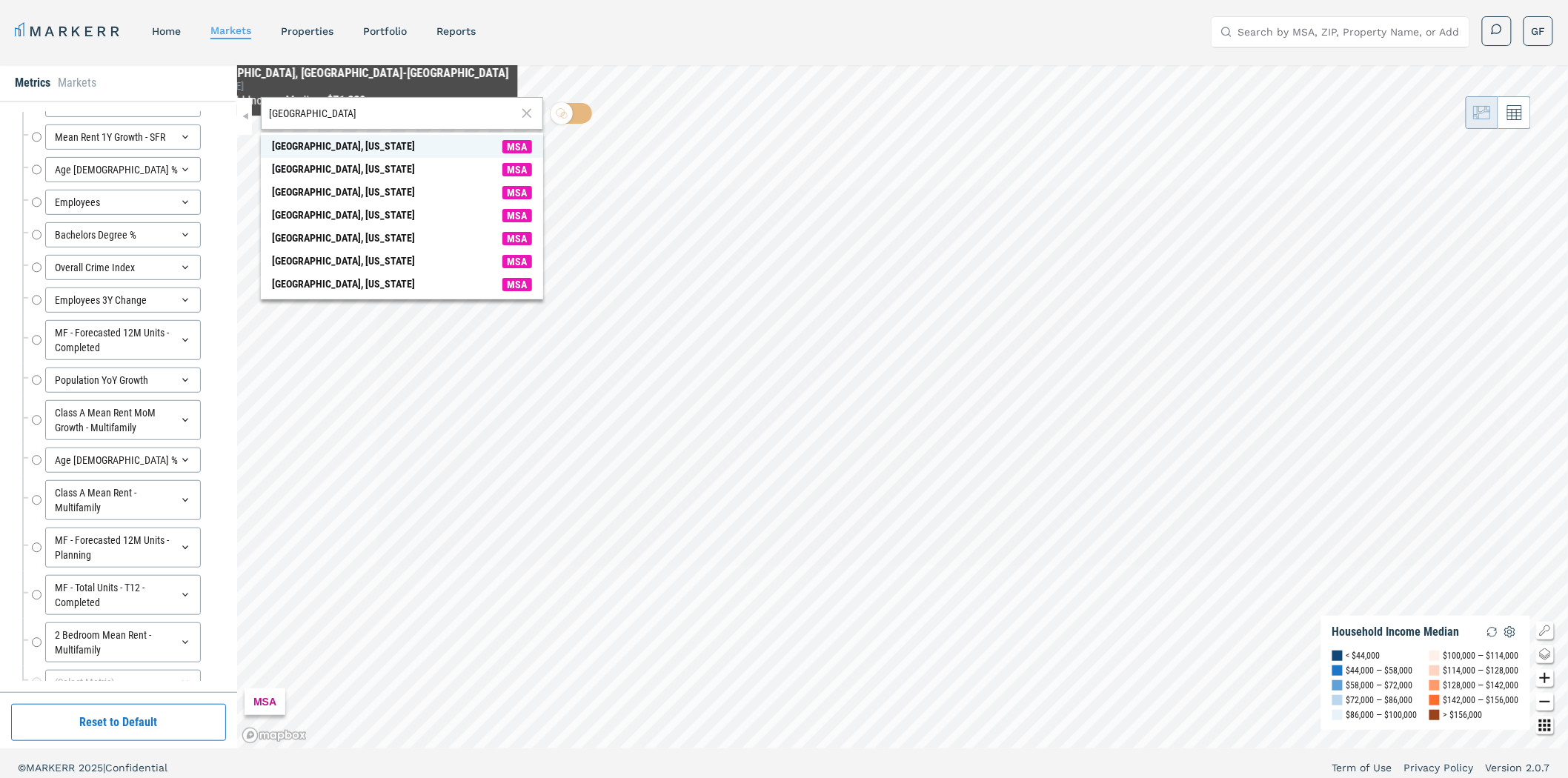
type input "[GEOGRAPHIC_DATA]"
click at [344, 148] on div "[GEOGRAPHIC_DATA], [US_STATE]" at bounding box center [343, 146] width 143 height 16
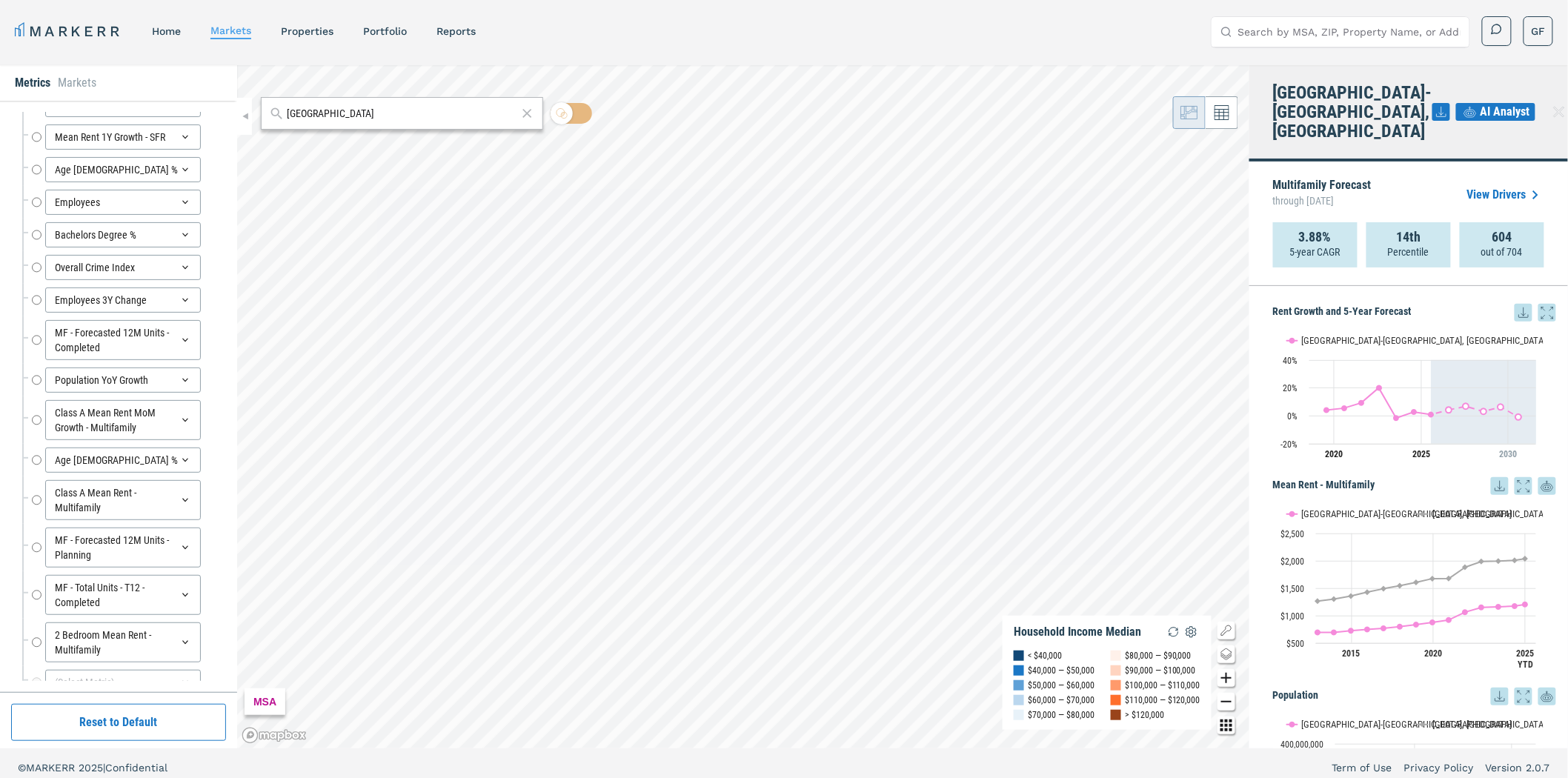
click at [1481, 103] on span "AI Analyst" at bounding box center [1506, 111] width 50 height 18
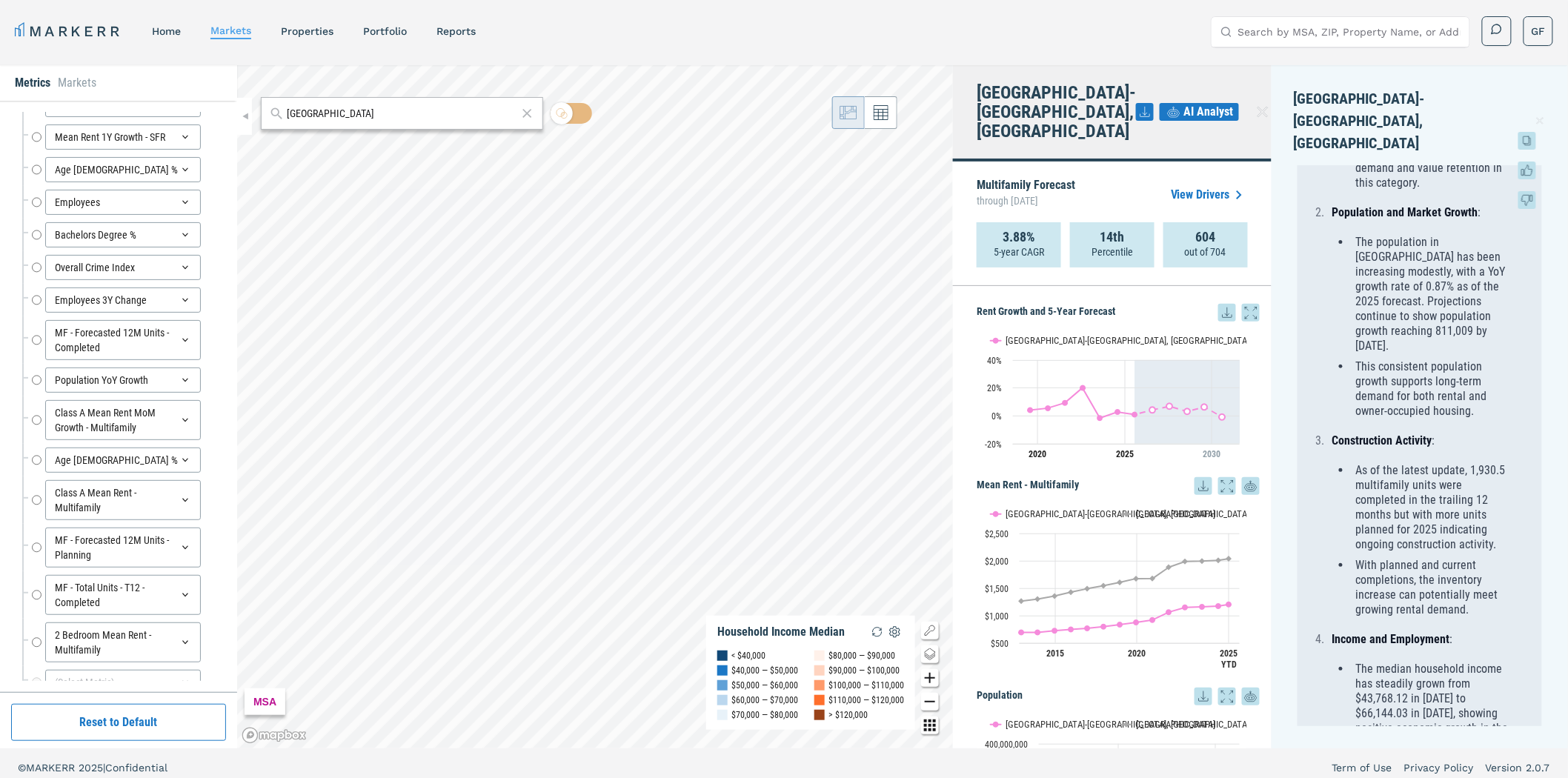
scroll to position [13, 0]
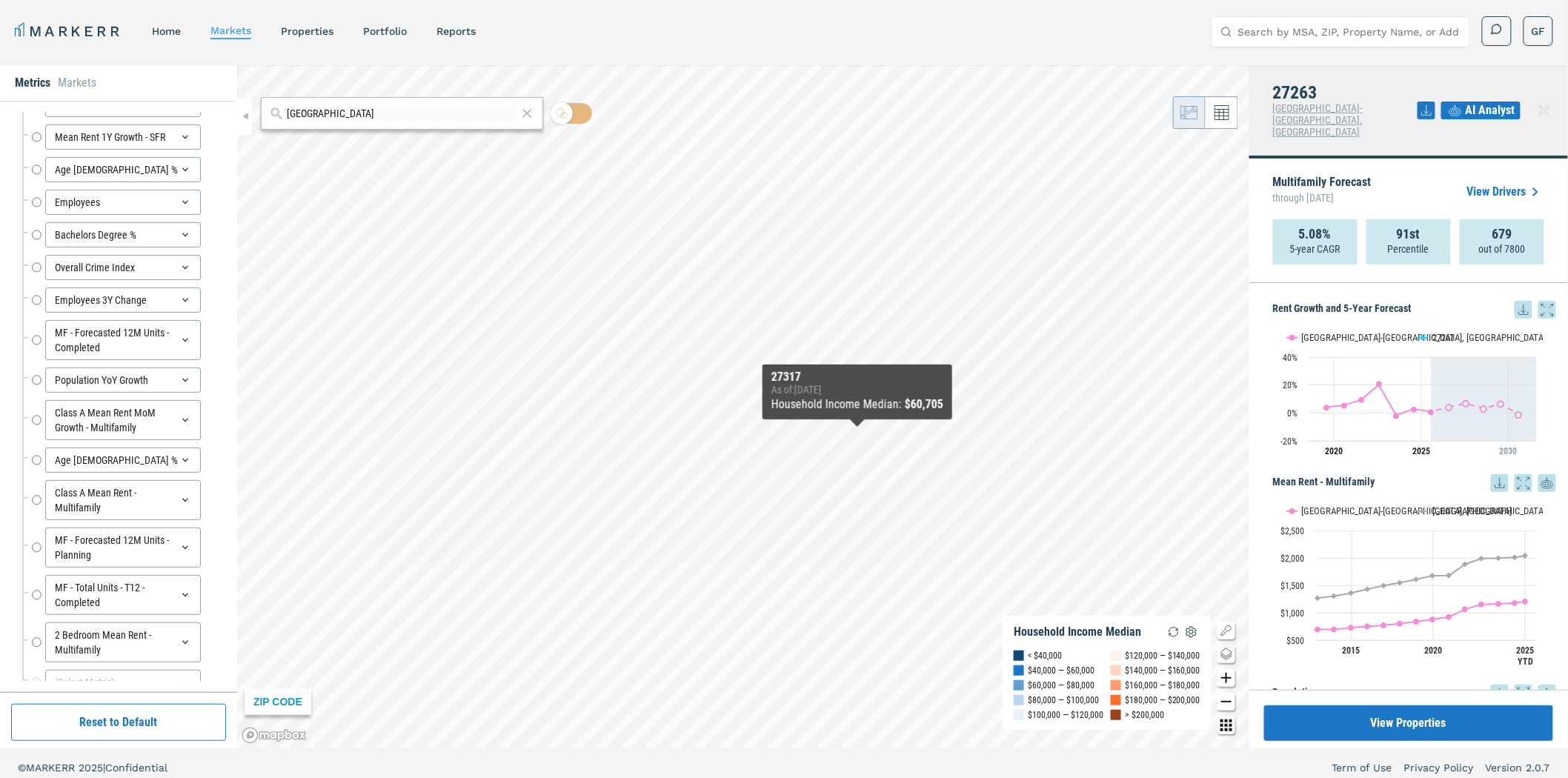
click at [1486, 102] on span "AI Analyst" at bounding box center [1491, 111] width 50 height 18
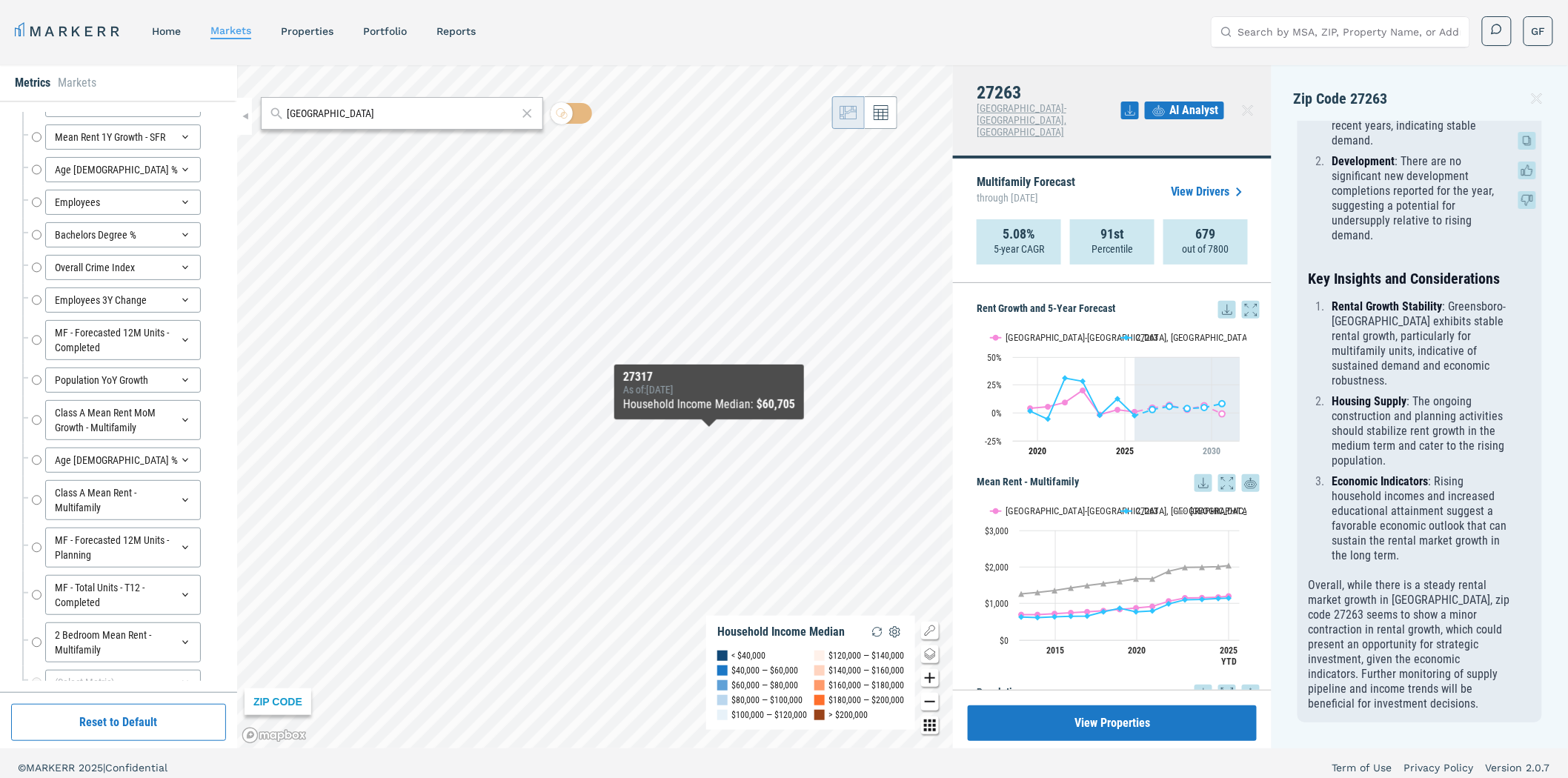
scroll to position [1154, 0]
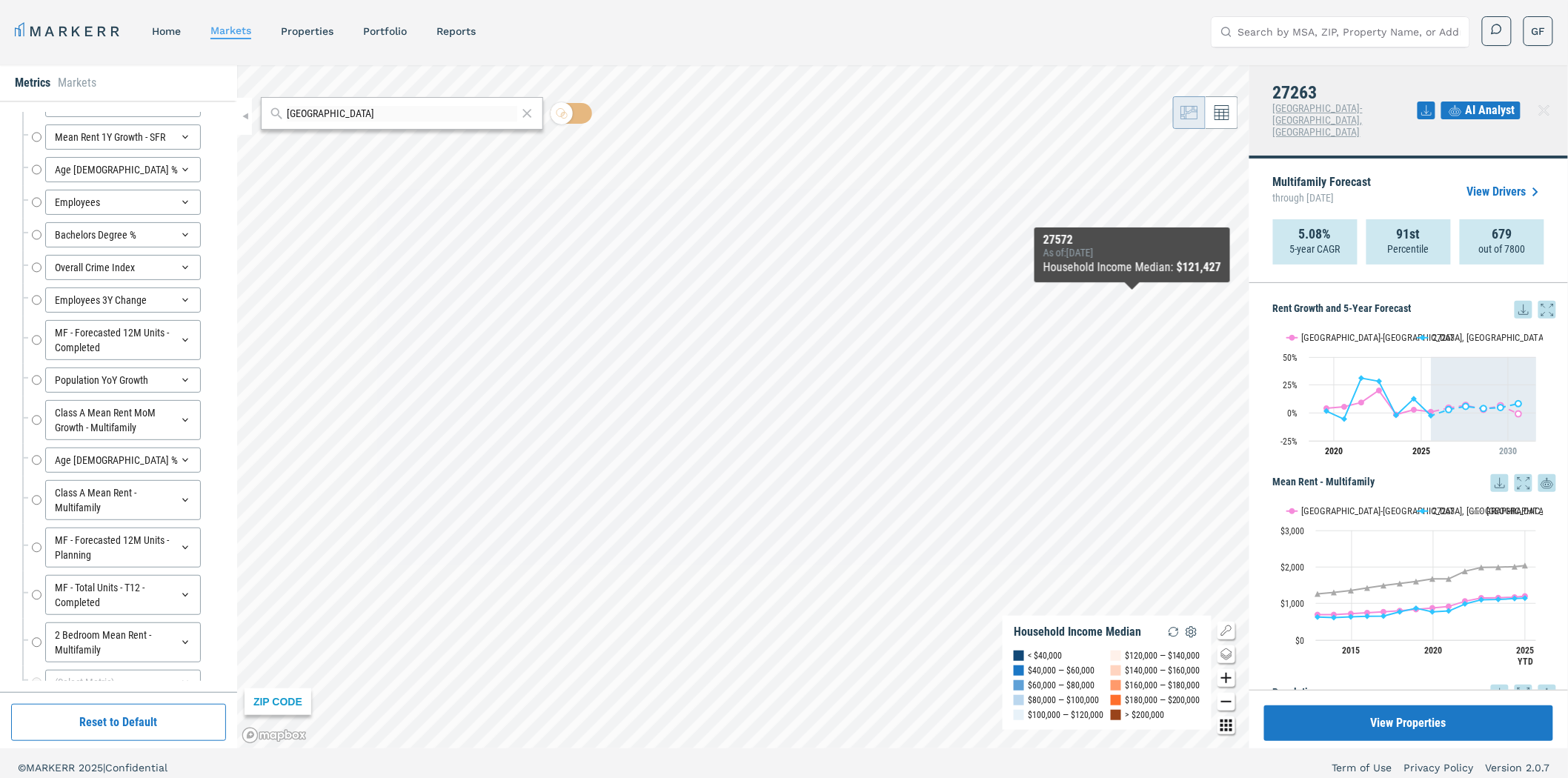
click at [1507, 183] on link "View Drivers" at bounding box center [1507, 192] width 77 height 18
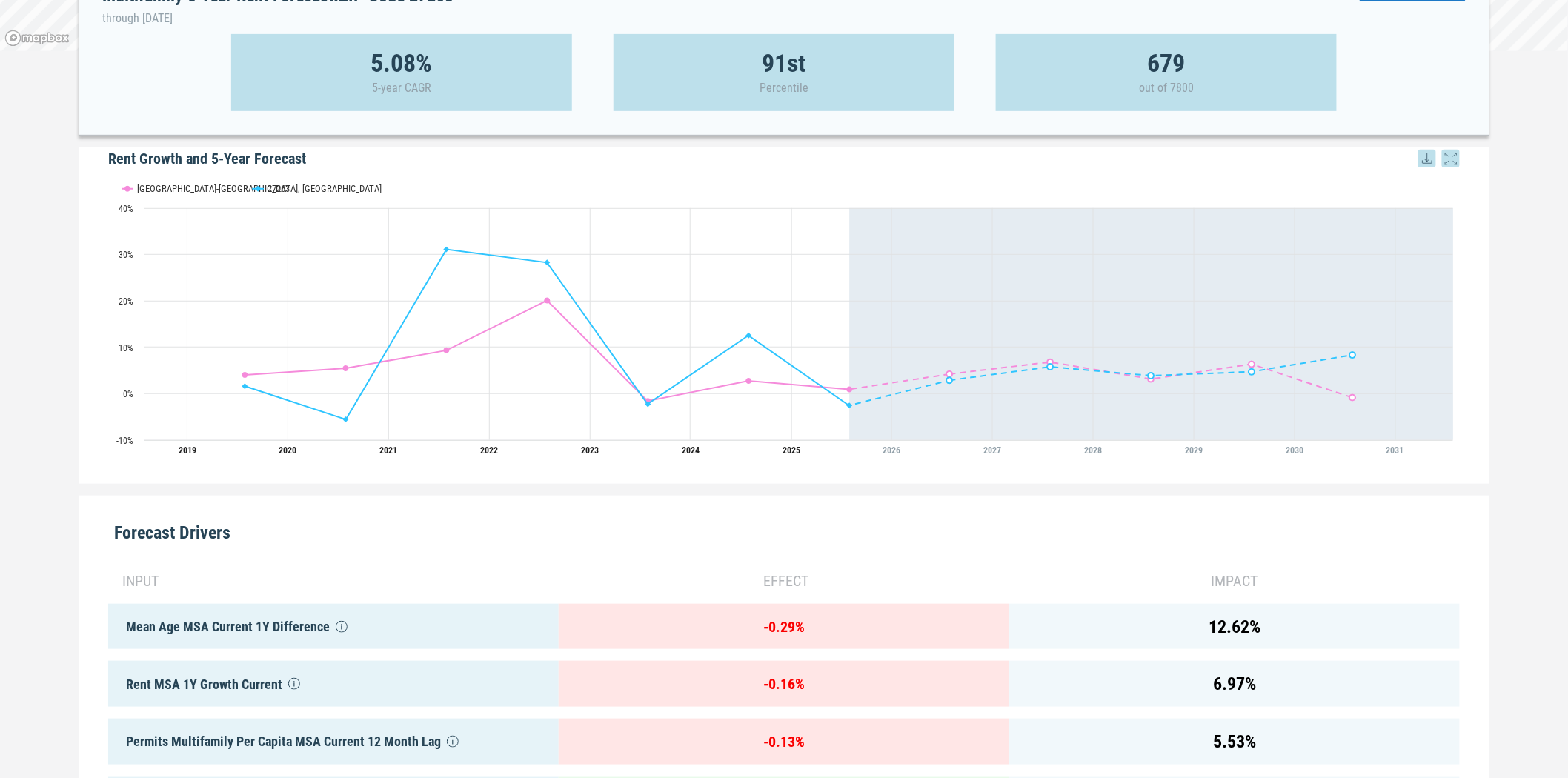
scroll to position [246, 0]
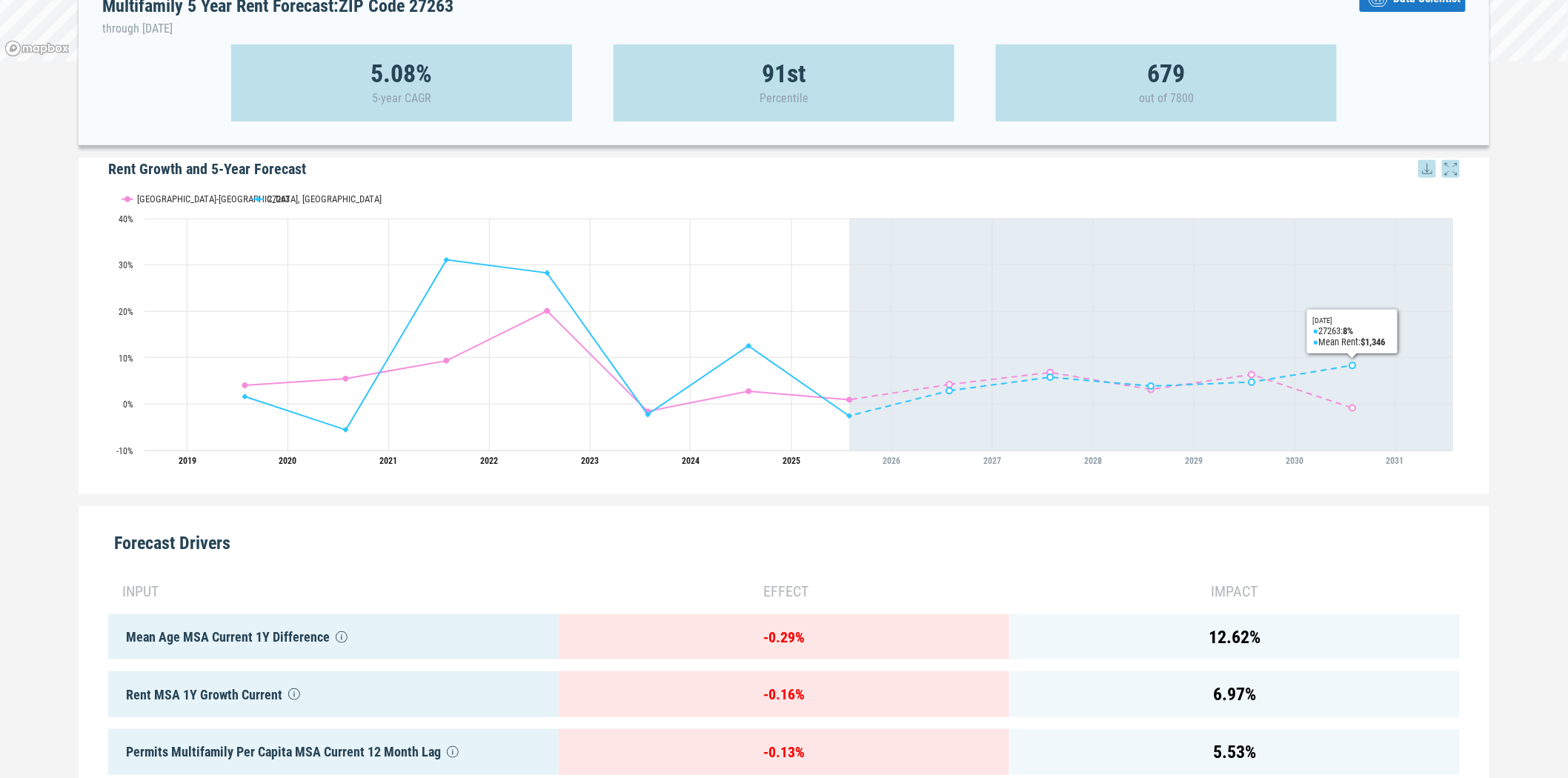
click at [1497, 209] on div "Multifamily 5 Year Rent Forecast: ZIP Code 27263 through July 2030 Data Scienti…" at bounding box center [784, 450] width 1568 height 1263
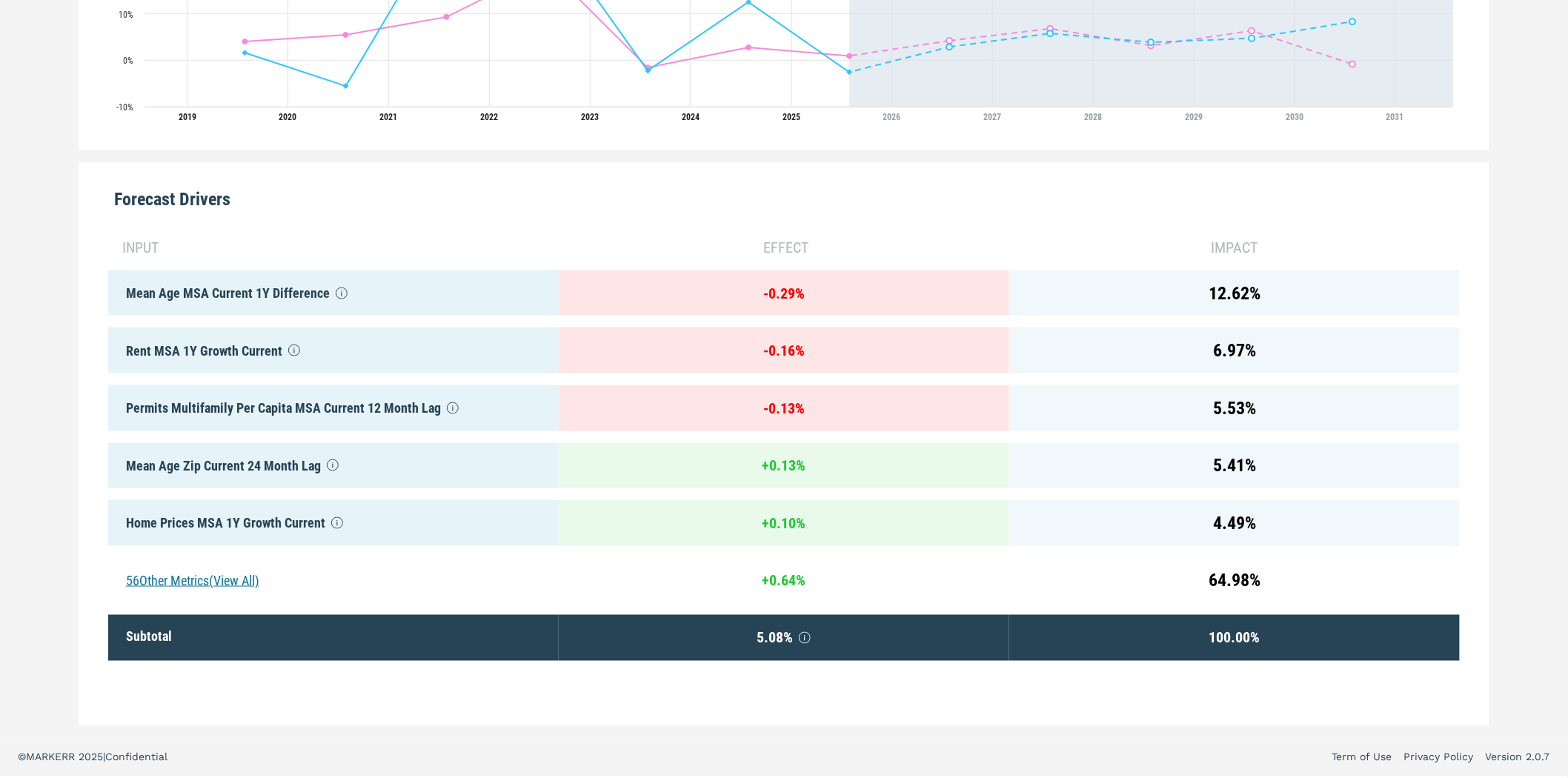
scroll to position [601, 0]
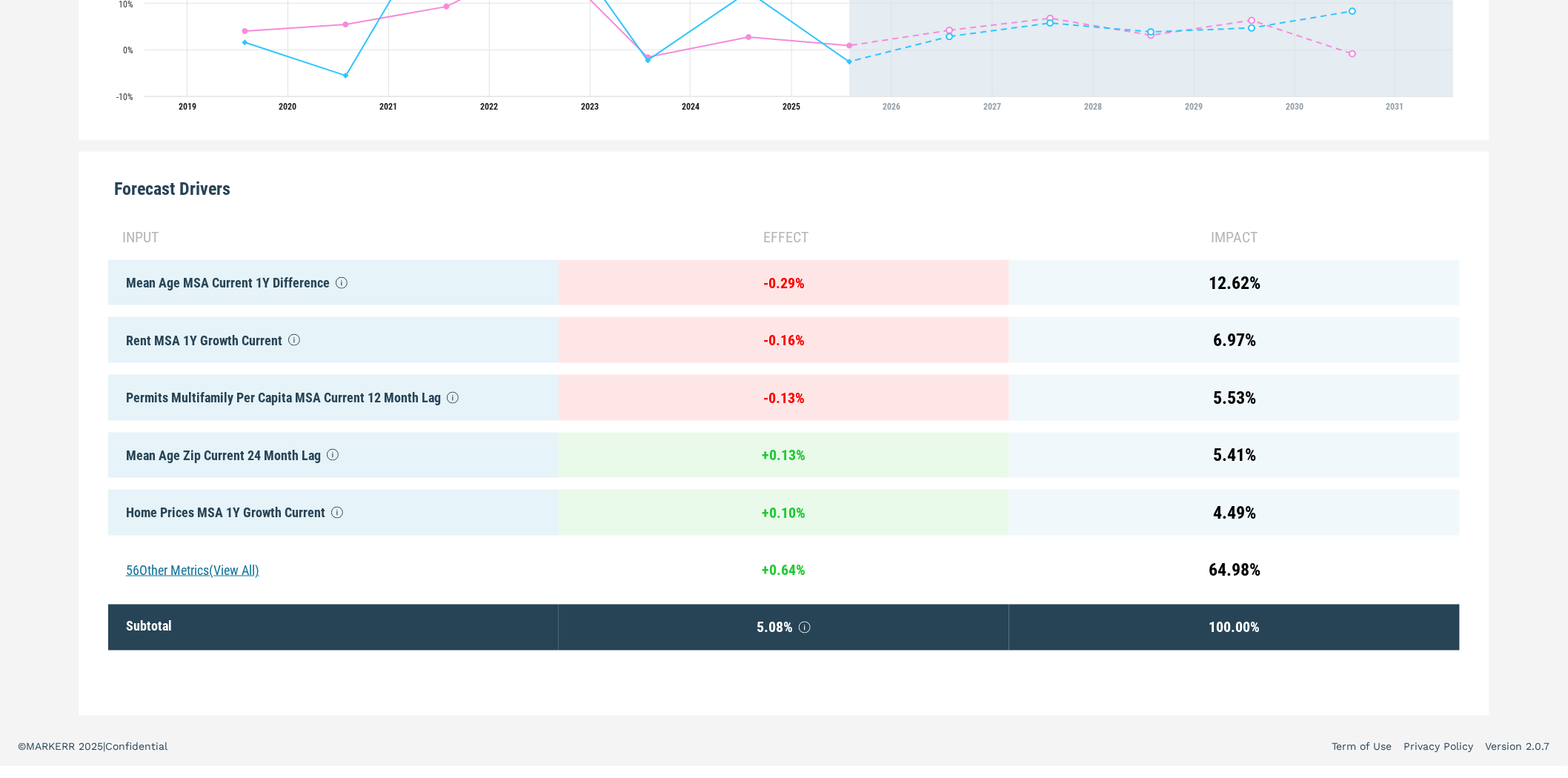
drag, startPoint x: 159, startPoint y: 574, endPoint x: 161, endPoint y: 537, distance: 37.1
click at [161, 566] on div "56 Other Metrics (View All)" at bounding box center [333, 570] width 451 height 46
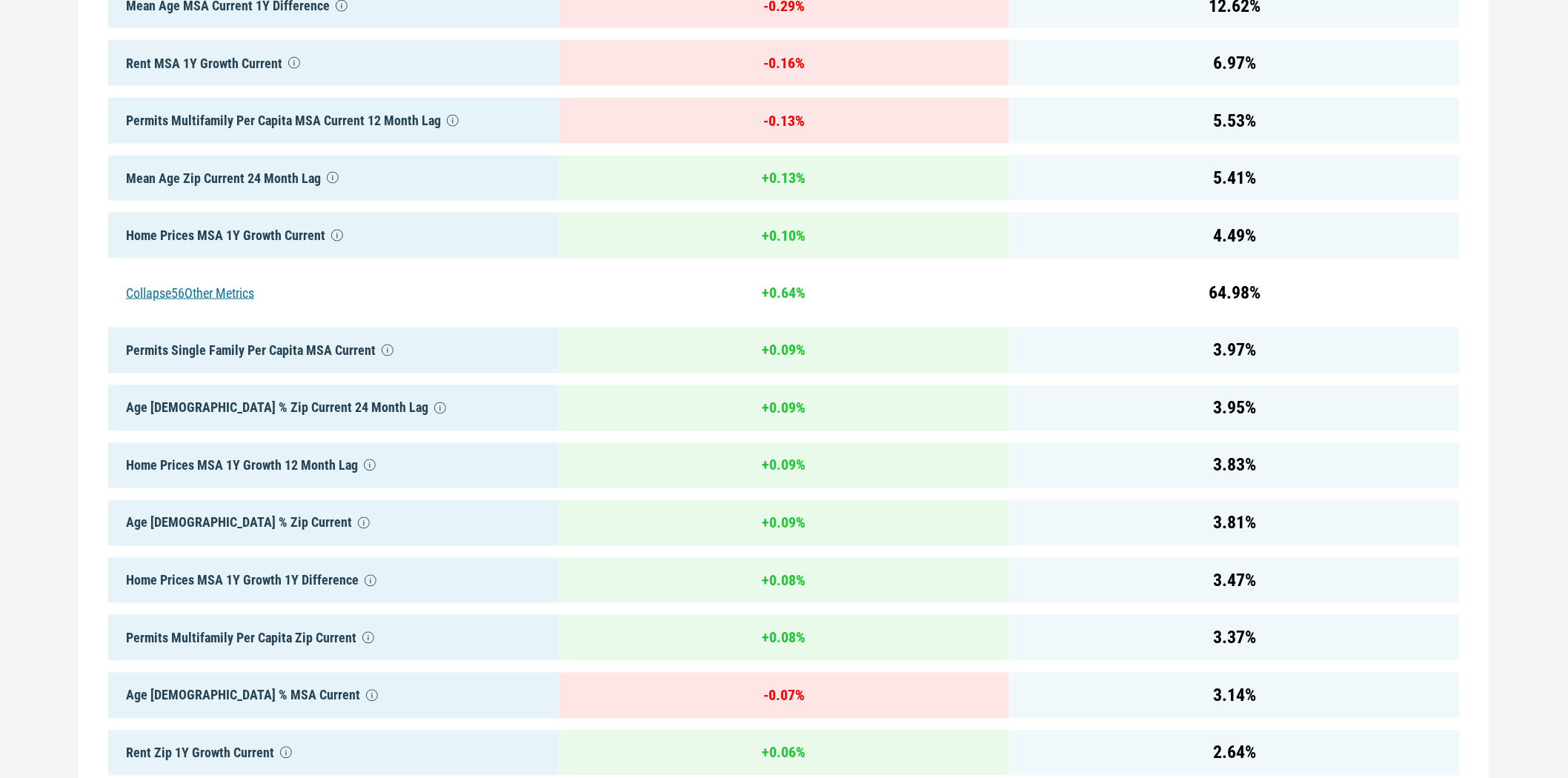
drag, startPoint x: 1483, startPoint y: 239, endPoint x: 1473, endPoint y: 312, distance: 73.7
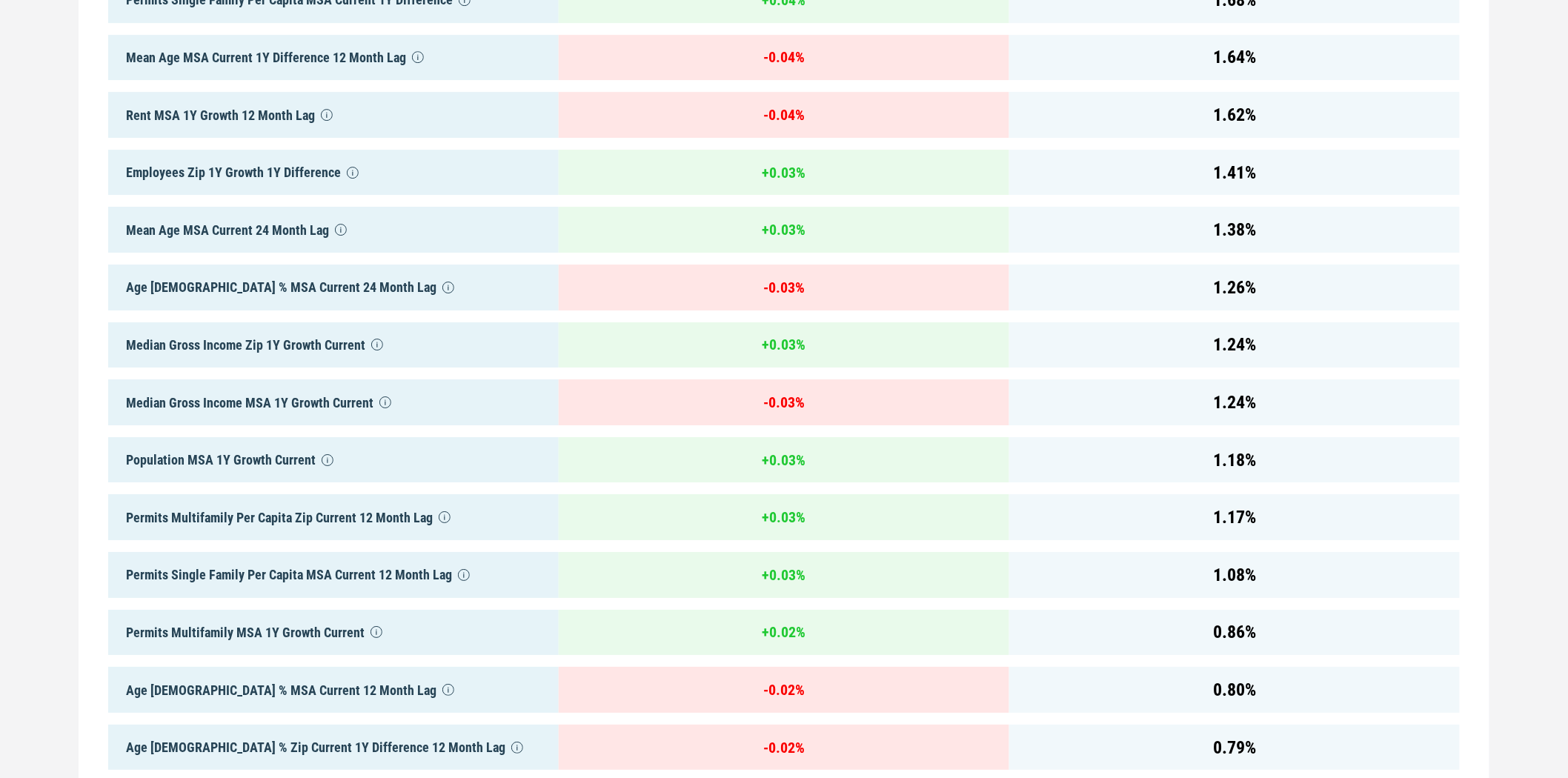
drag, startPoint x: 1486, startPoint y: 238, endPoint x: 1473, endPoint y: 400, distance: 162.5
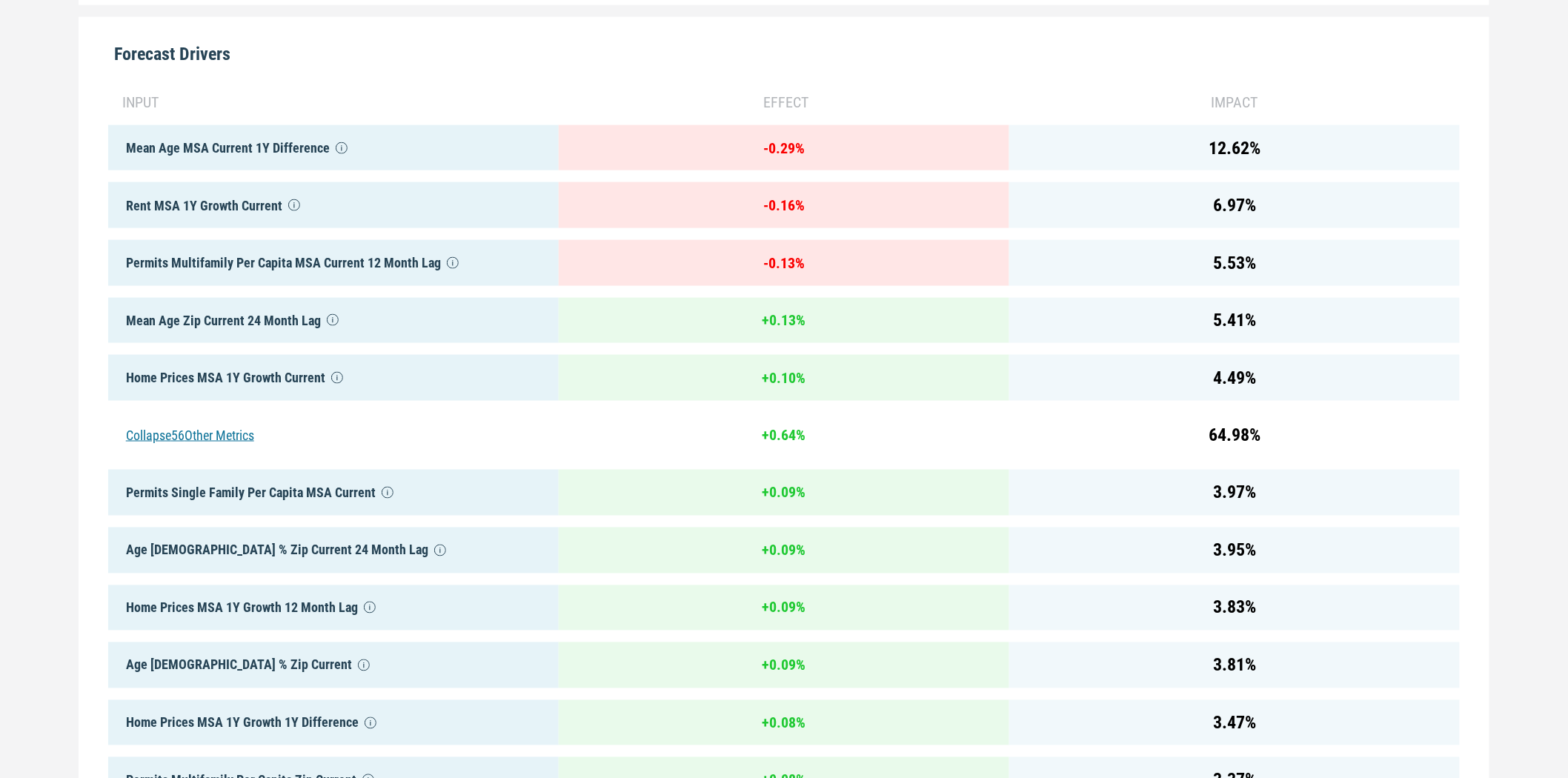
scroll to position [856, 0]
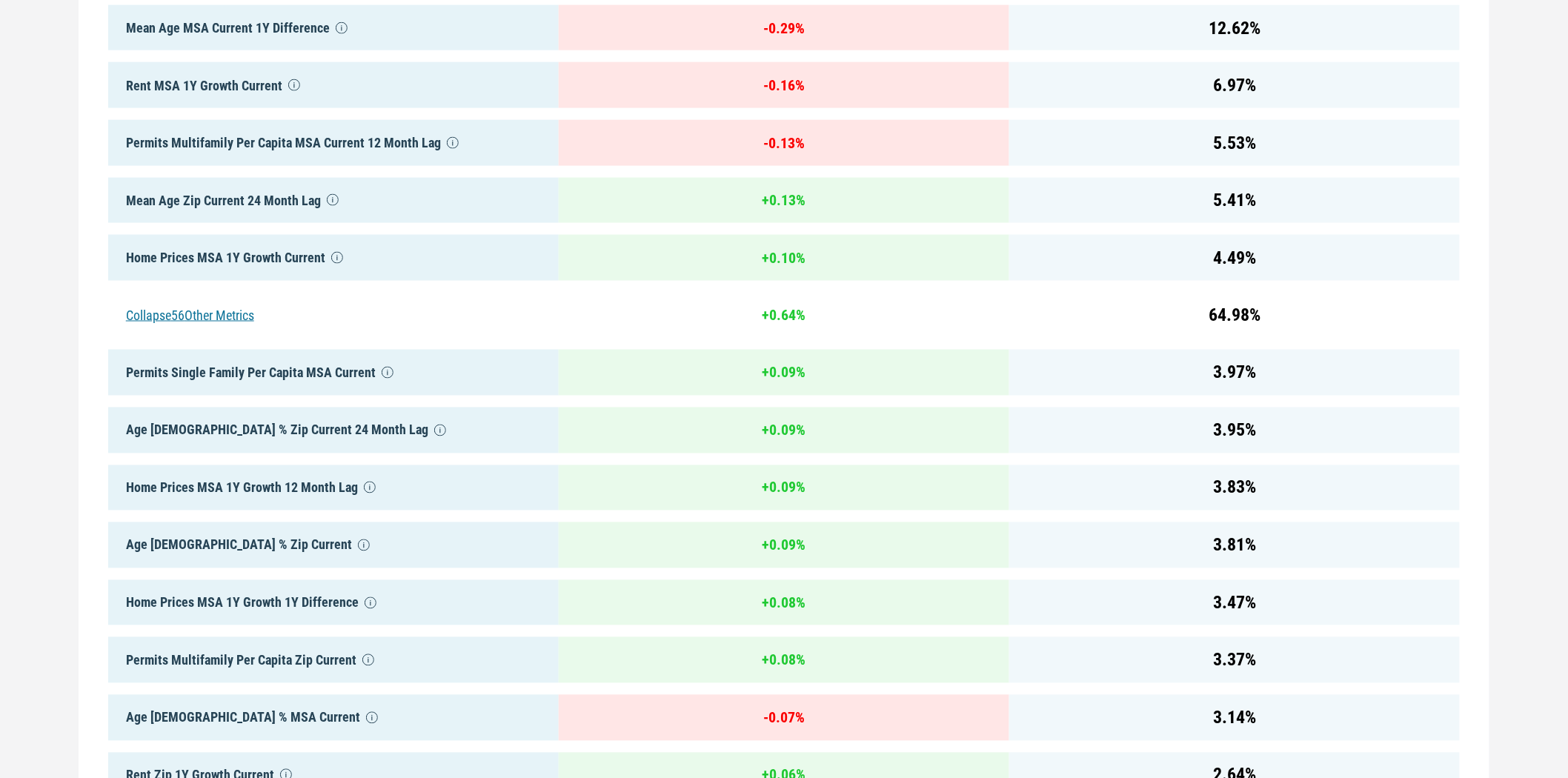
click at [173, 201] on div "Mean Age Zip Current 24 Month Lag" at bounding box center [333, 201] width 451 height 46
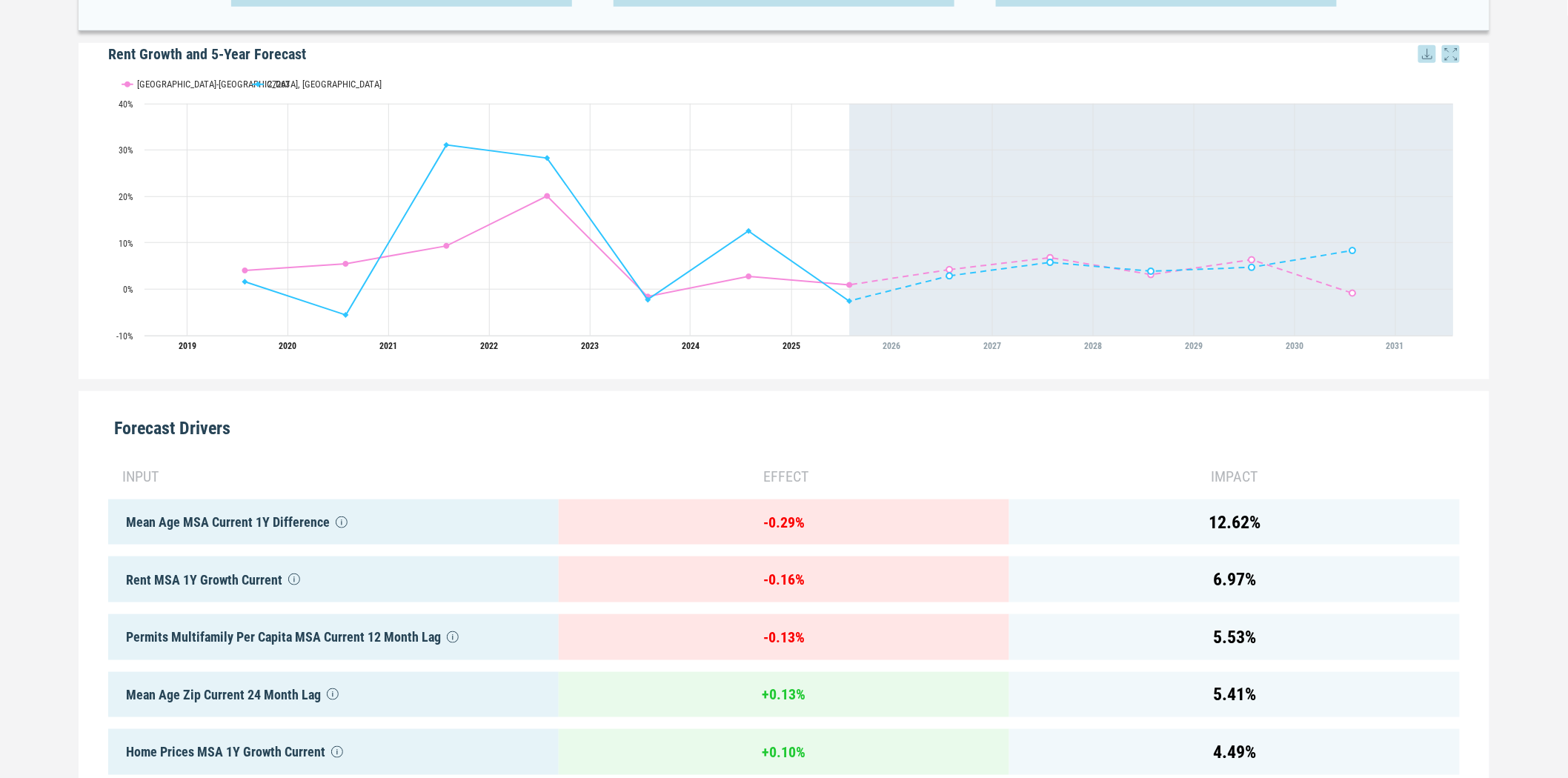
scroll to position [0, 0]
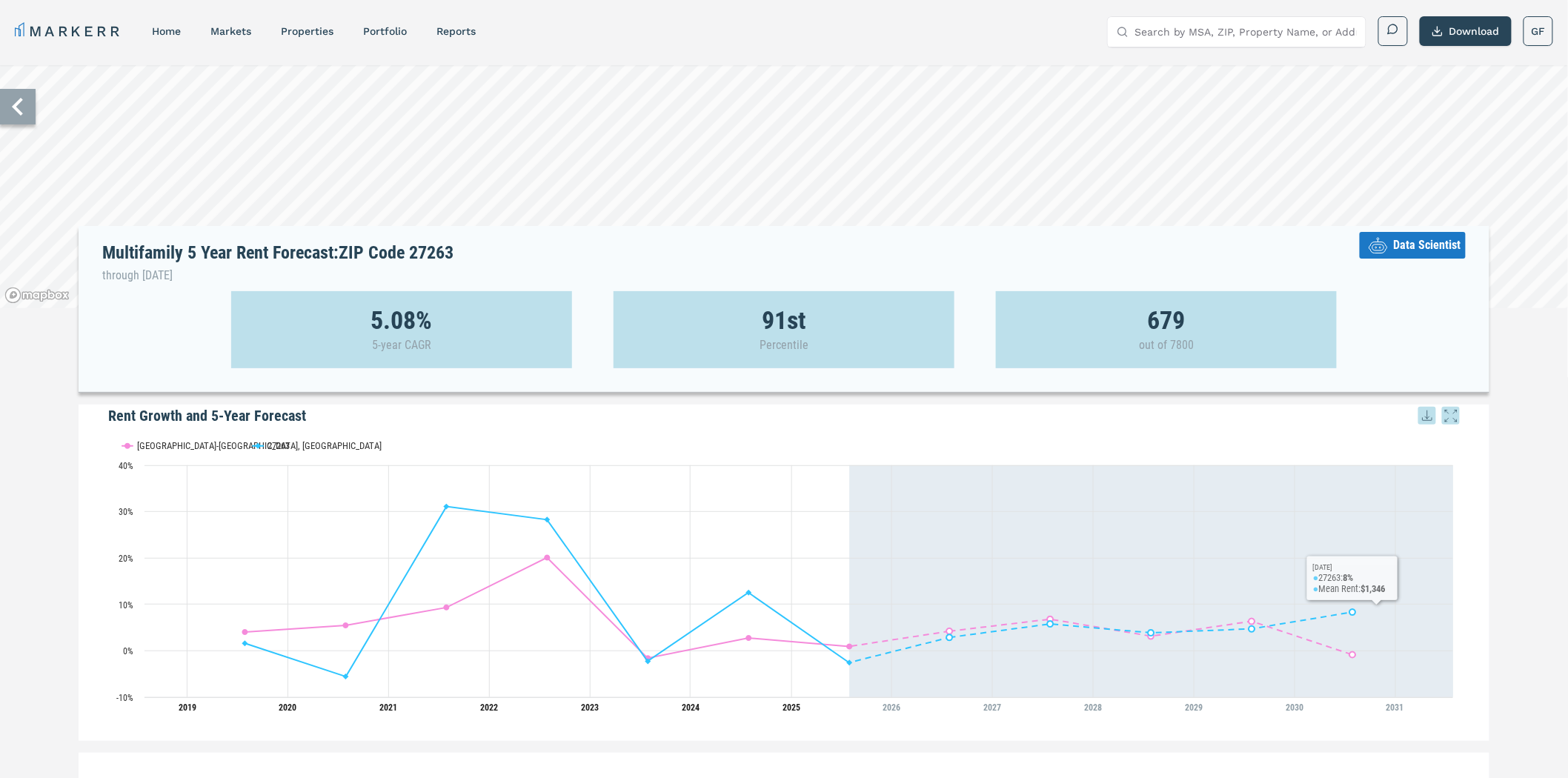
click at [1412, 253] on span "Data Scientist" at bounding box center [1427, 245] width 68 height 18
